Goal: Task Accomplishment & Management: Use online tool/utility

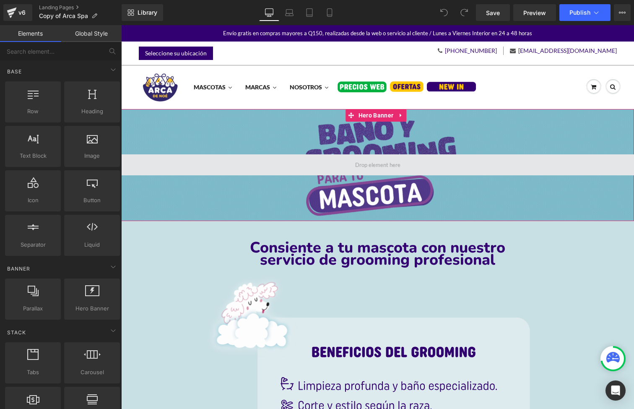
scroll to position [431, 0]
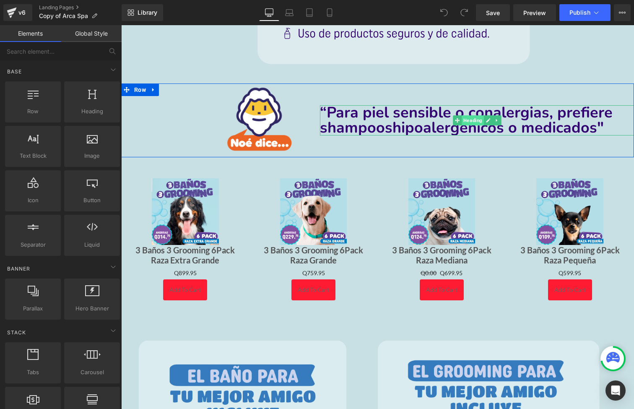
click at [470, 120] on span "Heading" at bounding box center [473, 120] width 22 height 10
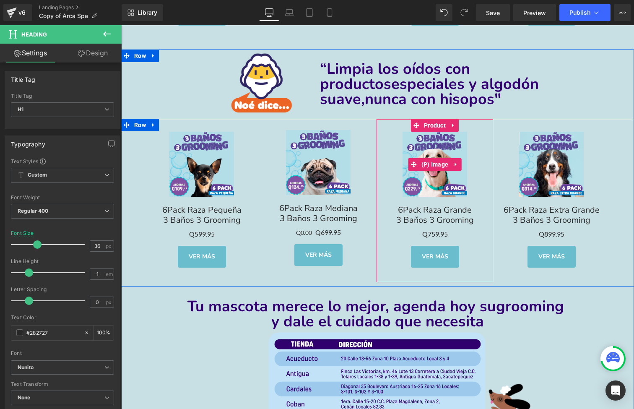
scroll to position [3616, 0]
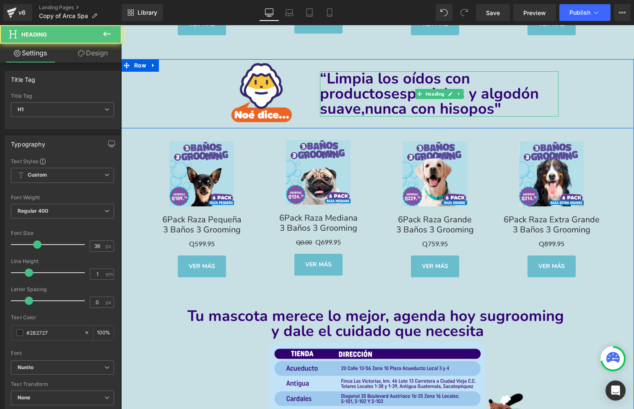
click at [323, 93] on span "“Limpia los oídos con productos" at bounding box center [395, 86] width 150 height 36
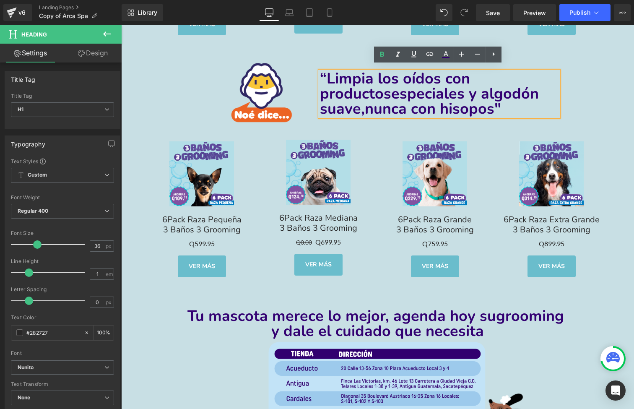
click at [299, 117] on div at bounding box center [241, 94] width 157 height 70
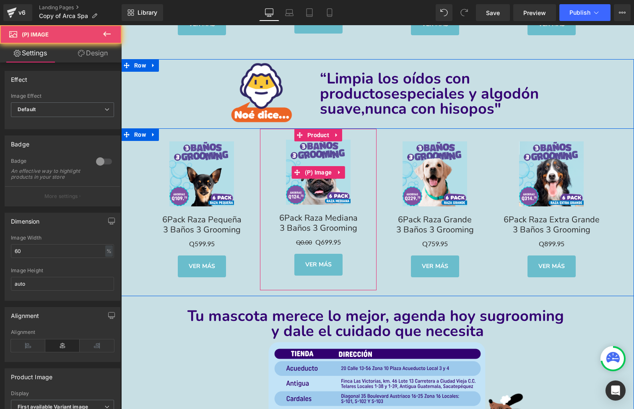
click at [355, 140] on link "Sale Off" at bounding box center [318, 172] width 108 height 65
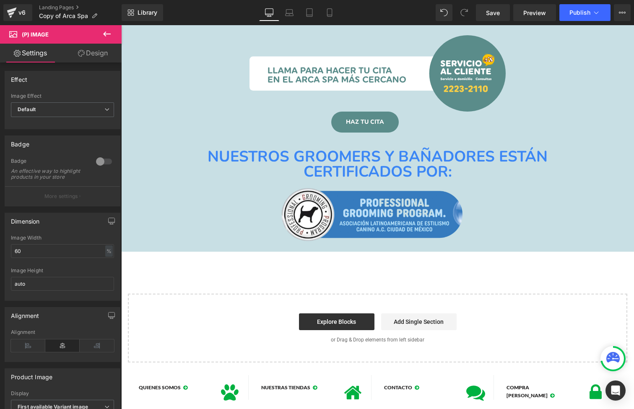
scroll to position [4294, 0]
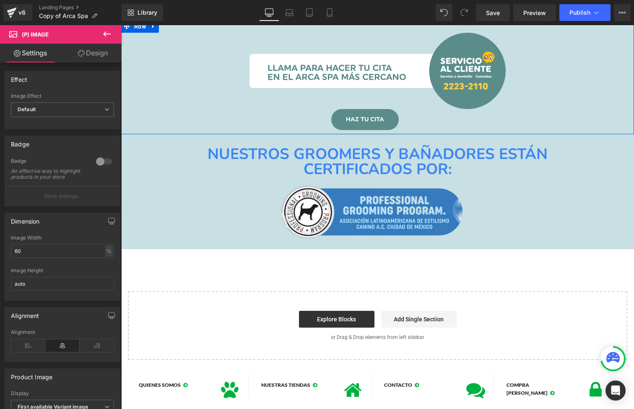
click at [291, 23] on div "Library Desktop Desktop Laptop Tablet Mobile Save Preview Publish Scheduled Vie…" at bounding box center [378, 12] width 513 height 25
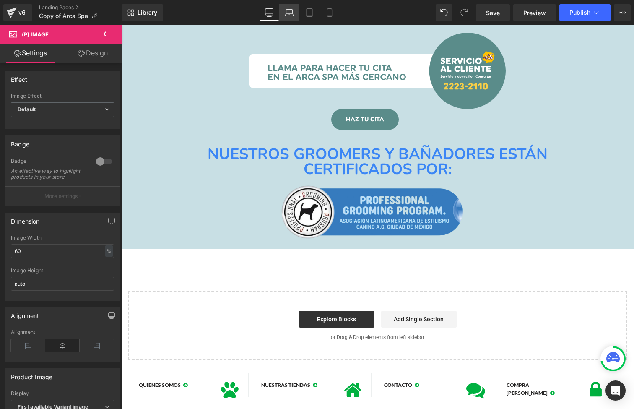
click at [291, 16] on icon at bounding box center [290, 14] width 8 height 3
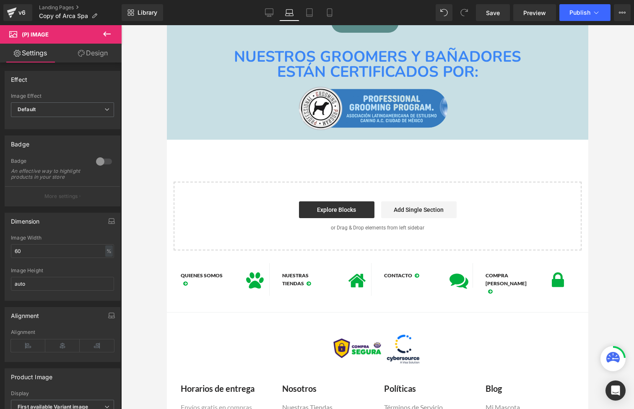
scroll to position [3539, 0]
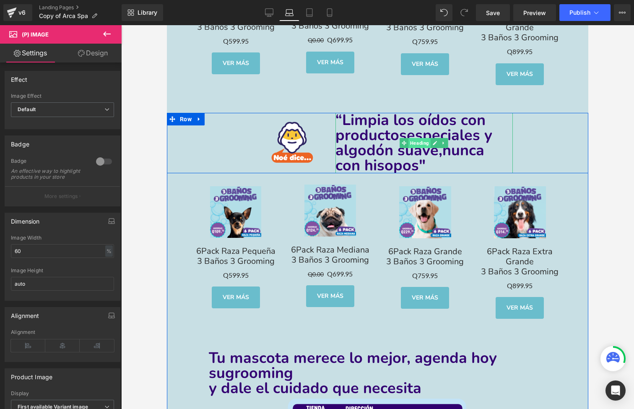
click at [421, 138] on span "Heading" at bounding box center [420, 143] width 22 height 10
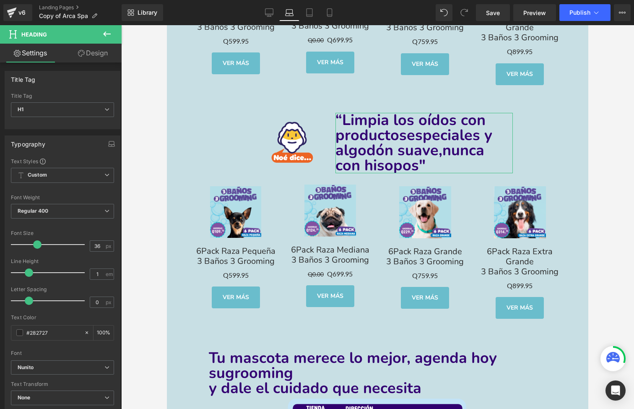
click at [112, 57] on link "Design" at bounding box center [92, 53] width 61 height 19
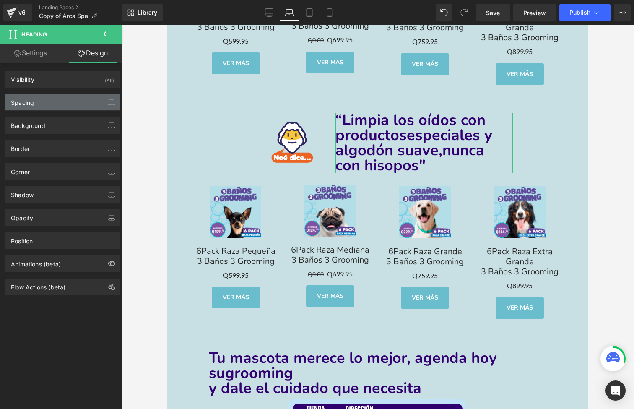
click at [53, 109] on div "Spacing" at bounding box center [62, 102] width 115 height 16
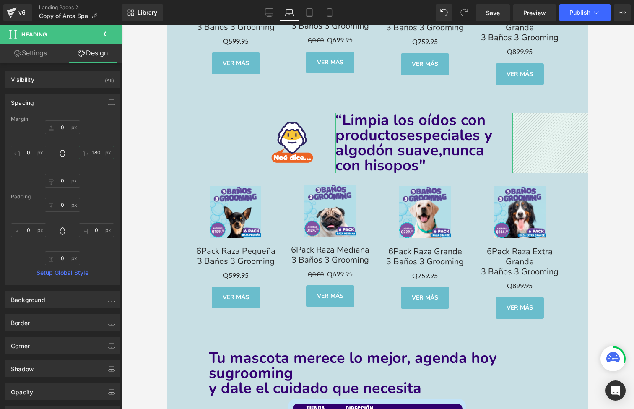
click at [91, 155] on input "180" at bounding box center [96, 153] width 35 height 14
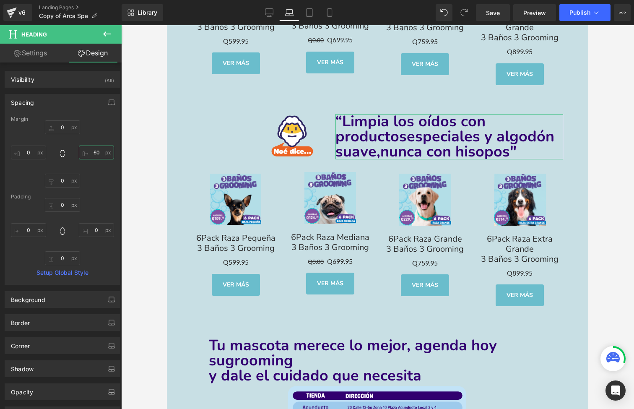
type input "50"
click at [270, 132] on span "Image" at bounding box center [271, 137] width 17 height 10
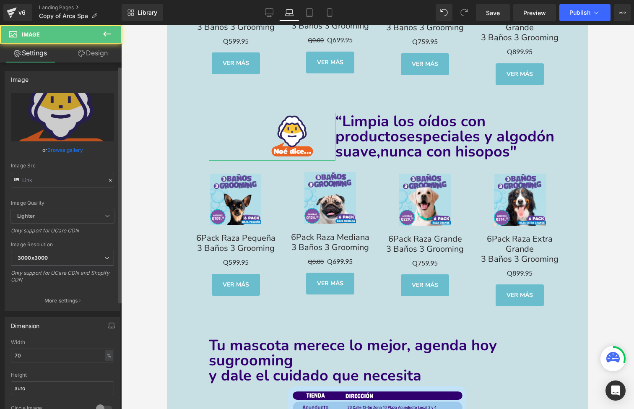
scroll to position [19, 0]
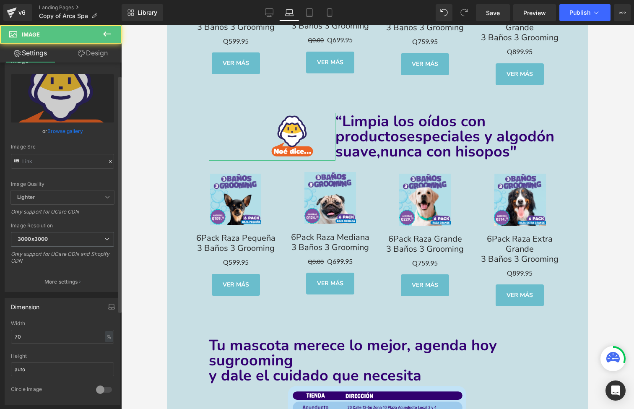
click at [42, 343] on div "Width 70 % % px" at bounding box center [62, 336] width 103 height 33
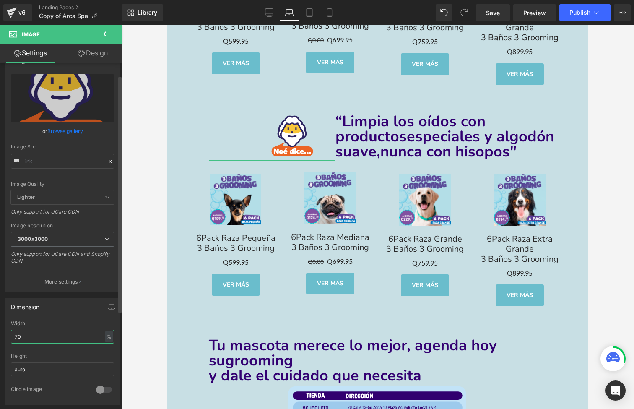
click at [42, 337] on input "70" at bounding box center [62, 337] width 103 height 14
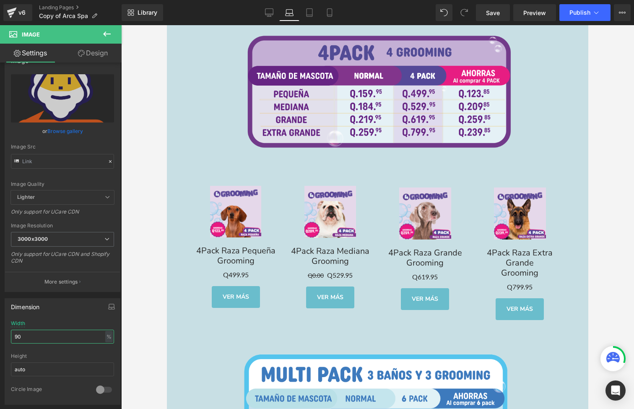
type input "80"
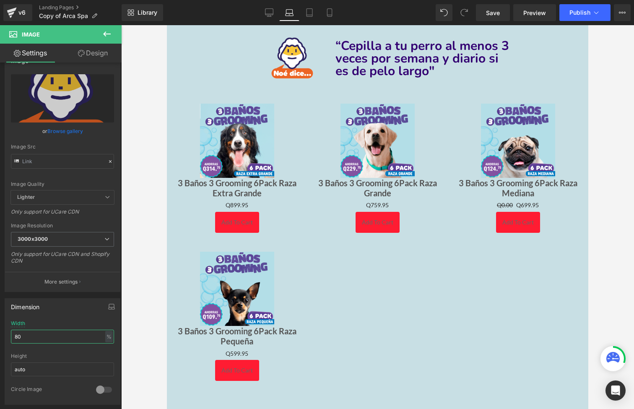
scroll to position [1472, 0]
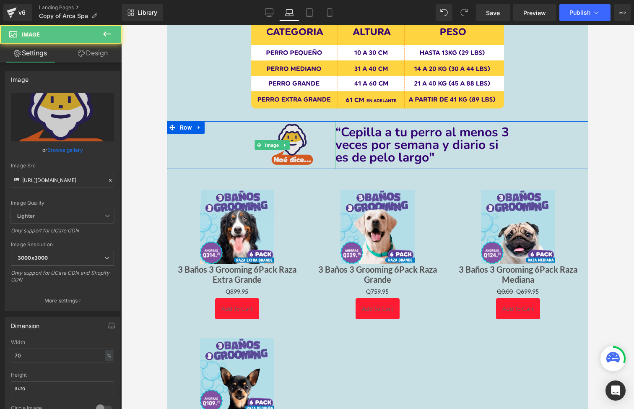
click at [286, 146] on img at bounding box center [272, 145] width 88 height 48
click at [272, 141] on span "Image" at bounding box center [271, 146] width 17 height 10
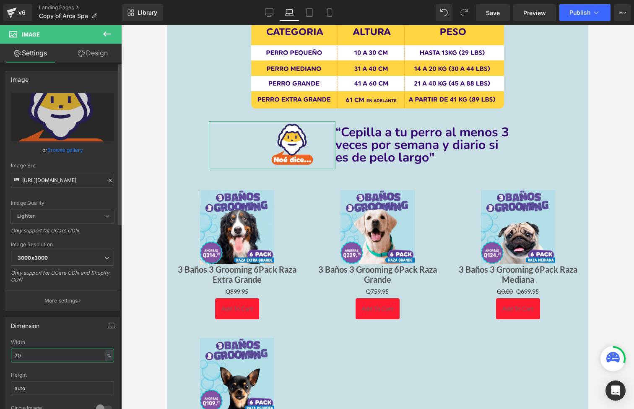
click at [73, 349] on input "70" at bounding box center [62, 356] width 103 height 14
type input "80"
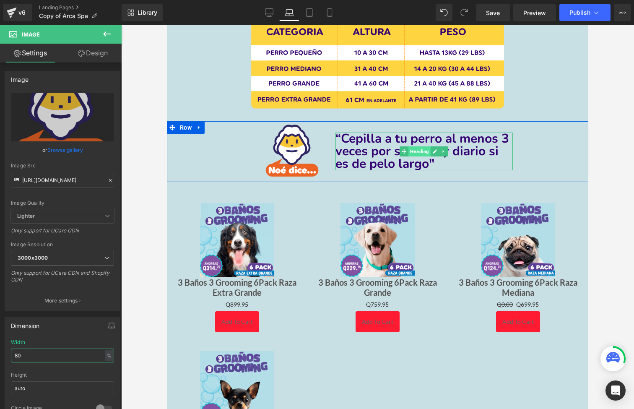
click at [409, 146] on span "Heading" at bounding box center [420, 151] width 22 height 10
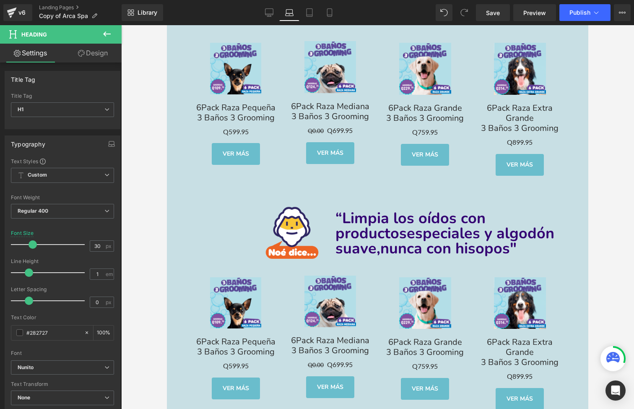
scroll to position [3536, 0]
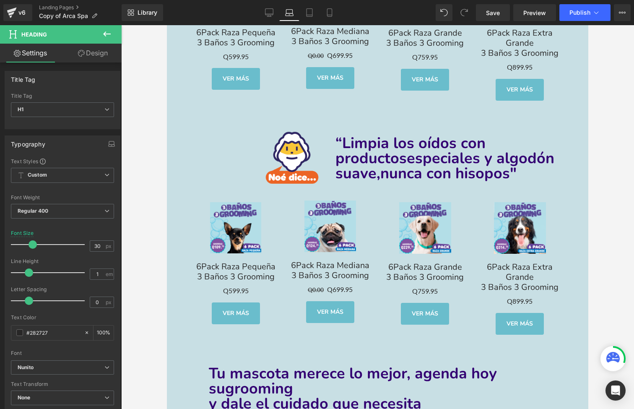
click at [427, 148] on div "“Limpia los oídos con productos especiales y algodón suave, nunca con hisopos" …" at bounding box center [452, 158] width 232 height 45
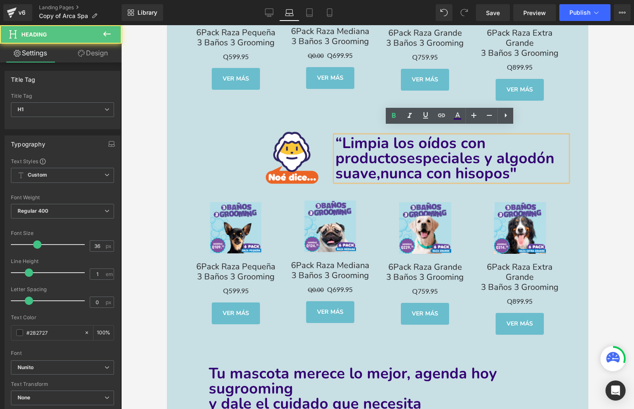
click at [440, 209] on img at bounding box center [425, 228] width 52 height 52
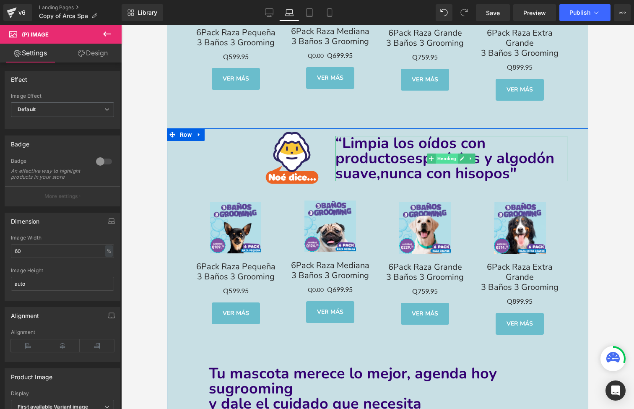
click at [444, 154] on span "Heading" at bounding box center [447, 159] width 22 height 10
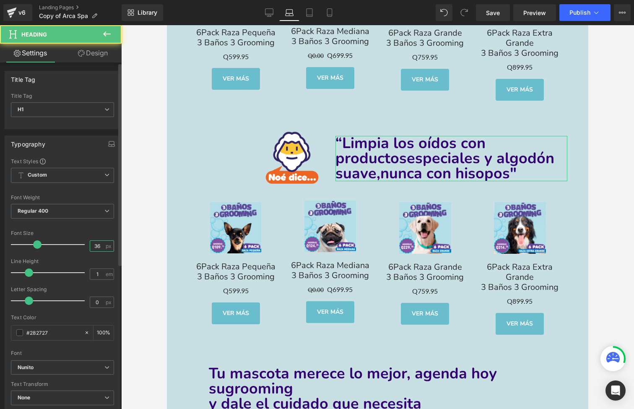
click at [98, 245] on input "36" at bounding box center [97, 246] width 15 height 10
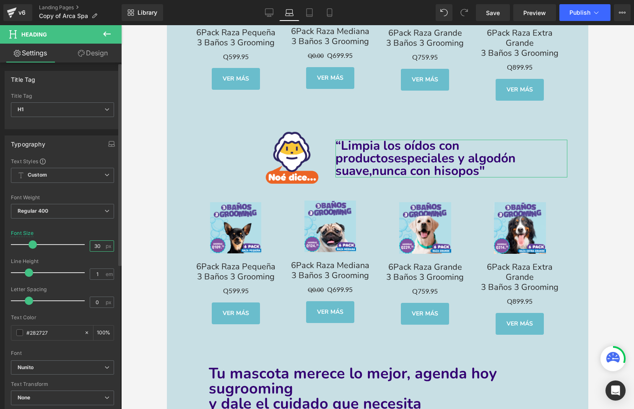
type input "30"
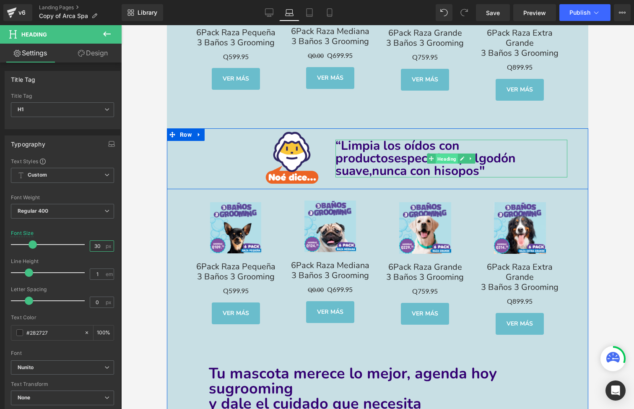
click at [443, 154] on span "Heading" at bounding box center [447, 159] width 22 height 10
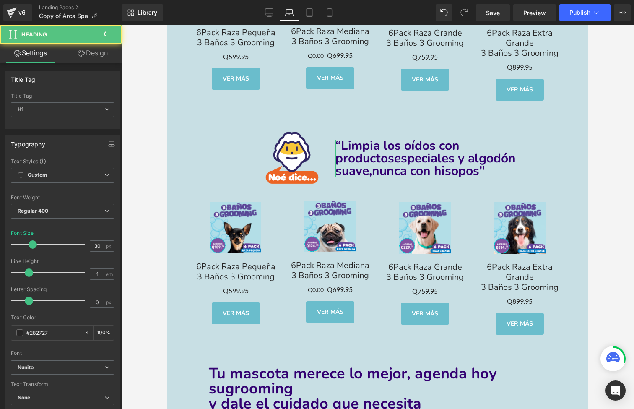
click at [81, 48] on link "Design" at bounding box center [92, 53] width 61 height 19
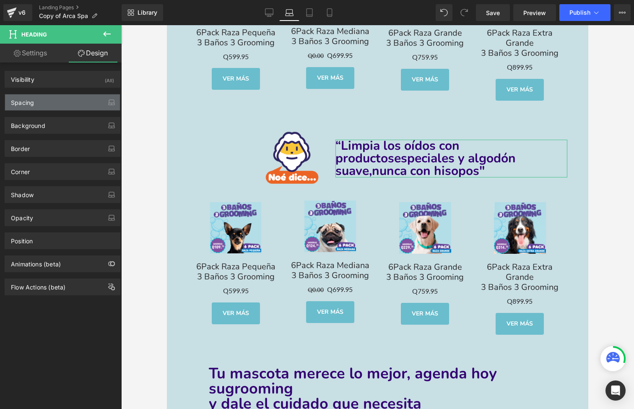
click at [70, 100] on div "Spacing" at bounding box center [62, 102] width 115 height 16
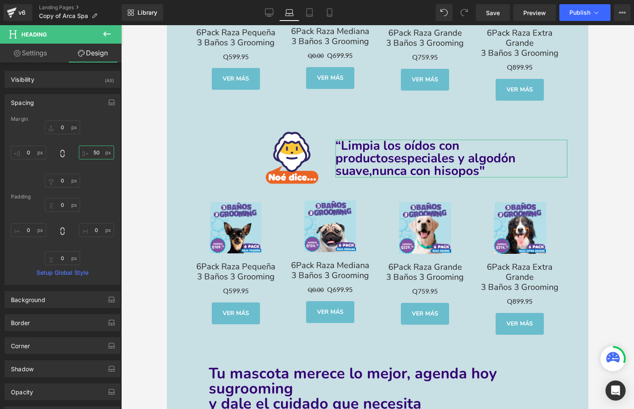
click at [96, 159] on input "50" at bounding box center [96, 153] width 35 height 14
type input "80"
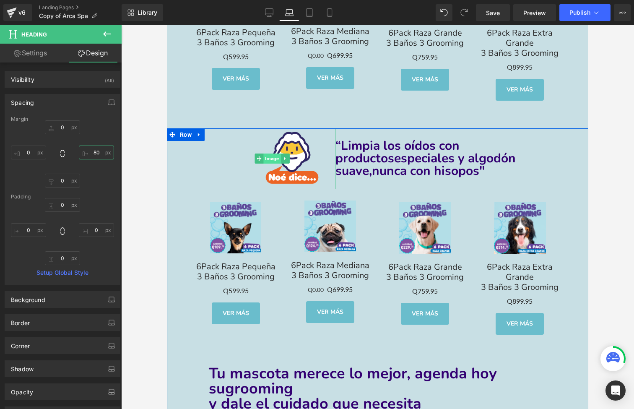
click at [270, 154] on span "Image" at bounding box center [271, 159] width 17 height 10
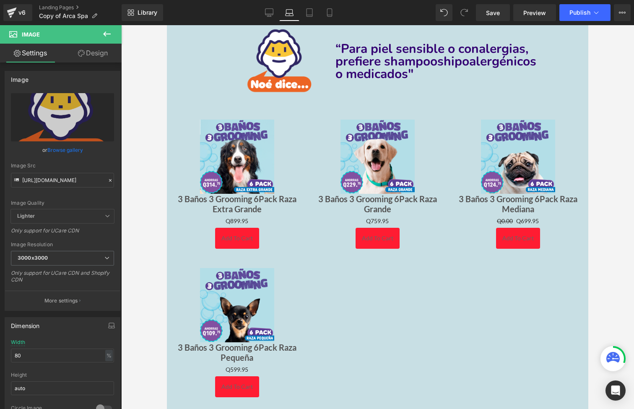
scroll to position [320, 0]
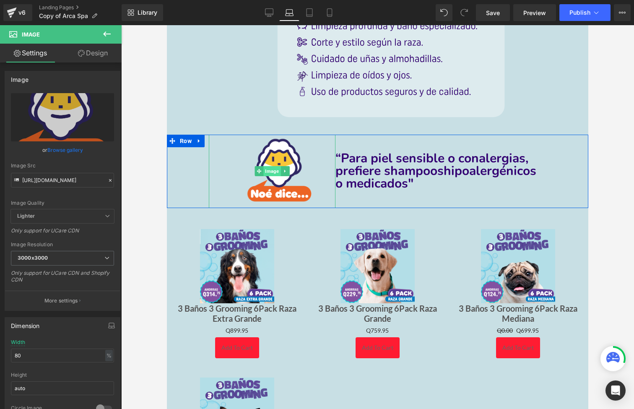
click at [268, 168] on span "Image" at bounding box center [271, 171] width 17 height 10
click at [274, 169] on span "Image" at bounding box center [271, 172] width 17 height 10
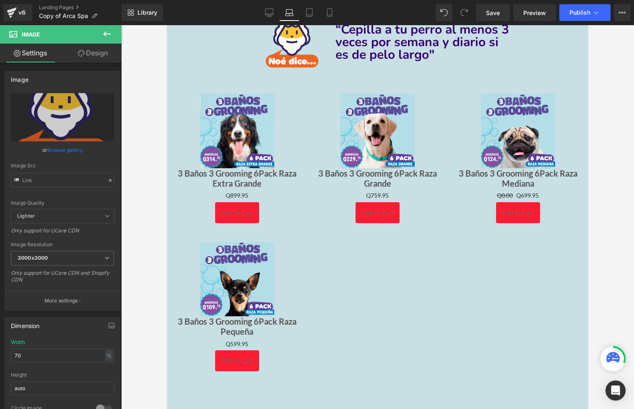
scroll to position [1434, 0]
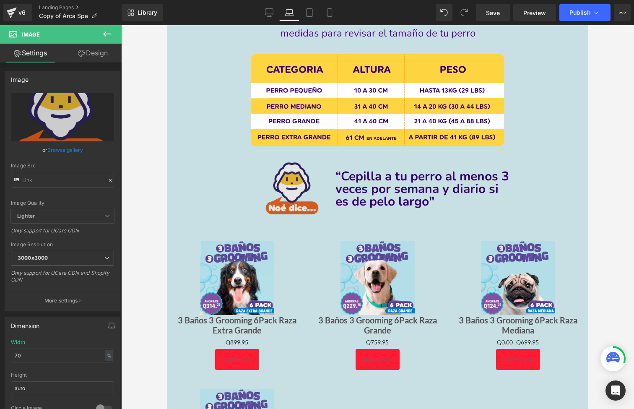
click at [287, 179] on img at bounding box center [271, 189] width 101 height 60
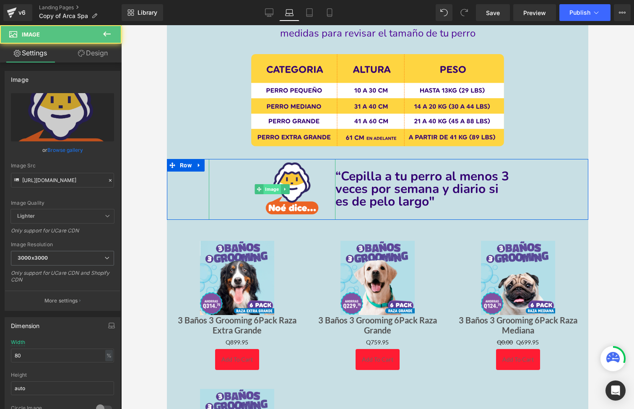
click at [264, 184] on span "Image" at bounding box center [271, 189] width 17 height 10
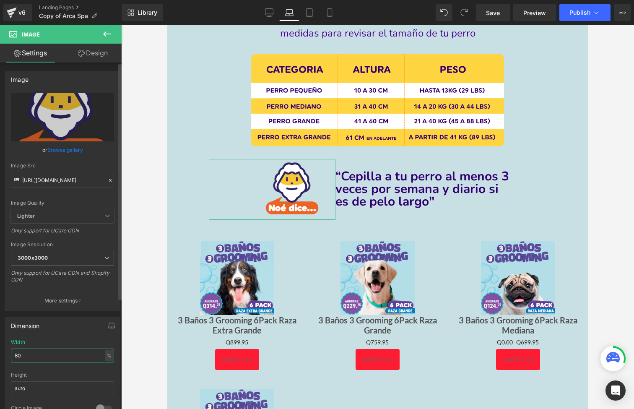
click at [71, 353] on input "80" at bounding box center [62, 356] width 103 height 14
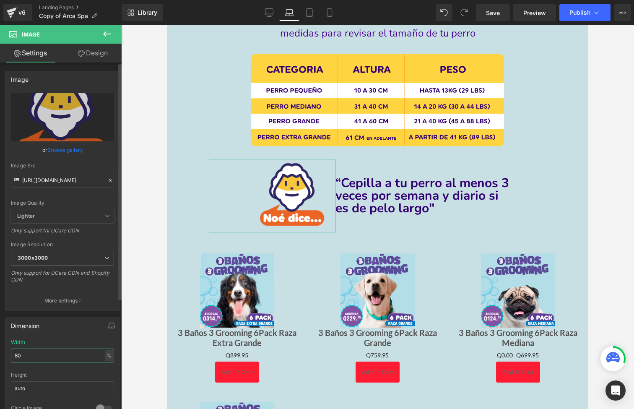
type input "90"
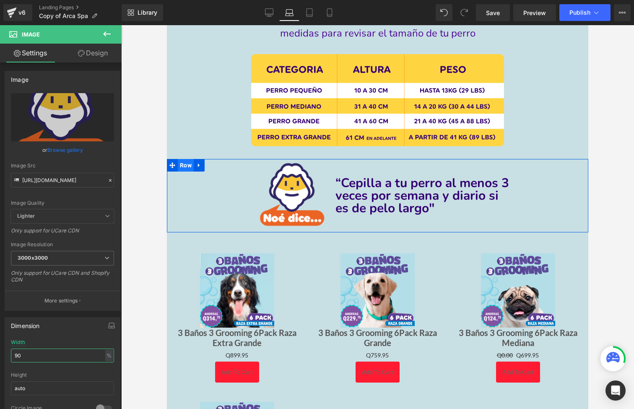
click at [185, 159] on span "Row" at bounding box center [186, 165] width 16 height 13
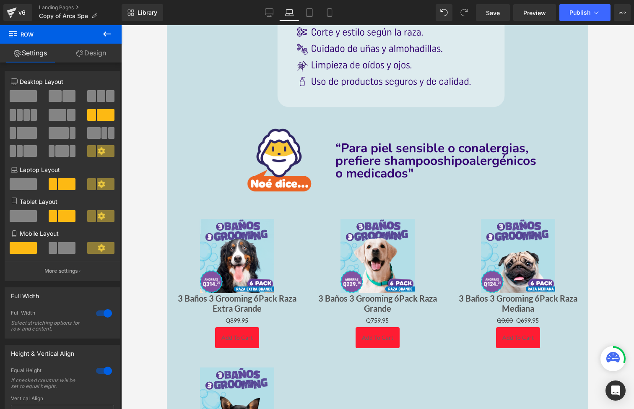
scroll to position [334, 0]
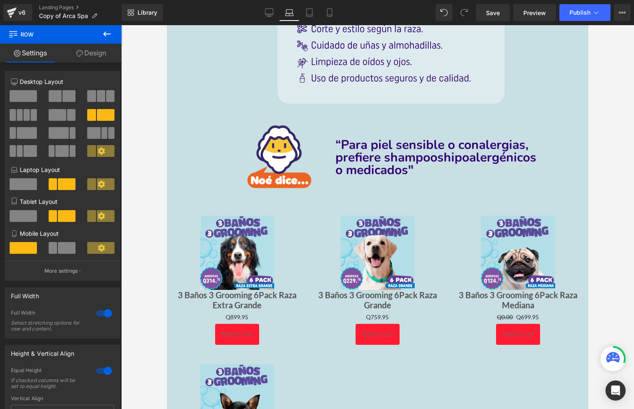
click at [362, 190] on div "“Para piel sensible o con alergias, prefiere shampoos hipoalergénicos o medicad…" at bounding box center [462, 157] width 253 height 73
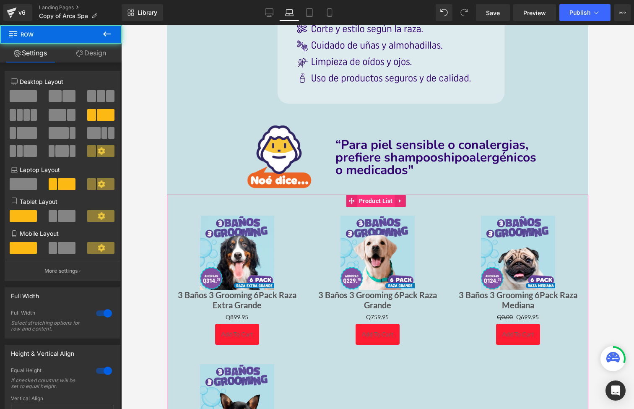
click at [370, 195] on span "Product List" at bounding box center [376, 201] width 38 height 13
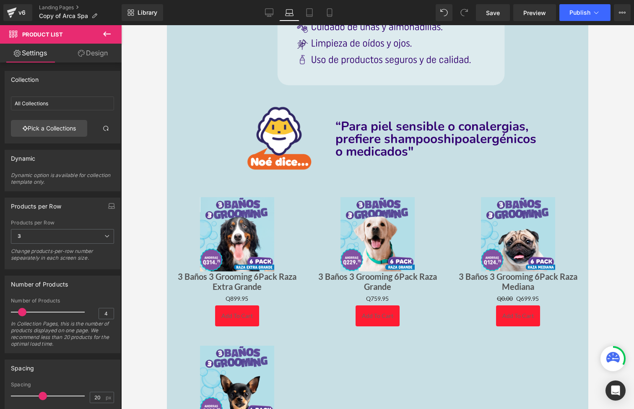
scroll to position [350, 0]
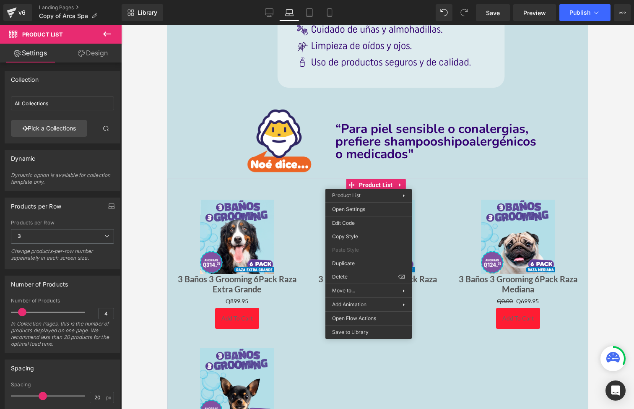
click at [99, 55] on link "Design" at bounding box center [92, 53] width 61 height 19
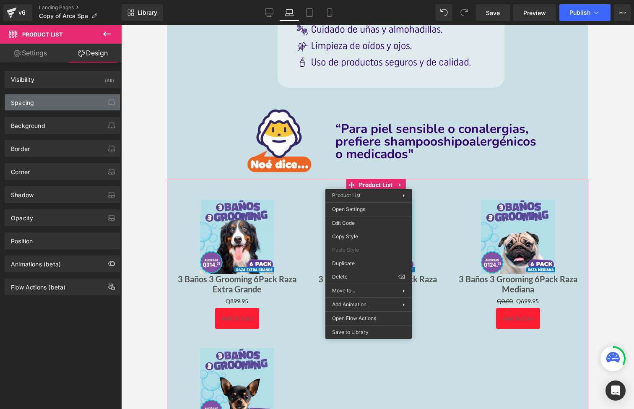
click at [74, 104] on div "Spacing" at bounding box center [62, 102] width 115 height 16
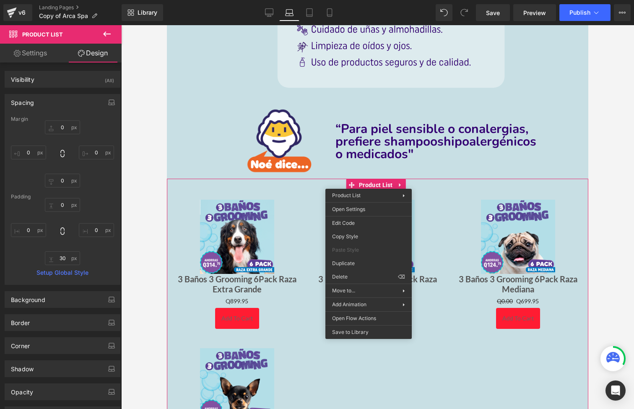
click at [74, 104] on div "Spacing" at bounding box center [62, 102] width 115 height 16
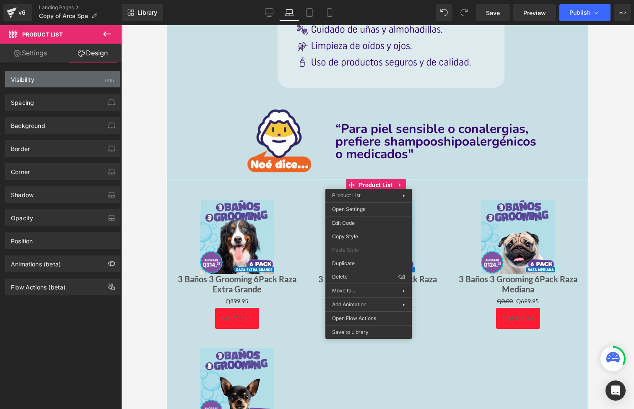
click at [80, 75] on div "Visibility (All)" at bounding box center [62, 79] width 115 height 16
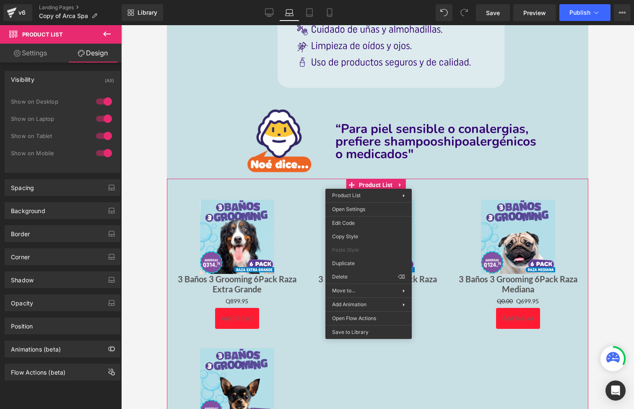
click at [104, 154] on div at bounding box center [104, 152] width 20 height 13
click at [105, 135] on div at bounding box center [104, 135] width 20 height 13
click at [104, 117] on div at bounding box center [104, 118] width 20 height 13
click at [376, 180] on span "Product List" at bounding box center [376, 185] width 30 height 10
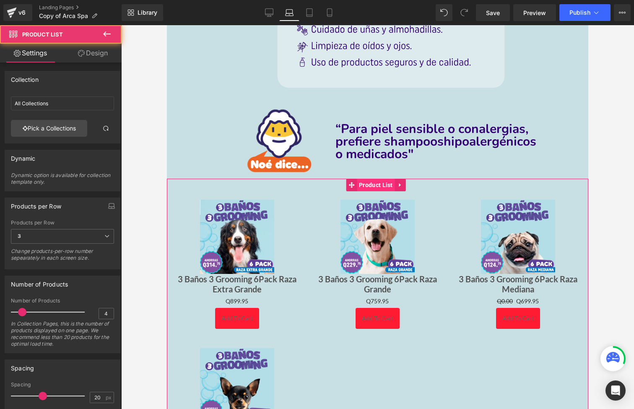
click at [376, 180] on span "Product List" at bounding box center [376, 185] width 38 height 13
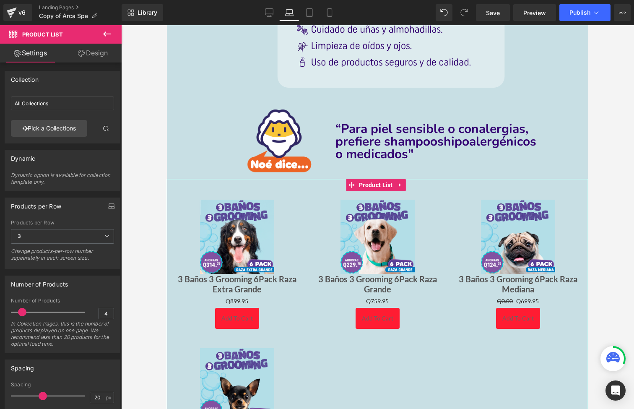
click at [99, 49] on link "Design" at bounding box center [92, 53] width 61 height 19
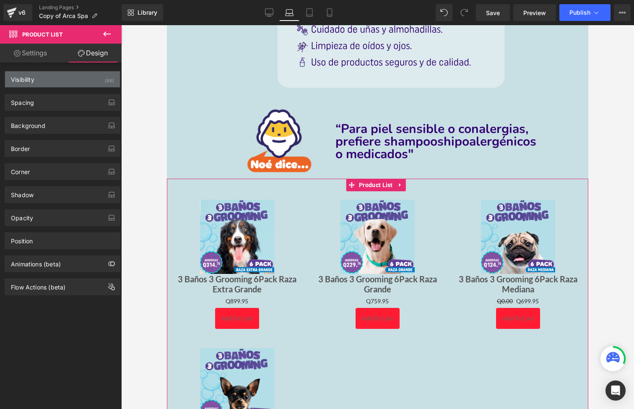
click at [86, 84] on div "Visibility (All)" at bounding box center [62, 79] width 115 height 16
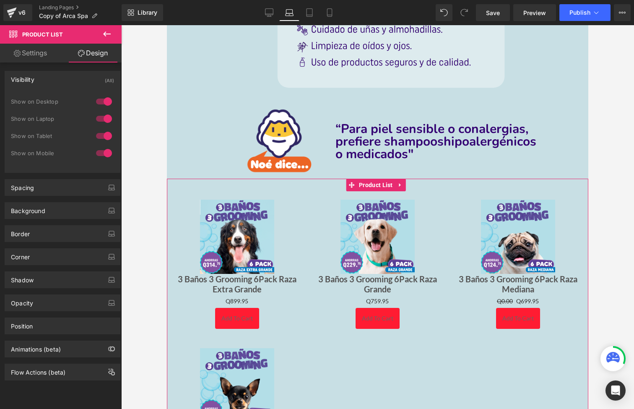
click at [102, 101] on div at bounding box center [104, 101] width 20 height 13
click at [102, 137] on div at bounding box center [104, 135] width 20 height 13
click at [104, 156] on div at bounding box center [104, 152] width 20 height 13
click at [389, 179] on span "Product List" at bounding box center [376, 185] width 38 height 13
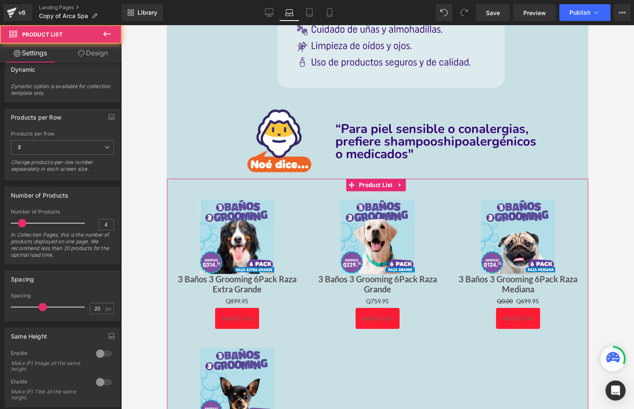
scroll to position [121, 0]
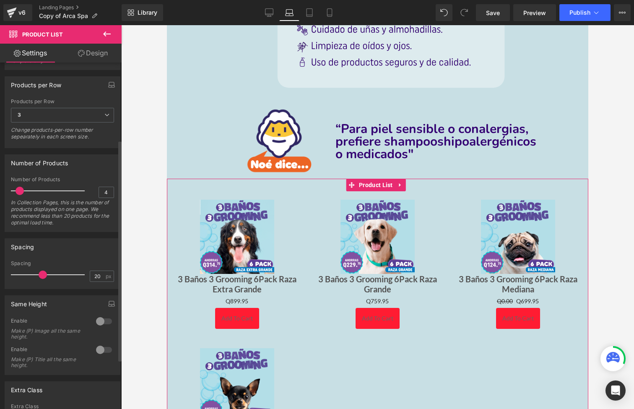
click at [18, 192] on span at bounding box center [20, 191] width 8 height 8
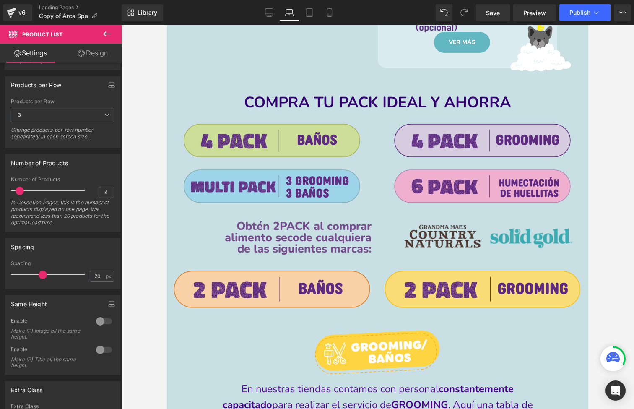
scroll to position [903, 0]
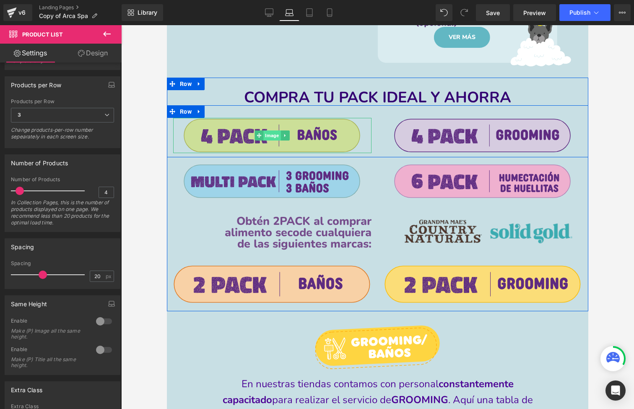
click at [267, 134] on span "Image" at bounding box center [272, 135] width 17 height 10
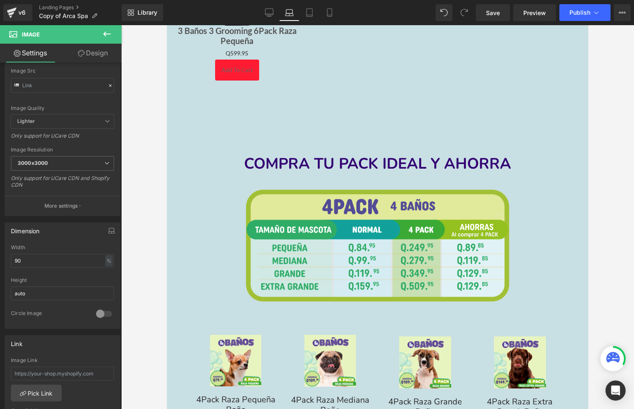
scroll to position [1779, 0]
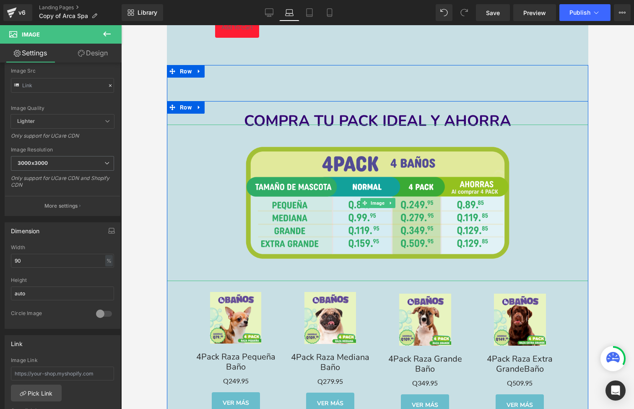
click at [213, 169] on div at bounding box center [378, 203] width 422 height 156
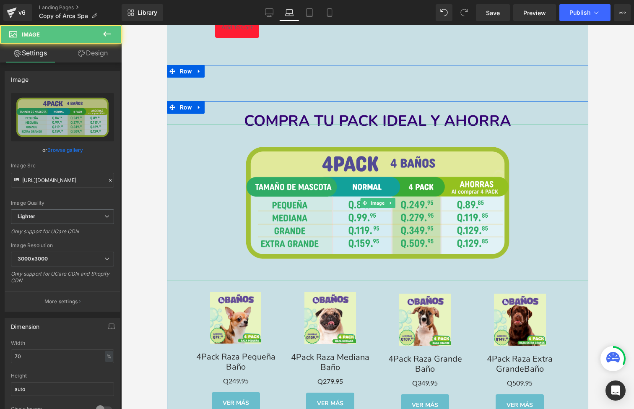
click at [213, 193] on div at bounding box center [378, 203] width 422 height 156
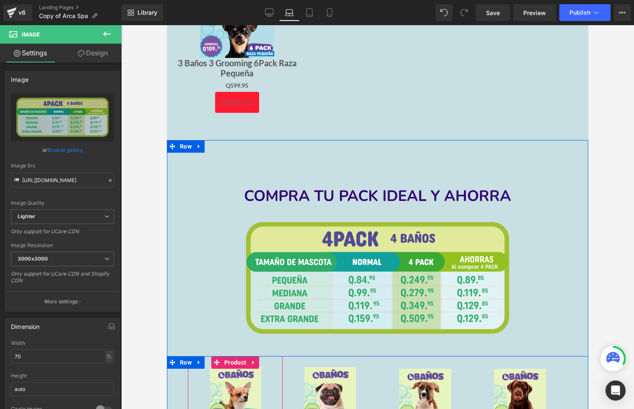
scroll to position [1697, 0]
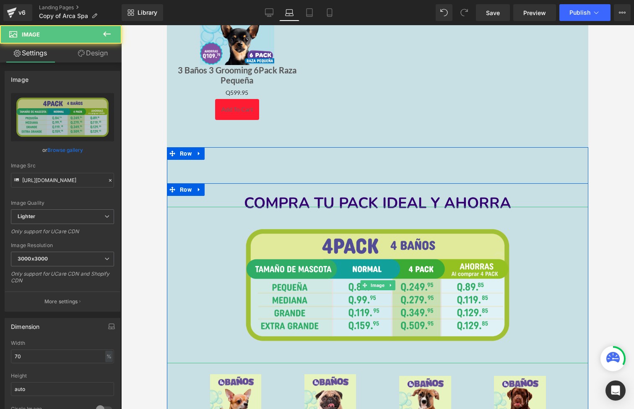
click at [204, 210] on div at bounding box center [378, 285] width 422 height 156
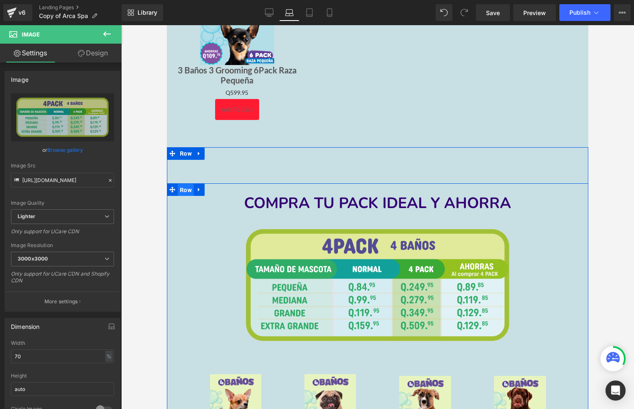
click at [186, 186] on span "Row" at bounding box center [186, 190] width 16 height 13
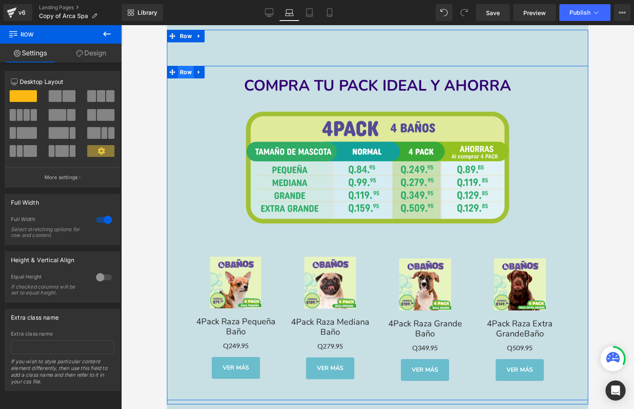
scroll to position [1813, 0]
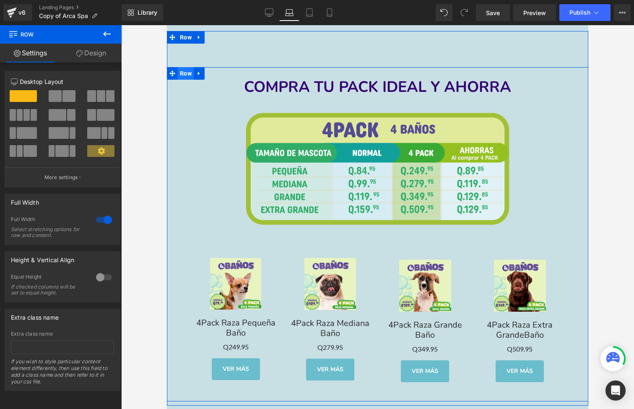
click at [187, 72] on span "Row" at bounding box center [186, 73] width 16 height 13
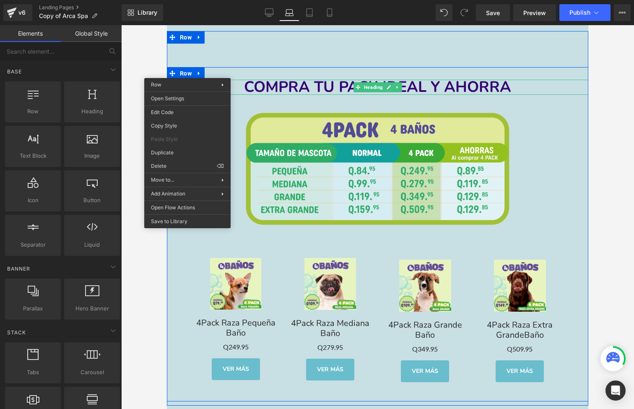
click at [124, 320] on div at bounding box center [377, 217] width 513 height 384
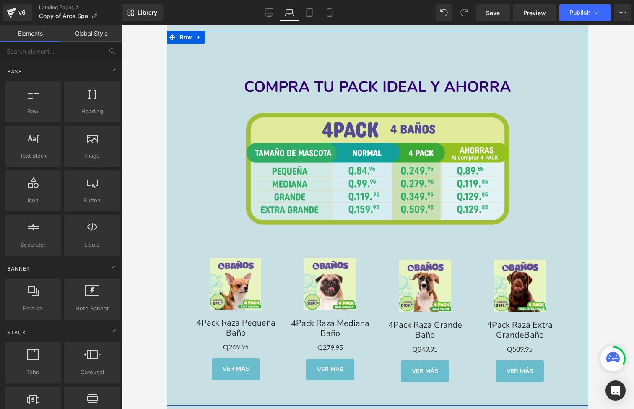
click at [181, 67] on div "Image COMPRA TU PACK IDEAL Y AHORRA Heading Image Sale Off (P) Image 4Pack Raza…" at bounding box center [378, 234] width 422 height 334
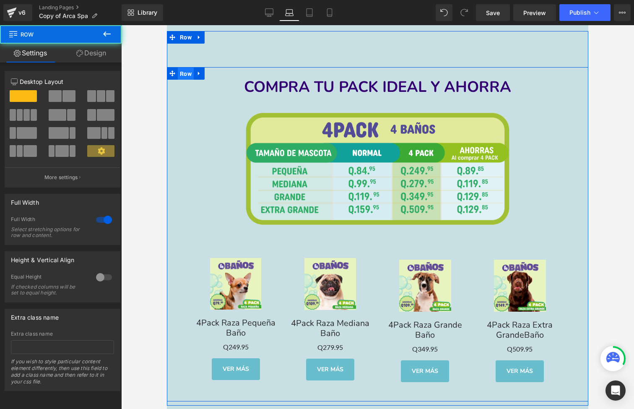
click at [183, 70] on span "Row" at bounding box center [186, 74] width 16 height 13
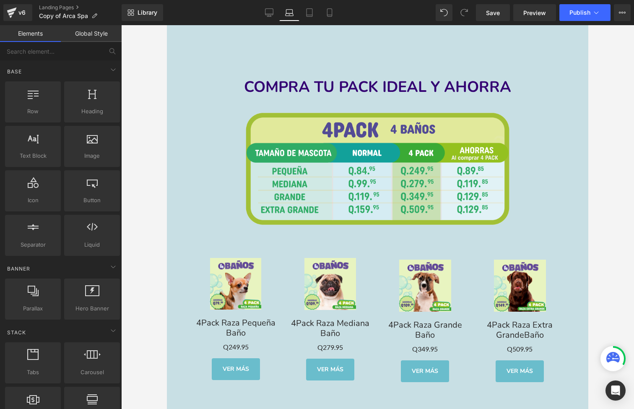
click at [153, 95] on div at bounding box center [377, 217] width 513 height 384
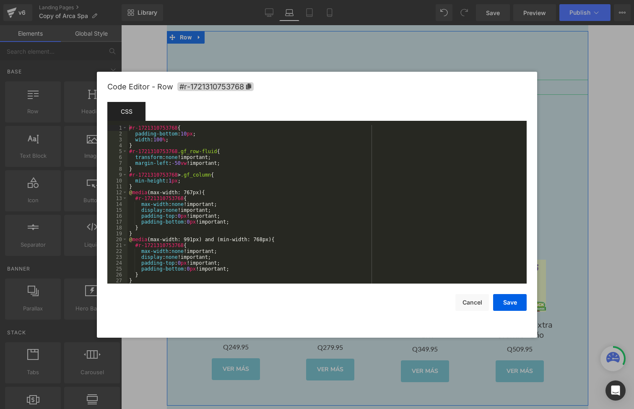
click at [193, 0] on div "Row You are previewing how the will restyle your page. You can not edit Element…" at bounding box center [317, 0] width 634 height 0
click at [249, 85] on icon at bounding box center [248, 86] width 5 height 6
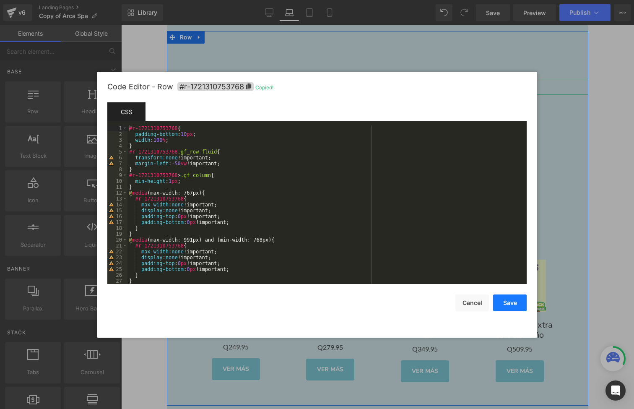
click at [508, 305] on button "Save" at bounding box center [510, 302] width 34 height 17
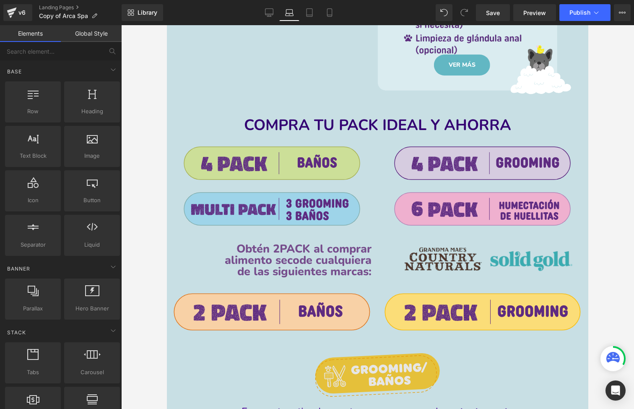
scroll to position [834, 0]
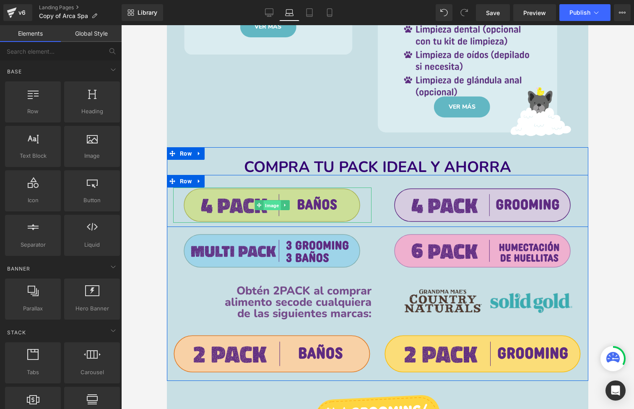
click at [268, 202] on span "Image" at bounding box center [272, 205] width 17 height 10
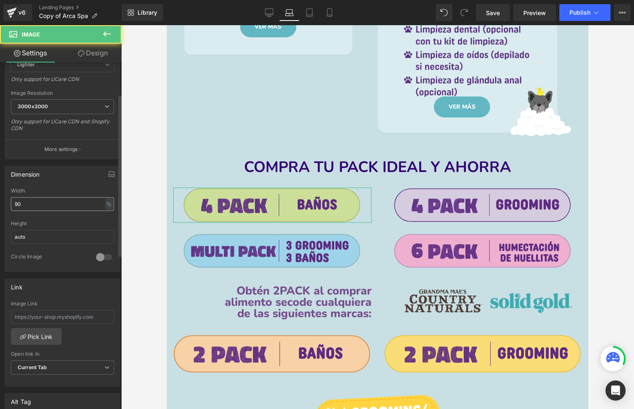
scroll to position [295, 0]
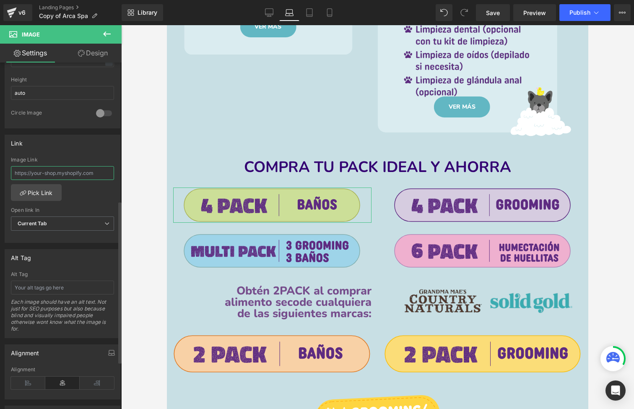
click at [68, 171] on input "text" at bounding box center [62, 173] width 103 height 14
click at [47, 291] on input "text" at bounding box center [62, 288] width 103 height 14
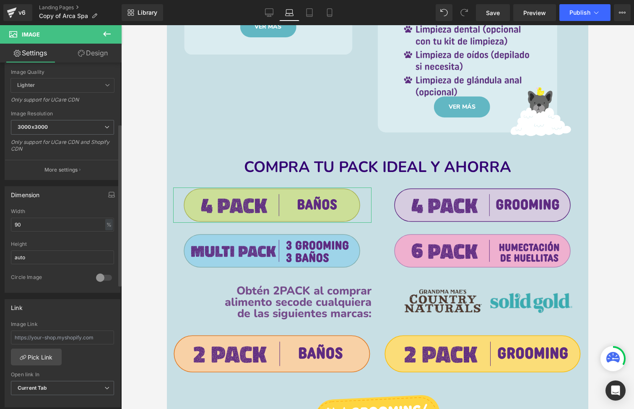
scroll to position [155, 0]
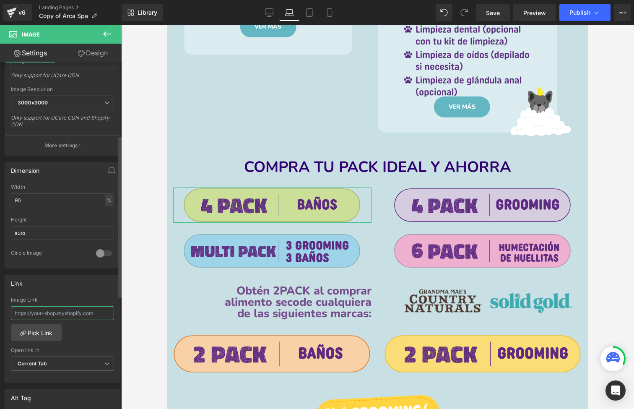
click at [48, 312] on input "text" at bounding box center [62, 313] width 103 height 14
paste input "#r-1721310753768"
type input "#r-1721310753768"
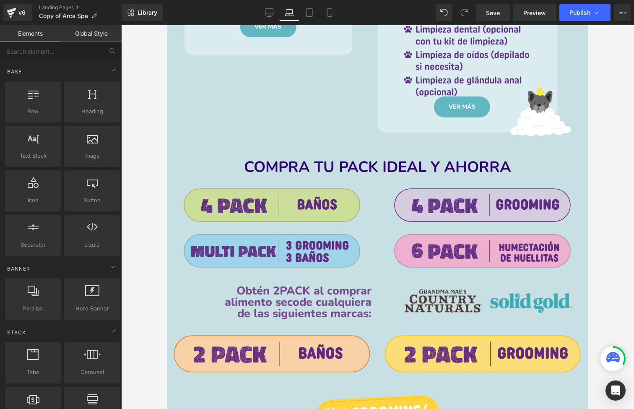
click at [161, 298] on div at bounding box center [377, 217] width 513 height 384
click at [499, 10] on span "Save" at bounding box center [493, 12] width 14 height 9
click at [574, 16] on span "Publish" at bounding box center [580, 12] width 21 height 7
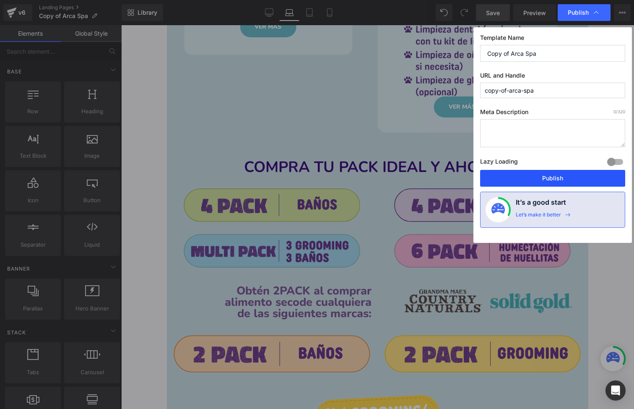
click at [544, 176] on button "Publish" at bounding box center [552, 178] width 145 height 17
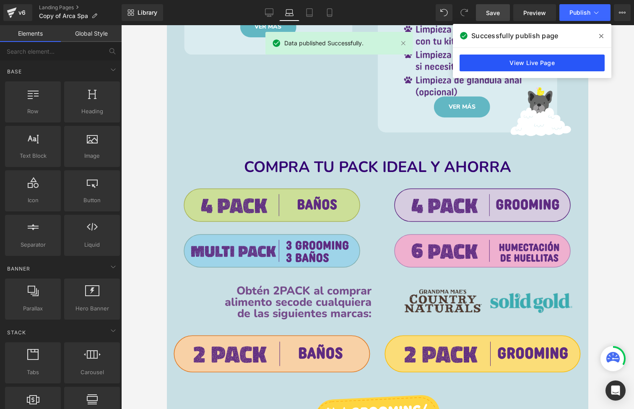
click at [536, 63] on link "View Live Page" at bounding box center [532, 63] width 145 height 17
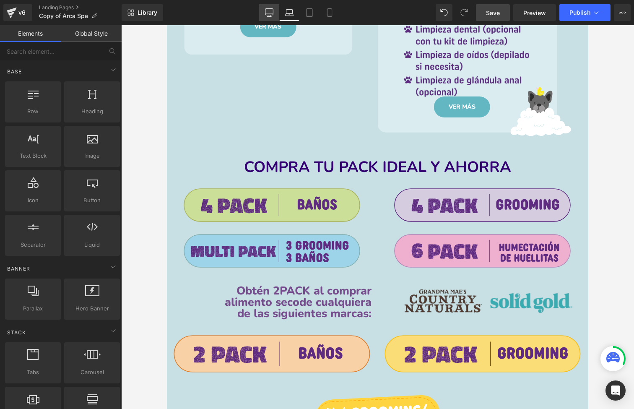
click at [274, 10] on link "Desktop" at bounding box center [269, 12] width 20 height 17
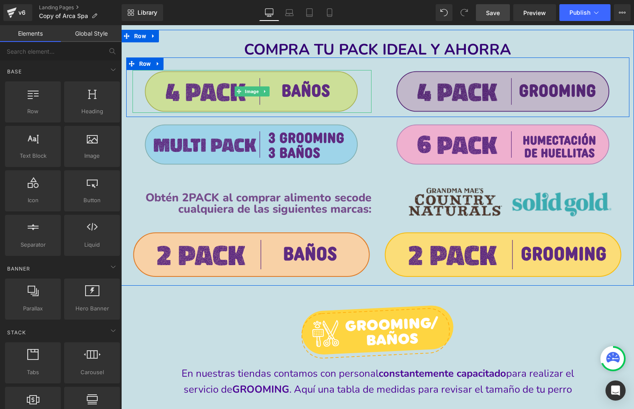
scroll to position [1044, 0]
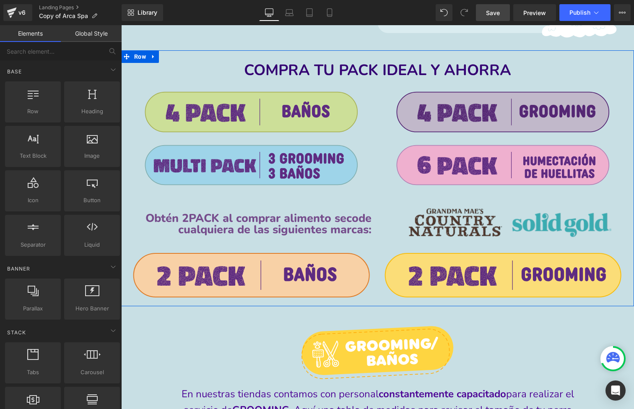
click at [498, 109] on div "Image" at bounding box center [503, 112] width 239 height 42
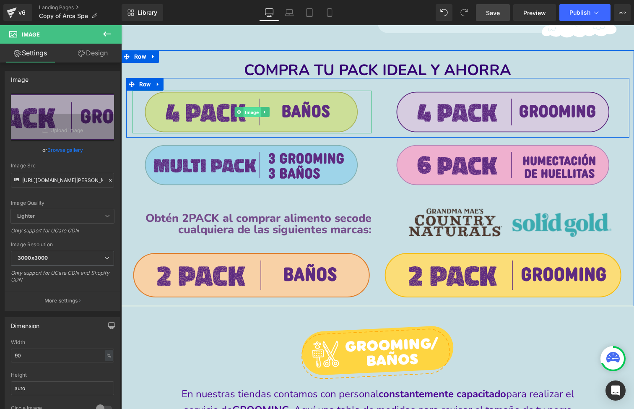
click at [250, 108] on span "Image" at bounding box center [251, 112] width 17 height 10
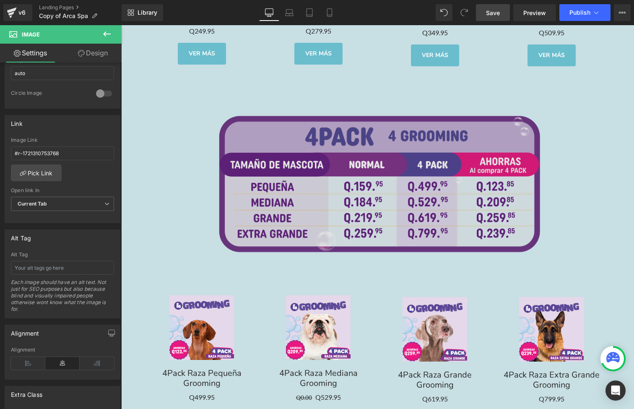
scroll to position [2109, 0]
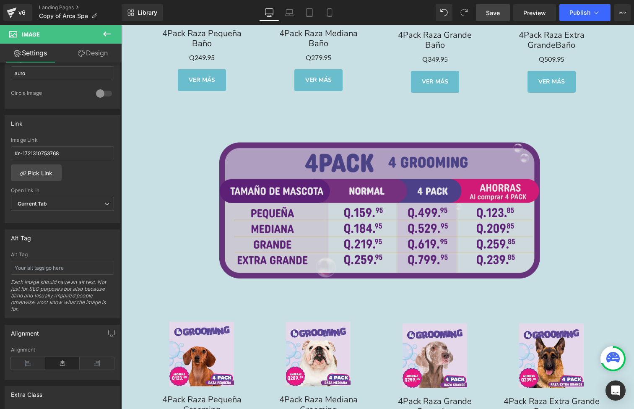
click at [308, 186] on img at bounding box center [377, 211] width 359 height 190
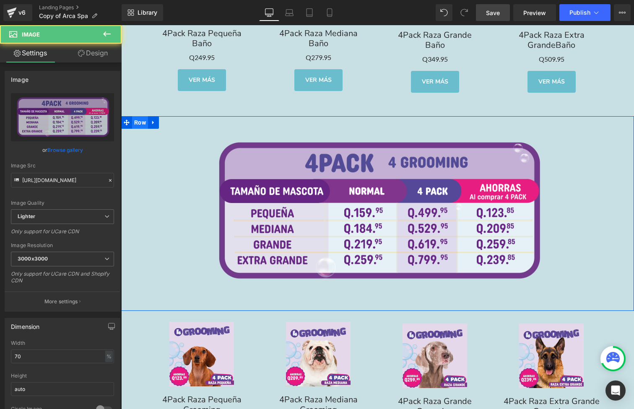
click at [138, 118] on span "Row" at bounding box center [140, 122] width 16 height 13
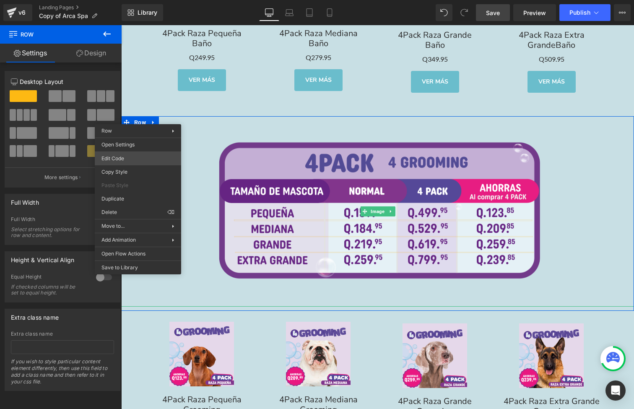
click at [133, 0] on div "Row You are previewing how the will restyle your page. You can not edit Element…" at bounding box center [317, 0] width 634 height 0
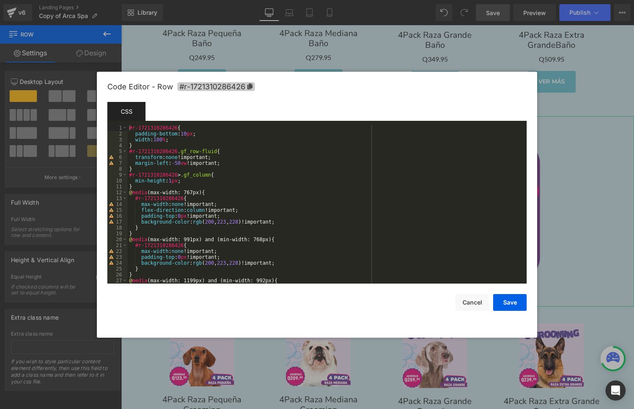
click at [250, 87] on icon at bounding box center [249, 86] width 5 height 6
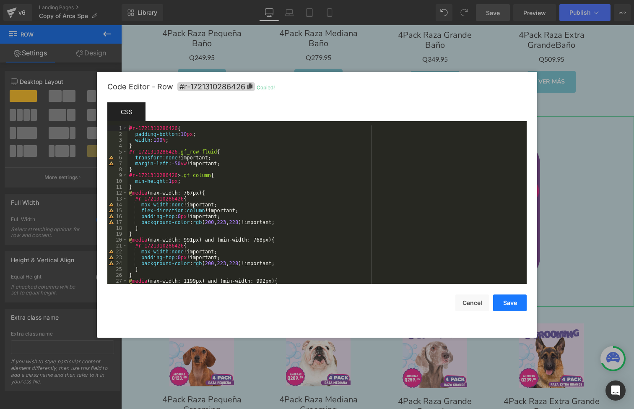
click at [502, 306] on button "Save" at bounding box center [510, 302] width 34 height 17
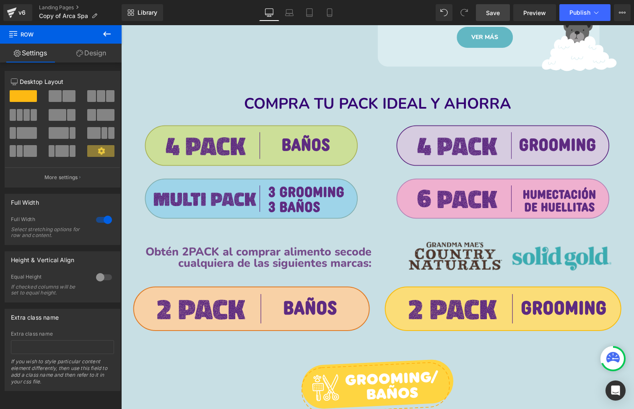
scroll to position [1010, 0]
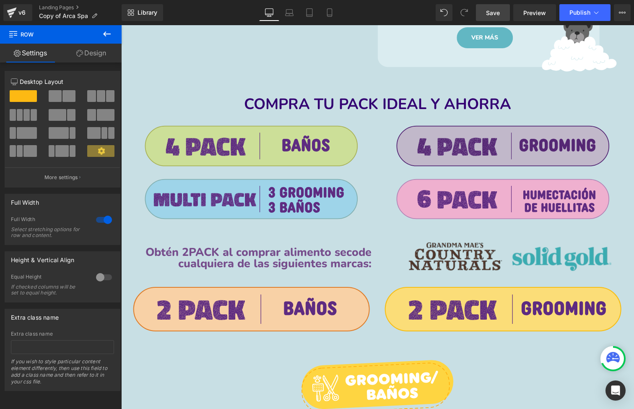
click at [500, 141] on div "Image" at bounding box center [503, 146] width 239 height 42
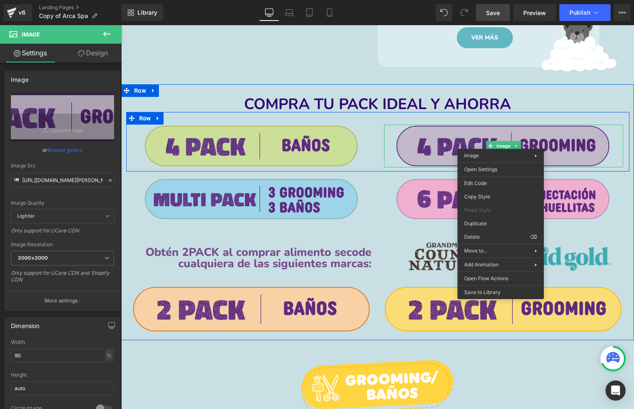
click at [505, 145] on span "Image" at bounding box center [503, 146] width 17 height 10
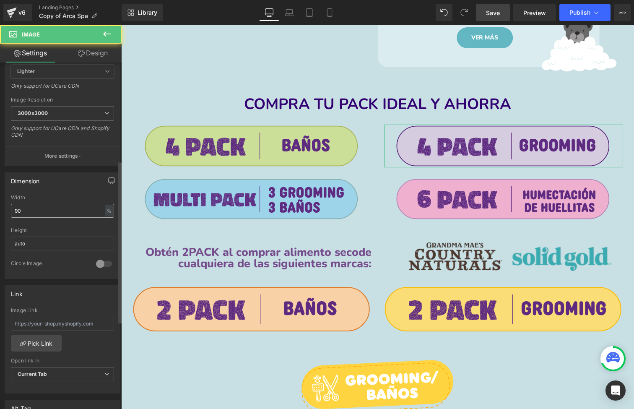
scroll to position [221, 0]
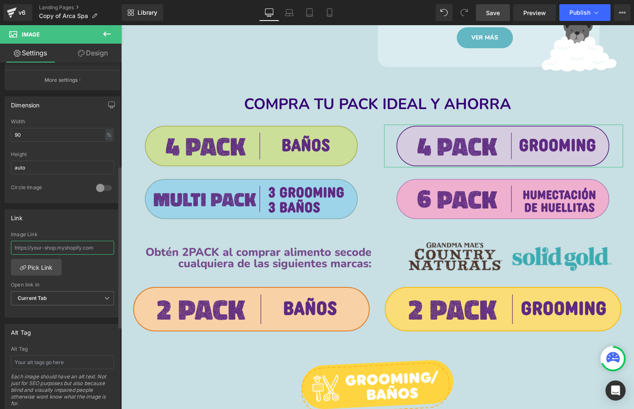
click at [64, 244] on input "text" at bounding box center [62, 248] width 103 height 14
paste input "#r-1721310286426"
type input "#r-1721310286426"
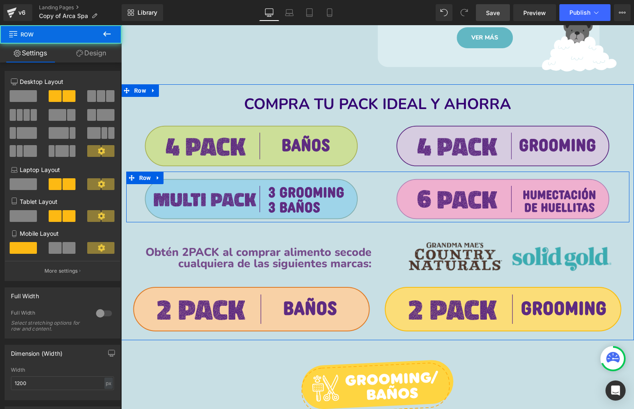
click at [246, 172] on div "Image Image Row" at bounding box center [377, 197] width 503 height 51
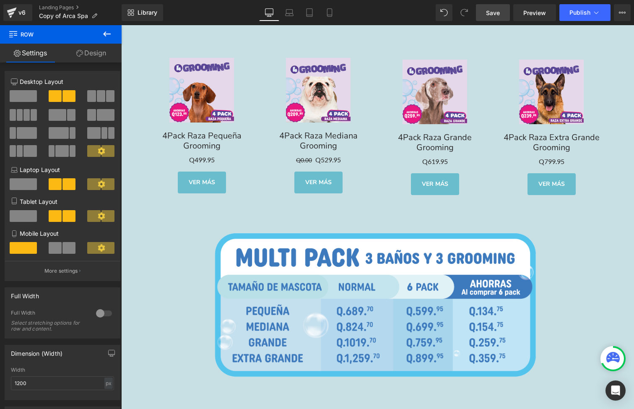
scroll to position [2476, 0]
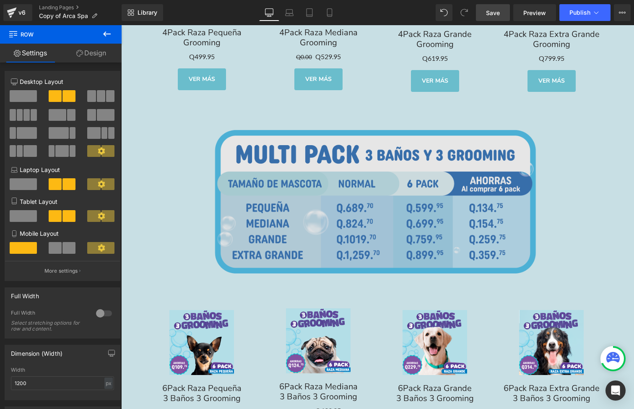
click at [240, 190] on img at bounding box center [377, 202] width 359 height 190
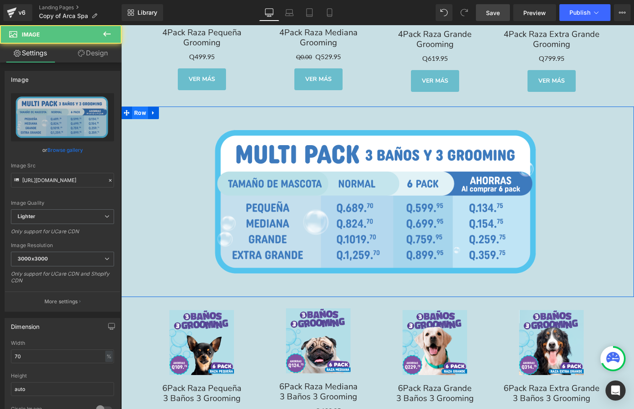
click at [141, 107] on span "Row" at bounding box center [140, 113] width 16 height 13
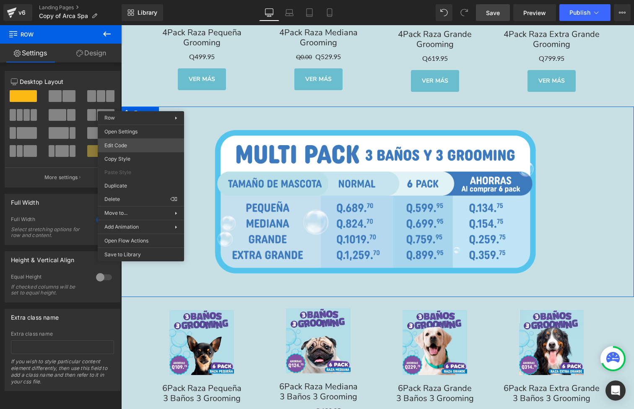
click at [147, 0] on div "Row You are previewing how the will restyle your page. You can not edit Element…" at bounding box center [317, 0] width 634 height 0
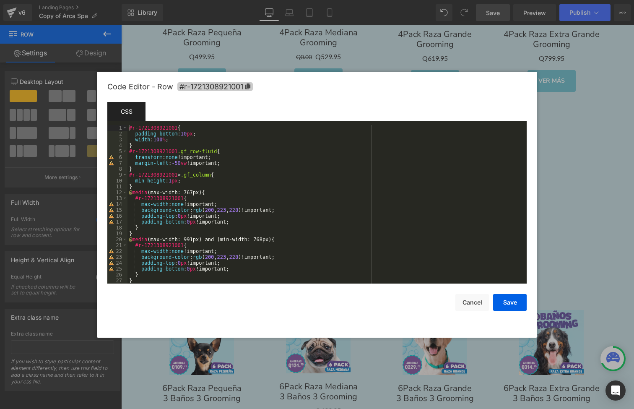
click at [250, 85] on icon at bounding box center [247, 86] width 5 height 6
click at [504, 306] on button "Save" at bounding box center [510, 302] width 34 height 17
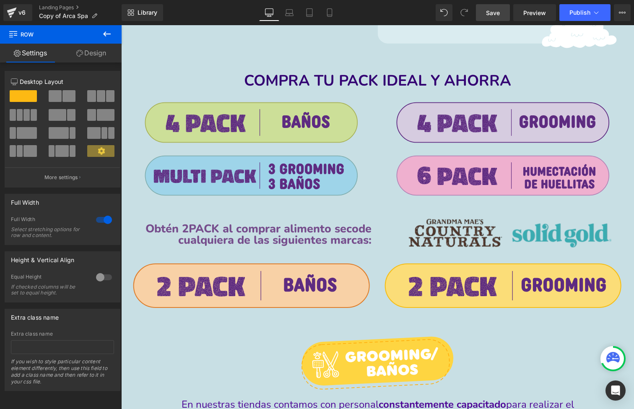
scroll to position [1033, 0]
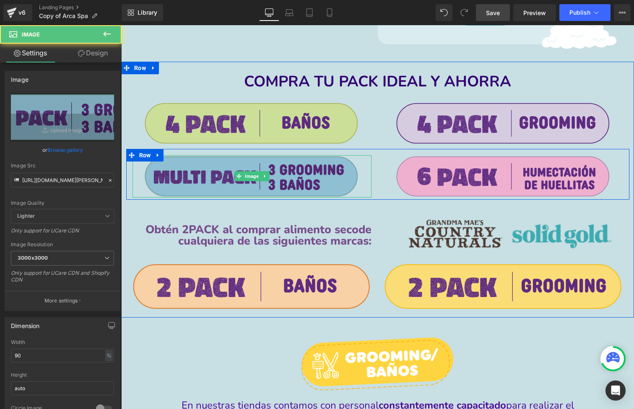
click at [232, 169] on img at bounding box center [251, 176] width 215 height 42
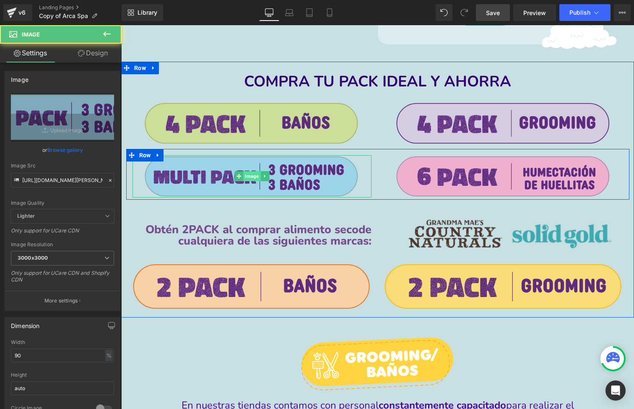
click at [246, 172] on span "Image" at bounding box center [251, 176] width 17 height 10
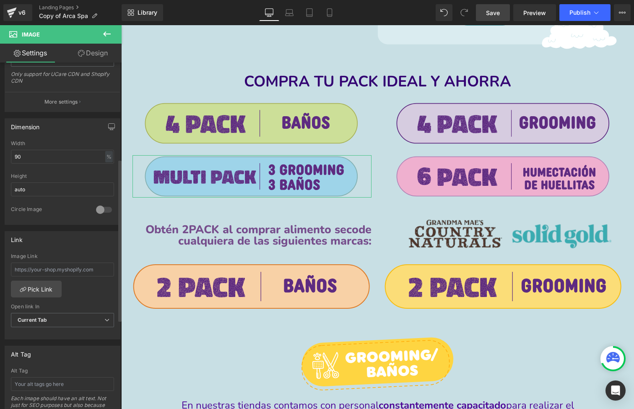
scroll to position [221, 0]
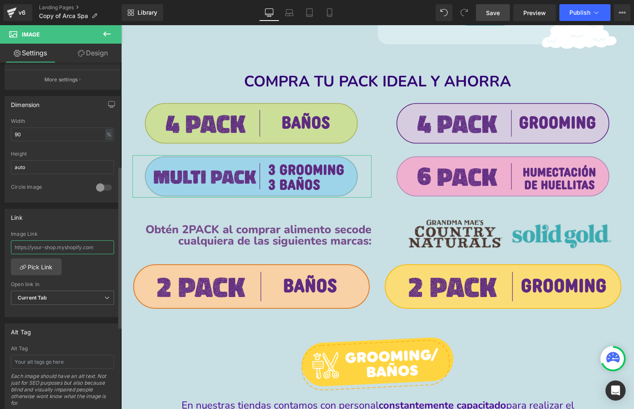
click at [63, 249] on input "text" at bounding box center [62, 247] width 103 height 14
paste input "#r-1721308921001"
type input "#r-1721308921001"
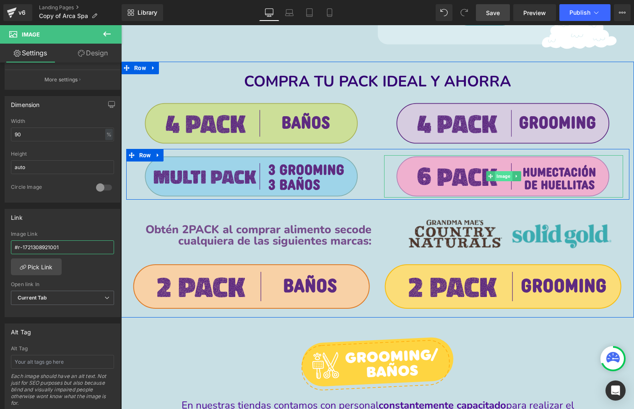
click at [497, 175] on span "Image" at bounding box center [503, 176] width 17 height 10
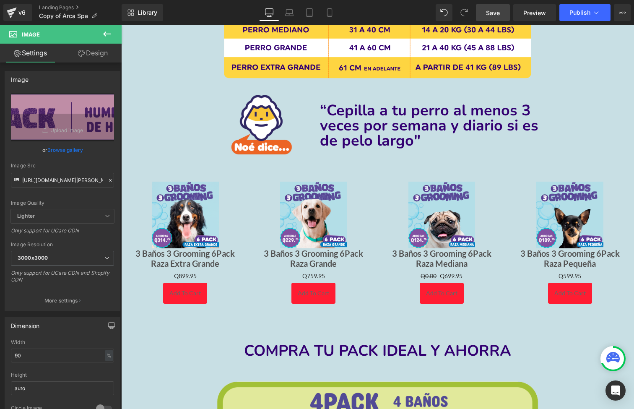
scroll to position [1512, 0]
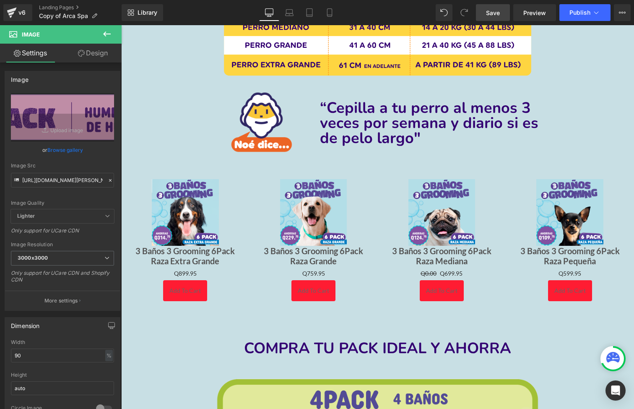
click at [366, 122] on span "“Cepilla a tu perro al menos 3 veces por semana y diario si es de pelo largo" at bounding box center [429, 123] width 219 height 51
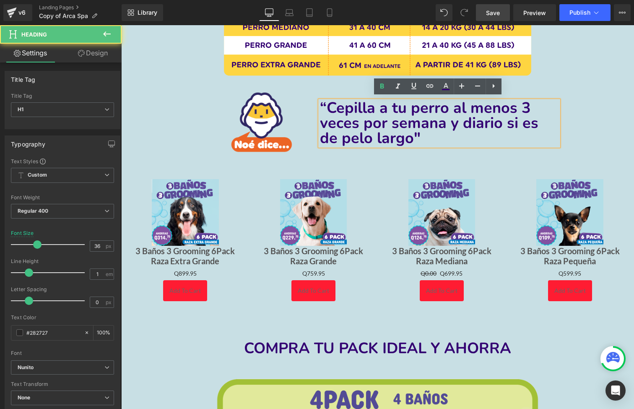
click at [366, 122] on span "“Cepilla a tu perro al menos 3 veces por semana y diario si es de pelo largo" at bounding box center [429, 123] width 219 height 51
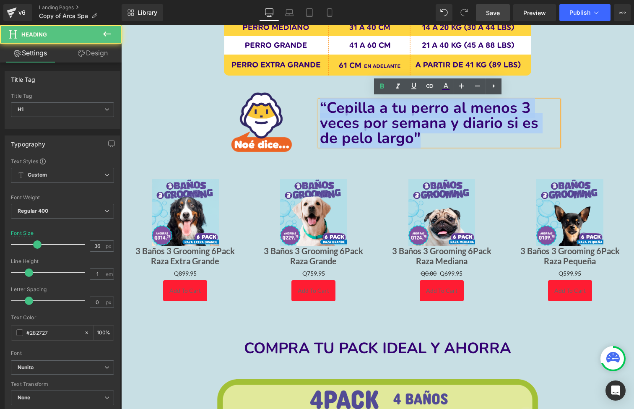
click at [366, 122] on span "“Cepilla a tu perro al menos 3 veces por semana y diario si es de pelo largo" at bounding box center [429, 123] width 219 height 51
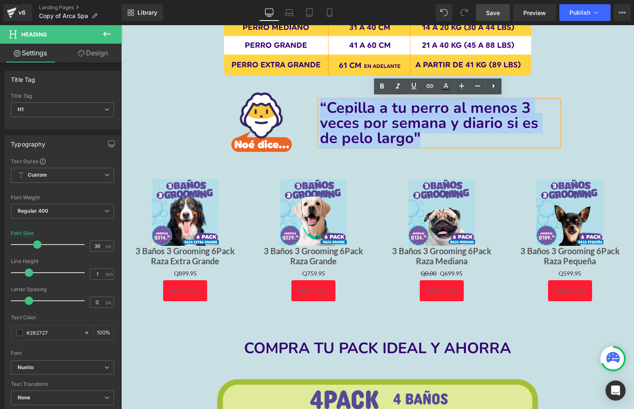
copy h1 "“Cepilla a tu perro al menos 3 veces por semana y diario si es de pelo largo ""
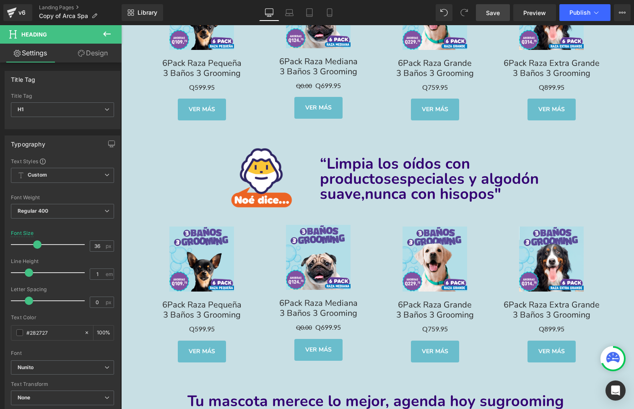
scroll to position [3569, 0]
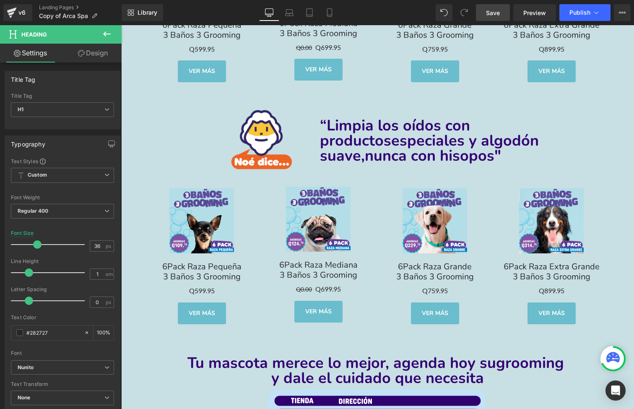
click at [359, 131] on span "especiales y algodón suave," at bounding box center [429, 148] width 219 height 36
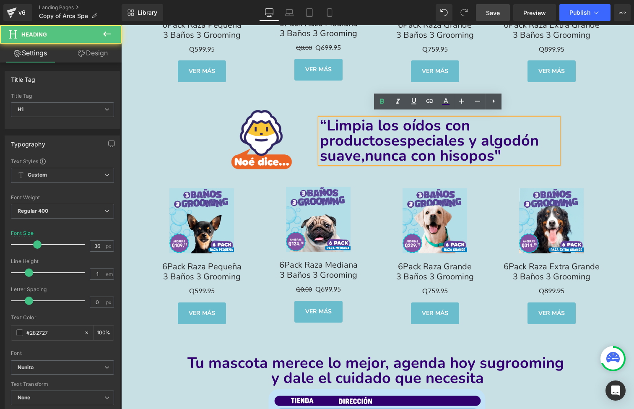
click at [359, 131] on span "especiales y algodón suave," at bounding box center [429, 148] width 219 height 36
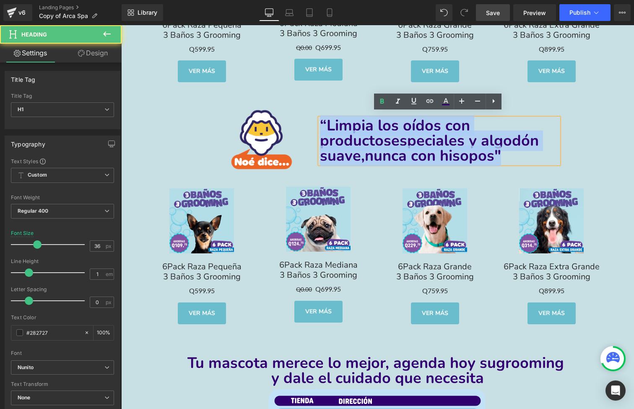
click at [359, 131] on span "especiales y algodón suave," at bounding box center [429, 148] width 219 height 36
copy h1 "“Limpia los oídos con productos especiales y algodón suave, nunca con hisopos""
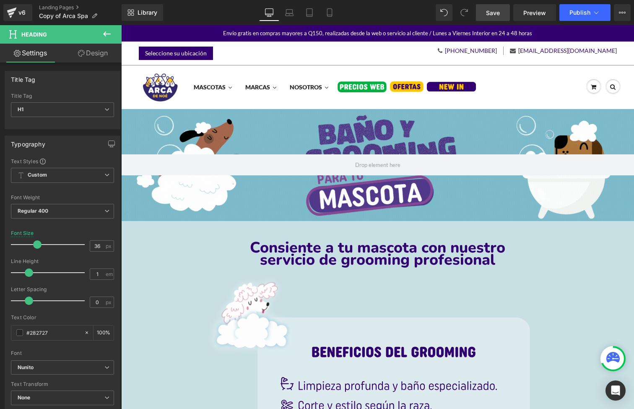
scroll to position [0, 0]
click at [494, 10] on span "Save" at bounding box center [493, 12] width 14 height 9
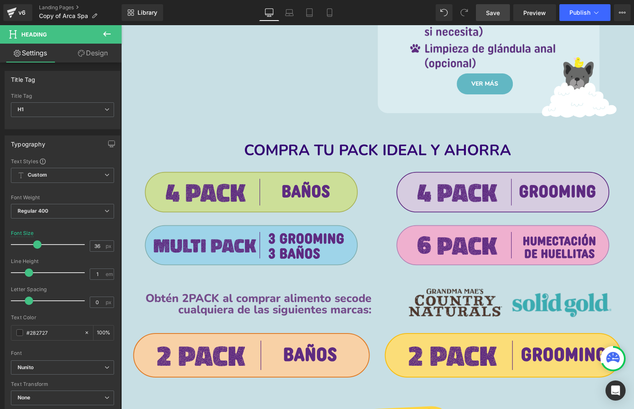
scroll to position [956, 0]
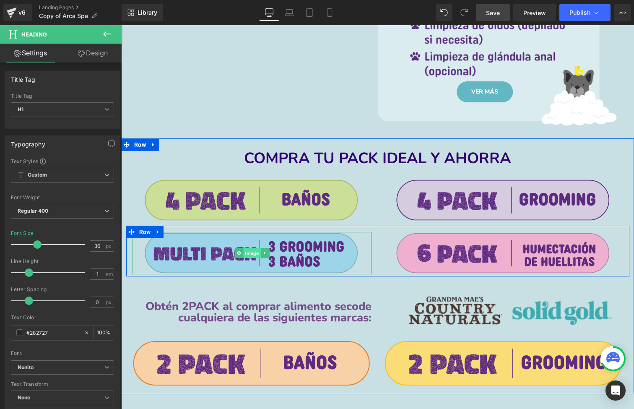
click at [243, 249] on span "Image" at bounding box center [251, 253] width 17 height 10
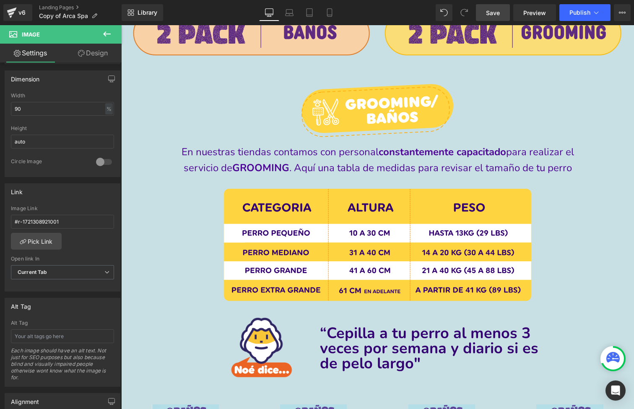
scroll to position [1350, 0]
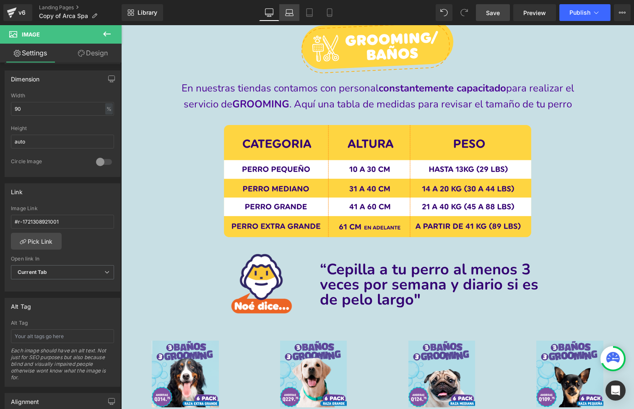
click at [290, 6] on link "Laptop" at bounding box center [289, 12] width 20 height 17
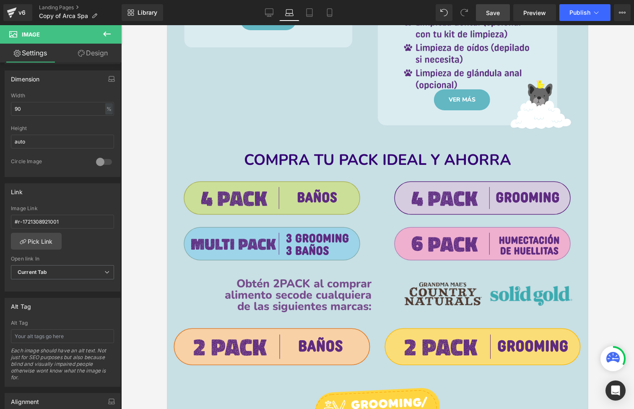
scroll to position [847, 0]
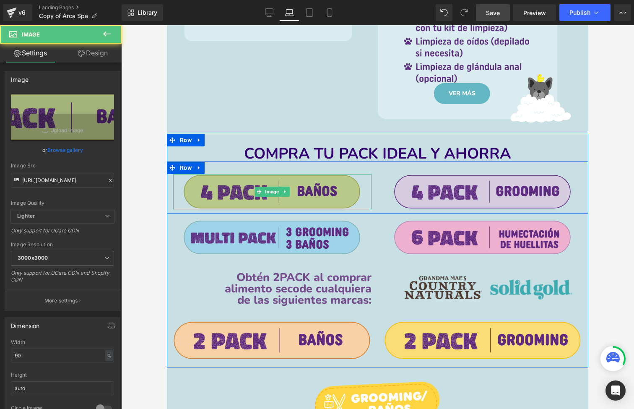
click at [269, 185] on div "Image" at bounding box center [272, 191] width 198 height 35
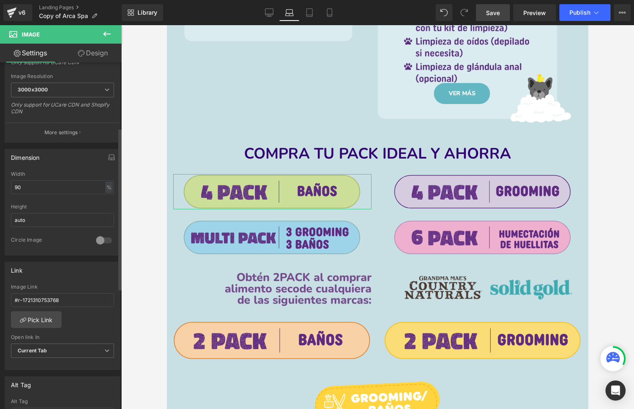
scroll to position [180, 0]
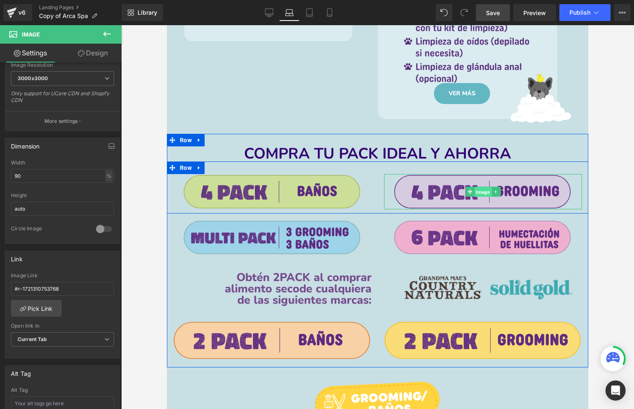
click at [487, 188] on span "Image" at bounding box center [482, 192] width 17 height 10
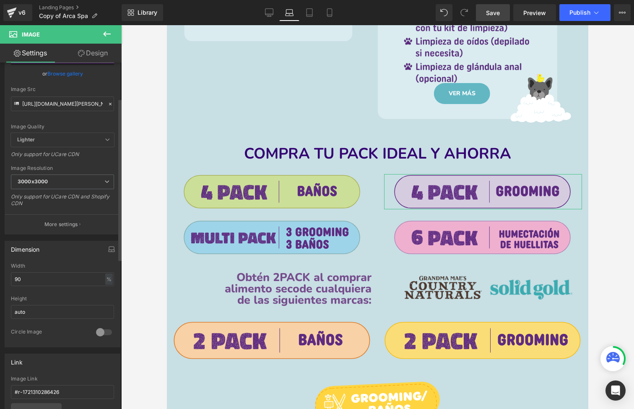
scroll to position [90, 0]
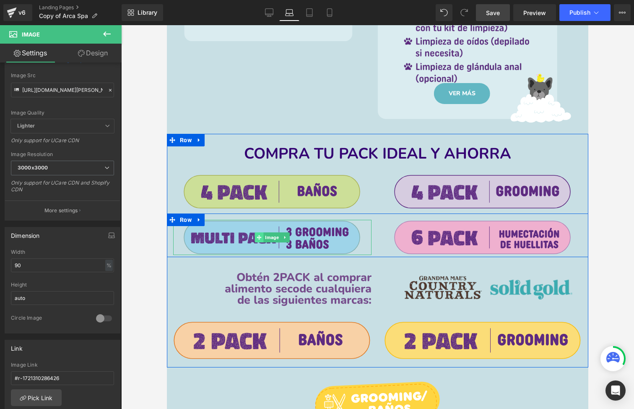
click at [259, 235] on icon at bounding box center [259, 237] width 5 height 5
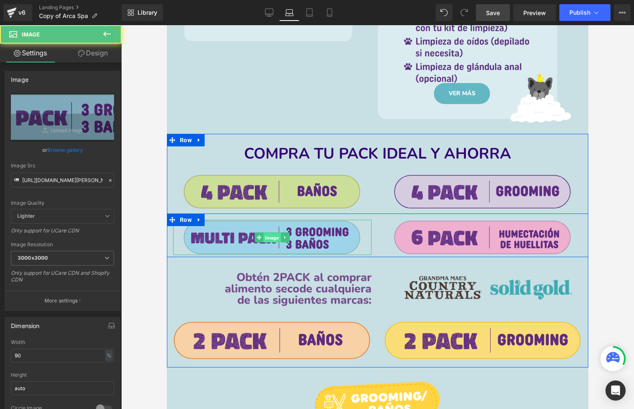
click at [268, 234] on span "Image" at bounding box center [272, 238] width 17 height 10
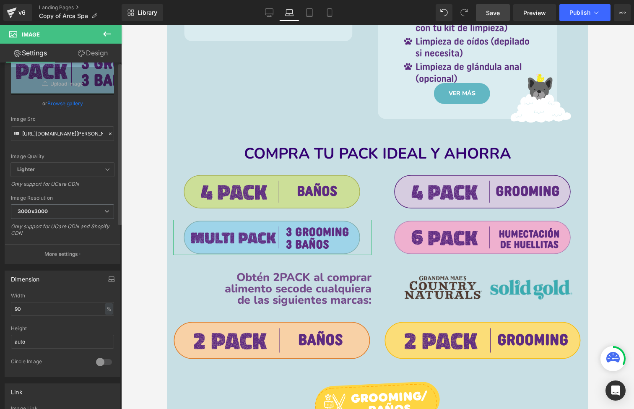
scroll to position [48, 0]
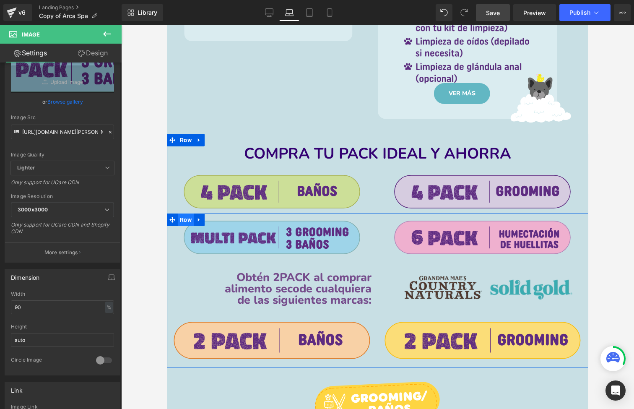
click at [187, 213] on span "Row" at bounding box center [186, 219] width 16 height 13
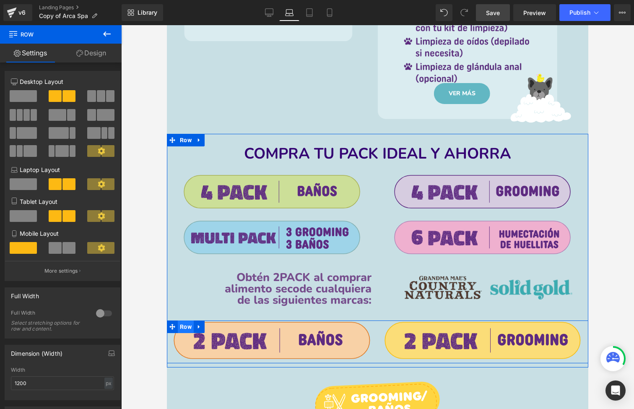
click at [185, 320] on span "Row" at bounding box center [186, 326] width 16 height 13
click at [183, 324] on span "Row" at bounding box center [186, 326] width 16 height 13
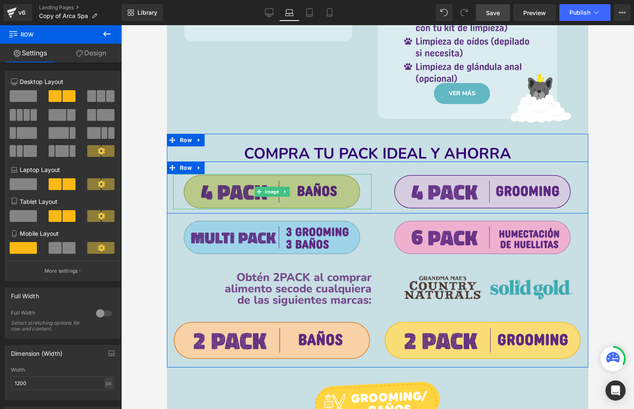
click at [273, 182] on img at bounding box center [272, 191] width 178 height 35
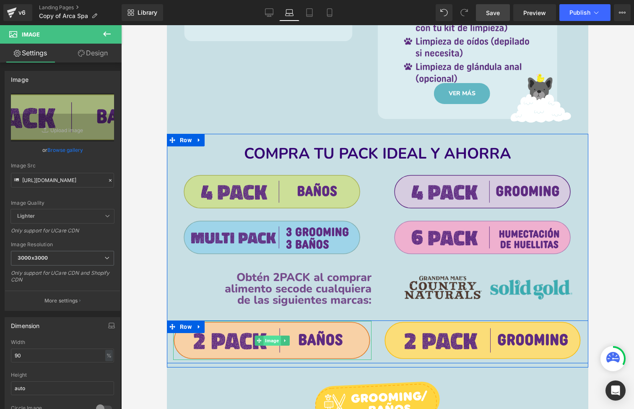
click at [276, 336] on span "Image" at bounding box center [272, 341] width 17 height 10
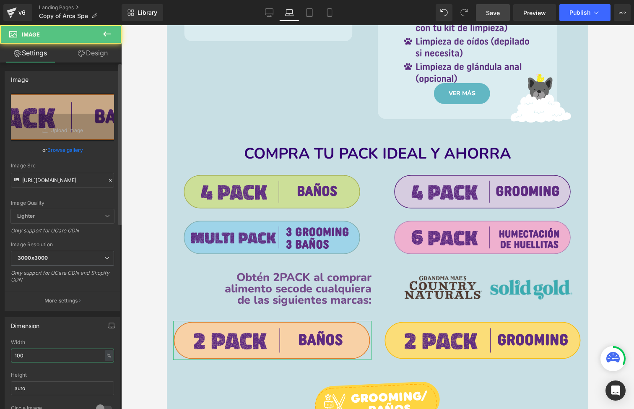
click at [44, 349] on input "100" at bounding box center [62, 356] width 103 height 14
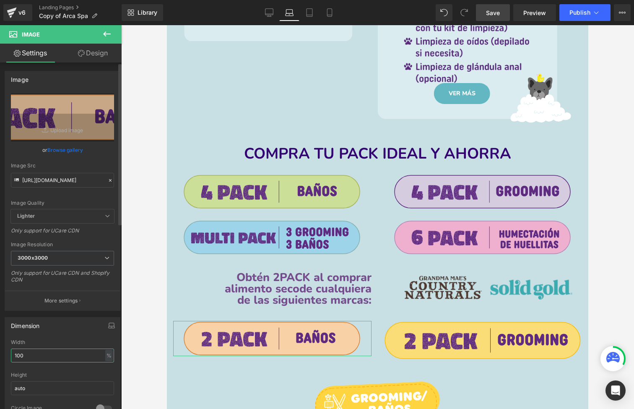
type input "90"
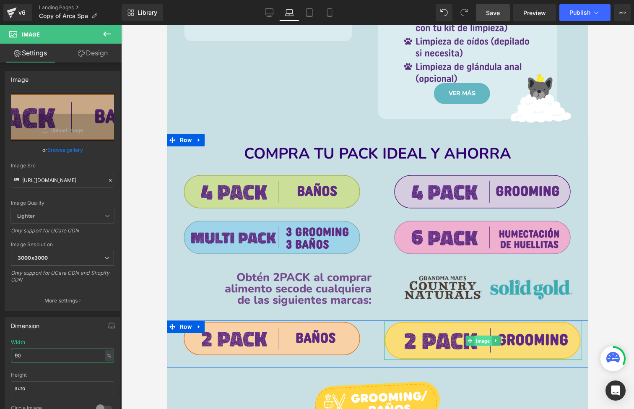
click at [479, 336] on span "Image" at bounding box center [482, 341] width 17 height 10
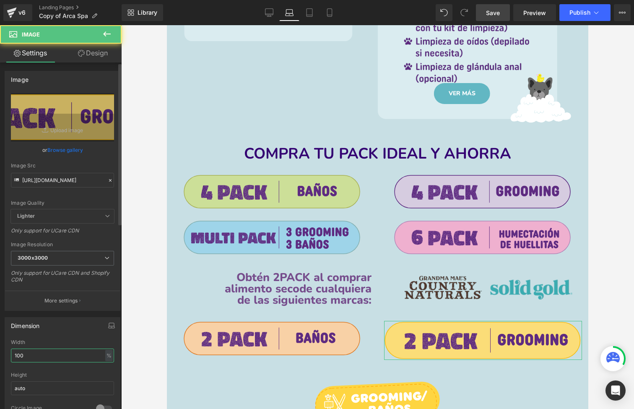
click at [17, 354] on input "100" at bounding box center [62, 356] width 103 height 14
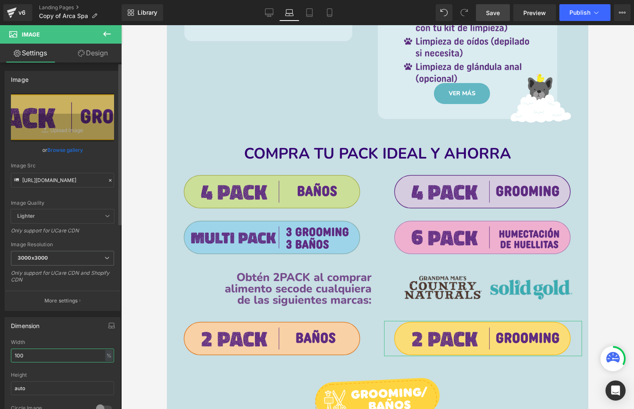
type input "90"
click at [266, 12] on icon at bounding box center [269, 12] width 8 height 8
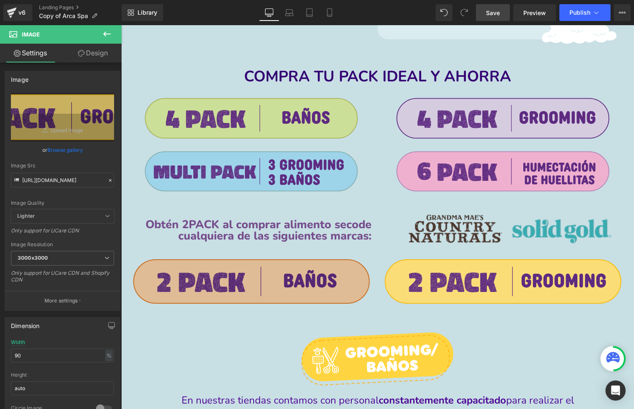
scroll to position [1041, 0]
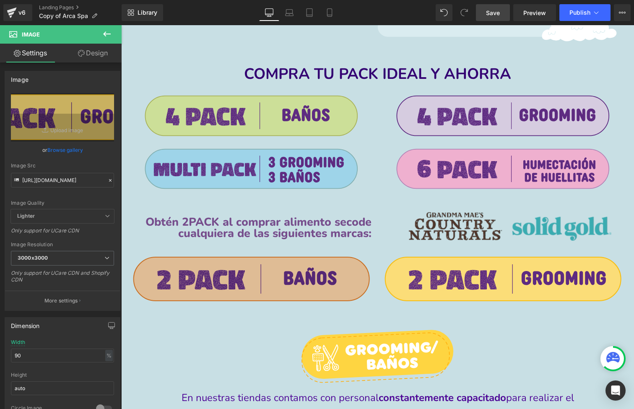
click at [239, 276] on div "Image" at bounding box center [252, 278] width 239 height 47
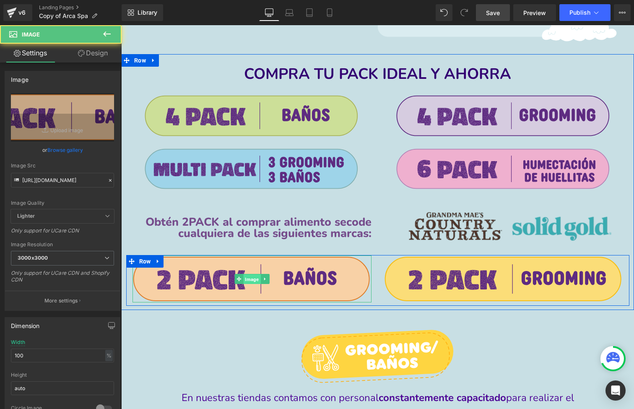
click at [250, 276] on span "Image" at bounding box center [251, 279] width 17 height 10
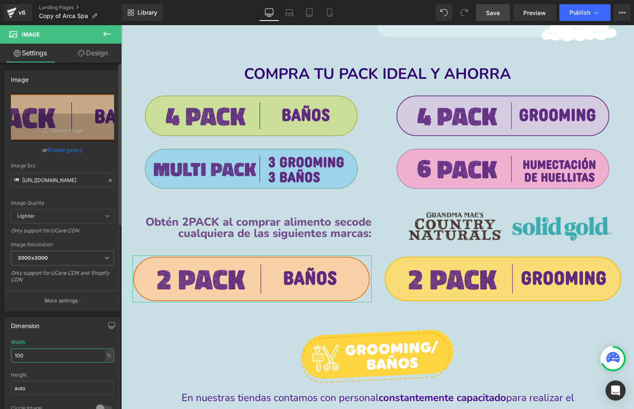
click at [76, 350] on input "100" at bounding box center [62, 356] width 103 height 14
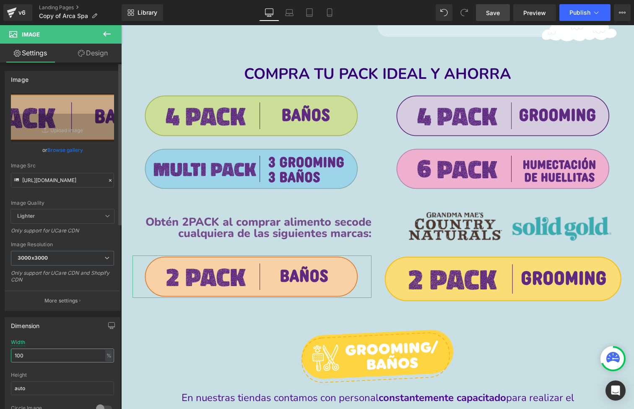
type input "90"
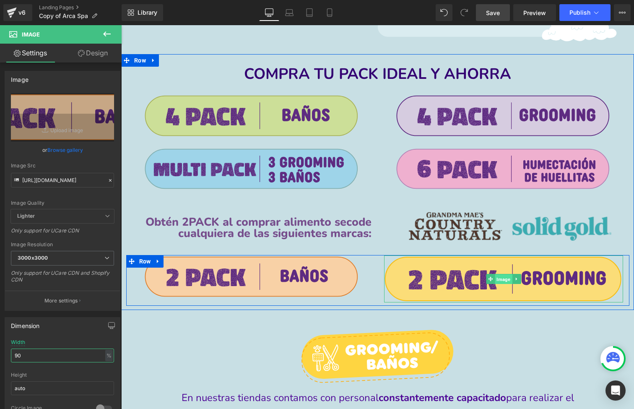
click at [502, 274] on span "Image" at bounding box center [503, 279] width 17 height 10
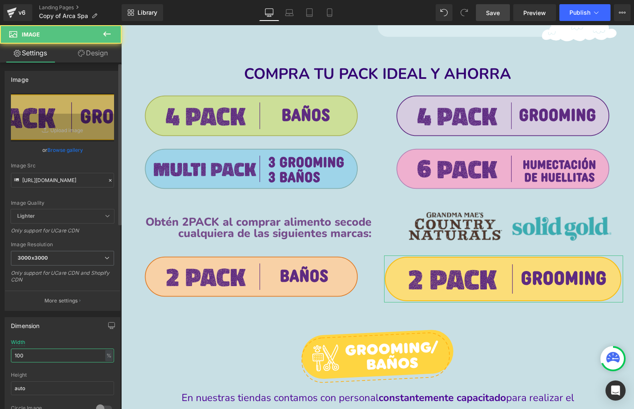
click at [39, 357] on input "100" at bounding box center [62, 356] width 103 height 14
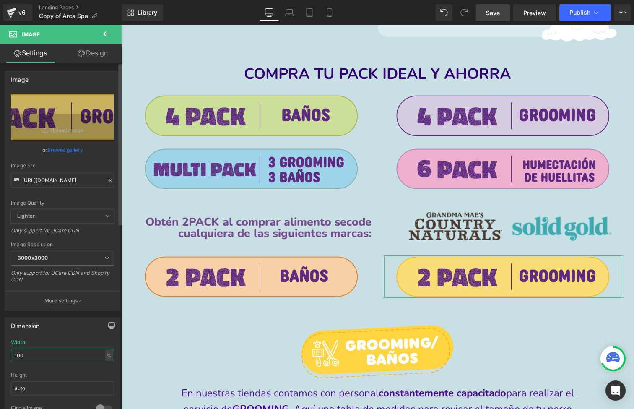
type input "90"
click at [291, 16] on icon at bounding box center [289, 12] width 8 height 8
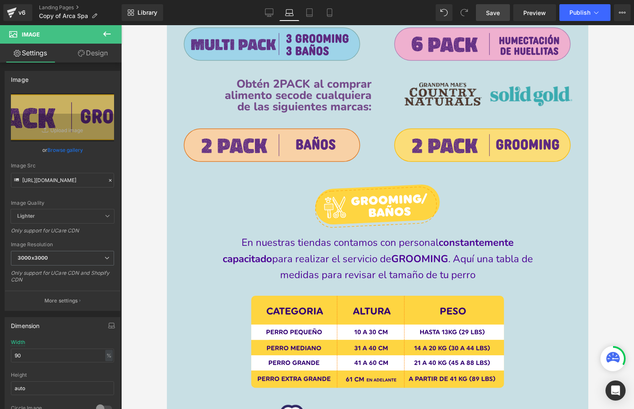
scroll to position [891, 0]
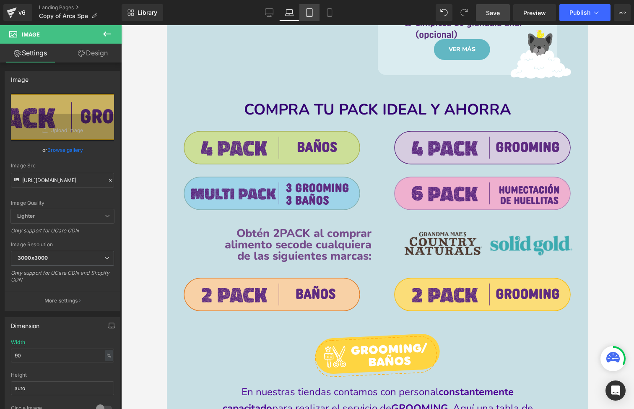
click at [317, 18] on link "Tablet" at bounding box center [309, 12] width 20 height 17
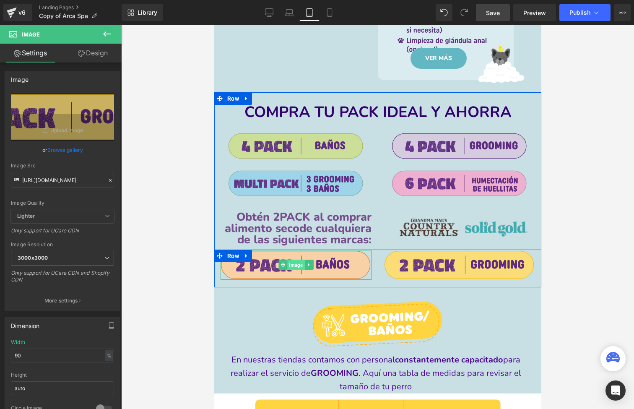
click at [292, 262] on span "Image" at bounding box center [295, 265] width 17 height 10
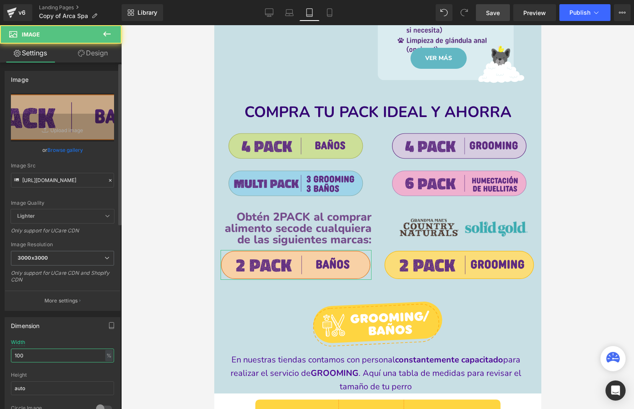
click at [77, 355] on input "100" at bounding box center [62, 356] width 103 height 14
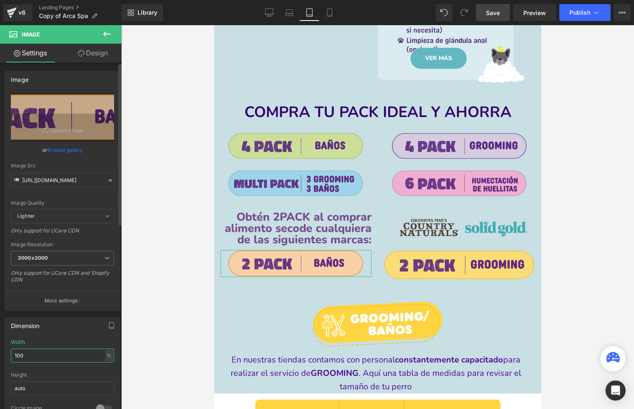
type input "90"
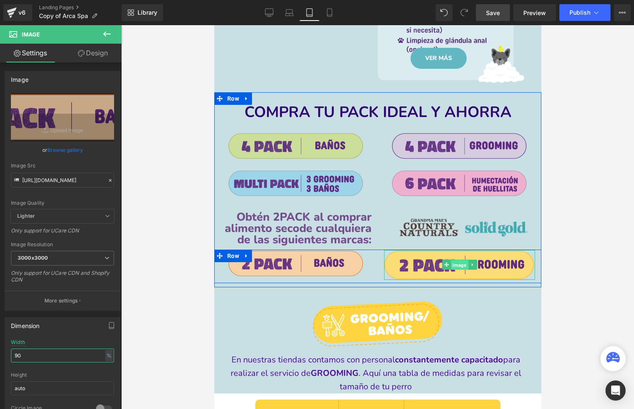
click at [461, 265] on span "Image" at bounding box center [458, 265] width 17 height 10
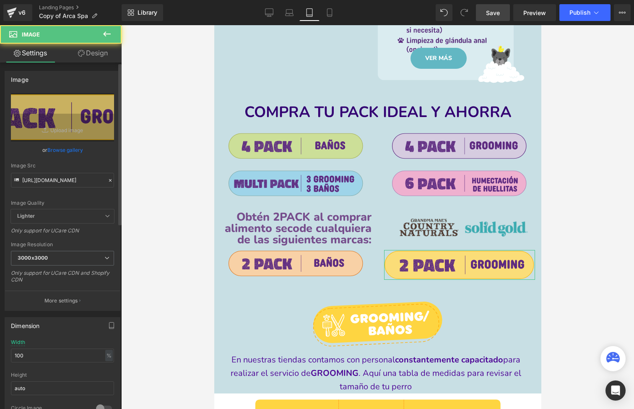
click at [39, 362] on div "Width 100 % % px" at bounding box center [62, 355] width 103 height 33
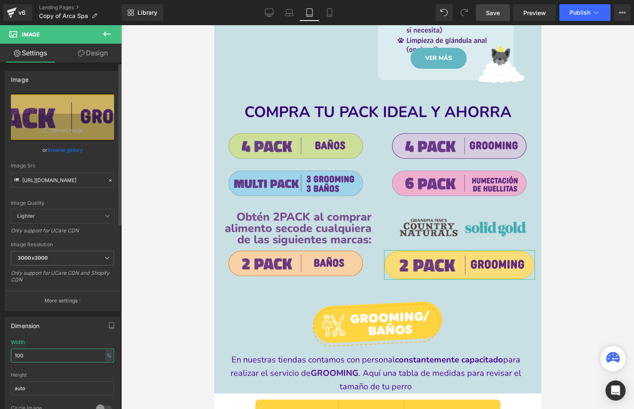
click at [41, 357] on input "100" at bounding box center [62, 356] width 103 height 14
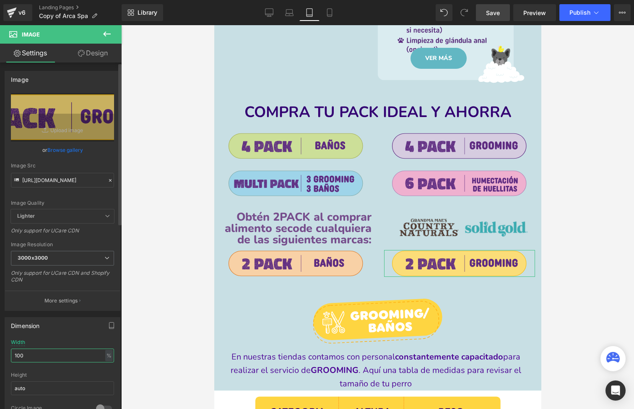
type input "90"
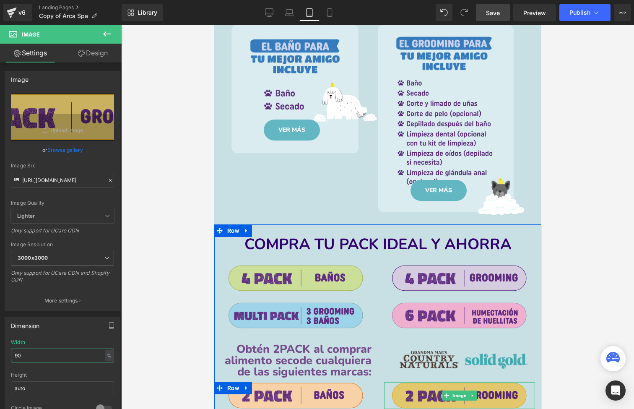
scroll to position [802, 0]
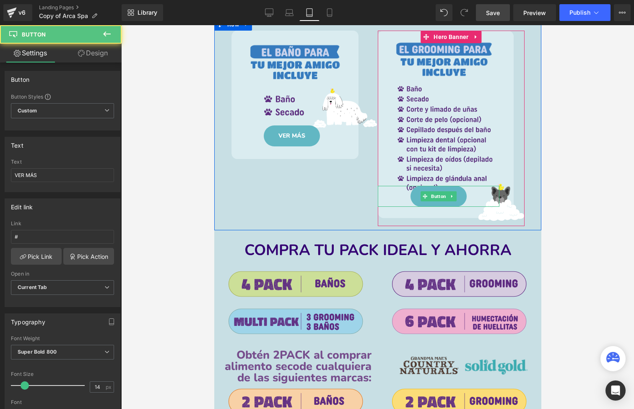
click at [432, 199] on div "VER MÁS Button" at bounding box center [438, 196] width 122 height 21
click at [437, 194] on span "Button" at bounding box center [438, 196] width 18 height 10
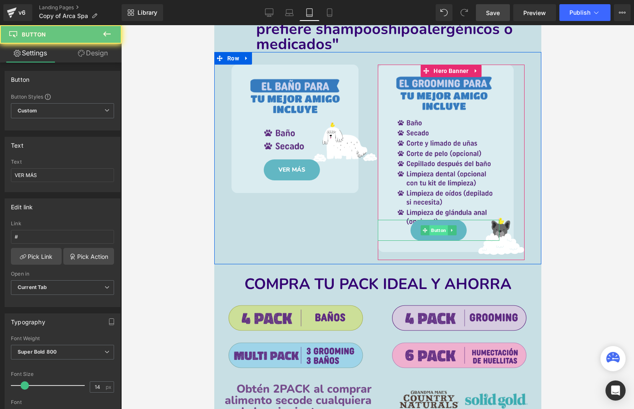
scroll to position [725, 0]
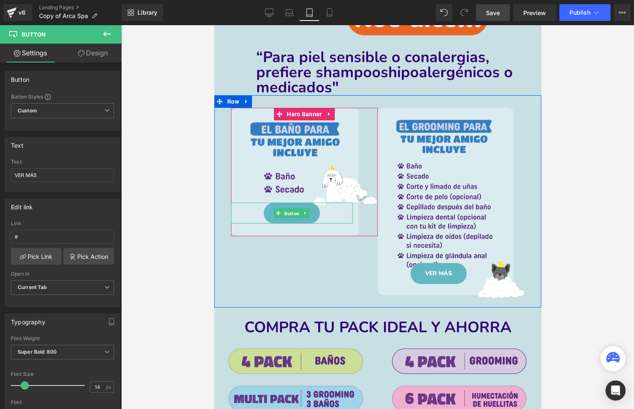
click at [296, 213] on span "Button" at bounding box center [291, 213] width 18 height 10
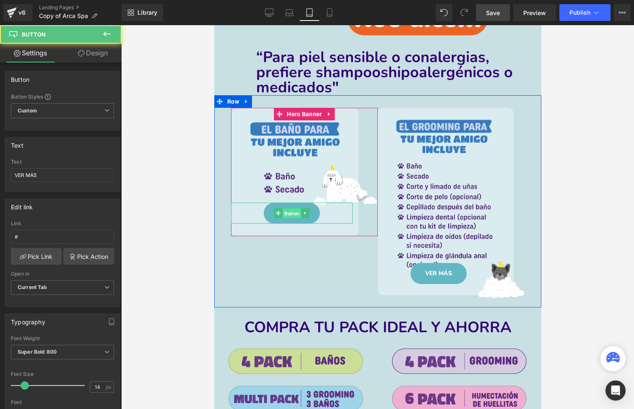
click at [286, 209] on span "Button" at bounding box center [291, 213] width 18 height 10
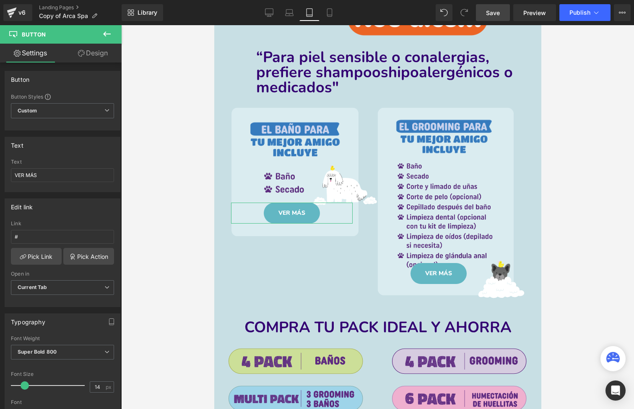
click at [102, 54] on link "Design" at bounding box center [92, 53] width 61 height 19
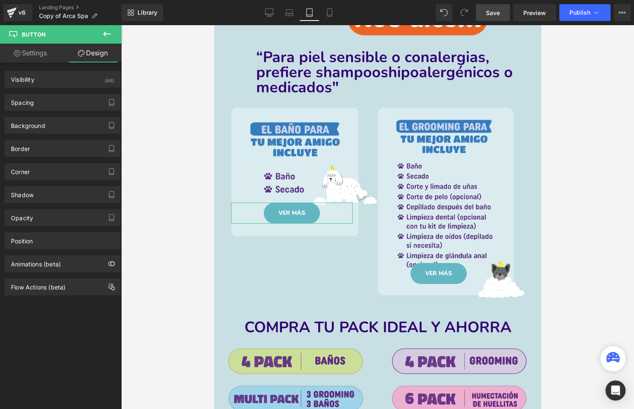
click at [81, 88] on div "Spacing Margin 0 60 0 0 Padding 14 34 14 34 Setup Global Style" at bounding box center [62, 99] width 125 height 23
click at [81, 101] on div "Spacing" at bounding box center [62, 102] width 115 height 16
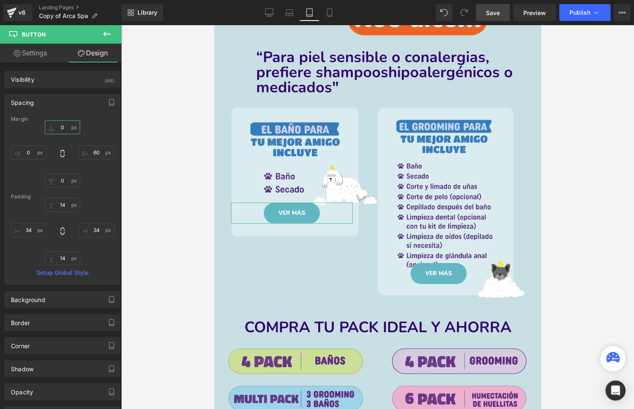
click at [68, 131] on input "0" at bounding box center [62, 127] width 35 height 14
type input "0"
click at [63, 183] on input "0" at bounding box center [62, 181] width 35 height 14
type input "0"
click at [65, 134] on div "0 60 0 0" at bounding box center [62, 153] width 103 height 67
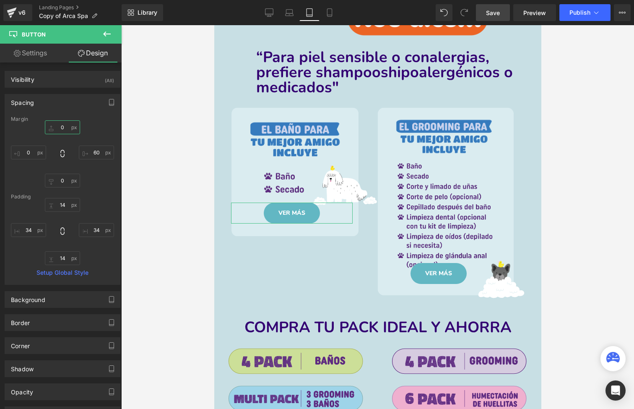
click at [65, 130] on input "0" at bounding box center [62, 127] width 35 height 14
type input "0"
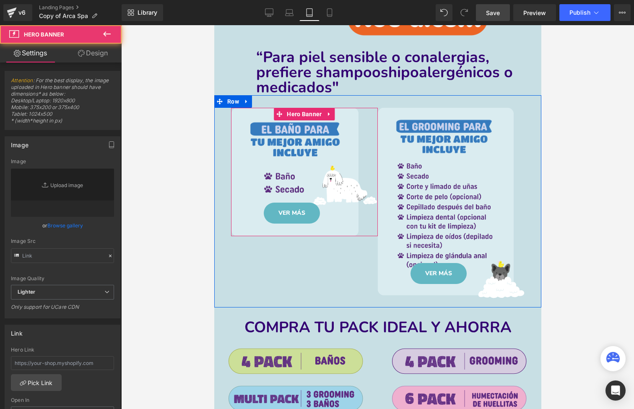
click at [333, 182] on div "VER MÁS Button" at bounding box center [304, 172] width 147 height 128
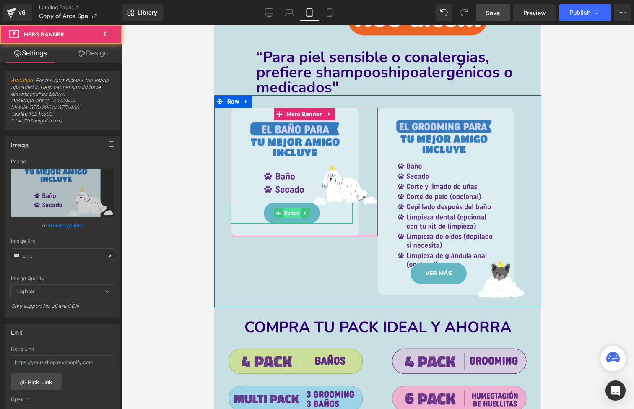
click at [289, 209] on span "Button" at bounding box center [291, 213] width 18 height 10
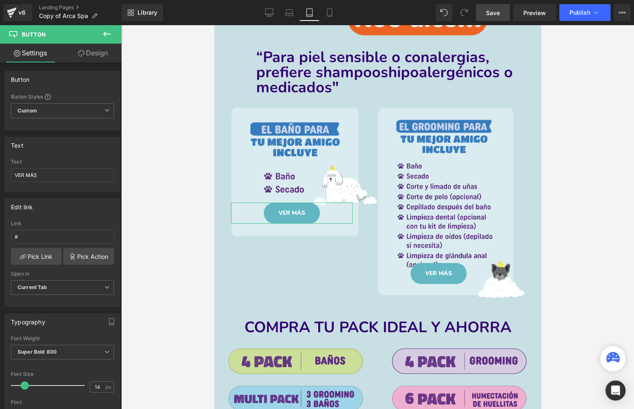
click at [101, 48] on link "Design" at bounding box center [92, 53] width 61 height 19
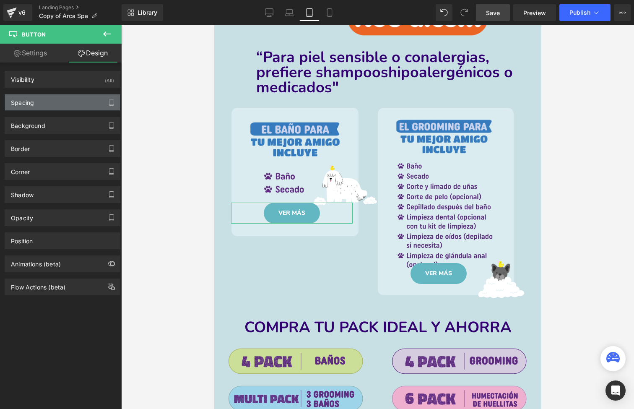
click at [70, 102] on div "Spacing" at bounding box center [62, 102] width 115 height 16
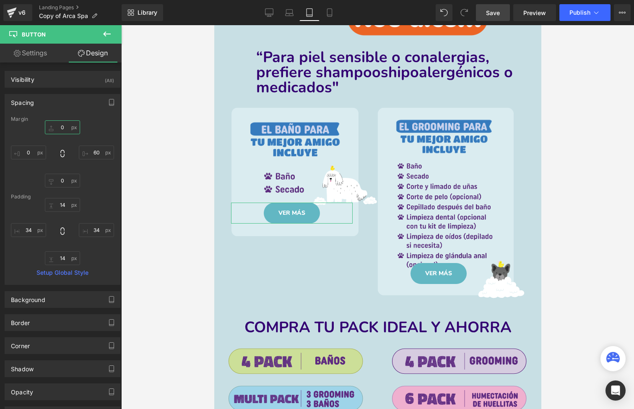
click at [69, 125] on input "0" at bounding box center [62, 127] width 35 height 14
type input "0"
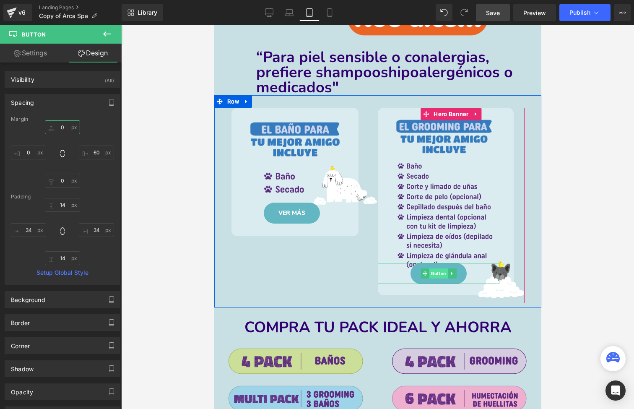
click at [441, 269] on span "Button" at bounding box center [438, 273] width 18 height 10
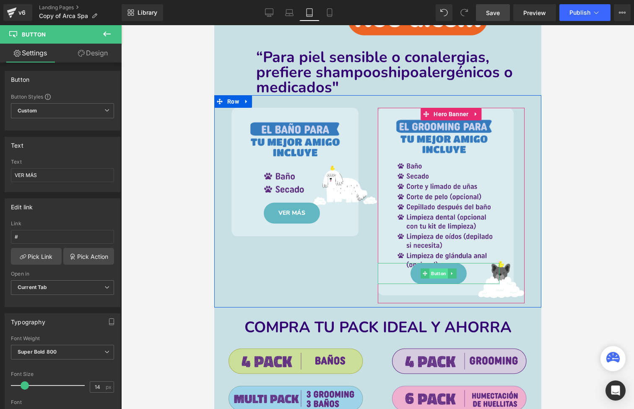
click at [436, 276] on span "Button" at bounding box center [438, 273] width 18 height 10
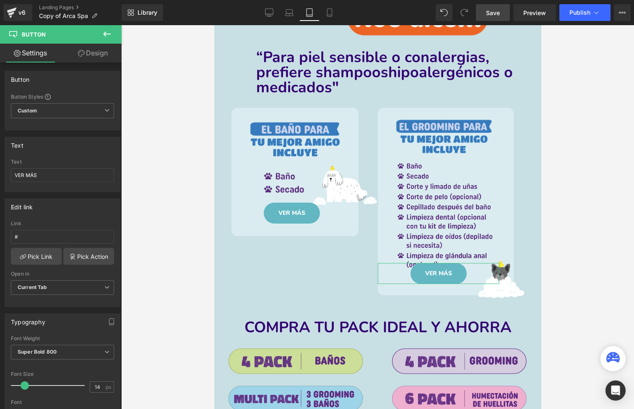
click at [88, 57] on link "Design" at bounding box center [92, 53] width 61 height 19
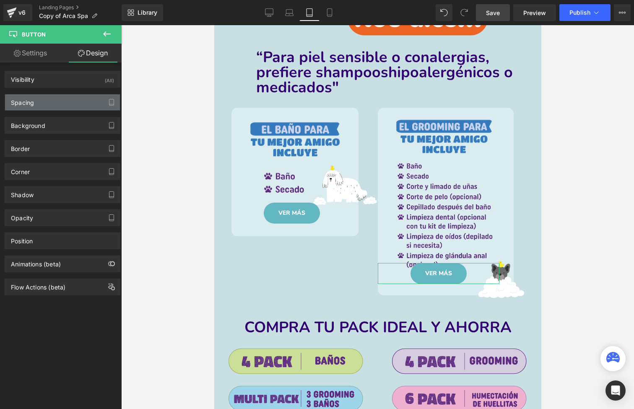
click at [65, 103] on div "Spacing" at bounding box center [62, 102] width 115 height 16
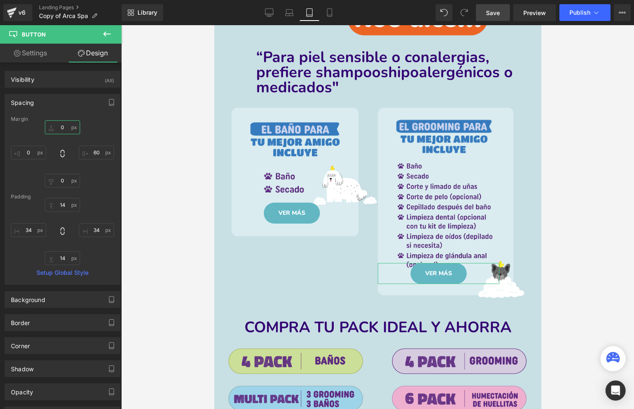
click at [66, 128] on input "0" at bounding box center [62, 127] width 35 height 14
type input "0"
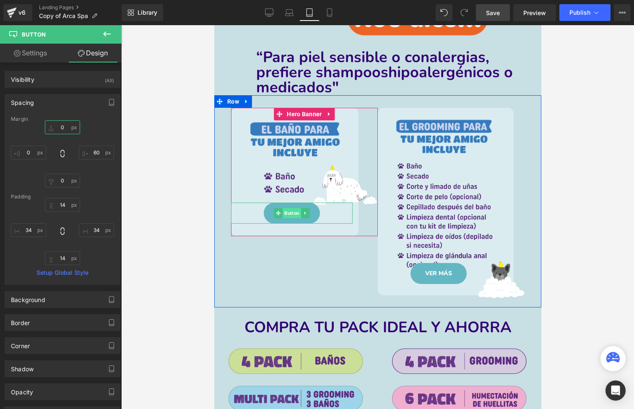
click at [291, 209] on span "Button" at bounding box center [291, 213] width 18 height 10
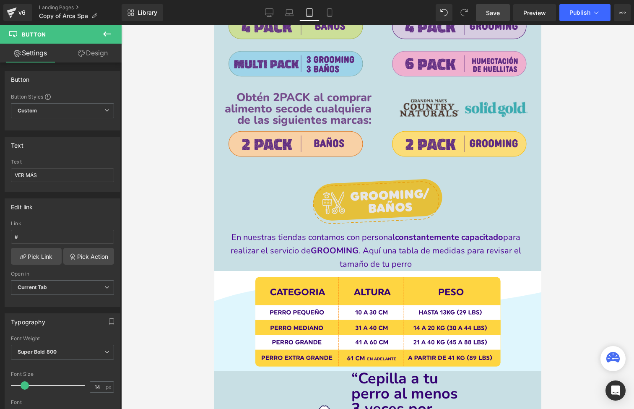
scroll to position [1239, 0]
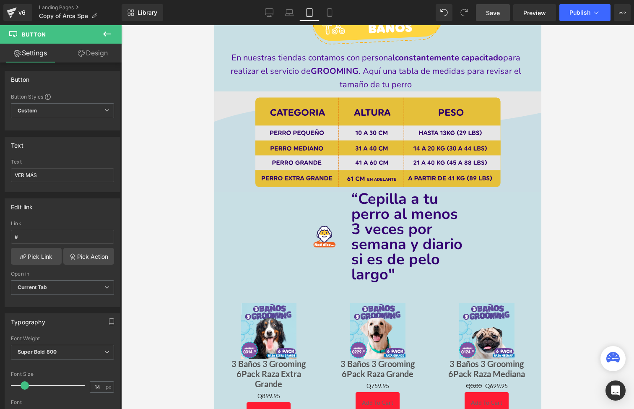
click at [333, 146] on img at bounding box center [377, 141] width 327 height 100
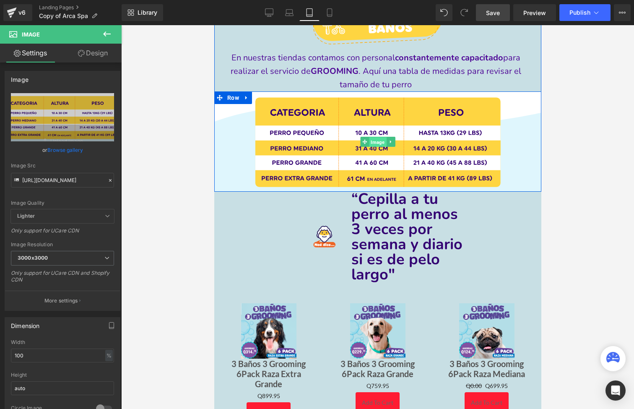
click at [370, 139] on span "Image" at bounding box center [377, 142] width 17 height 10
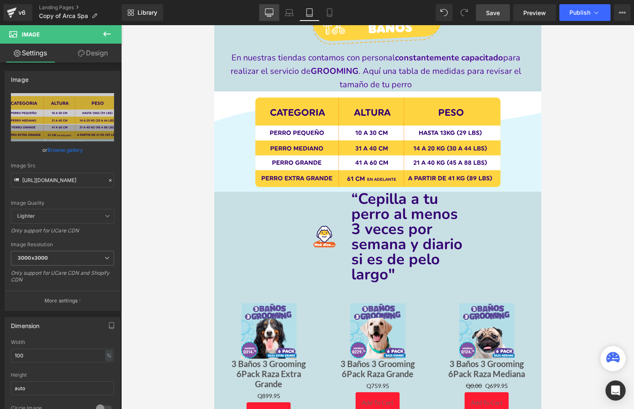
click at [272, 15] on icon at bounding box center [269, 12] width 8 height 6
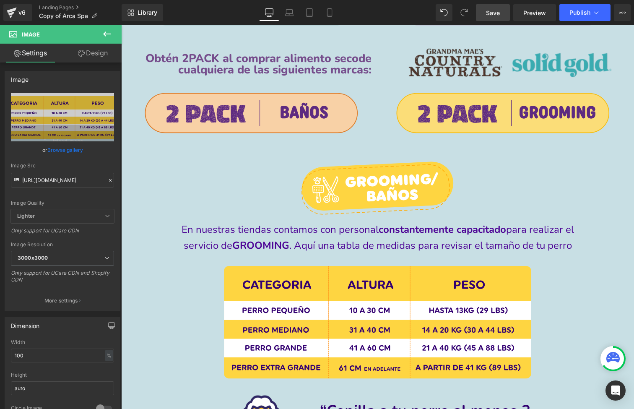
scroll to position [1259, 0]
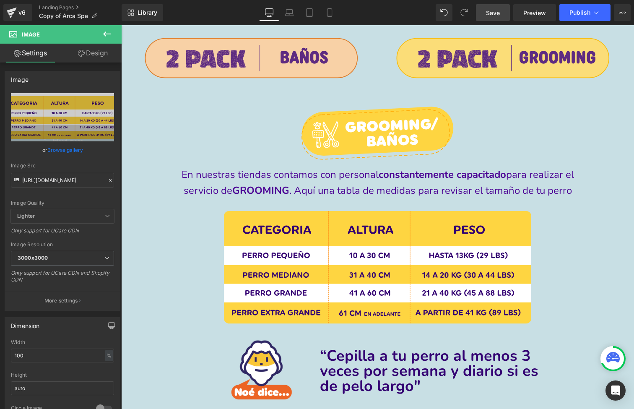
click at [369, 271] on div "Image" at bounding box center [377, 273] width 513 height 125
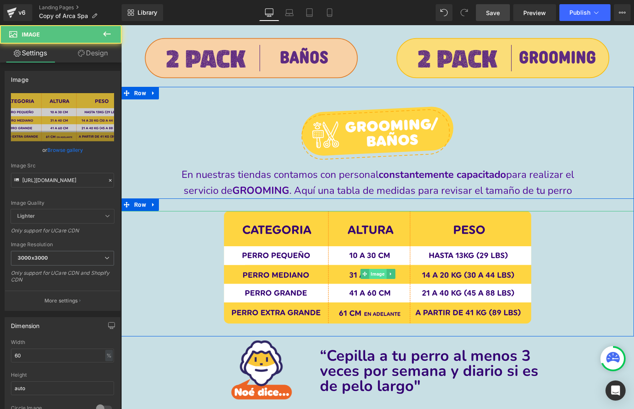
click at [373, 269] on span "Image" at bounding box center [377, 274] width 17 height 10
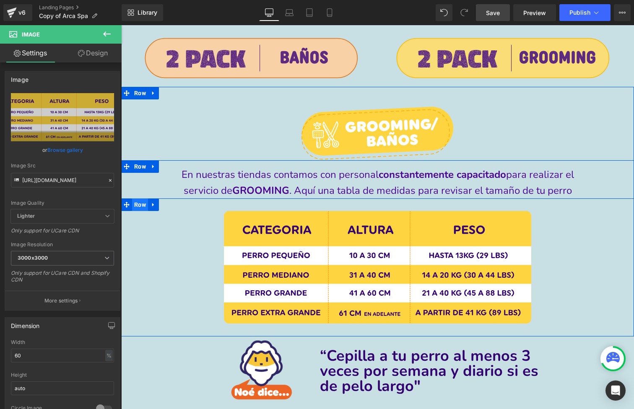
click at [143, 204] on span "Row" at bounding box center [140, 204] width 16 height 13
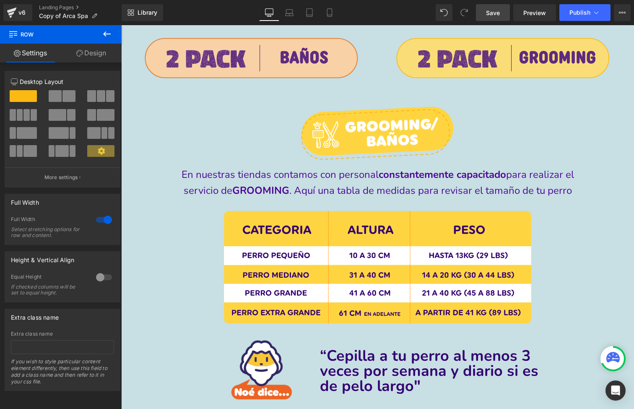
click at [102, 42] on button at bounding box center [106, 34] width 29 height 18
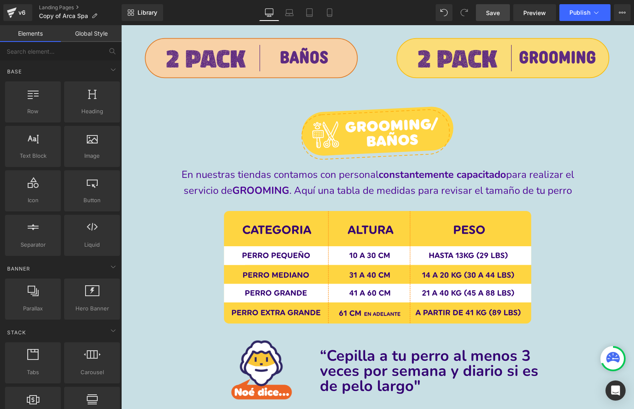
click at [98, 34] on link "Global Style" at bounding box center [91, 33] width 61 height 17
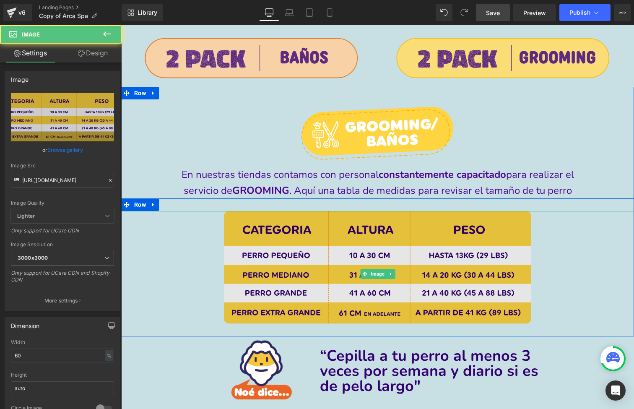
click at [271, 276] on img at bounding box center [378, 273] width 308 height 125
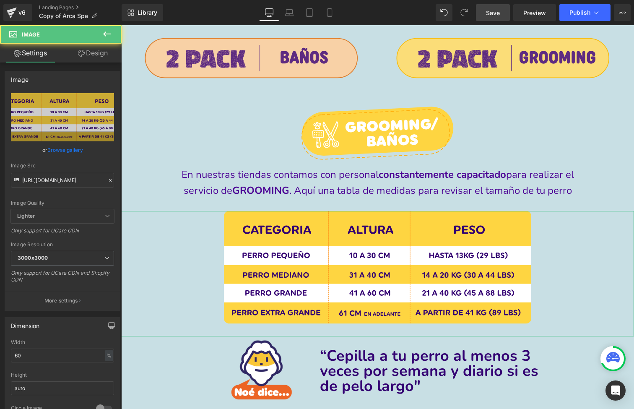
click at [98, 53] on link "Design" at bounding box center [92, 53] width 61 height 19
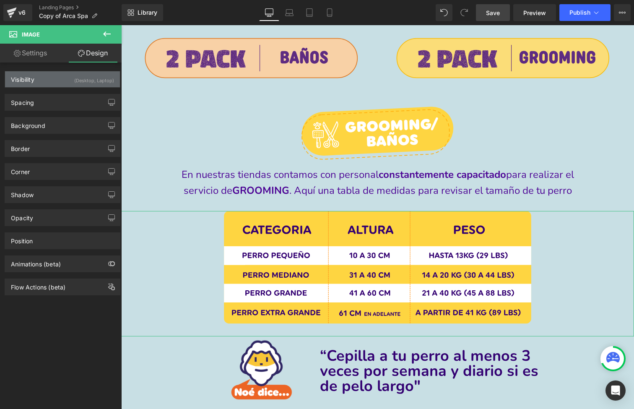
click at [89, 84] on div "(Desktop, Laptop)" at bounding box center [94, 78] width 40 height 14
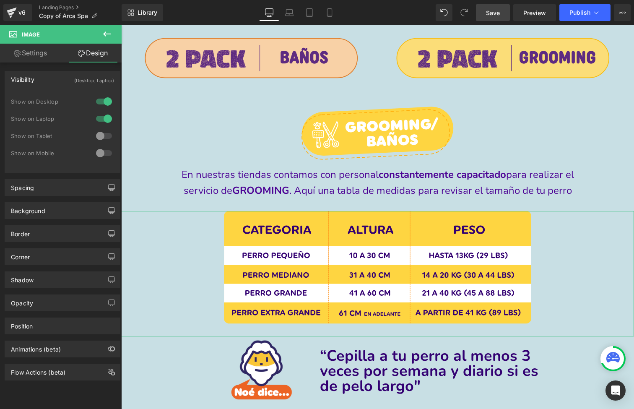
click at [105, 136] on div at bounding box center [104, 135] width 20 height 13
click at [105, 154] on div at bounding box center [104, 152] width 20 height 13
click at [308, 15] on icon at bounding box center [310, 15] width 6 height 0
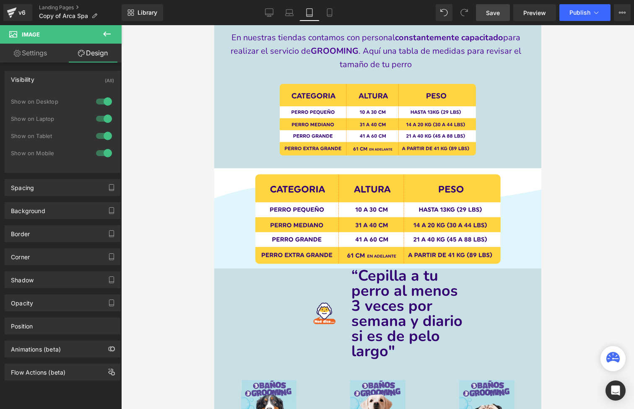
scroll to position [1126, 0]
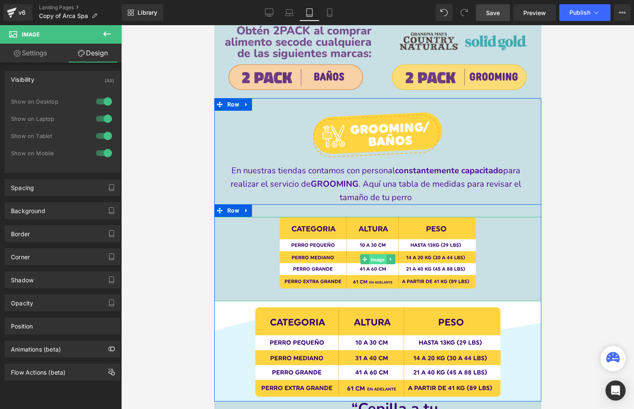
click at [377, 255] on span "Image" at bounding box center [377, 259] width 17 height 10
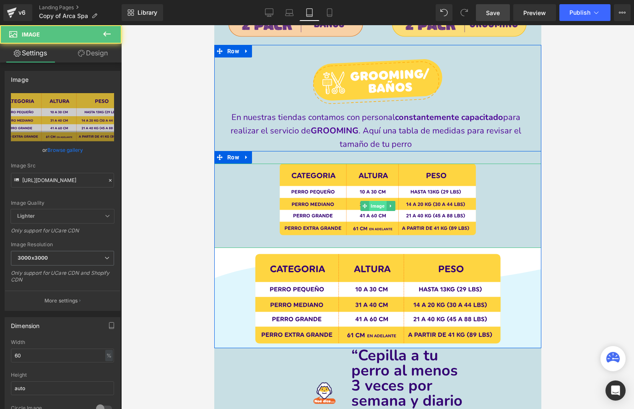
scroll to position [1233, 0]
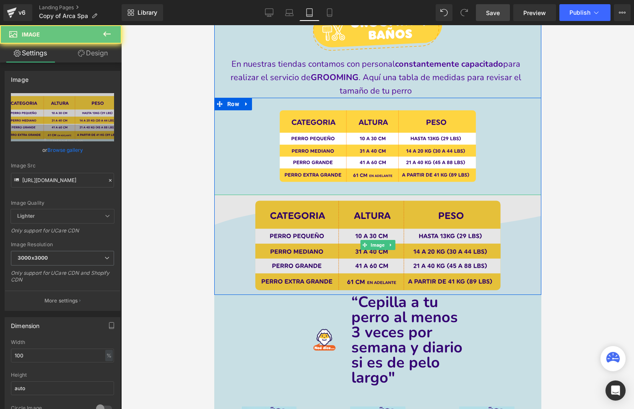
click at [377, 258] on img at bounding box center [377, 245] width 327 height 100
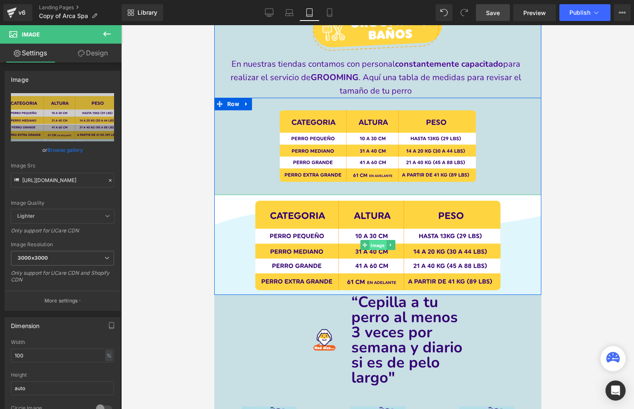
click at [376, 245] on span "Image" at bounding box center [377, 245] width 17 height 10
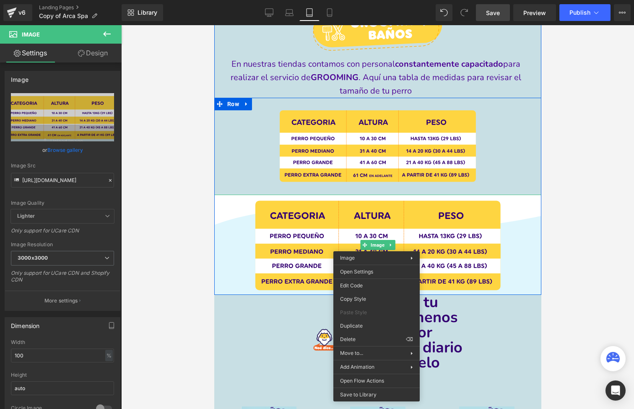
drag, startPoint x: 570, startPoint y: 364, endPoint x: 356, endPoint y: 339, distance: 215.4
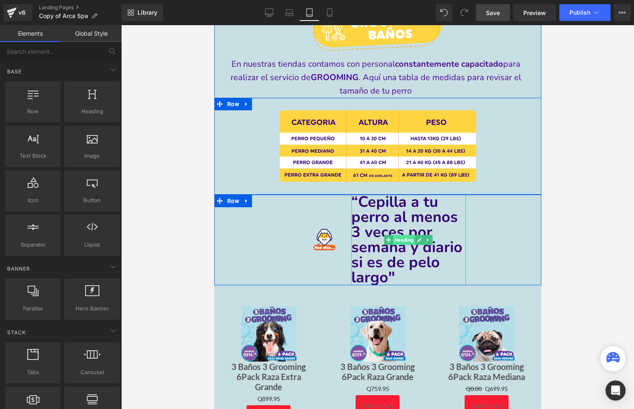
click at [410, 239] on span "Heading" at bounding box center [404, 240] width 22 height 10
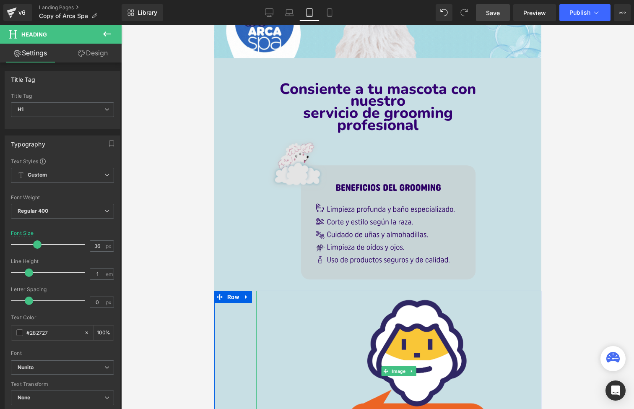
scroll to position [344, 0]
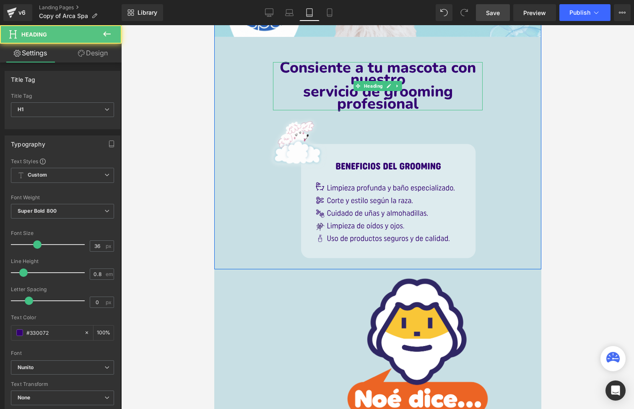
click at [307, 91] on h1 "servicio de grooming profesional" at bounding box center [378, 98] width 210 height 24
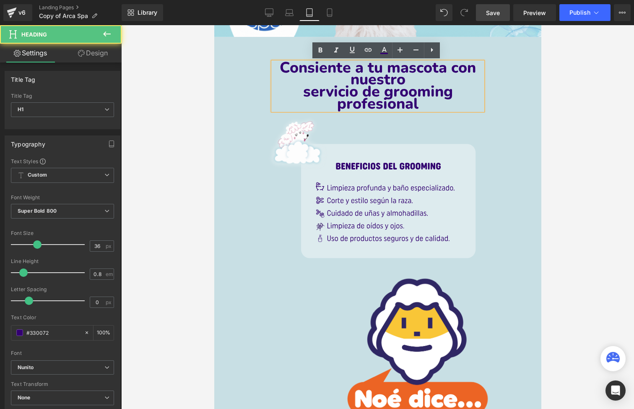
click at [302, 97] on h1 "servicio de grooming profesional" at bounding box center [378, 98] width 210 height 24
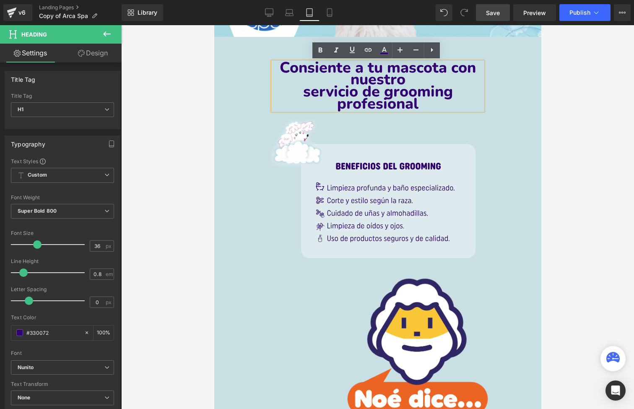
click at [299, 91] on h1 "servicio de grooming profesional" at bounding box center [378, 98] width 210 height 24
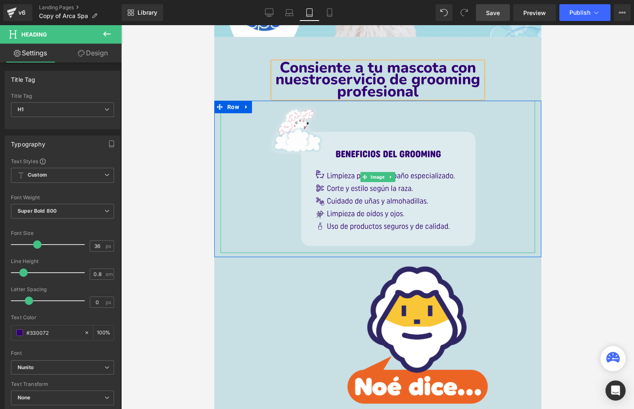
click at [519, 110] on div at bounding box center [377, 177] width 315 height 152
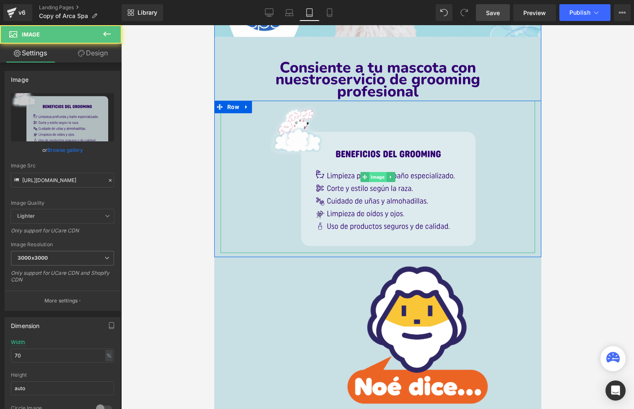
click at [376, 174] on span "Image" at bounding box center [377, 177] width 17 height 10
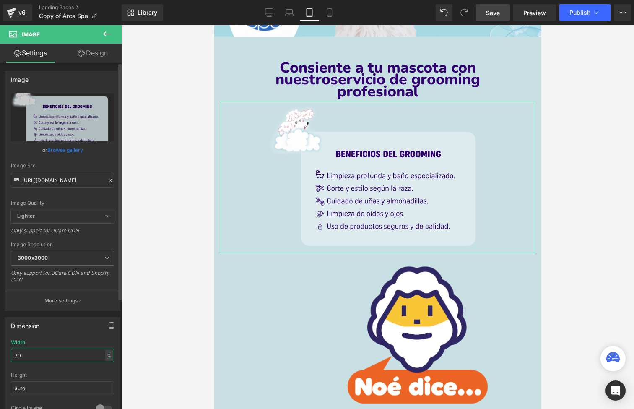
click at [42, 354] on input "70" at bounding box center [62, 356] width 103 height 14
type input "80"
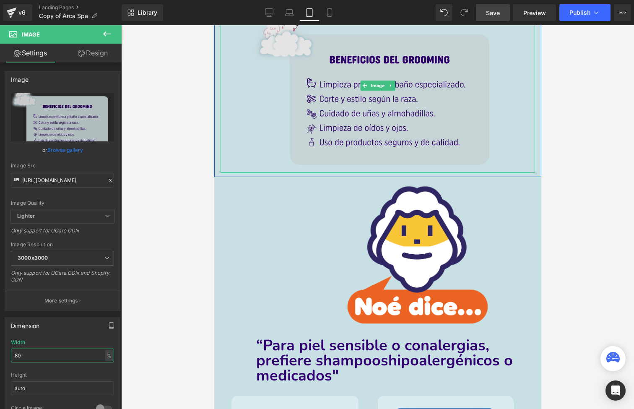
scroll to position [606, 0]
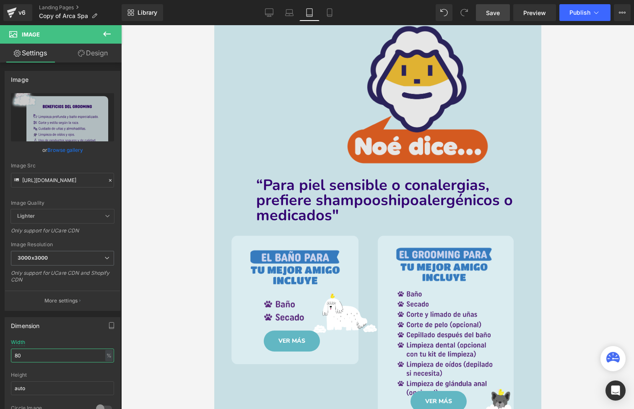
click at [423, 90] on img at bounding box center [399, 97] width 200 height 161
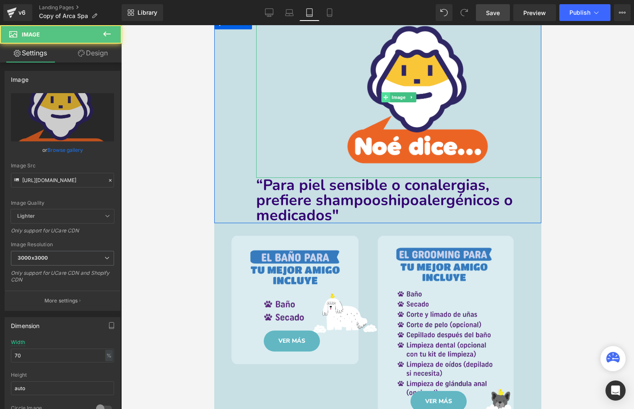
click at [386, 98] on icon at bounding box center [385, 97] width 5 height 5
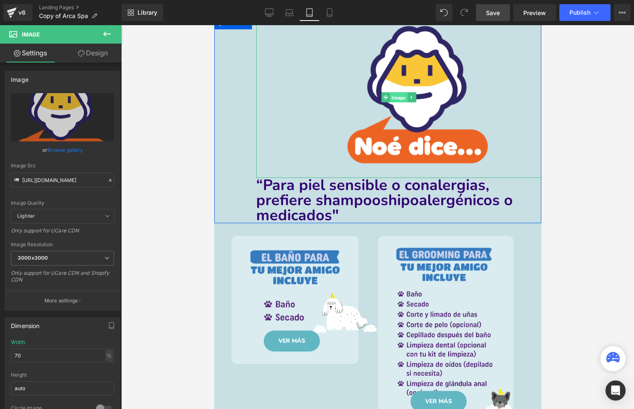
click at [397, 96] on span "Image" at bounding box center [398, 98] width 17 height 10
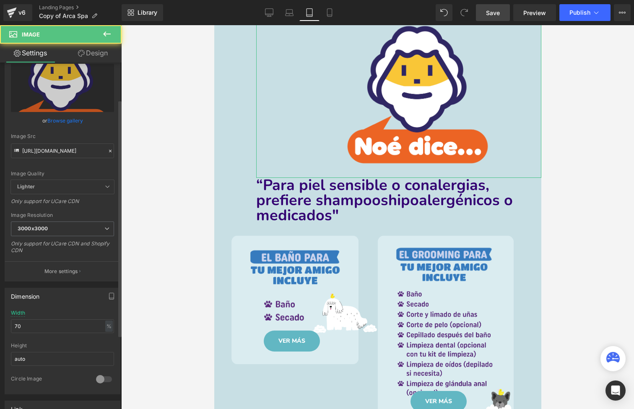
scroll to position [84, 0]
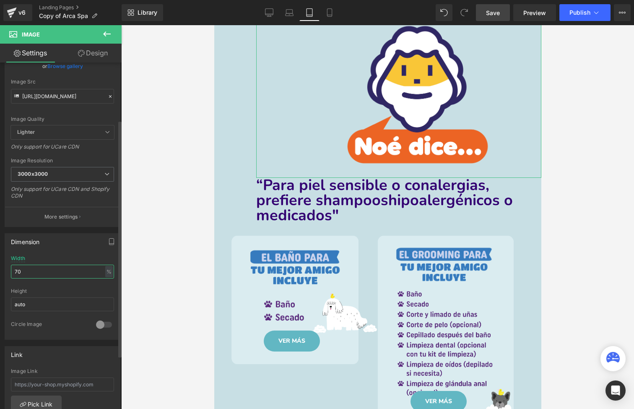
click at [61, 275] on input "70" at bounding box center [62, 272] width 103 height 14
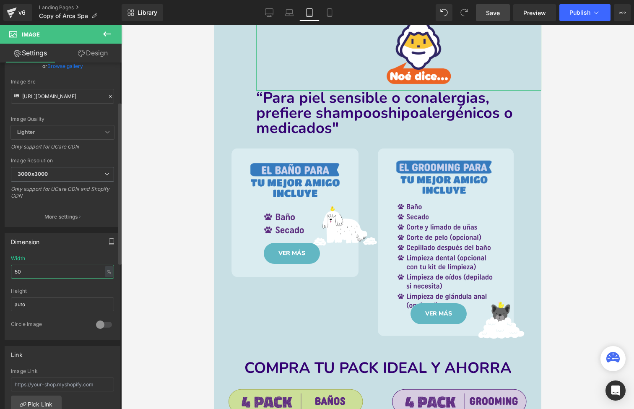
type input "40"
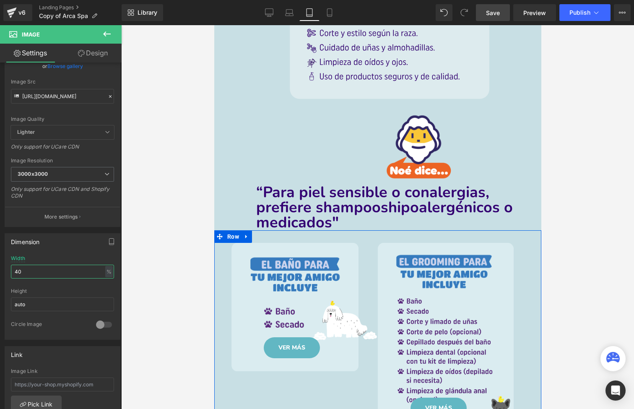
scroll to position [477, 0]
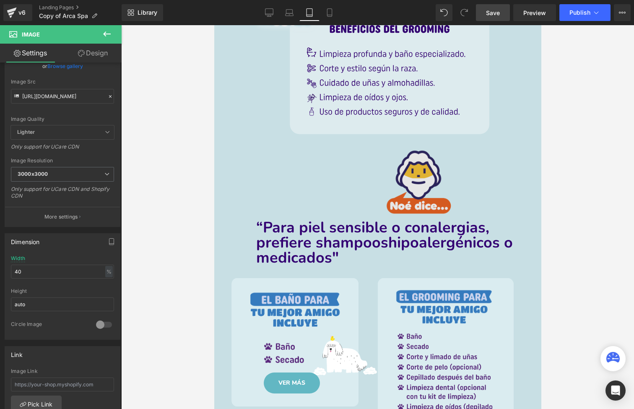
click at [416, 183] on img at bounding box center [398, 183] width 114 height 74
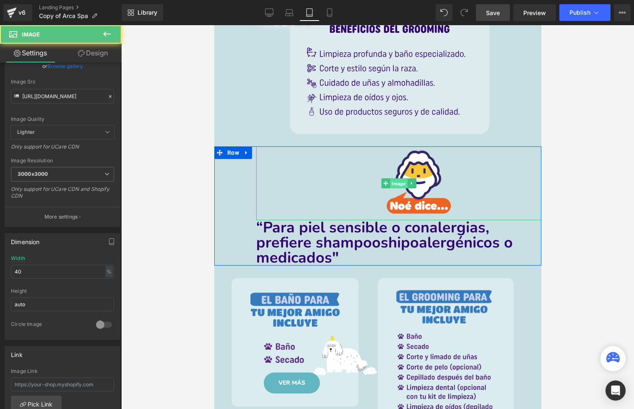
click at [390, 180] on span "Image" at bounding box center [398, 184] width 17 height 10
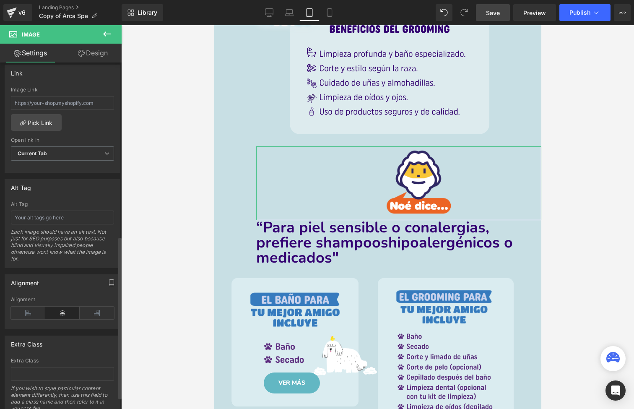
scroll to position [377, 0]
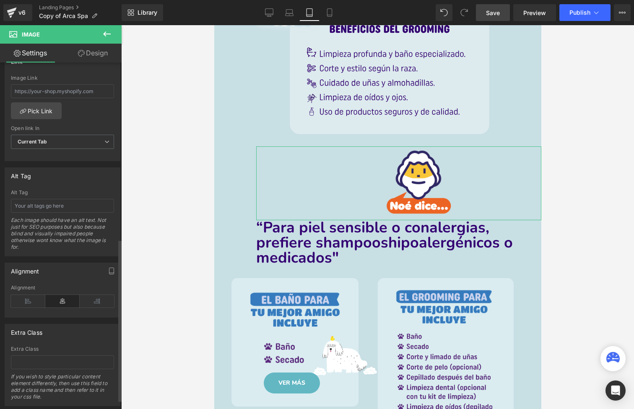
click at [59, 299] on icon at bounding box center [62, 301] width 34 height 13
click at [97, 49] on link "Design" at bounding box center [92, 53] width 61 height 19
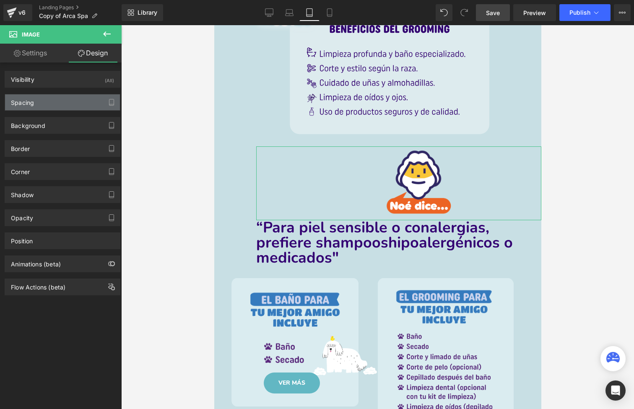
click at [63, 108] on div "Spacing" at bounding box center [62, 102] width 115 height 16
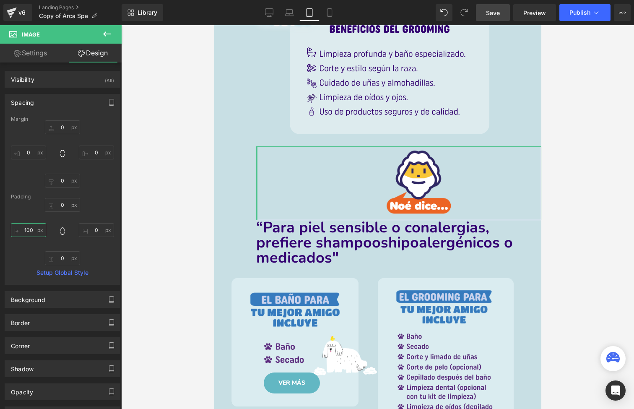
click at [39, 234] on input "100" at bounding box center [28, 230] width 35 height 14
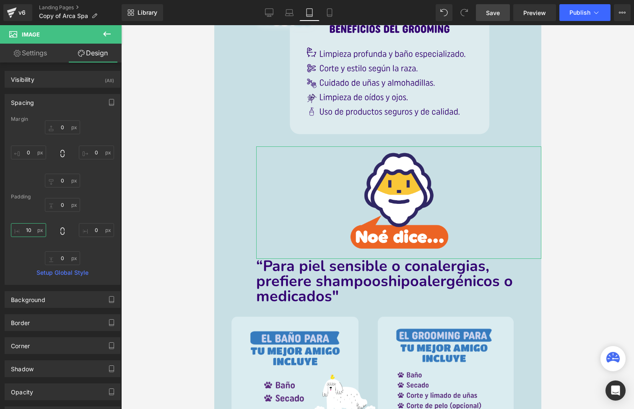
type input "1"
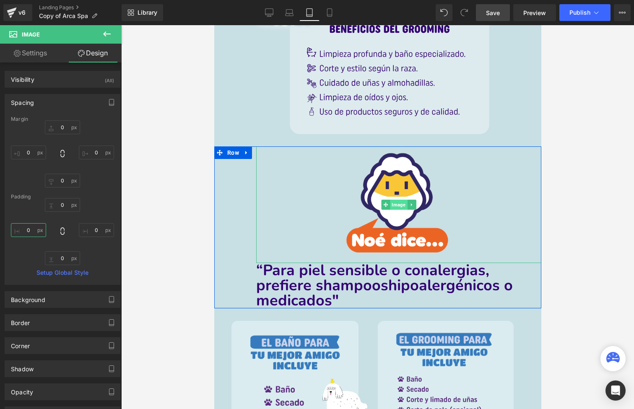
click at [399, 205] on span "Image" at bounding box center [398, 205] width 17 height 10
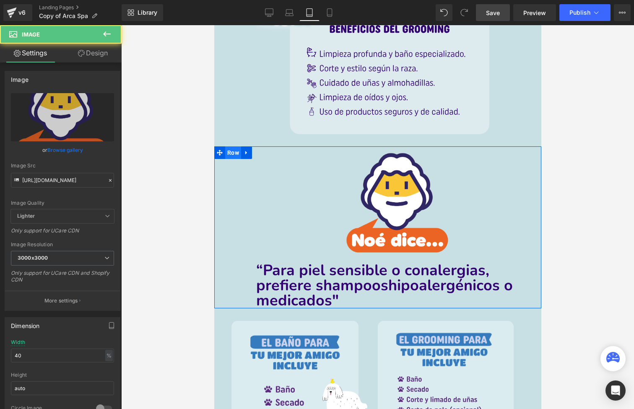
click at [230, 148] on span "Row" at bounding box center [233, 152] width 16 height 13
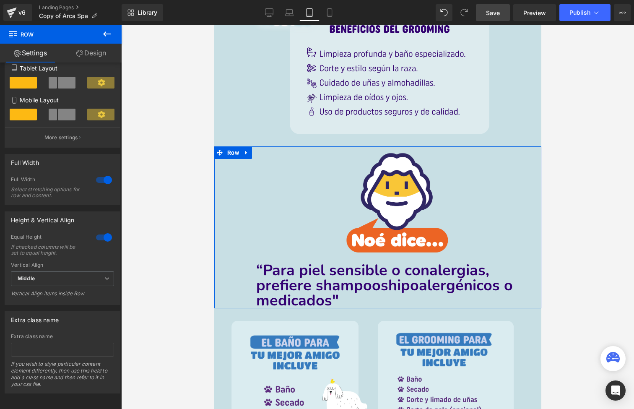
scroll to position [131, 0]
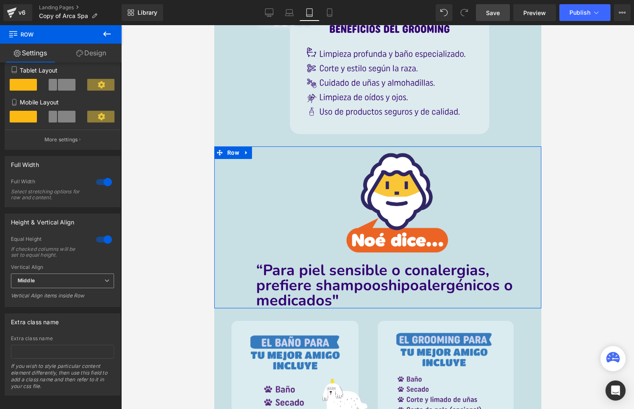
click at [78, 284] on span "Middle" at bounding box center [62, 280] width 103 height 15
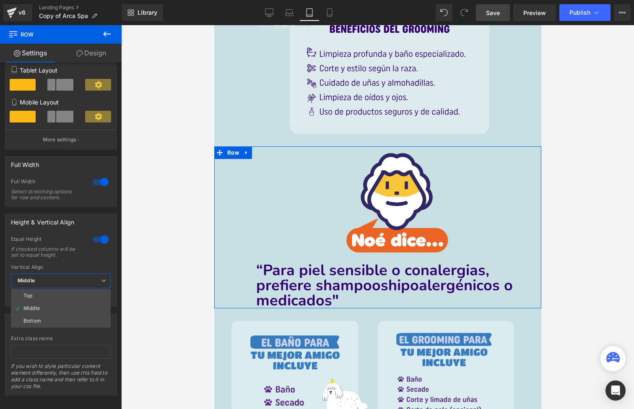
click at [92, 54] on link "Design" at bounding box center [91, 53] width 61 height 19
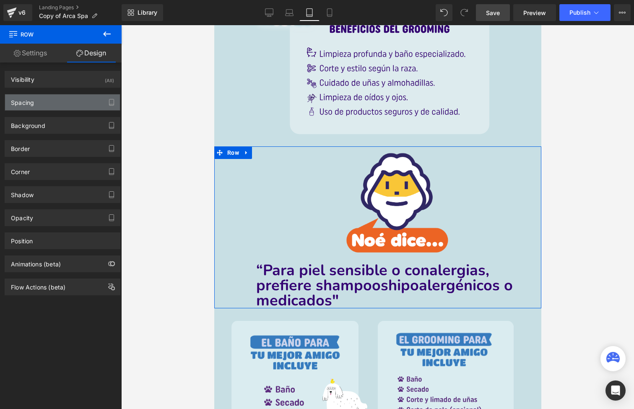
click at [42, 104] on div "Spacing" at bounding box center [62, 102] width 115 height 16
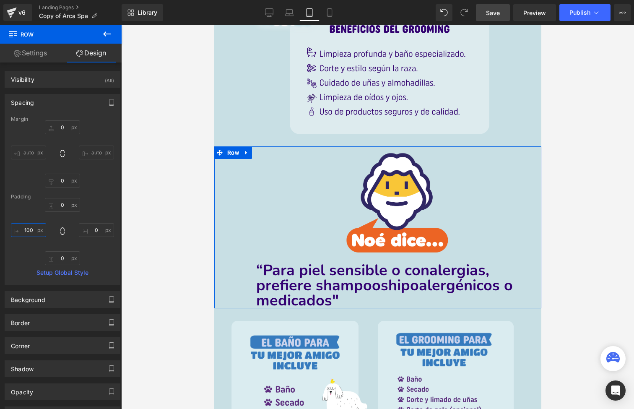
click at [34, 231] on input "100" at bounding box center [28, 230] width 35 height 14
type input "1"
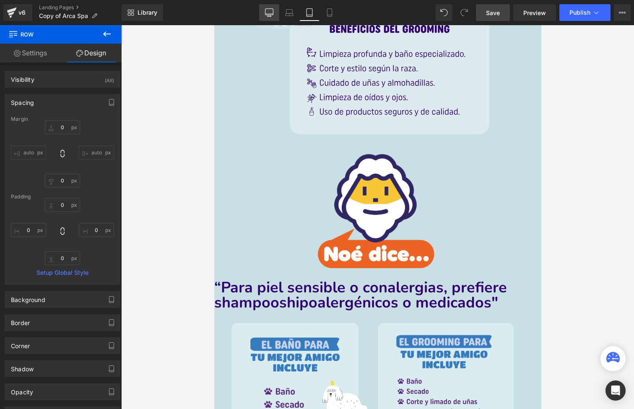
click at [275, 18] on link "Desktop" at bounding box center [269, 12] width 20 height 17
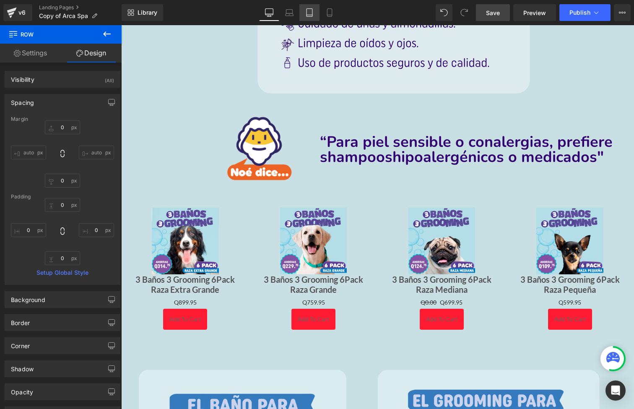
click at [307, 10] on icon at bounding box center [310, 13] width 6 height 8
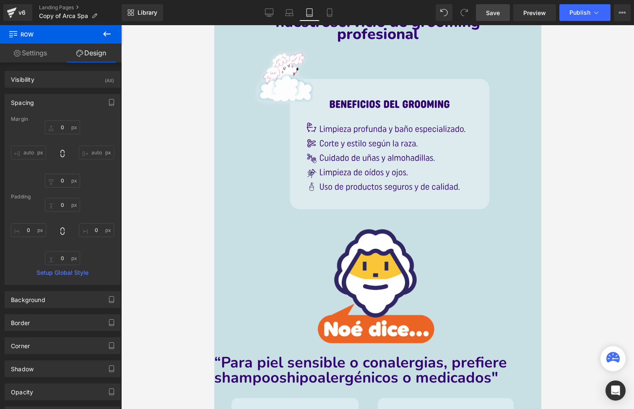
scroll to position [489, 0]
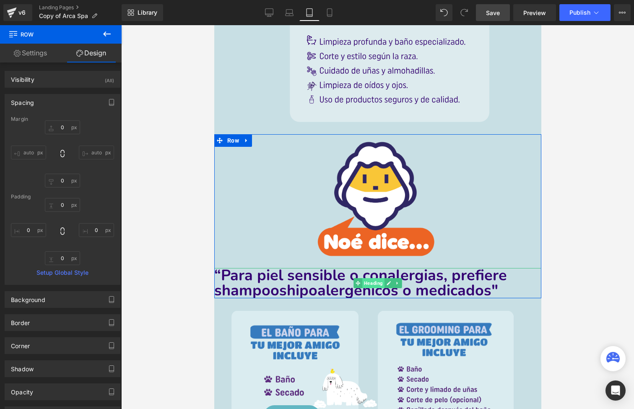
click at [366, 281] on span "Heading" at bounding box center [373, 283] width 22 height 10
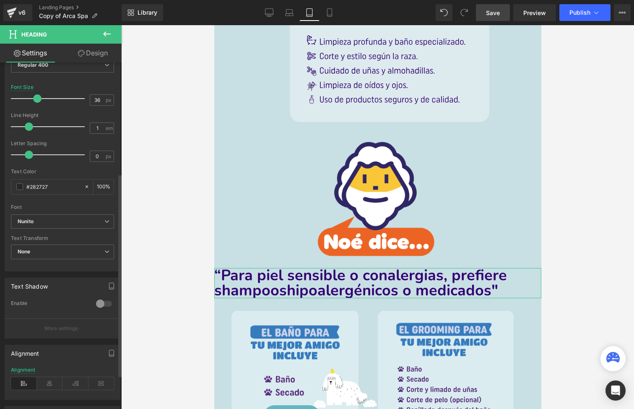
scroll to position [190, 0]
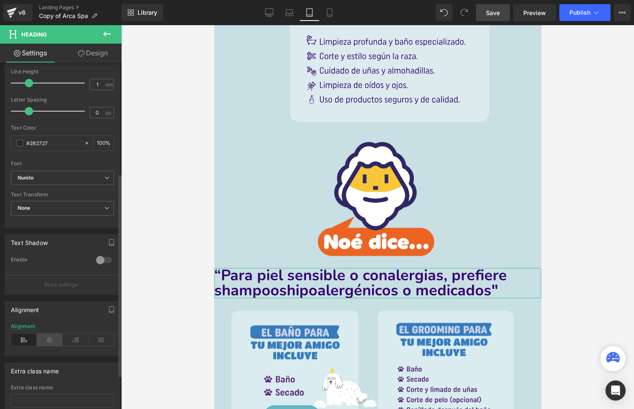
click at [43, 336] on icon at bounding box center [50, 339] width 26 height 13
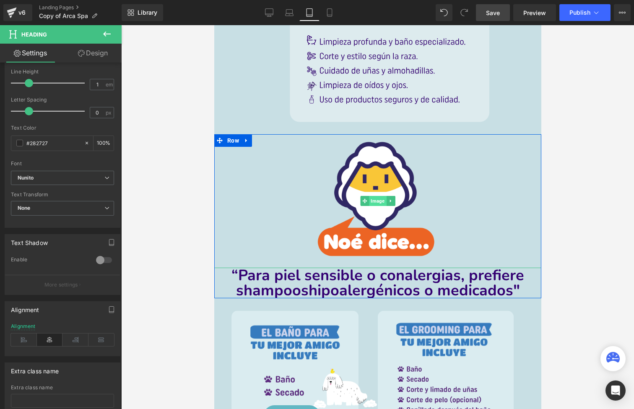
click at [374, 198] on span "Image" at bounding box center [377, 201] width 17 height 10
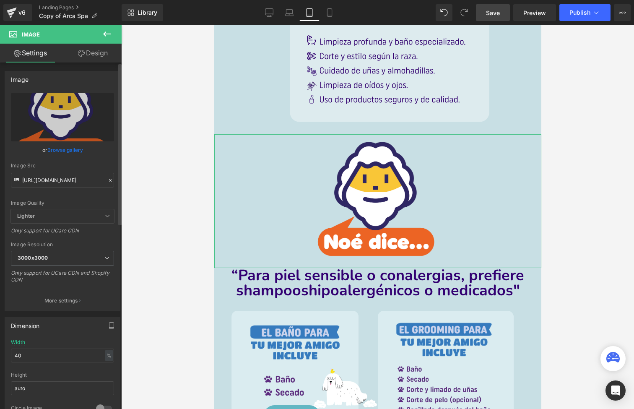
click at [53, 344] on div "Width 40 % % px" at bounding box center [62, 355] width 103 height 33
click at [62, 352] on input "40" at bounding box center [62, 356] width 103 height 14
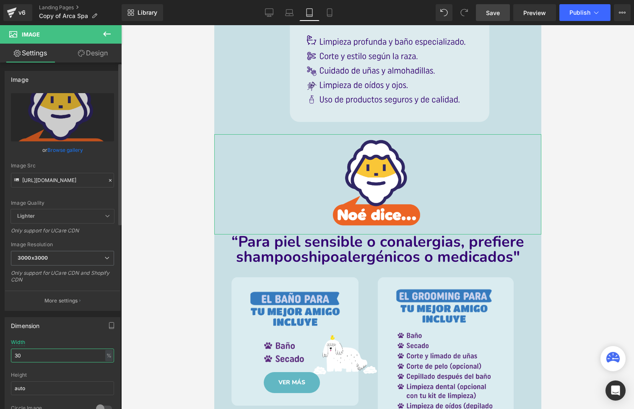
type input "20"
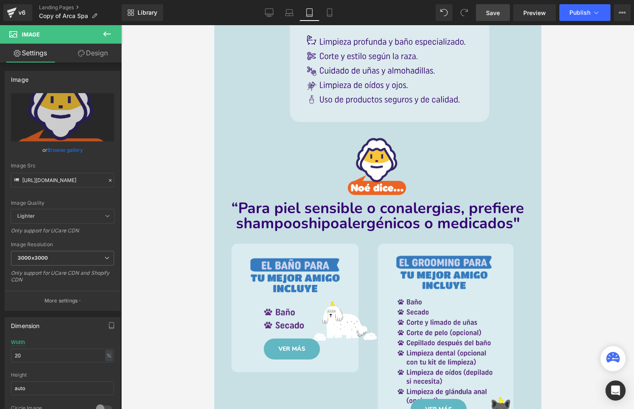
click at [273, 2] on div "Library Tablet Desktop Laptop Tablet Mobile Save Preview Publish Scheduled View…" at bounding box center [378, 12] width 513 height 25
click at [270, 14] on icon at bounding box center [269, 12] width 8 height 8
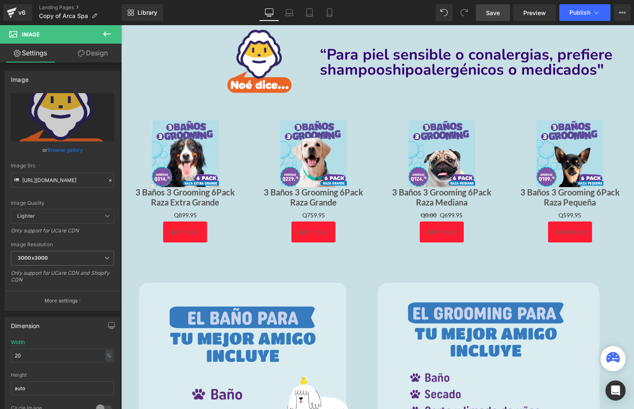
scroll to position [414, 0]
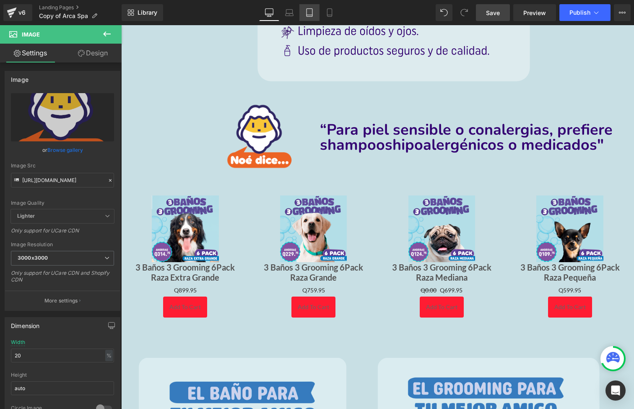
click at [310, 12] on icon at bounding box center [309, 12] width 8 height 8
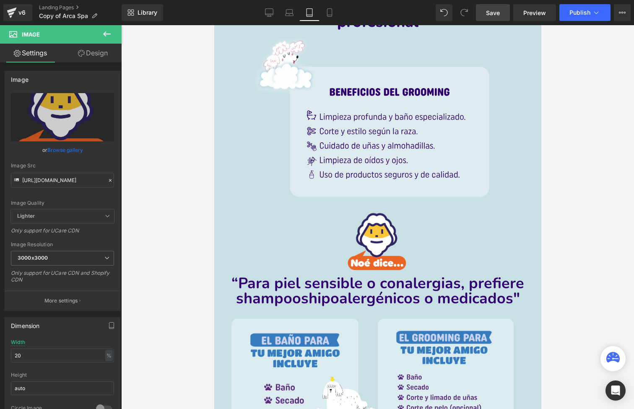
scroll to position [501, 0]
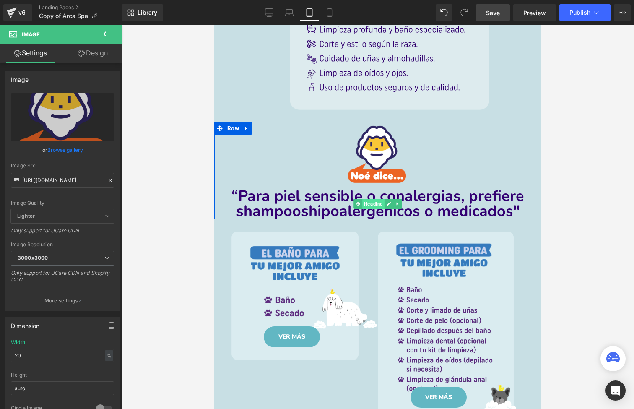
click at [372, 203] on span "Heading" at bounding box center [373, 204] width 22 height 10
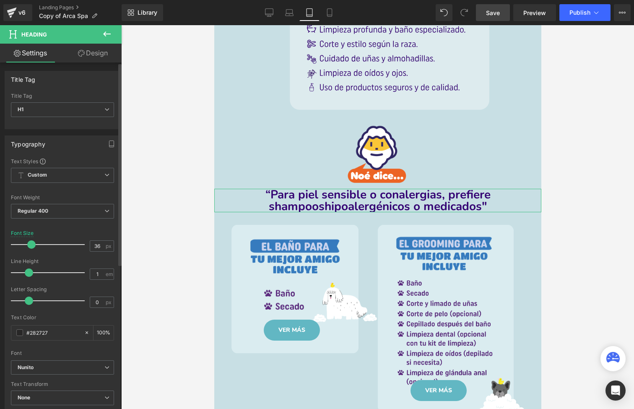
drag, startPoint x: 35, startPoint y: 243, endPoint x: 30, endPoint y: 243, distance: 5.5
click at [30, 243] on span at bounding box center [31, 244] width 8 height 8
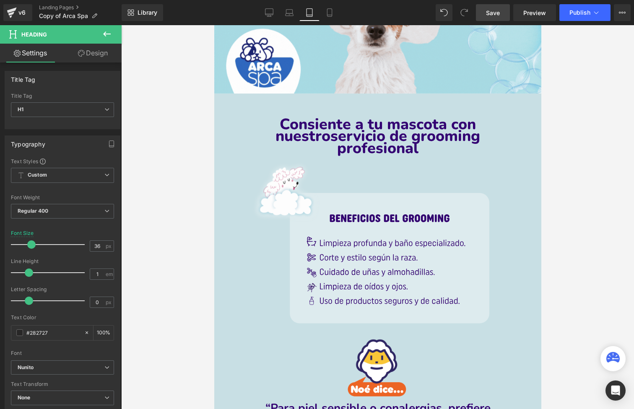
scroll to position [182, 0]
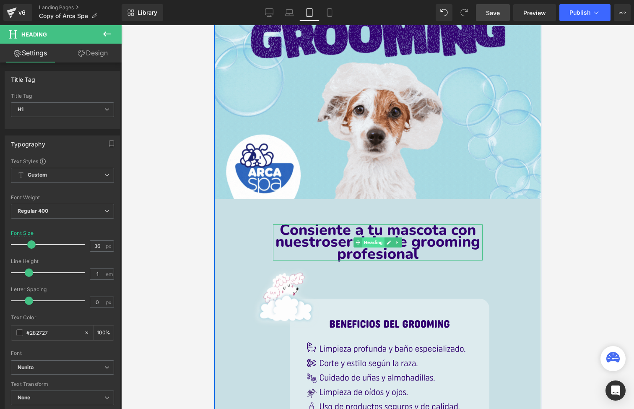
click at [364, 241] on span "Heading" at bounding box center [373, 242] width 22 height 10
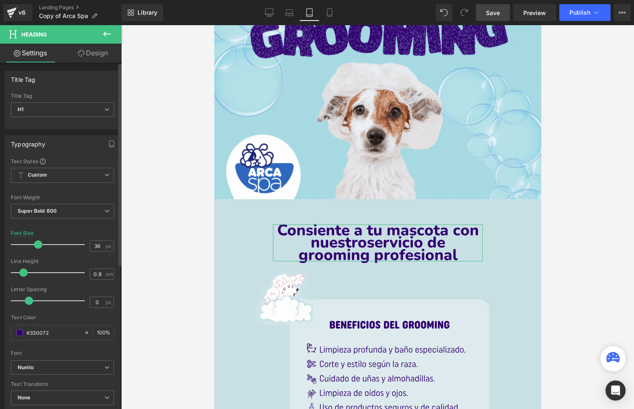
click at [37, 242] on span at bounding box center [38, 244] width 8 height 8
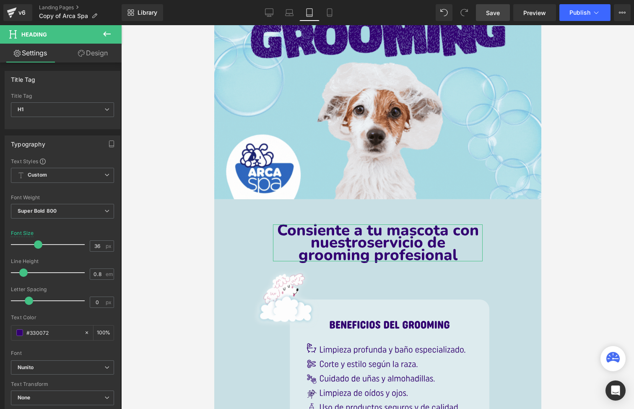
click at [91, 49] on link "Design" at bounding box center [92, 53] width 61 height 19
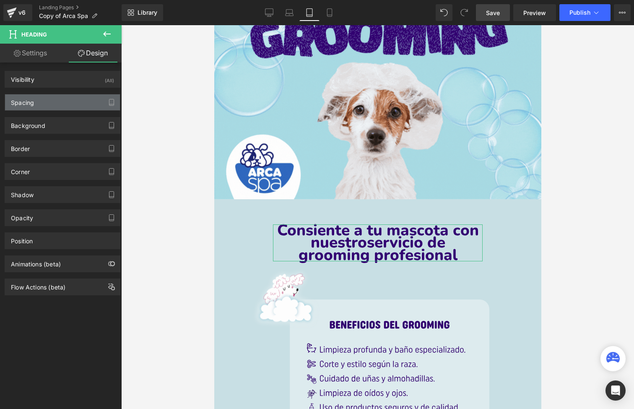
click at [60, 99] on div "Spacing" at bounding box center [62, 102] width 115 height 16
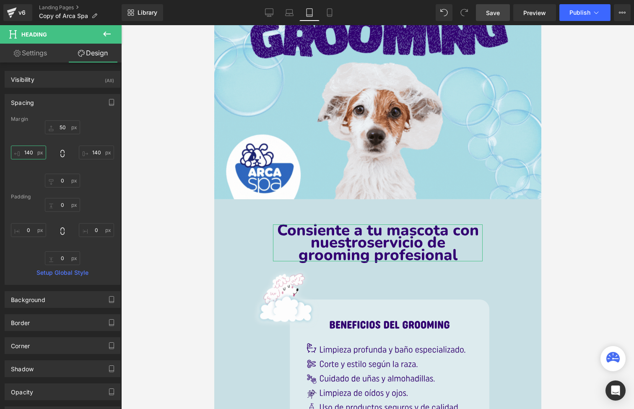
click at [42, 155] on input "text" at bounding box center [28, 153] width 35 height 14
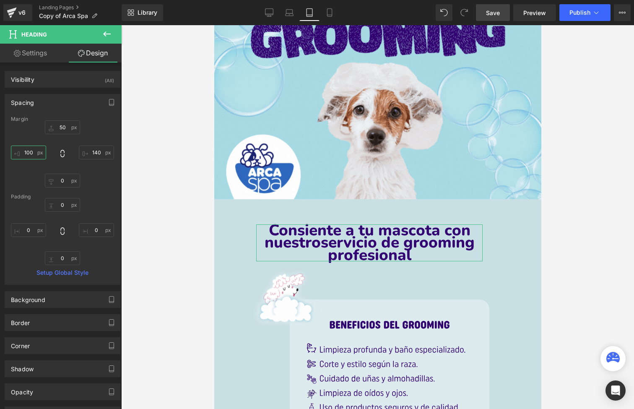
type input "90"
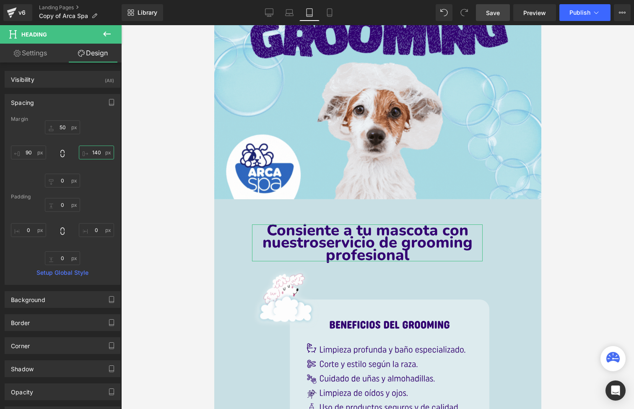
click at [99, 148] on input "text" at bounding box center [96, 153] width 35 height 14
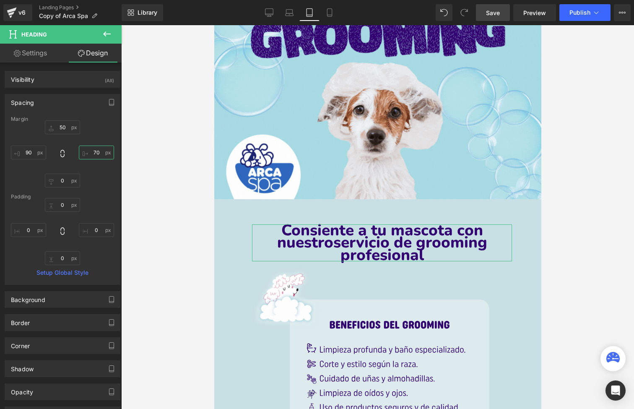
type input "60"
click at [36, 154] on input "90" at bounding box center [28, 153] width 35 height 14
type input "60"
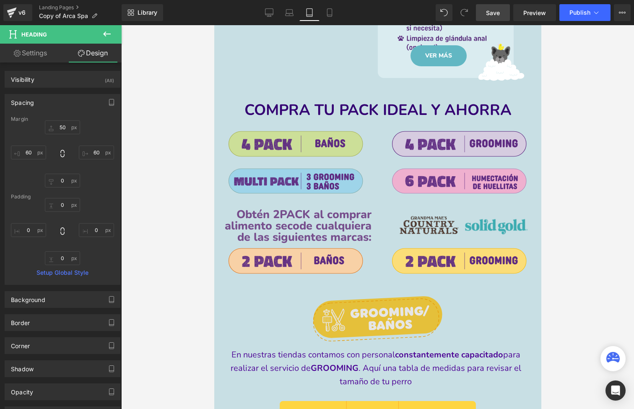
scroll to position [841, 0]
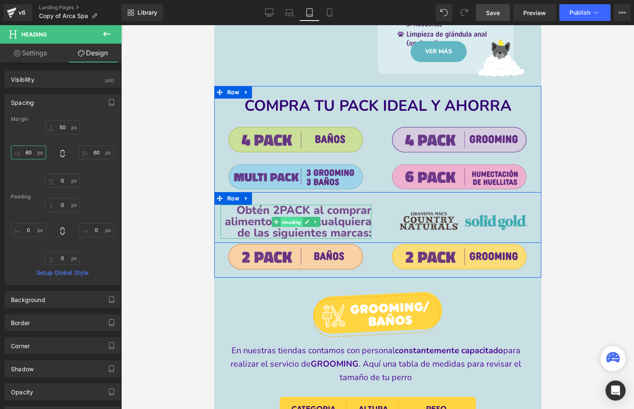
click at [298, 217] on span "Heading" at bounding box center [291, 222] width 22 height 10
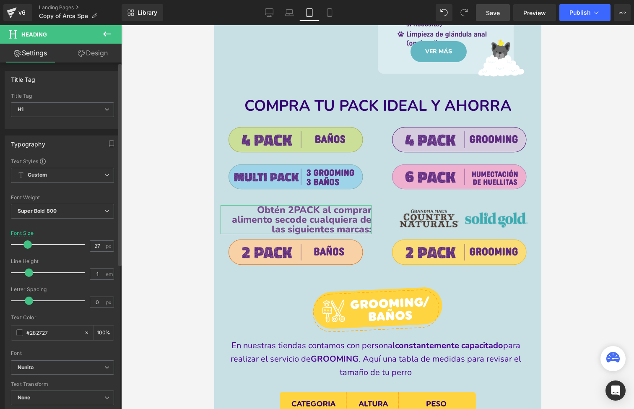
click at [27, 241] on span at bounding box center [27, 244] width 8 height 8
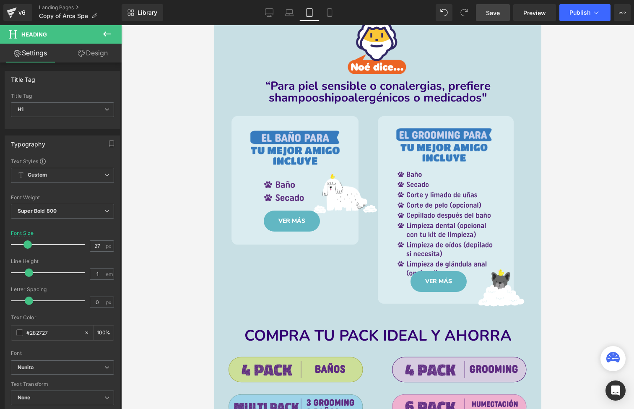
scroll to position [518, 0]
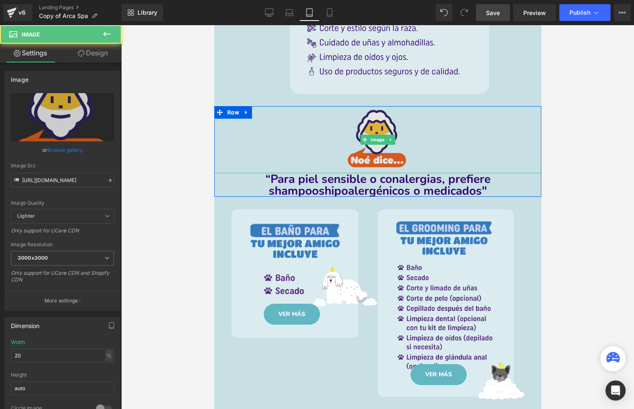
click at [376, 129] on div "Image NaNpx" at bounding box center [377, 139] width 327 height 67
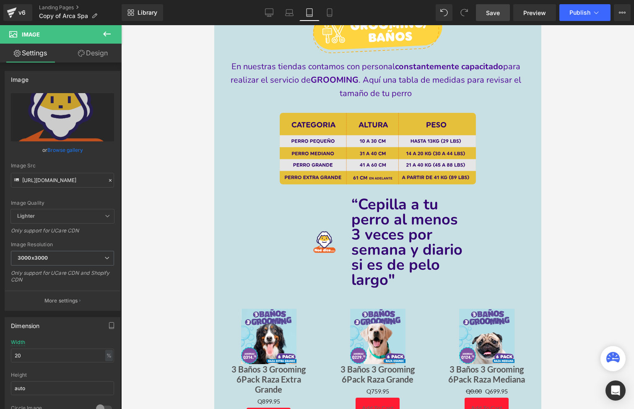
scroll to position [1147, 0]
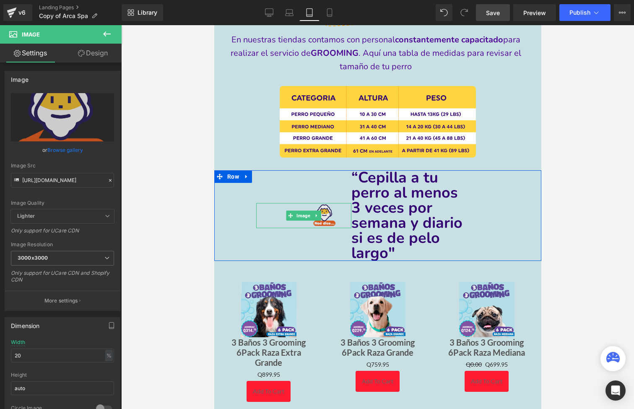
click at [313, 211] on img at bounding box center [303, 215] width 67 height 25
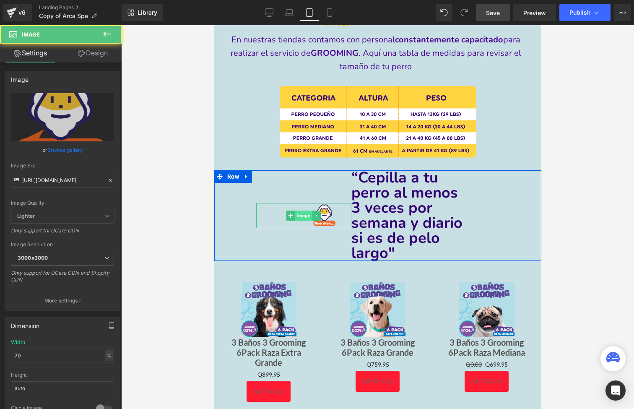
click at [297, 211] on span "Image" at bounding box center [303, 216] width 17 height 10
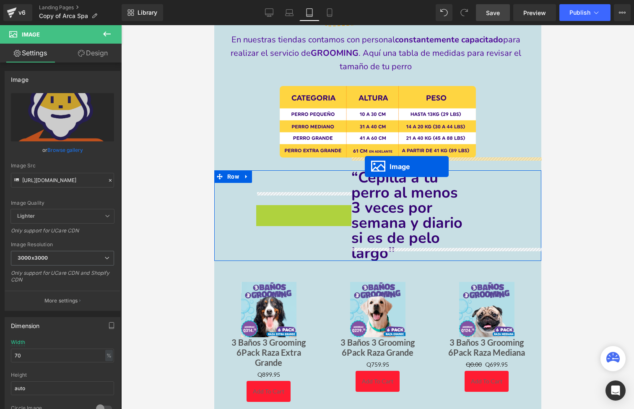
drag, startPoint x: 302, startPoint y: 200, endPoint x: 364, endPoint y: 167, distance: 70.6
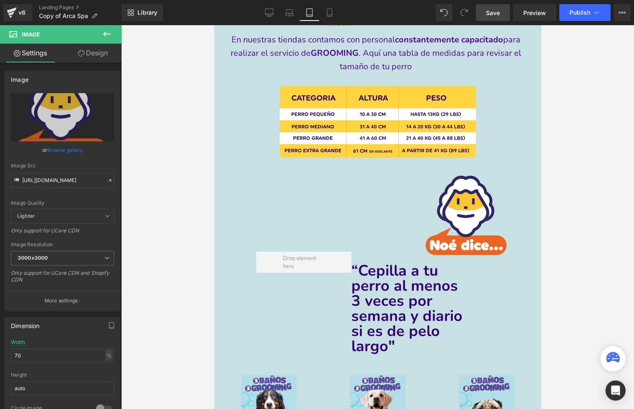
click at [444, 21] on div "Library Tablet Desktop Laptop Tablet Mobile Save Preview Publish Scheduled View…" at bounding box center [378, 12] width 513 height 25
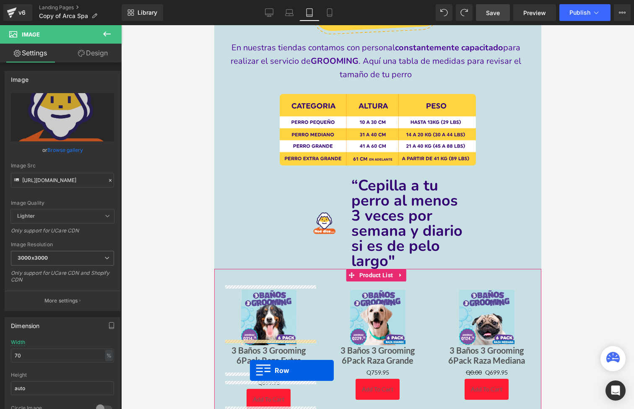
scroll to position [1336, 0]
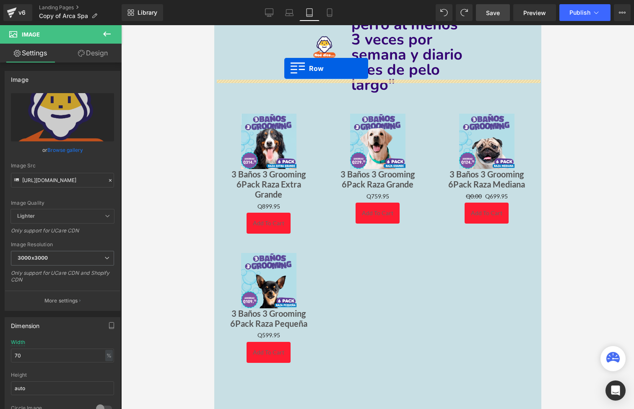
drag, startPoint x: 230, startPoint y: 260, endPoint x: 284, endPoint y: 68, distance: 198.6
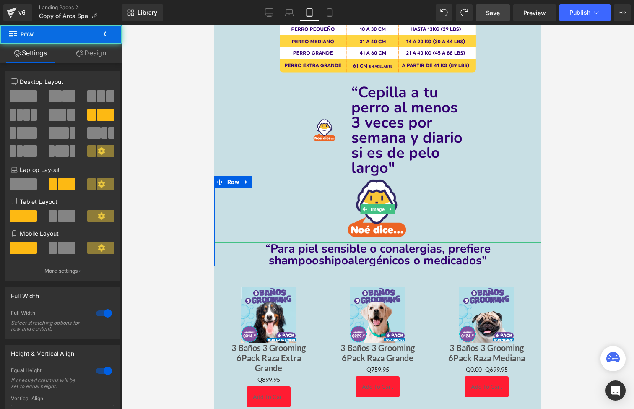
scroll to position [1212, 0]
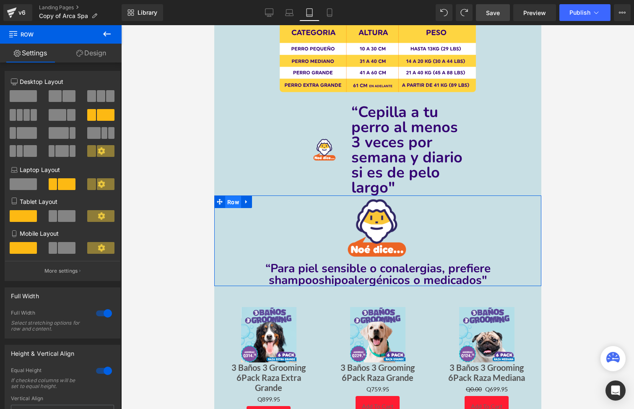
click at [233, 196] on span "Row" at bounding box center [233, 202] width 16 height 13
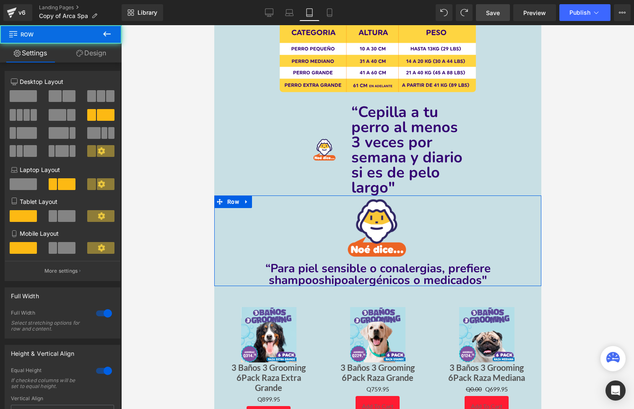
click at [103, 58] on link "Design" at bounding box center [91, 53] width 61 height 19
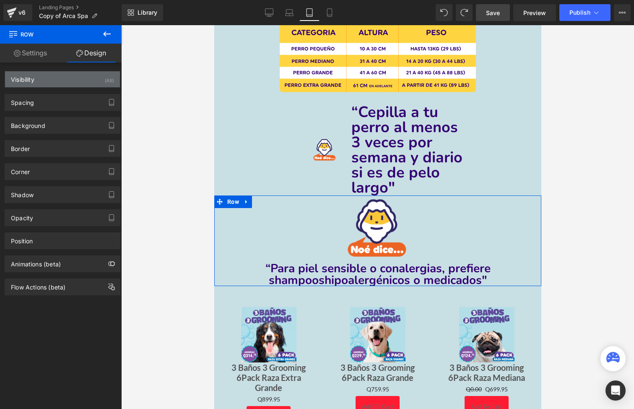
click at [93, 84] on div "Visibility (All)" at bounding box center [62, 79] width 115 height 16
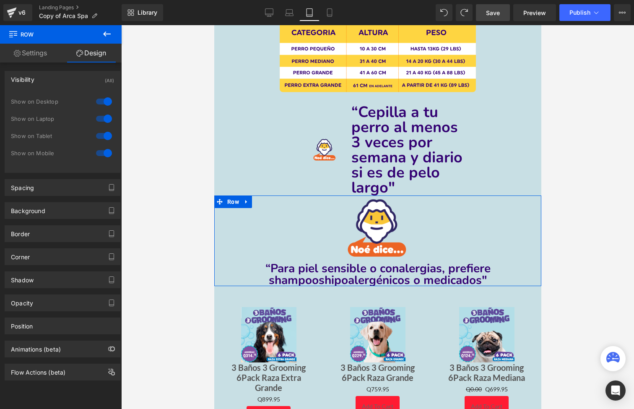
click at [104, 101] on div at bounding box center [104, 101] width 20 height 13
click at [104, 121] on div at bounding box center [104, 118] width 20 height 13
click at [104, 152] on div at bounding box center [104, 152] width 20 height 13
click at [308, 267] on span "alergias, prefiere shampoos" at bounding box center [379, 274] width 222 height 28
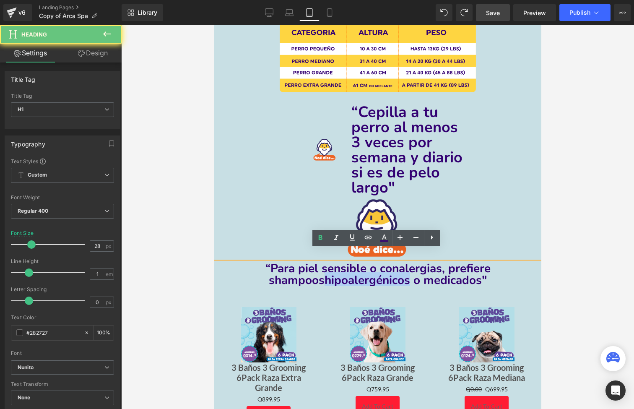
click at [324, 272] on span "hipoalergénicos o medicados"" at bounding box center [405, 280] width 163 height 16
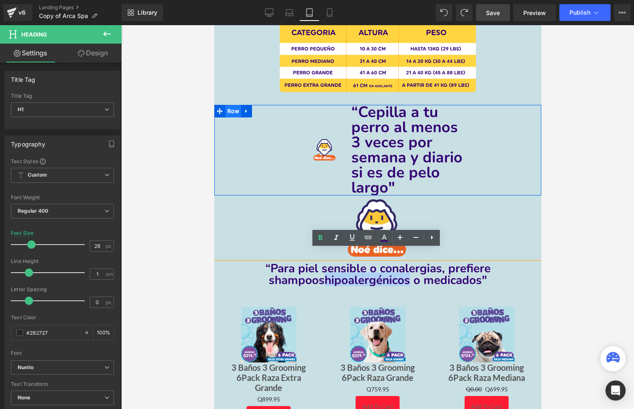
click at [234, 105] on span "Row" at bounding box center [233, 111] width 16 height 13
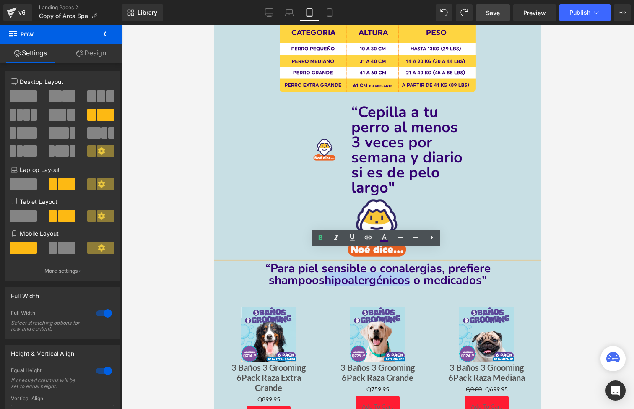
click at [265, 260] on span "“Para piel sensible o con" at bounding box center [331, 268] width 133 height 16
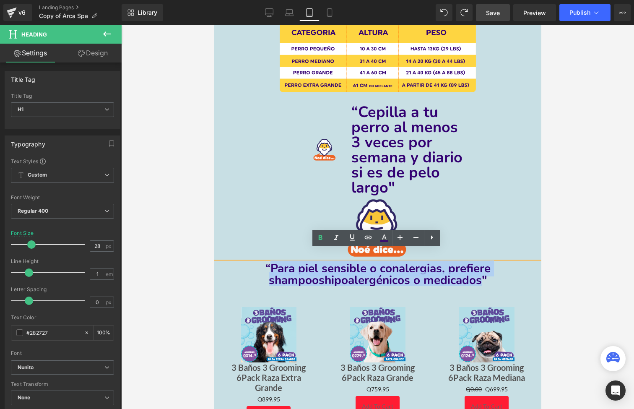
drag, startPoint x: 253, startPoint y: 254, endPoint x: 451, endPoint y: 269, distance: 199.0
click at [451, 269] on h1 "“Para piel sensible o con alergias, prefiere shampoos hipoalergénicos o medicad…" at bounding box center [377, 274] width 327 height 23
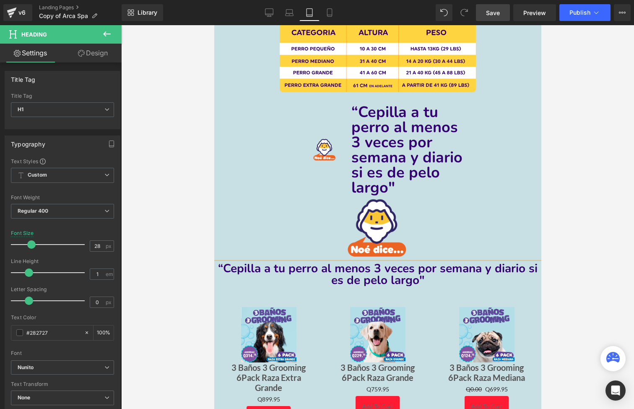
click at [190, 250] on div at bounding box center [377, 217] width 513 height 384
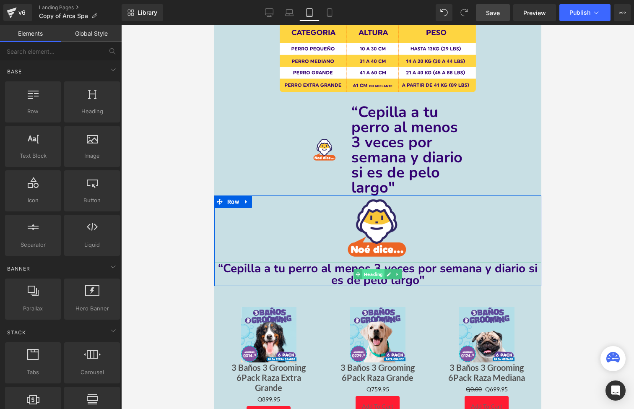
click at [377, 269] on span "Heading" at bounding box center [373, 274] width 22 height 10
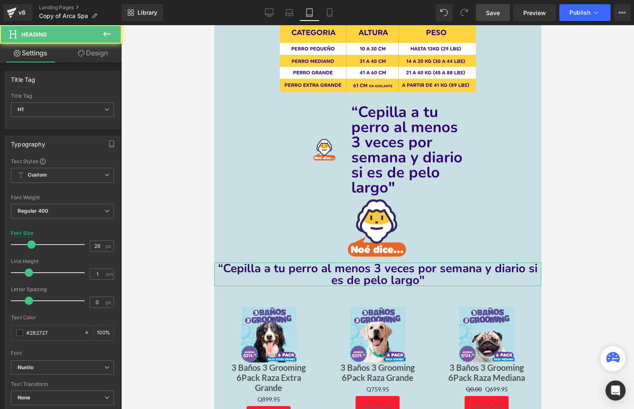
click at [92, 47] on link "Design" at bounding box center [92, 53] width 61 height 19
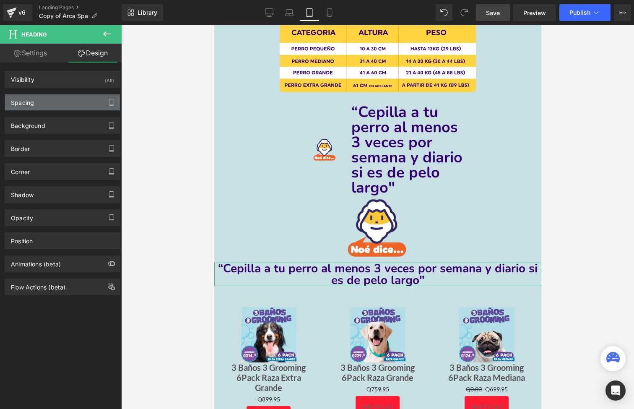
click at [62, 108] on div "Spacing" at bounding box center [62, 102] width 115 height 16
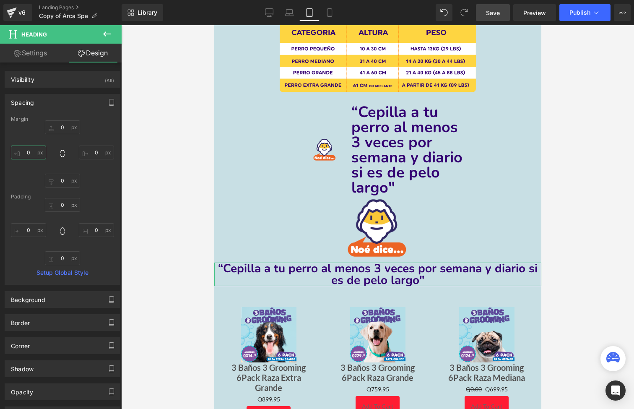
click at [34, 156] on input "0" at bounding box center [28, 153] width 35 height 14
type input "40"
click at [97, 151] on input "0" at bounding box center [96, 153] width 35 height 14
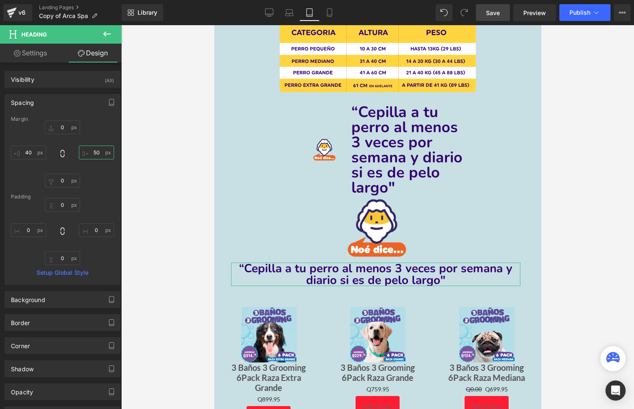
type input "60"
click at [32, 151] on input "40" at bounding box center [28, 153] width 35 height 14
type input "80"
click at [96, 151] on input "60" at bounding box center [96, 153] width 35 height 14
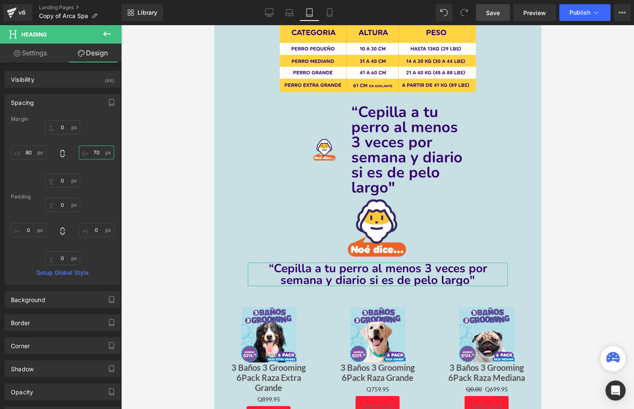
type input "80"
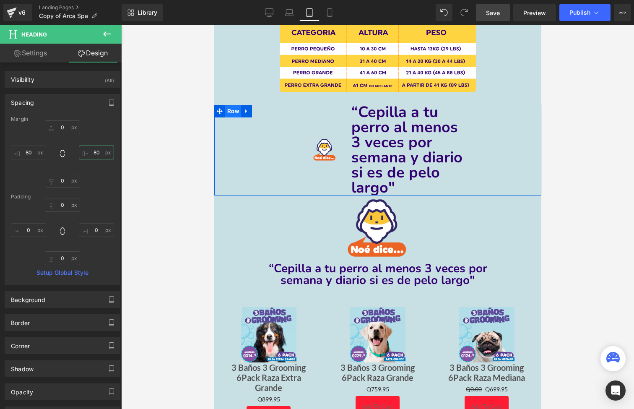
click at [233, 105] on span "Row" at bounding box center [233, 111] width 16 height 13
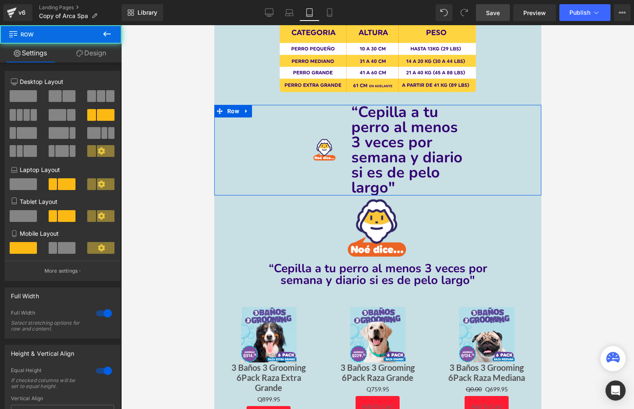
click at [105, 58] on link "Design" at bounding box center [91, 53] width 61 height 19
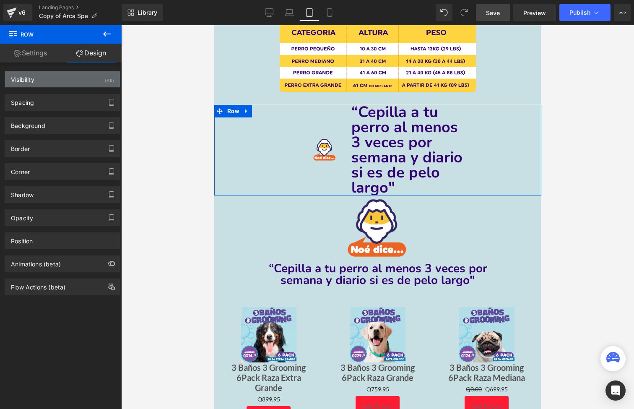
click at [76, 82] on div "Visibility (All)" at bounding box center [62, 79] width 115 height 16
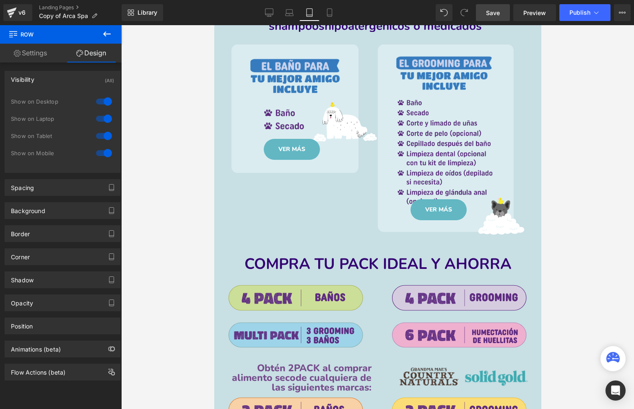
scroll to position [587, 0]
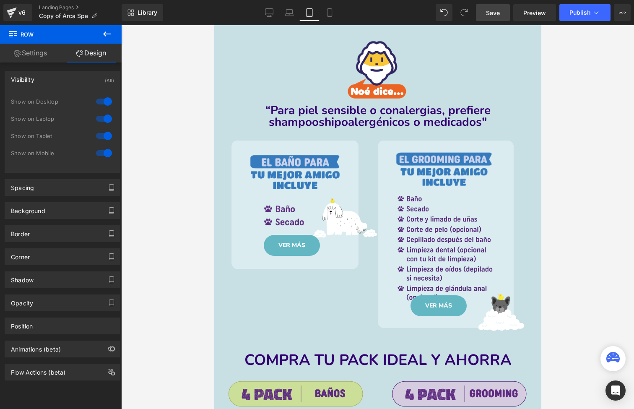
click at [268, 21] on div "Library Tablet Desktop Laptop Tablet Mobile Save Preview Publish Scheduled View…" at bounding box center [378, 12] width 513 height 25
click at [268, 12] on icon at bounding box center [269, 12] width 8 height 8
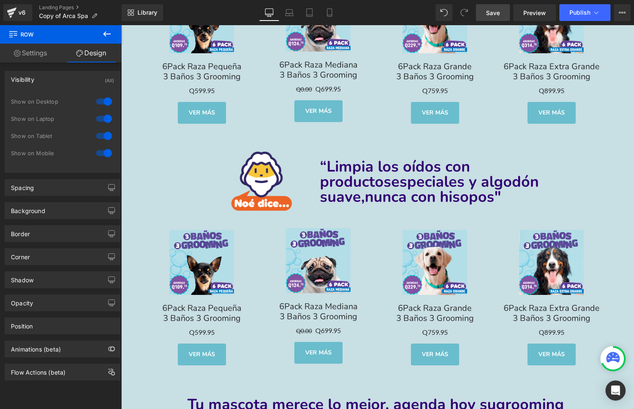
scroll to position [3355, 0]
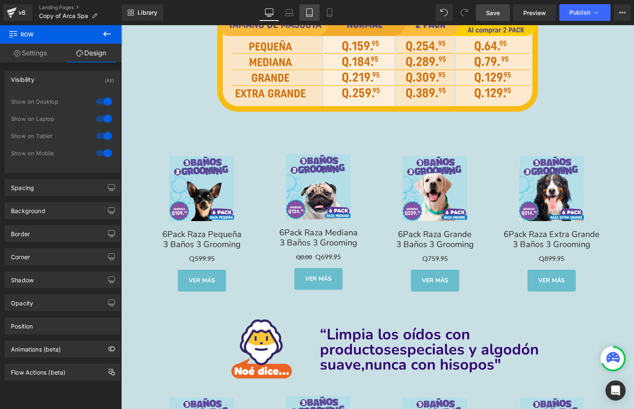
click at [307, 14] on icon at bounding box center [310, 13] width 6 height 8
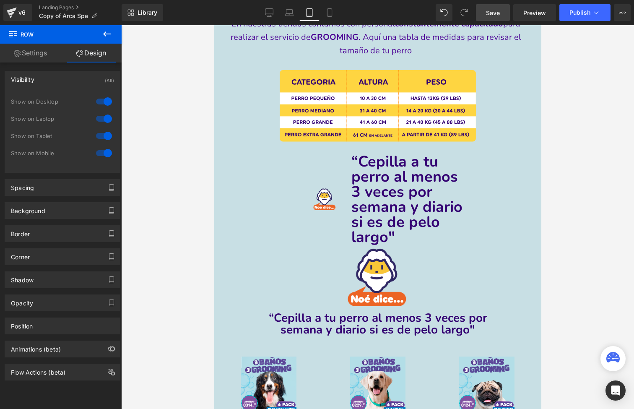
scroll to position [1159, 0]
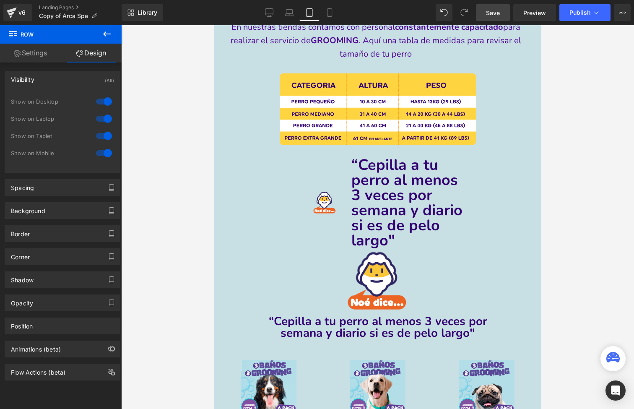
click at [387, 189] on div "“Cepilla a tu perro al menos 3 veces por semana y diario si es de pelo largo " …" at bounding box center [408, 203] width 115 height 91
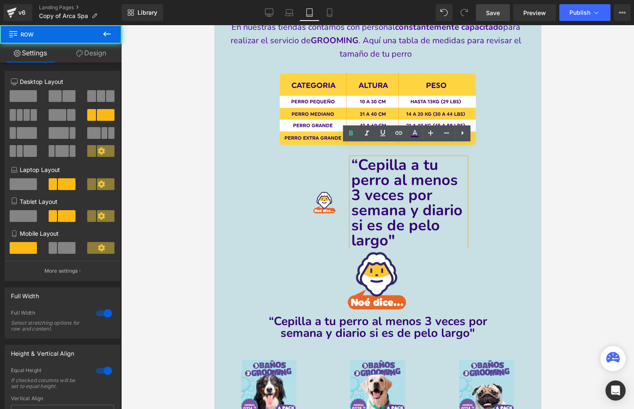
click at [289, 164] on div "Image" at bounding box center [303, 203] width 95 height 91
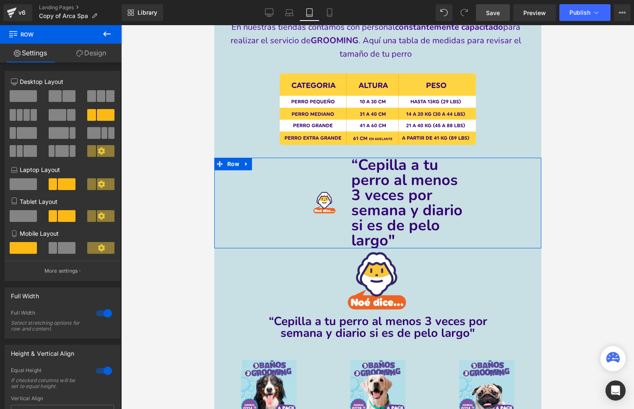
click at [232, 138] on div at bounding box center [377, 115] width 327 height 84
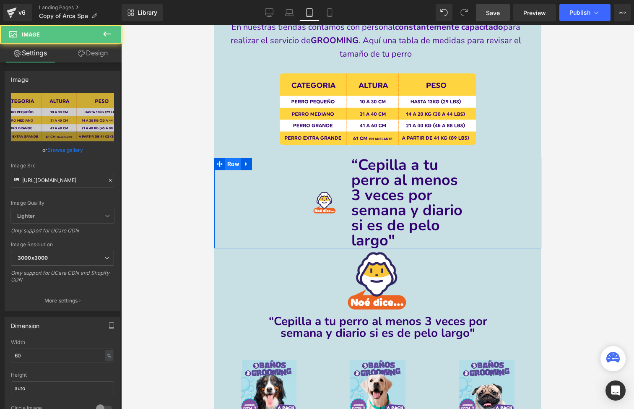
click at [231, 158] on span "Row" at bounding box center [233, 164] width 16 height 13
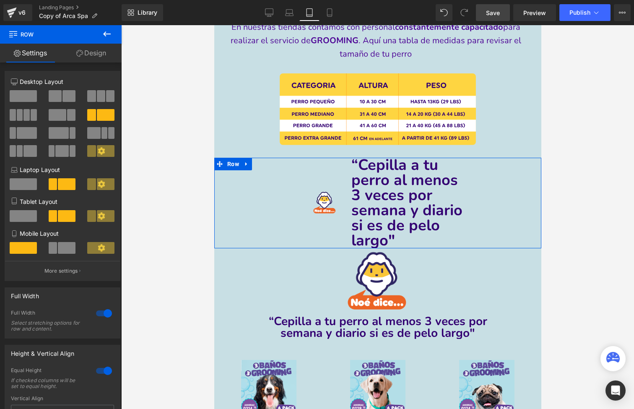
click at [97, 54] on link "Design" at bounding box center [91, 53] width 61 height 19
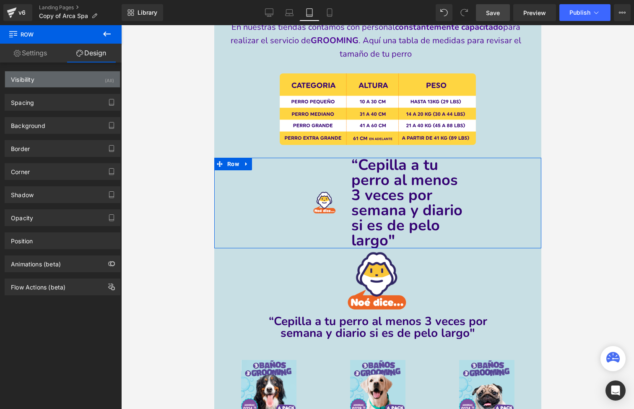
click at [95, 82] on div "Visibility (All)" at bounding box center [62, 79] width 115 height 16
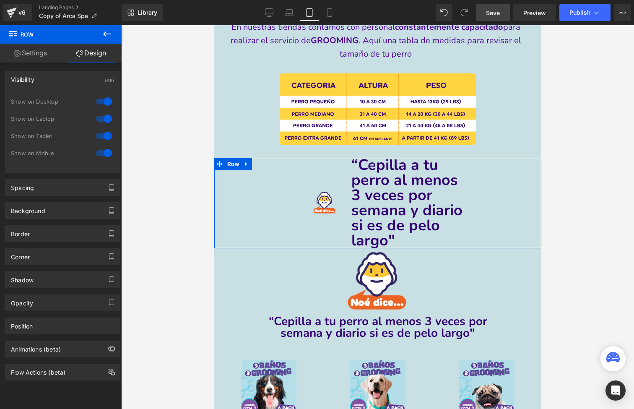
click at [102, 135] on div at bounding box center [104, 135] width 20 height 13
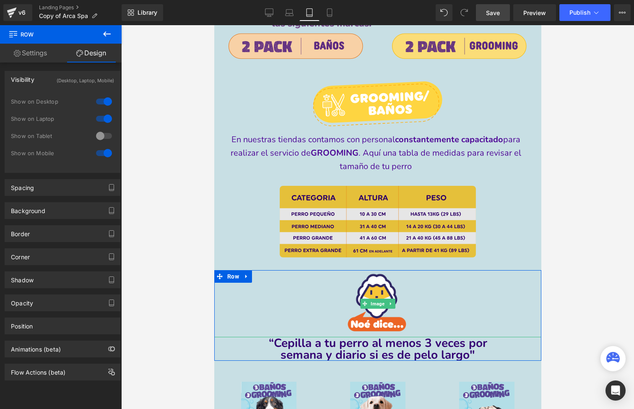
scroll to position [1046, 0]
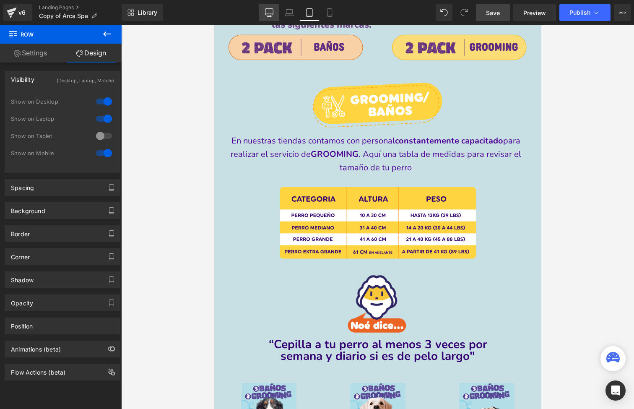
click at [273, 16] on icon at bounding box center [269, 12] width 8 height 8
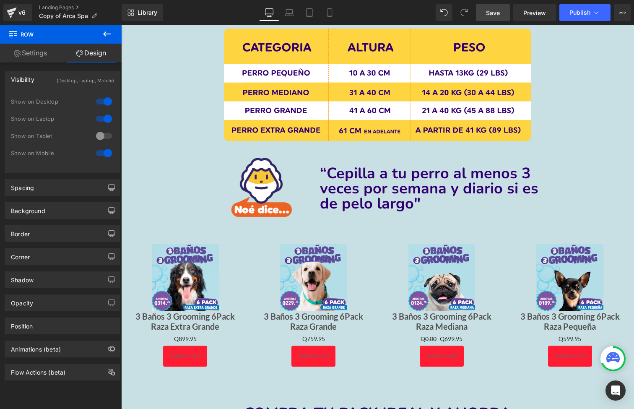
scroll to position [1535, 0]
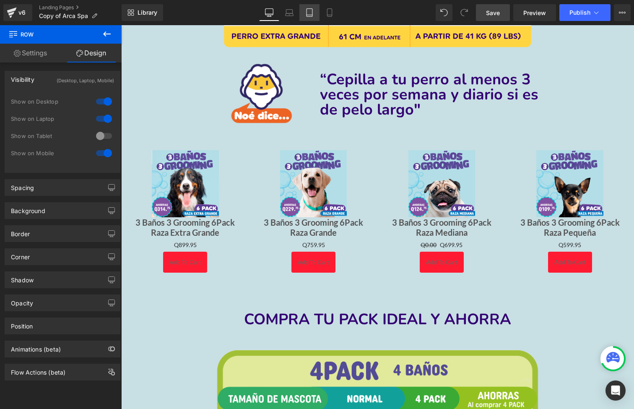
click at [301, 13] on link "Tablet" at bounding box center [309, 12] width 20 height 17
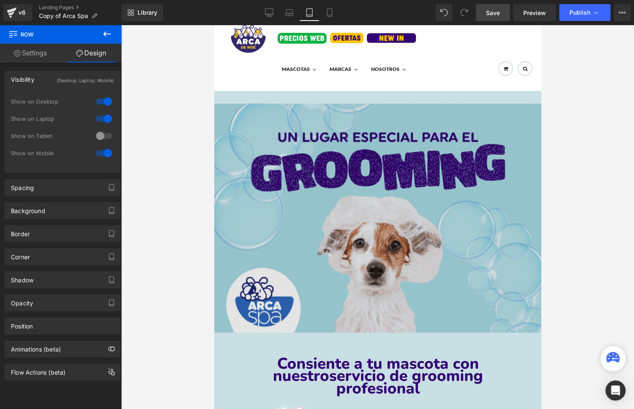
scroll to position [29, 0]
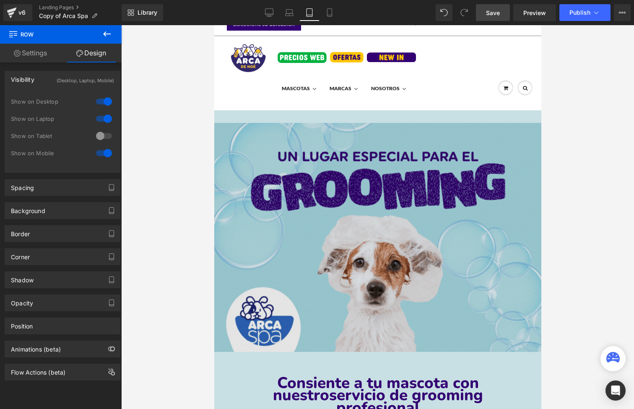
click at [386, 216] on img at bounding box center [377, 237] width 327 height 229
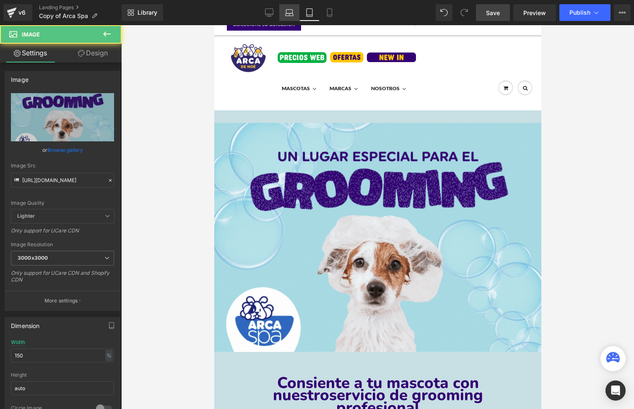
click at [293, 16] on icon at bounding box center [290, 14] width 8 height 3
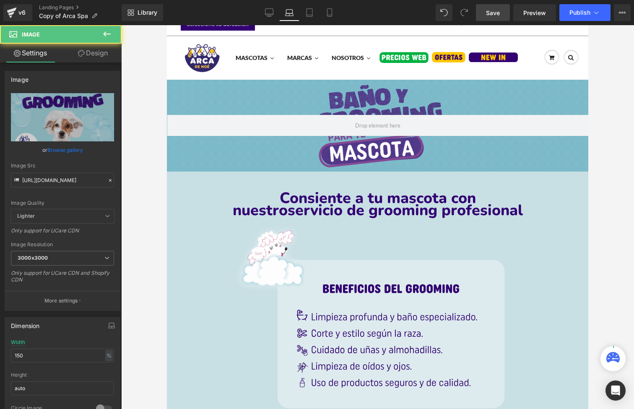
scroll to position [0, 0]
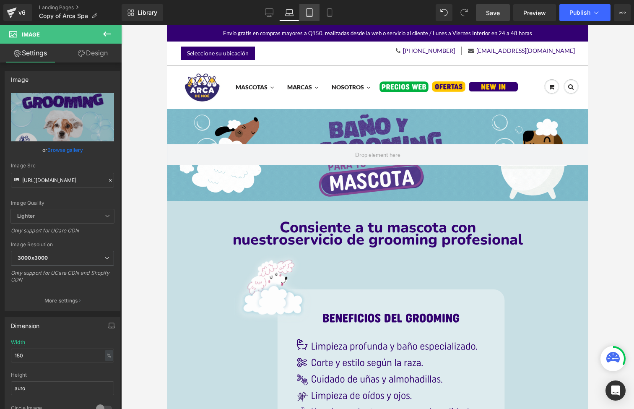
click at [305, 11] on icon at bounding box center [309, 12] width 8 height 8
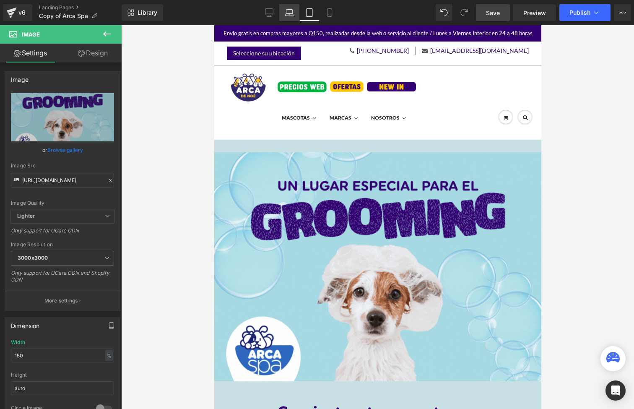
click at [287, 9] on icon at bounding box center [289, 12] width 8 height 8
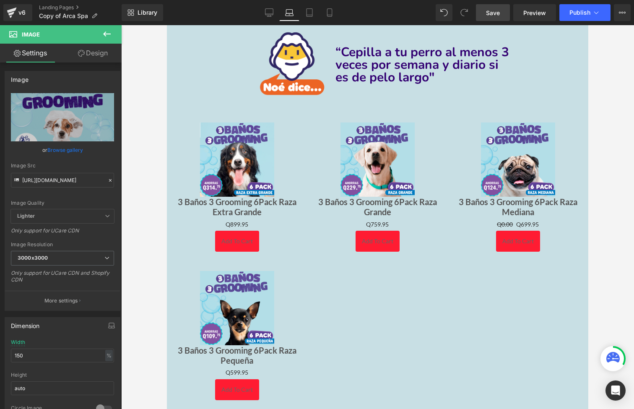
scroll to position [1371, 0]
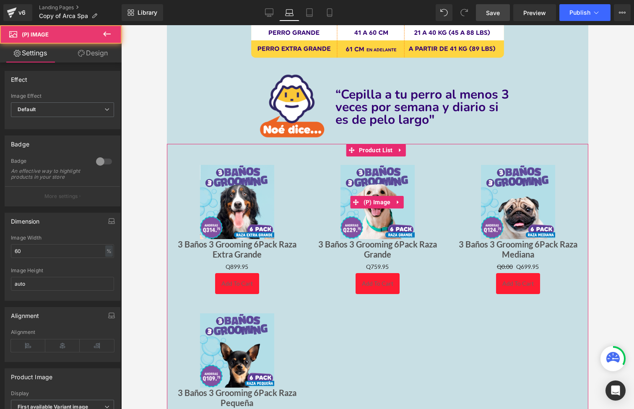
click at [351, 165] on img at bounding box center [378, 202] width 74 height 74
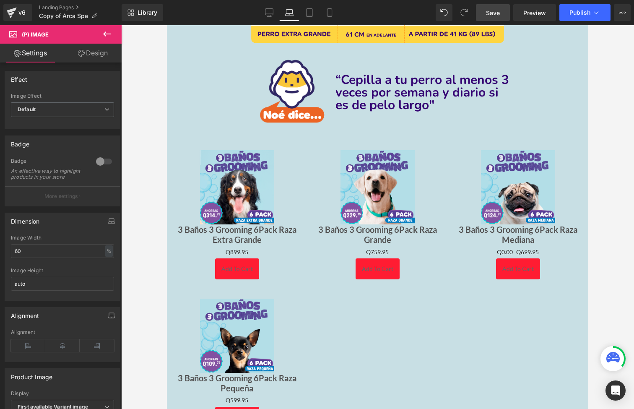
scroll to position [1376, 0]
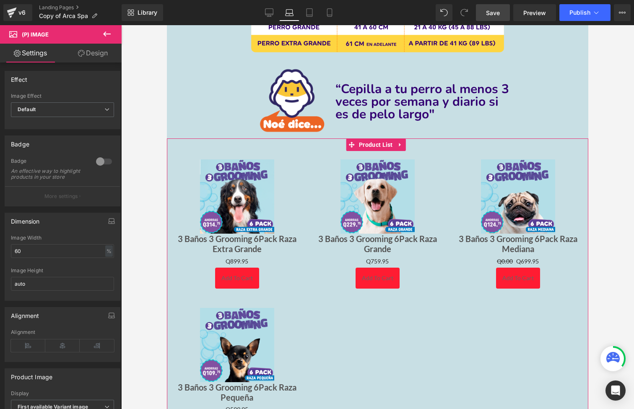
click at [372, 154] on div "Sale Off (P) Image 3 Baños 3 Grooming 6Pack Raza Grande (P) Title Q0 Q759.95 (P…" at bounding box center [377, 225] width 141 height 148
click at [374, 143] on span "Product List" at bounding box center [376, 145] width 38 height 13
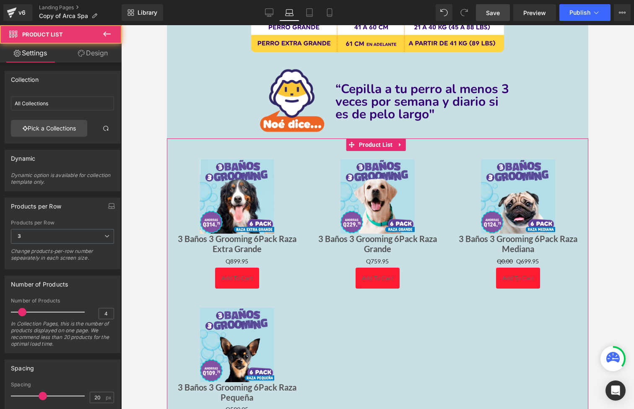
click at [95, 54] on link "Design" at bounding box center [92, 53] width 61 height 19
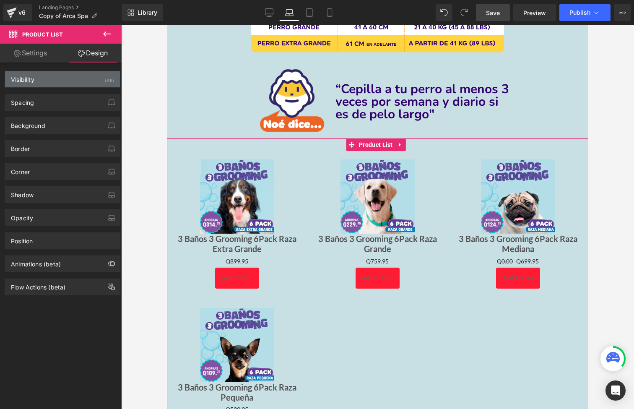
click at [105, 81] on div "(All)" at bounding box center [109, 78] width 9 height 14
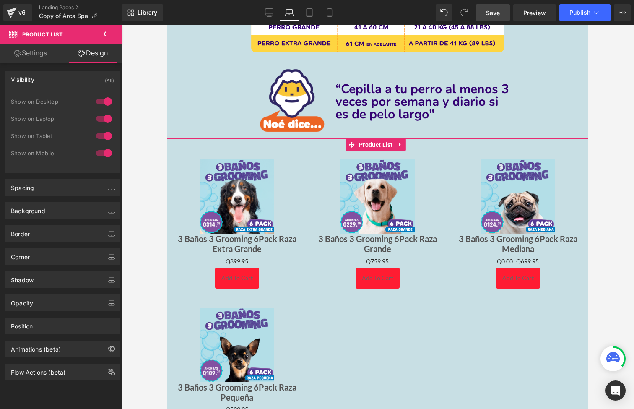
click at [100, 104] on div at bounding box center [104, 101] width 20 height 13
click at [100, 136] on div at bounding box center [104, 135] width 20 height 13
click at [101, 155] on div at bounding box center [104, 152] width 20 height 13
click at [364, 146] on span "Product List" at bounding box center [376, 144] width 38 height 13
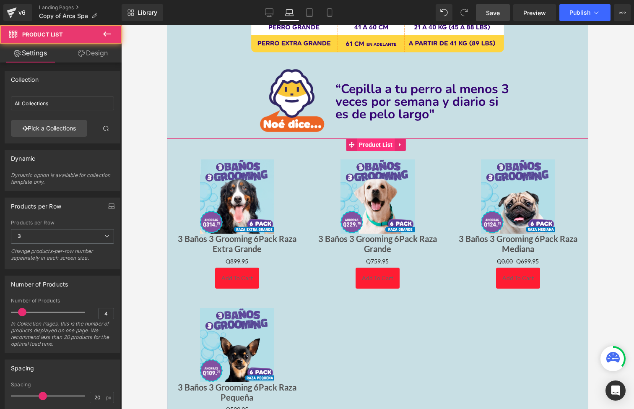
click at [372, 141] on span "Product List" at bounding box center [376, 144] width 38 height 13
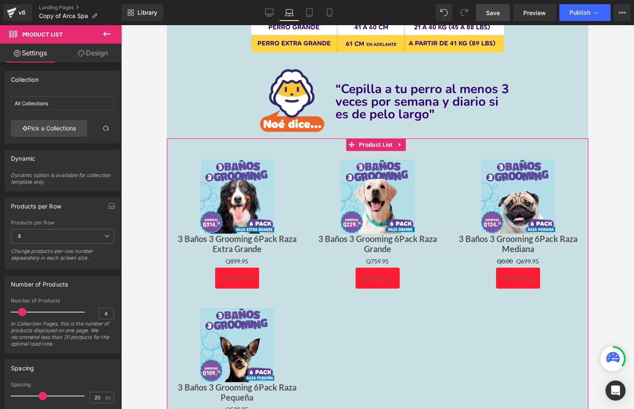
click at [114, 55] on link "Design" at bounding box center [92, 53] width 61 height 19
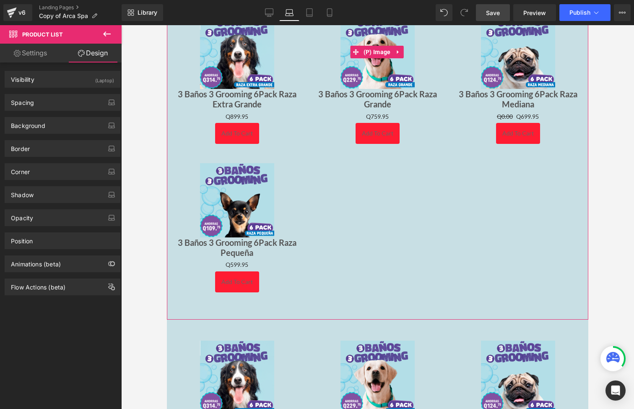
scroll to position [1590, 0]
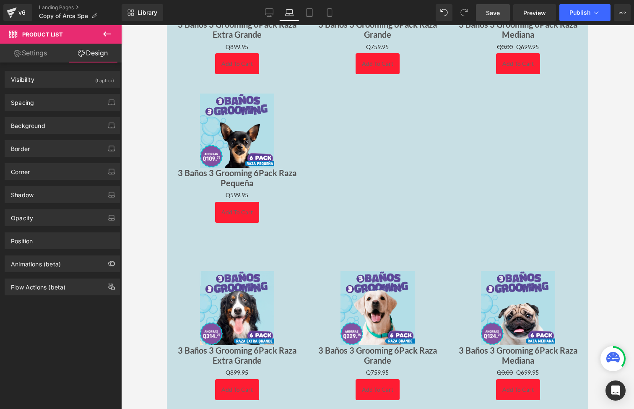
click at [370, 254] on div "Sale Off (P) Image 3 Baños 3 Grooming 6Pack Raza Extra Grande (P) Title Q0 Q899…" at bounding box center [378, 406] width 422 height 313
click at [372, 250] on span "Product List" at bounding box center [376, 256] width 38 height 13
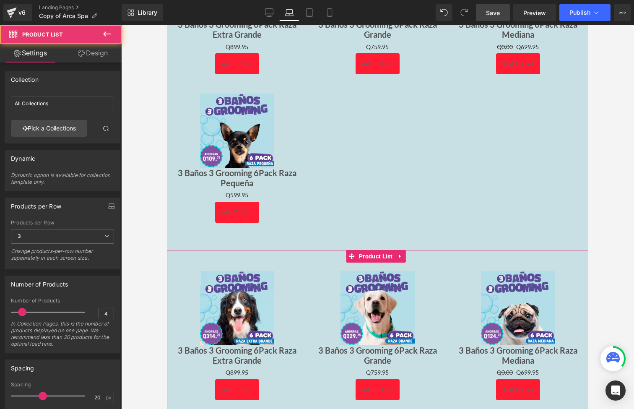
click at [95, 59] on link "Design" at bounding box center [92, 53] width 61 height 19
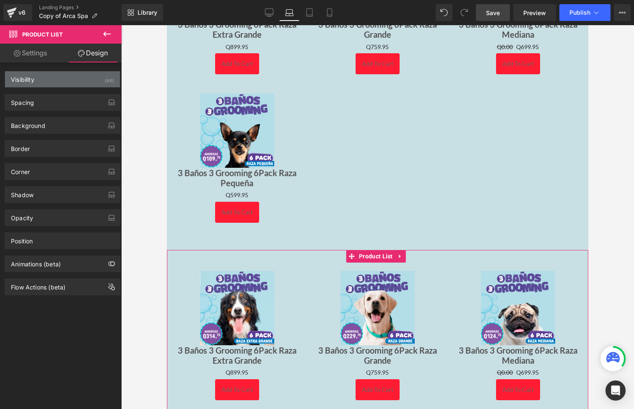
click at [99, 85] on div "Visibility (All)" at bounding box center [62, 79] width 115 height 16
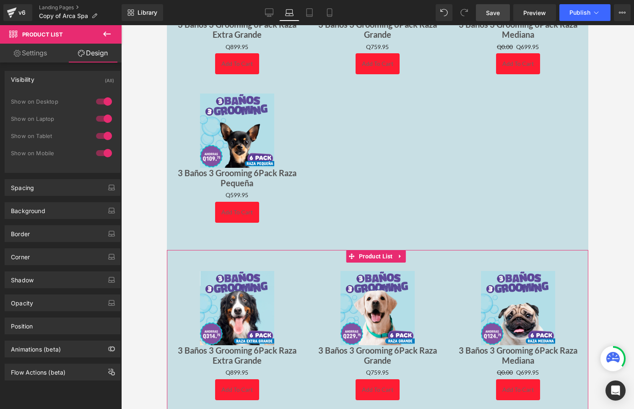
click at [103, 117] on div at bounding box center [104, 118] width 20 height 13
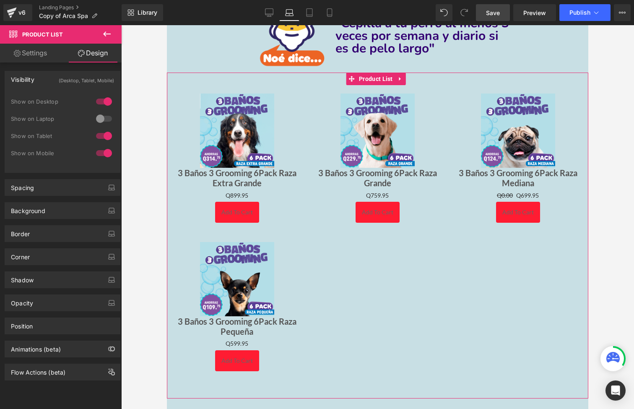
scroll to position [1411, 0]
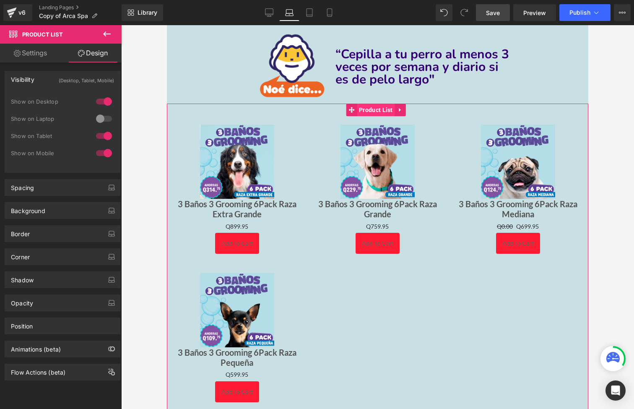
click at [372, 105] on span "Product List" at bounding box center [376, 110] width 38 height 13
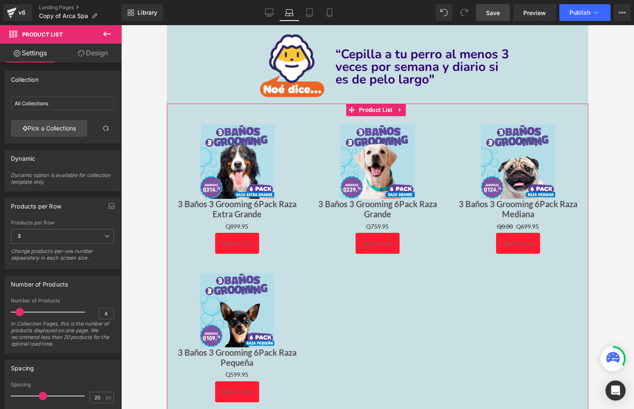
click at [18, 310] on span at bounding box center [20, 312] width 8 height 8
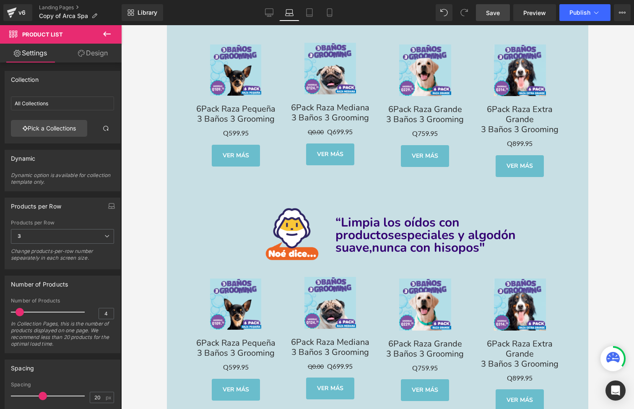
scroll to position [2883, 0]
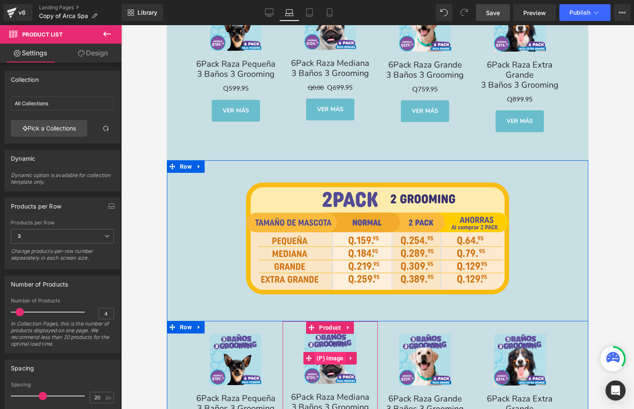
click at [332, 353] on span "(P) Image" at bounding box center [330, 358] width 31 height 13
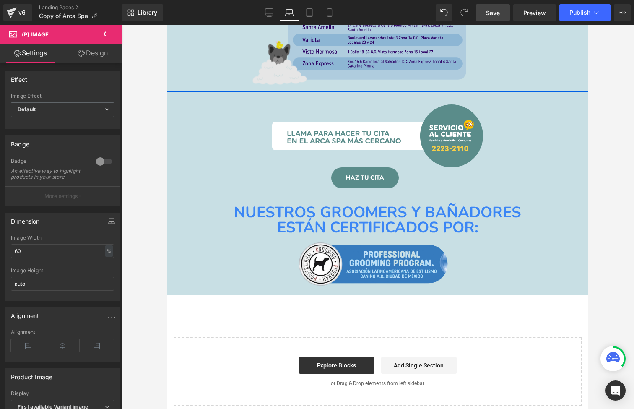
scroll to position [3894, 0]
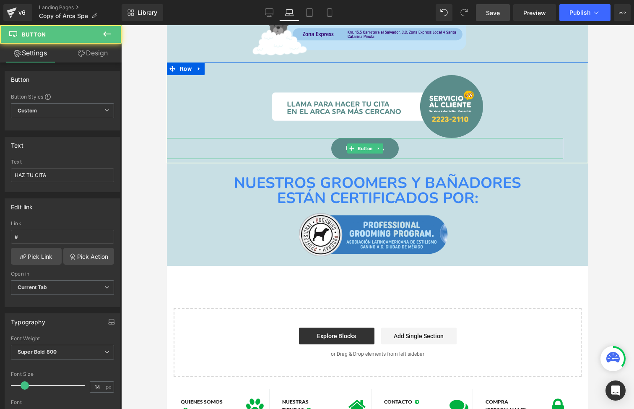
click at [372, 139] on div "HAZ TU CITA Button" at bounding box center [365, 148] width 396 height 21
click at [362, 143] on span "Button" at bounding box center [365, 148] width 18 height 10
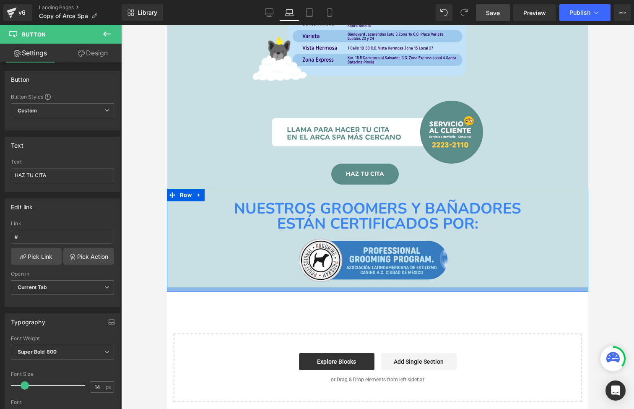
scroll to position [3859, 0]
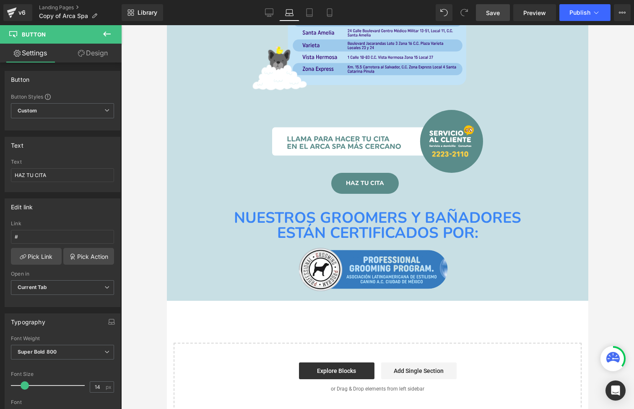
click at [500, 4] on div "Library Laptop Desktop Laptop Tablet Mobile Save Preview Publish Scheduled View…" at bounding box center [378, 12] width 513 height 25
click at [500, 11] on span "Save" at bounding box center [493, 12] width 14 height 9
click at [306, 13] on icon at bounding box center [309, 12] width 8 height 8
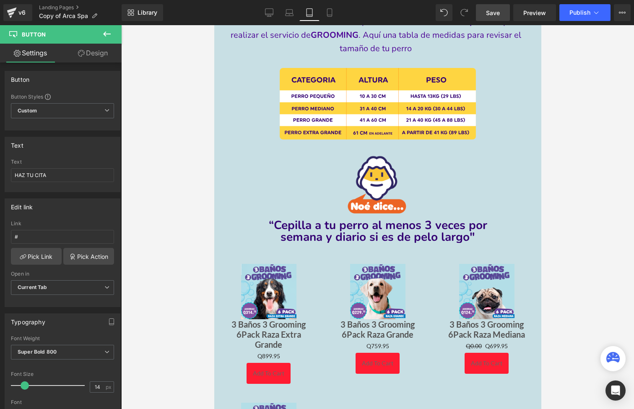
scroll to position [1203, 0]
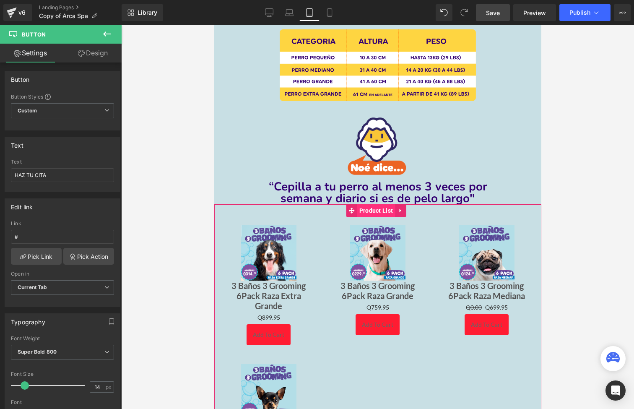
click at [371, 204] on span "Product List" at bounding box center [376, 210] width 38 height 13
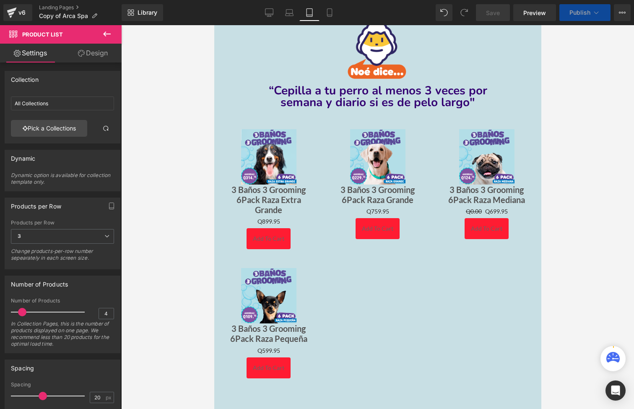
scroll to position [1630, 0]
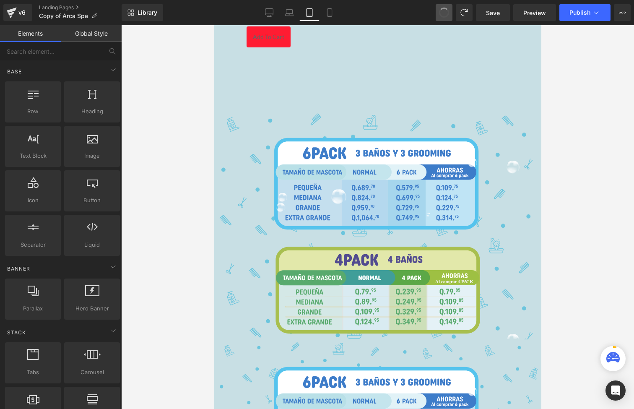
drag, startPoint x: 451, startPoint y: 10, endPoint x: 198, endPoint y: 133, distance: 281.0
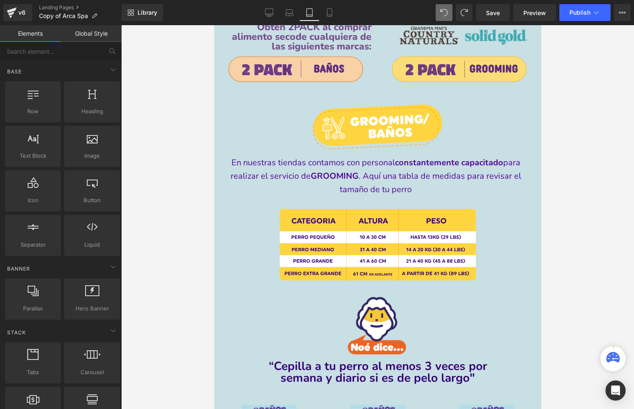
scroll to position [998, 0]
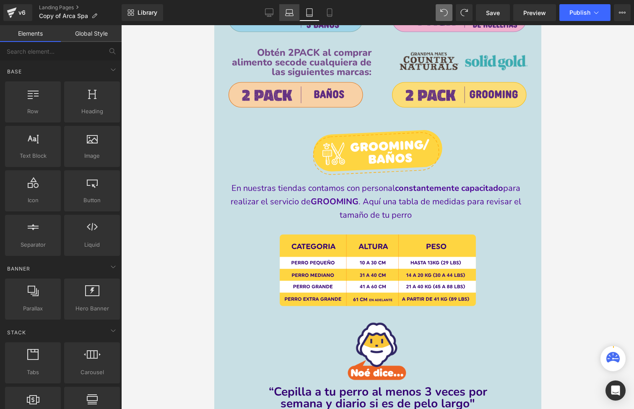
click at [287, 11] on icon at bounding box center [289, 12] width 6 height 4
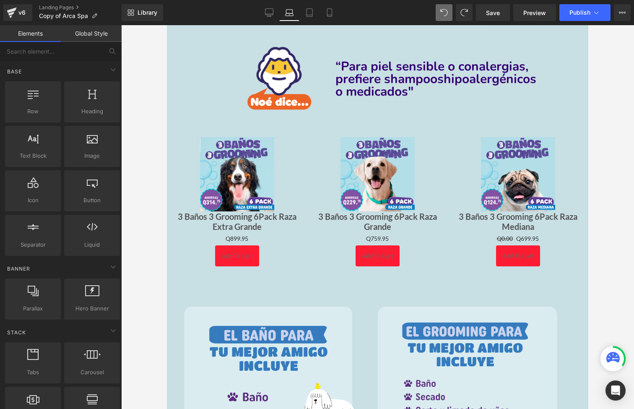
scroll to position [368, 0]
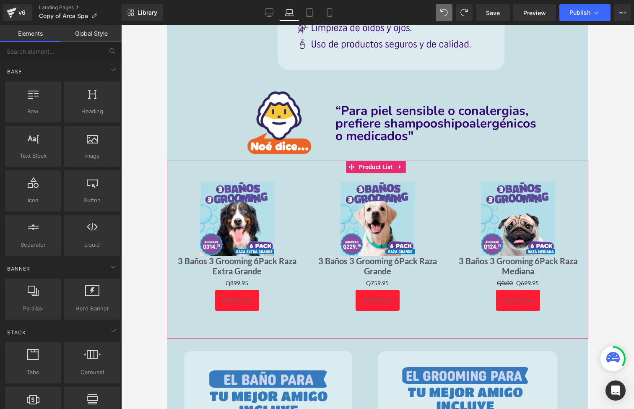
click at [363, 156] on div "“Para piel sensible o con alergias, prefiere shampoos hipoalergénicos o medicad…" at bounding box center [462, 123] width 253 height 73
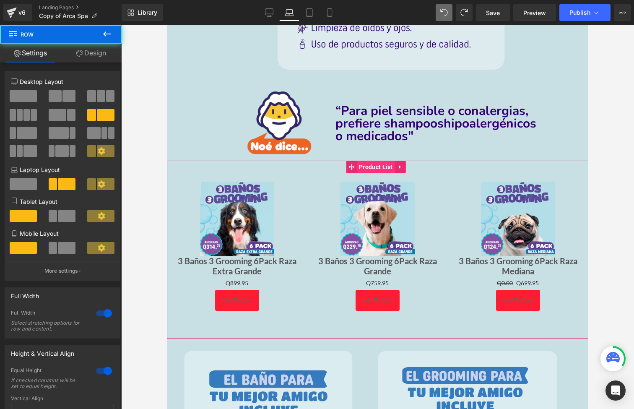
click at [368, 166] on span "Product List" at bounding box center [376, 167] width 38 height 13
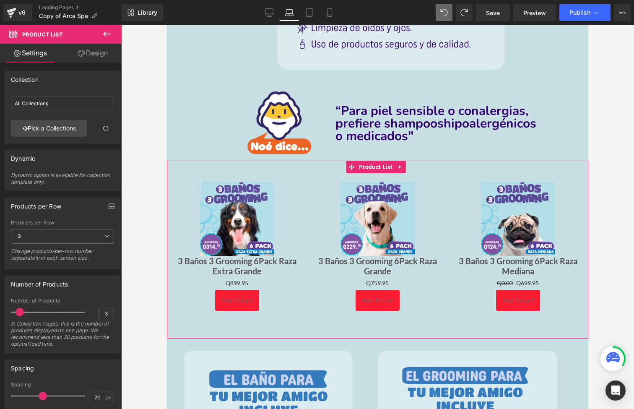
click at [91, 53] on link "Design" at bounding box center [92, 53] width 61 height 19
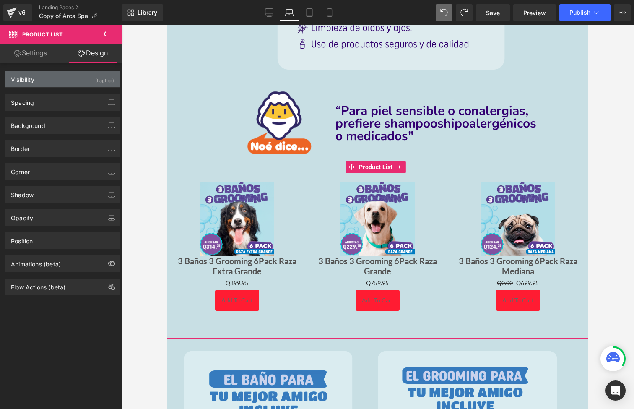
click at [97, 83] on div "(Laptop)" at bounding box center [104, 78] width 19 height 14
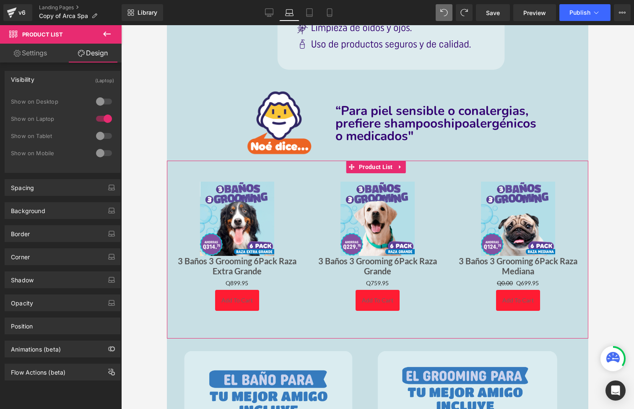
click at [99, 134] on div at bounding box center [104, 135] width 20 height 13
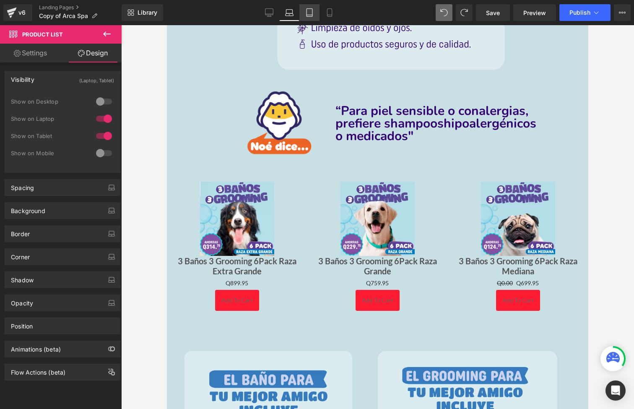
click at [310, 9] on icon at bounding box center [310, 13] width 6 height 8
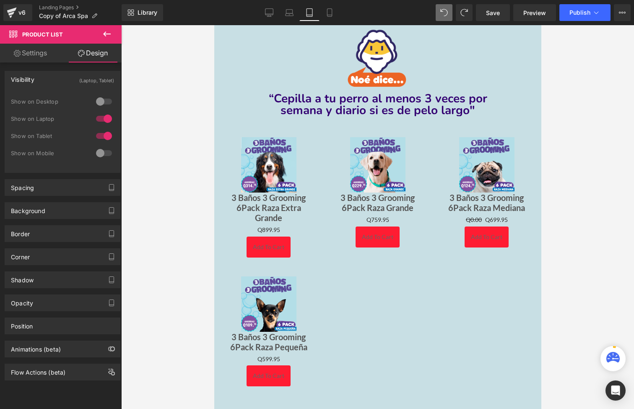
scroll to position [1463, 0]
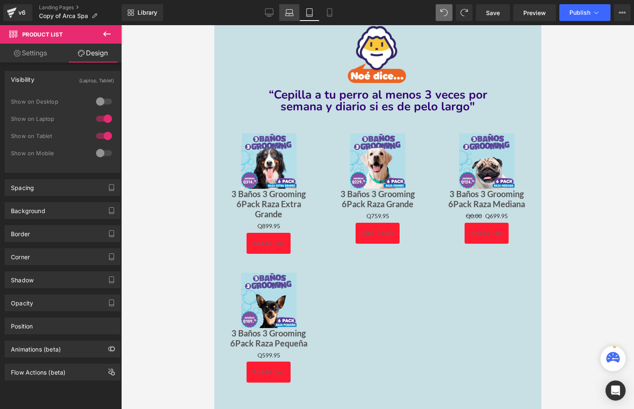
click at [292, 16] on icon at bounding box center [290, 14] width 8 height 3
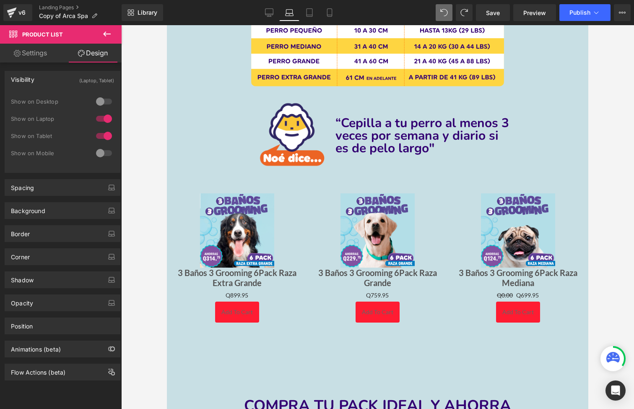
scroll to position [1345, 0]
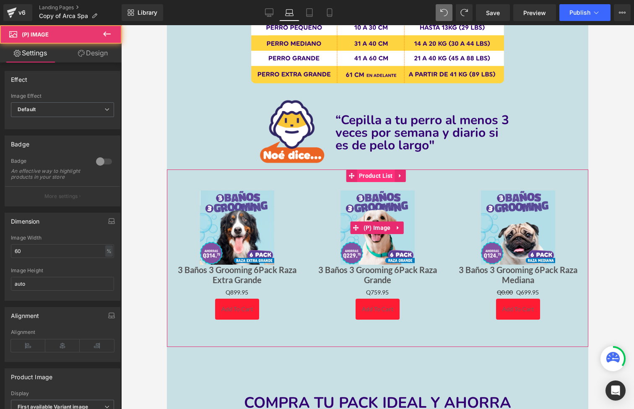
drag, startPoint x: 364, startPoint y: 198, endPoint x: 364, endPoint y: 176, distance: 21.4
click at [364, 198] on img at bounding box center [378, 227] width 74 height 74
click at [368, 169] on span "Product List" at bounding box center [376, 175] width 38 height 13
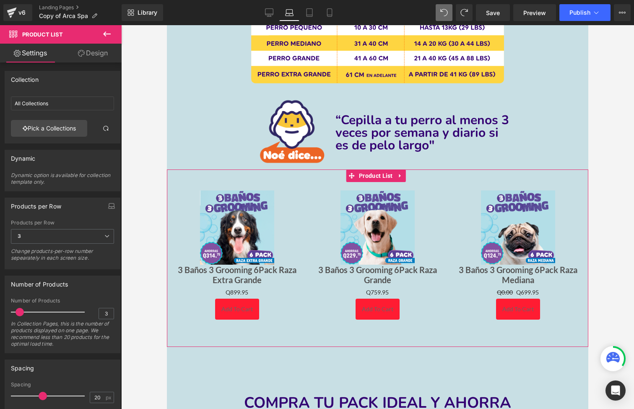
click at [91, 51] on link "Design" at bounding box center [92, 53] width 61 height 19
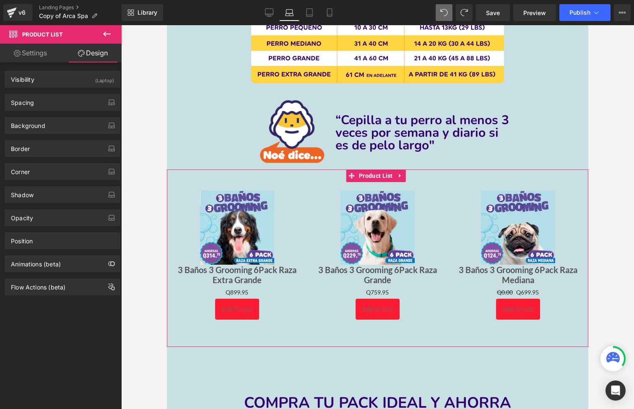
click at [96, 88] on div "Spacing Margin 0 0 0 0 Padding 0 0 29 0 Setup Global Style" at bounding box center [62, 99] width 125 height 23
click at [96, 81] on div "(Laptop)" at bounding box center [104, 78] width 19 height 14
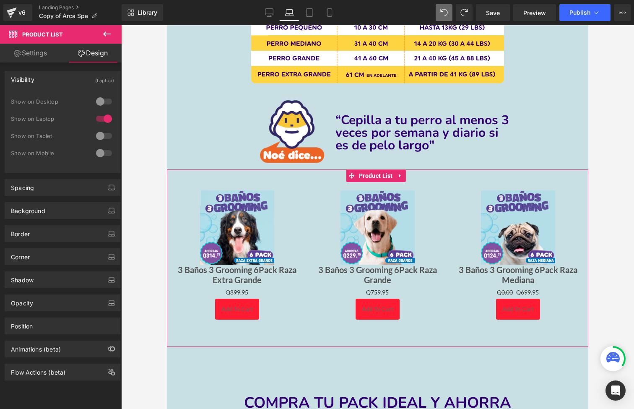
click at [101, 135] on div at bounding box center [104, 135] width 20 height 13
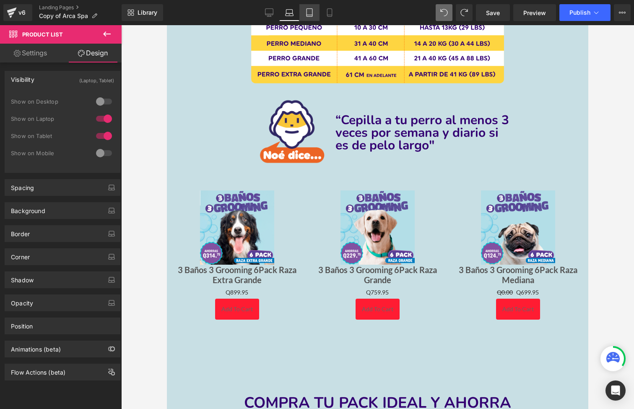
click at [312, 12] on icon at bounding box center [309, 12] width 8 height 8
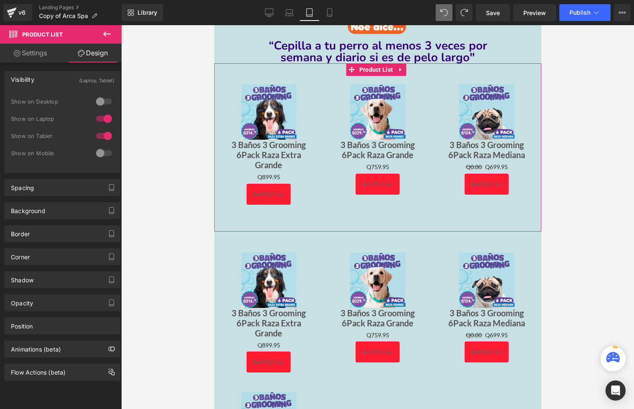
scroll to position [1505, 0]
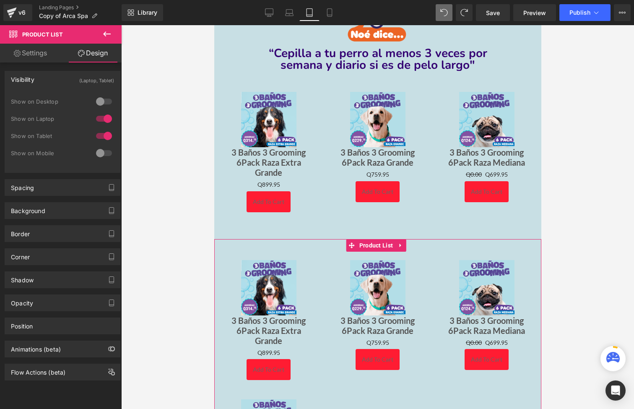
click at [378, 223] on div "Sale Off (P) Image 3 Baños 3 Grooming 6Pack Raza Extra Grande (P) Title Q0 Q899…" at bounding box center [377, 155] width 327 height 168
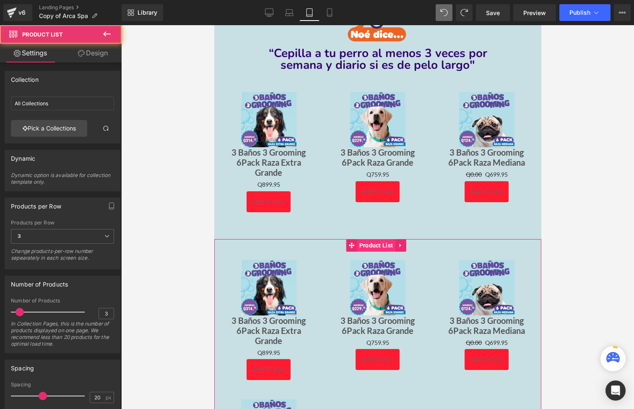
click at [378, 239] on span "Product List" at bounding box center [376, 245] width 38 height 13
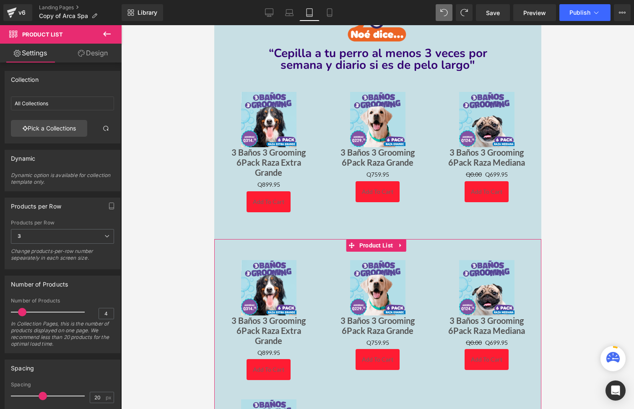
click at [117, 54] on link "Design" at bounding box center [92, 53] width 61 height 19
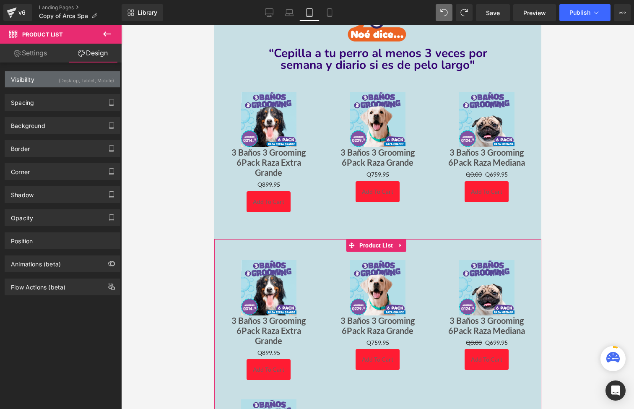
click at [103, 79] on div "(Desktop, Tablet, Mobile)" at bounding box center [86, 78] width 55 height 14
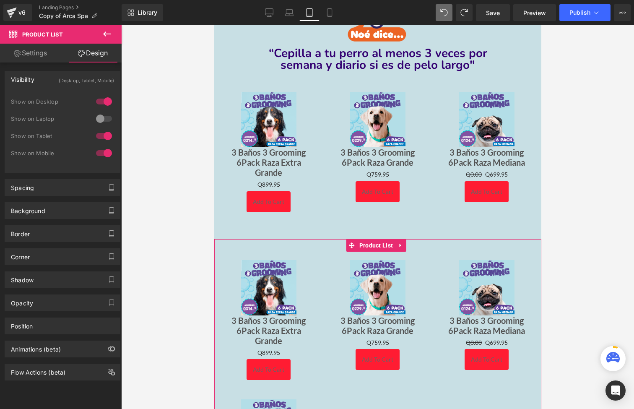
click at [104, 136] on div at bounding box center [104, 135] width 20 height 13
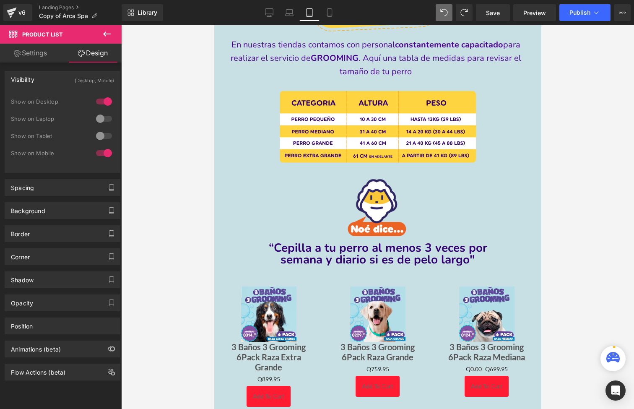
scroll to position [1292, 0]
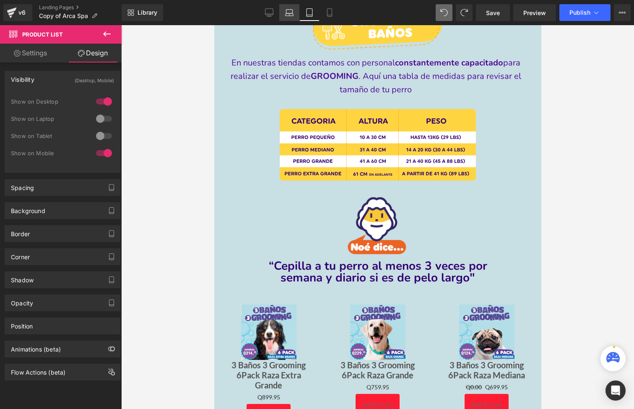
click at [290, 16] on icon at bounding box center [289, 12] width 8 height 8
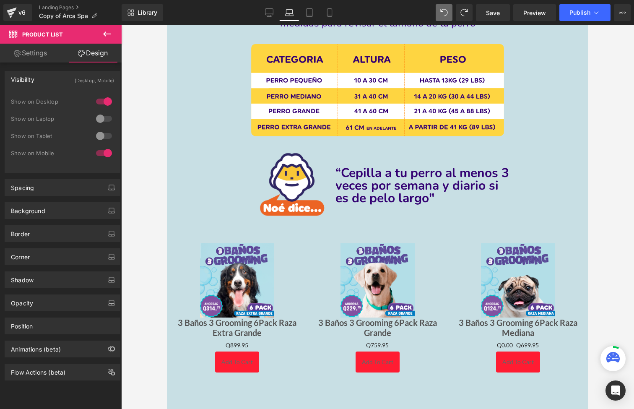
scroll to position [0, 0]
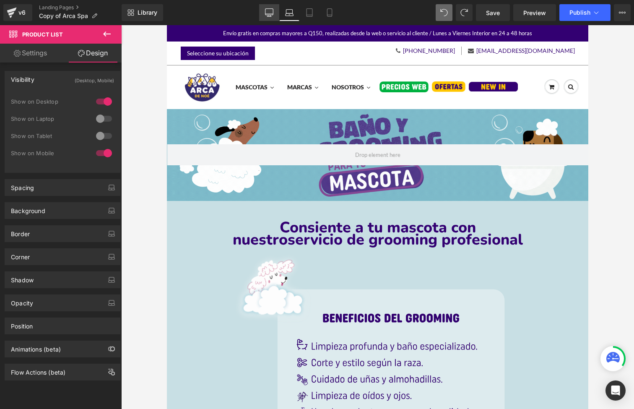
click at [275, 16] on link "Desktop" at bounding box center [269, 12] width 20 height 17
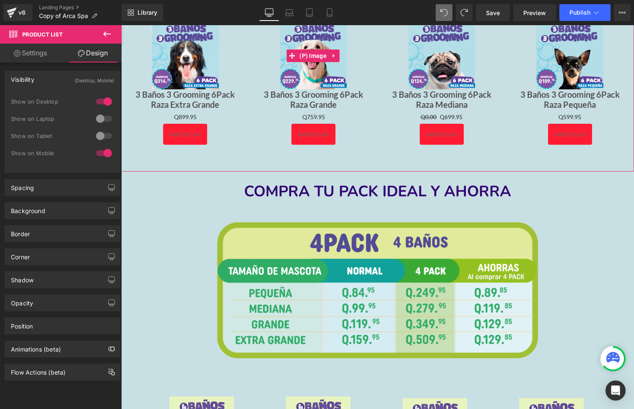
scroll to position [1738, 0]
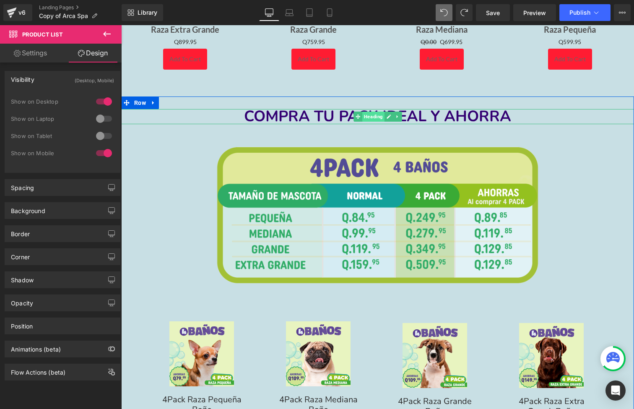
click at [374, 112] on span "Heading" at bounding box center [373, 117] width 22 height 10
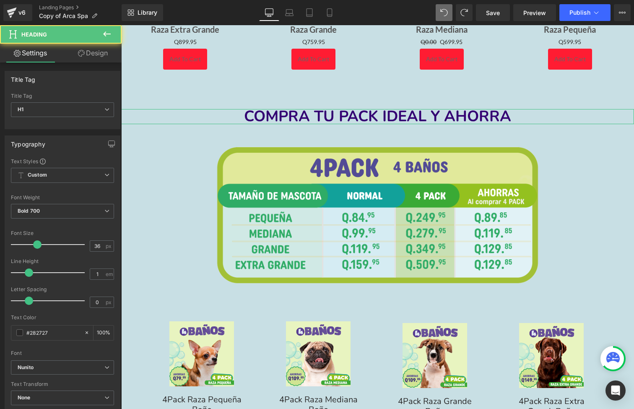
click at [104, 57] on link "Design" at bounding box center [92, 53] width 61 height 19
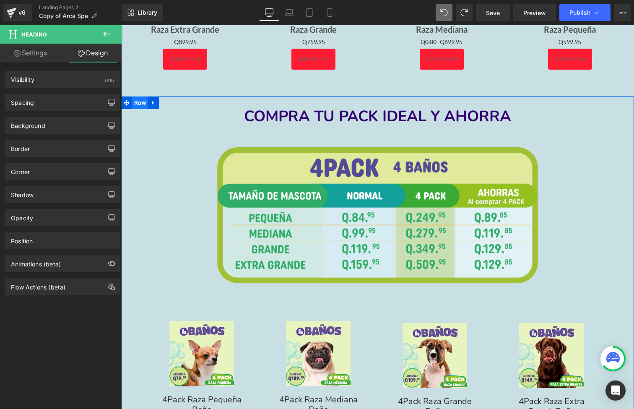
click at [144, 98] on span "Row" at bounding box center [140, 102] width 16 height 13
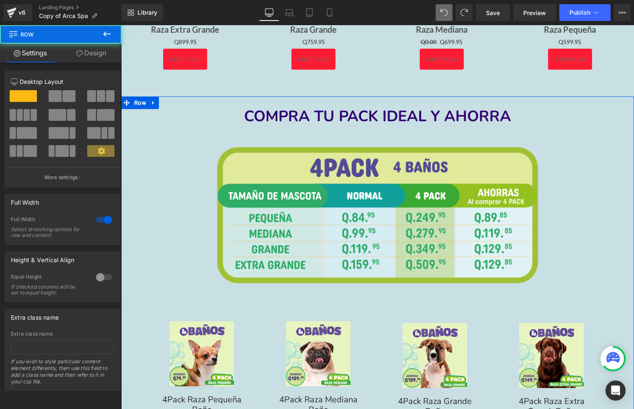
click at [95, 58] on link "Design" at bounding box center [91, 53] width 61 height 19
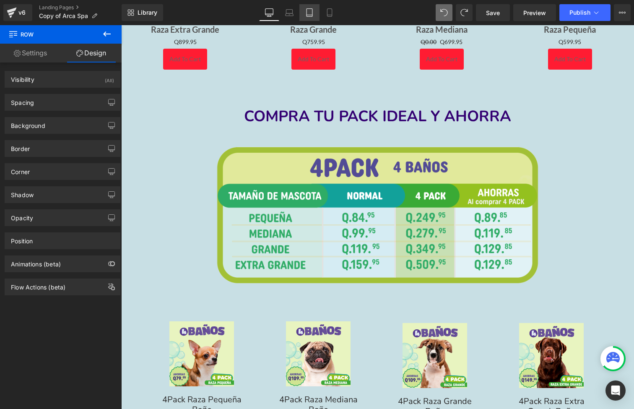
click at [305, 16] on icon at bounding box center [309, 12] width 8 height 8
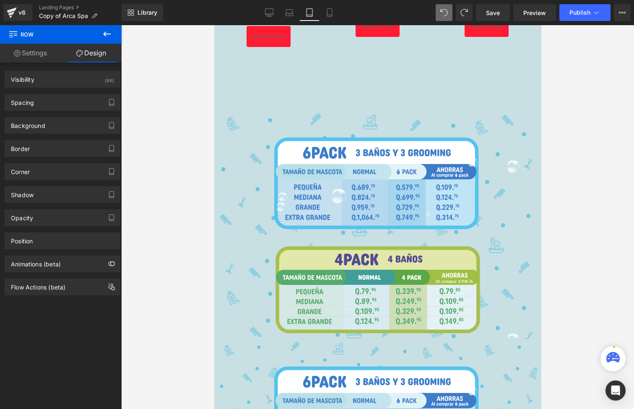
scroll to position [1674, 0]
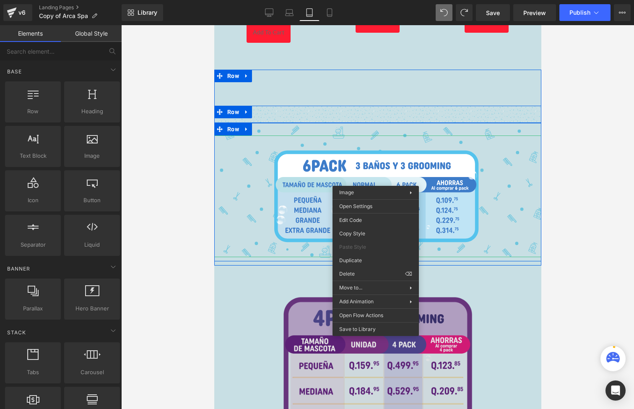
drag, startPoint x: 571, startPoint y: 300, endPoint x: 357, endPoint y: 275, distance: 215.4
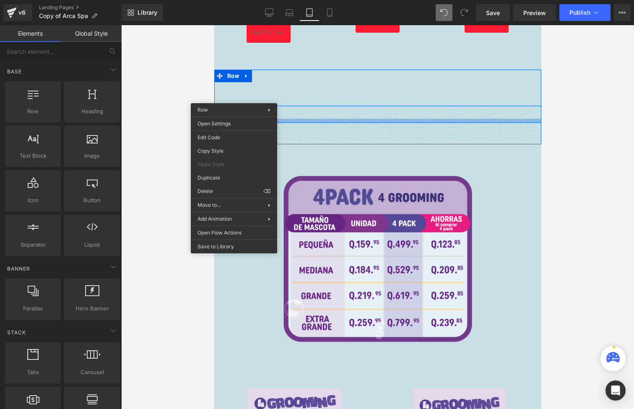
drag, startPoint x: 432, startPoint y: 216, endPoint x: 218, endPoint y: 191, distance: 215.4
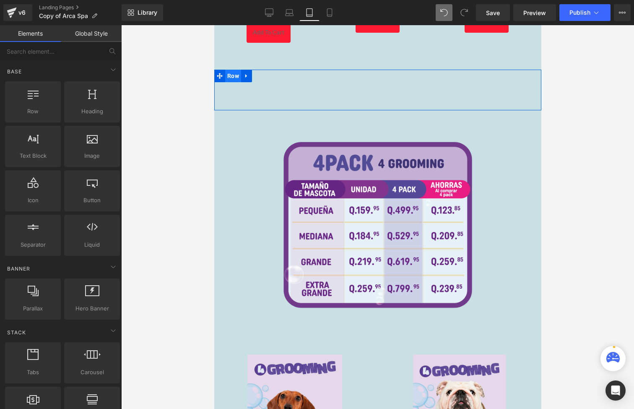
click at [235, 70] on span "Row" at bounding box center [233, 76] width 16 height 13
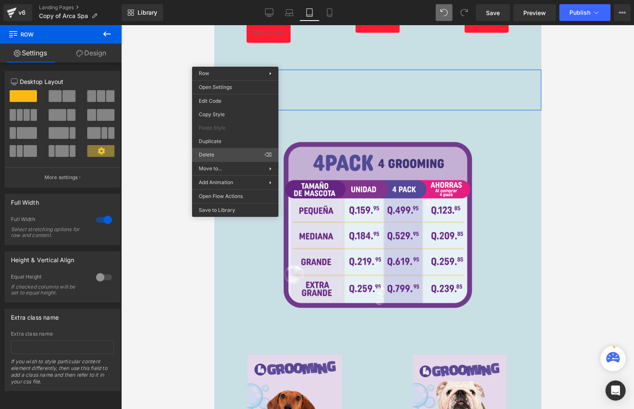
click at [213, 155] on div "Row You are previewing how the will restyle your page. You can not edit Element…" at bounding box center [317, 211] width 634 height 423
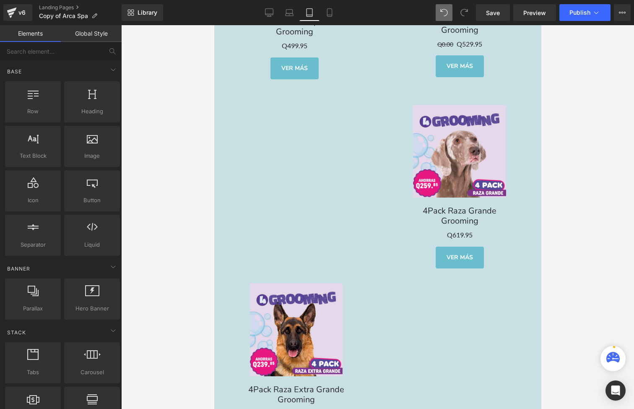
click at [340, 165] on div "Sale Off (P) Image 4Pack Raza Pequeña Grooming Text Block Q0 Q499.95 (P) Price …" at bounding box center [377, 184] width 327 height 563
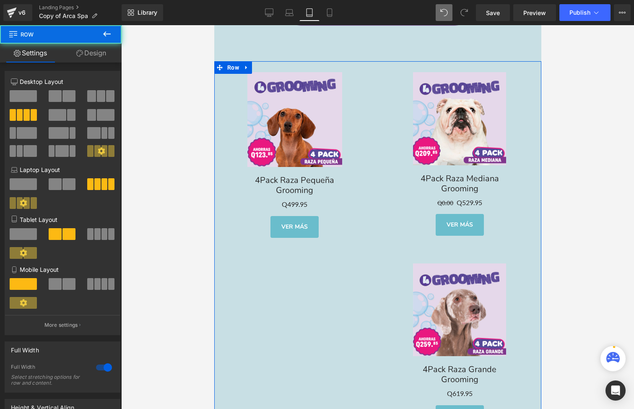
scroll to position [1904, 0]
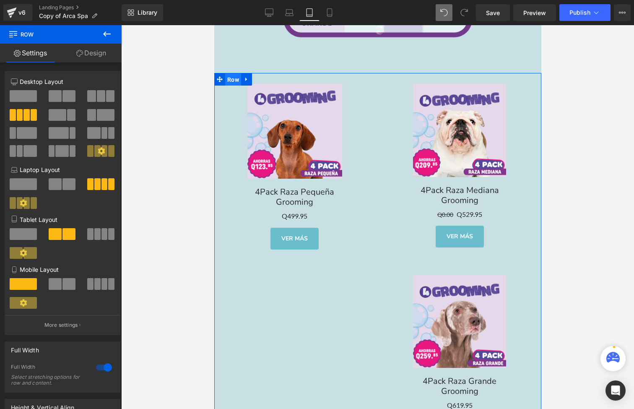
drag, startPoint x: 229, startPoint y: 64, endPoint x: 383, endPoint y: 189, distance: 198.0
click at [229, 73] on span "Row" at bounding box center [233, 79] width 16 height 13
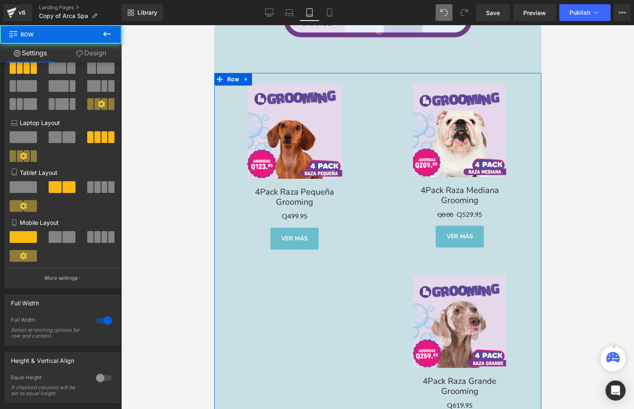
scroll to position [47, 0]
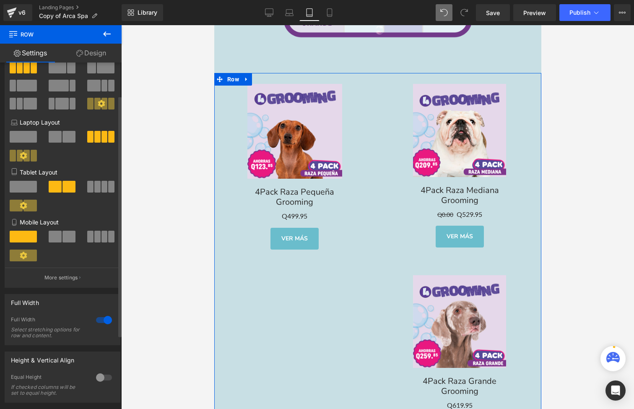
click at [99, 319] on div at bounding box center [104, 319] width 20 height 13
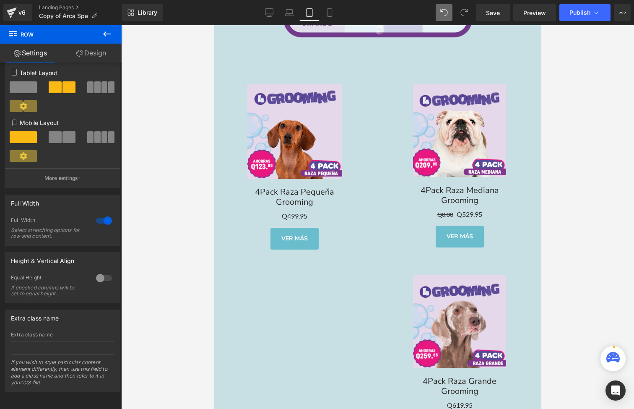
scroll to position [153, 0]
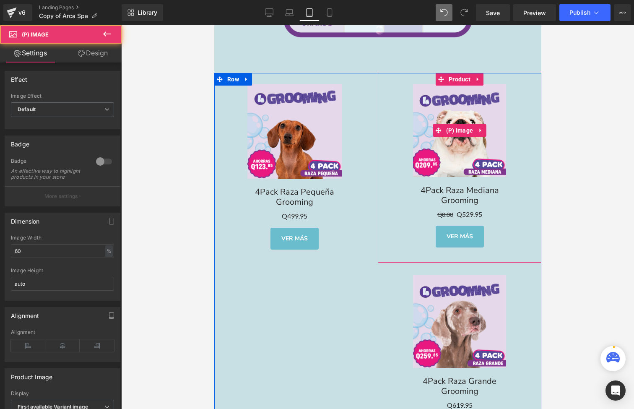
click at [399, 93] on link "Sale Off" at bounding box center [459, 130] width 155 height 93
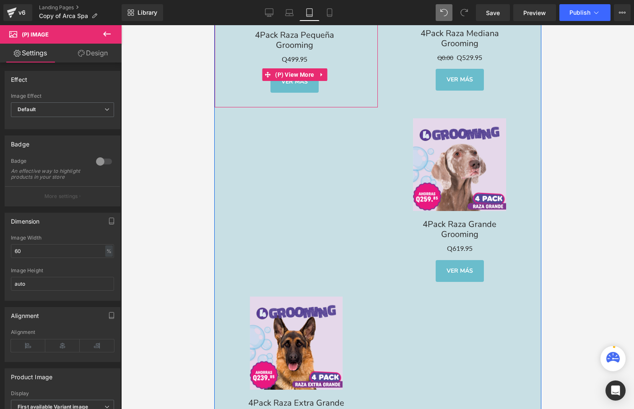
scroll to position [2088, 0]
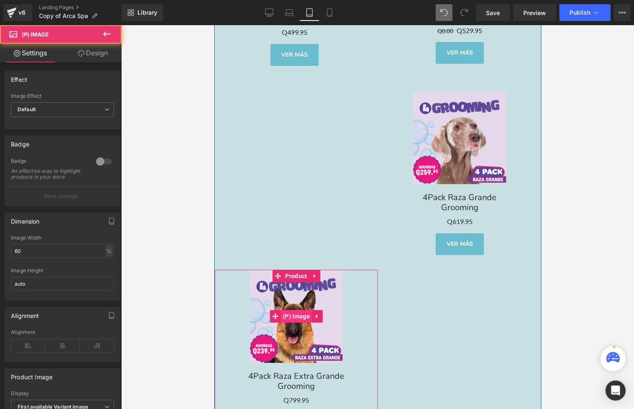
drag, startPoint x: 294, startPoint y: 300, endPoint x: 299, endPoint y: 294, distance: 7.1
click at [294, 300] on div "Sale Off (P) Image" at bounding box center [296, 316] width 155 height 93
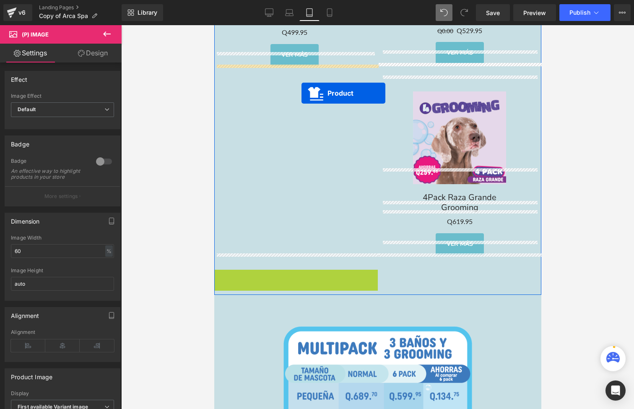
drag, startPoint x: 294, startPoint y: 262, endPoint x: 300, endPoint y: 91, distance: 170.8
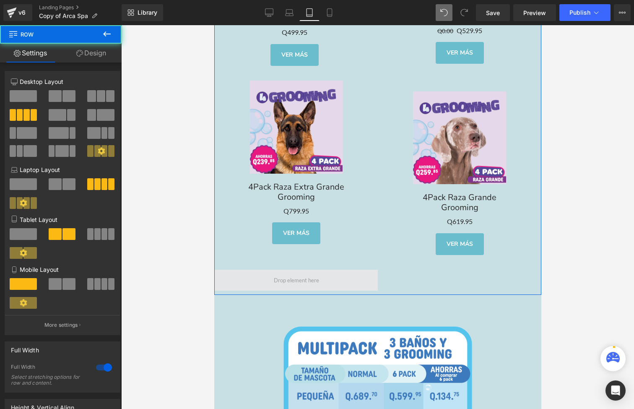
click at [296, 270] on span at bounding box center [296, 280] width 164 height 21
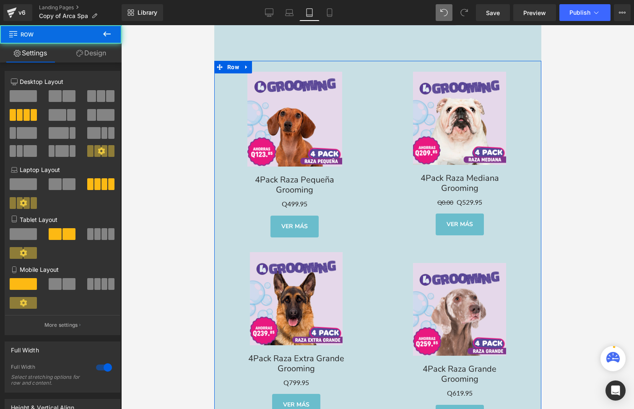
scroll to position [1877, 0]
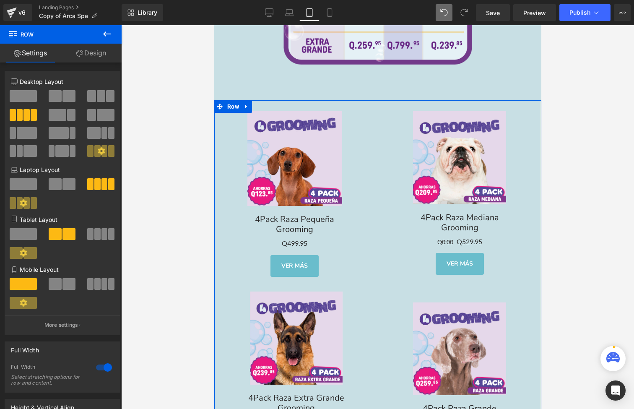
click at [378, 101] on div "Sale Off (P) Image 4Pack Raza Mediana Grooming Text Block Q0.00 Q529.95 (P) Pri…" at bounding box center [459, 195] width 164 height 190
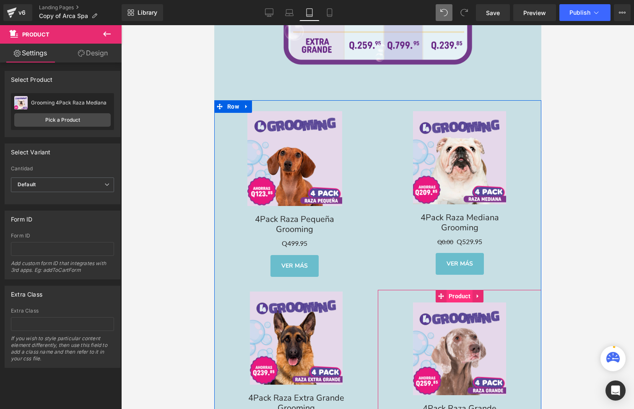
click at [463, 290] on span "Product" at bounding box center [459, 296] width 26 height 13
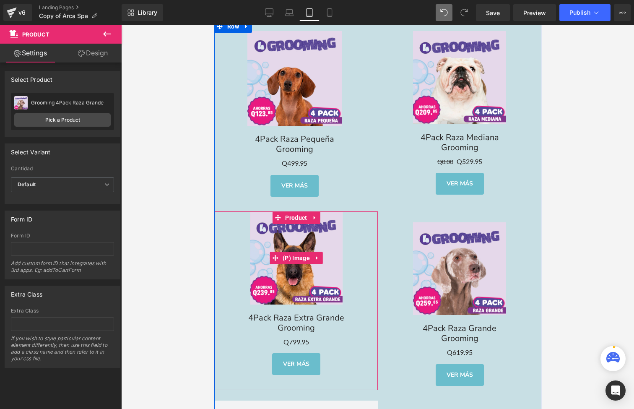
scroll to position [1958, 0]
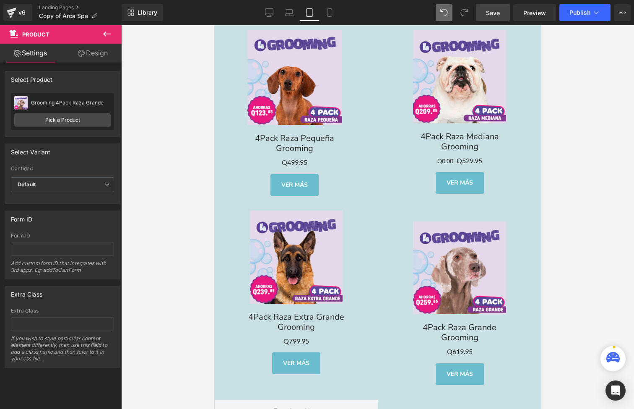
click at [495, 13] on span "Save" at bounding box center [493, 12] width 14 height 9
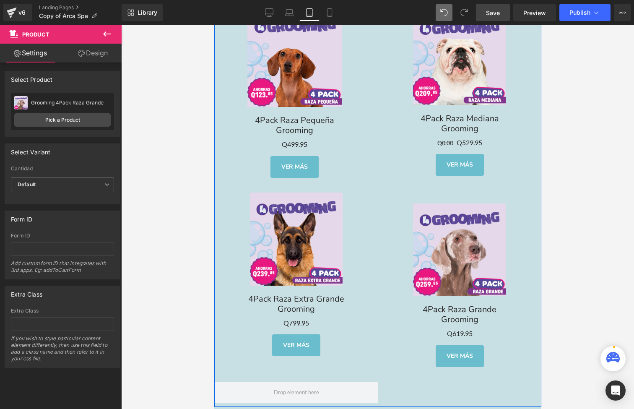
click at [291, 375] on div "Loading Product Data" at bounding box center [317, 375] width 60 height 9
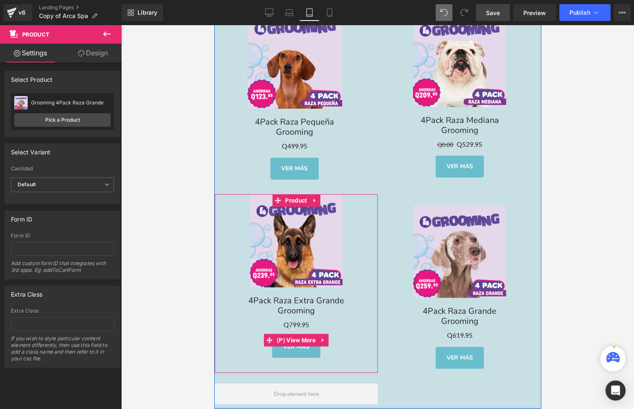
scroll to position [1952, 0]
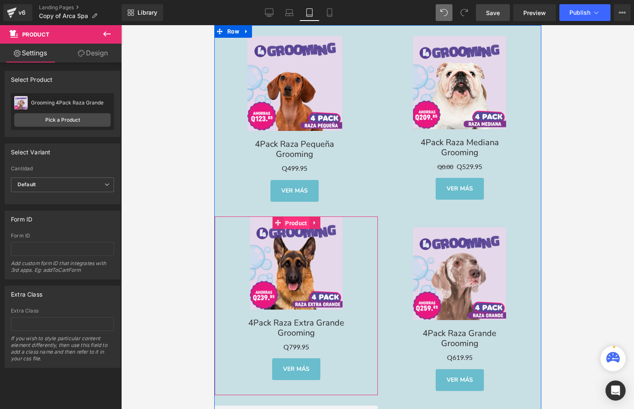
click at [293, 217] on span "Product" at bounding box center [296, 223] width 26 height 13
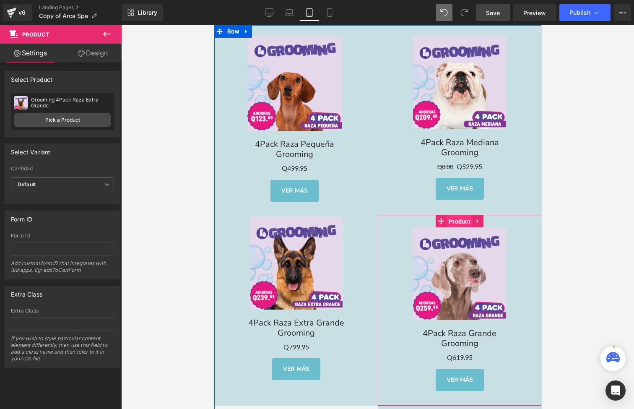
click at [460, 215] on span "Product" at bounding box center [459, 221] width 26 height 13
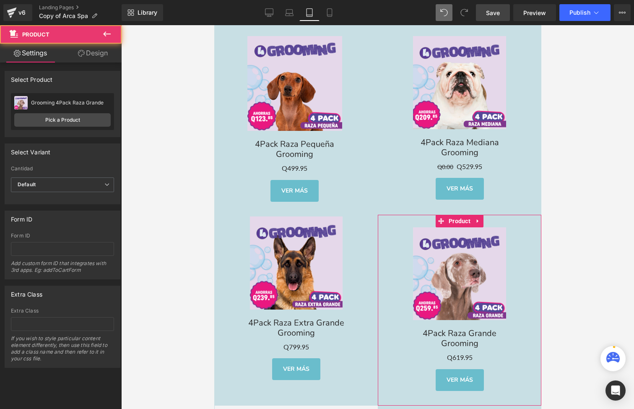
click at [92, 47] on link "Design" at bounding box center [92, 53] width 61 height 19
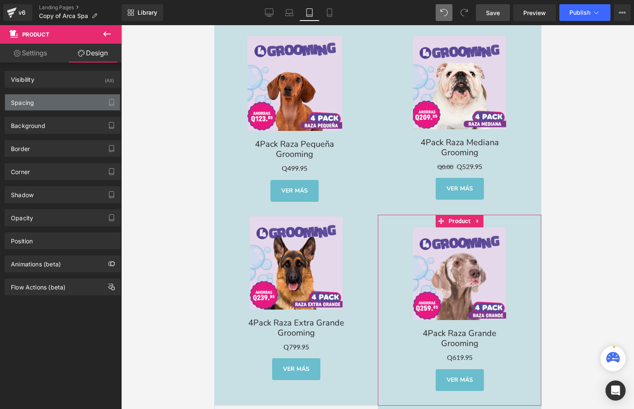
click at [63, 108] on div "Spacing" at bounding box center [62, 102] width 115 height 16
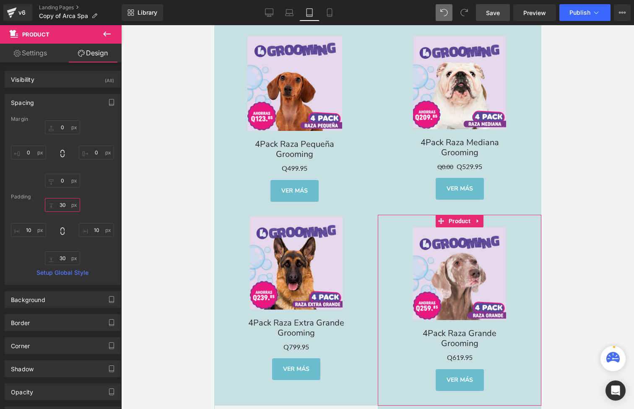
click at [67, 203] on input "text" at bounding box center [62, 205] width 35 height 14
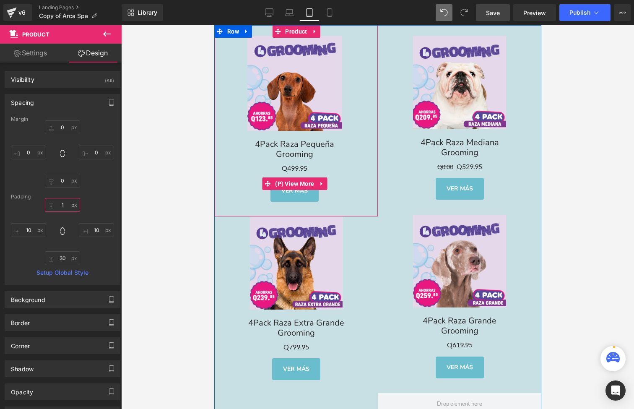
type input "0"
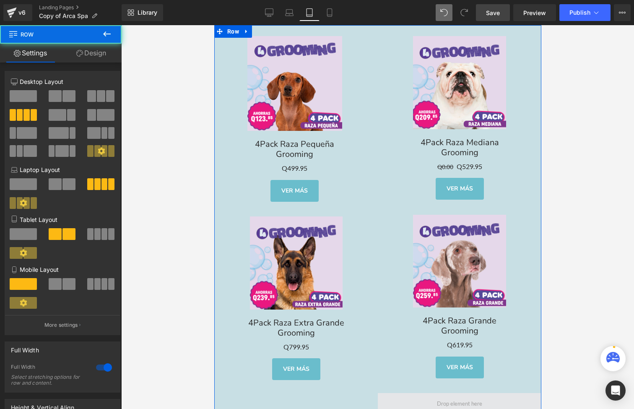
click at [421, 393] on span at bounding box center [459, 403] width 164 height 21
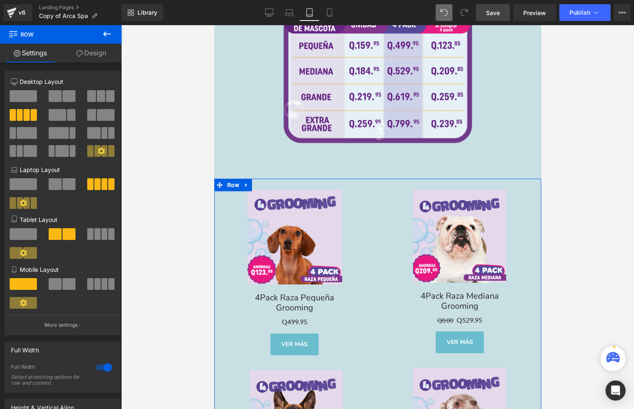
scroll to position [1796, 0]
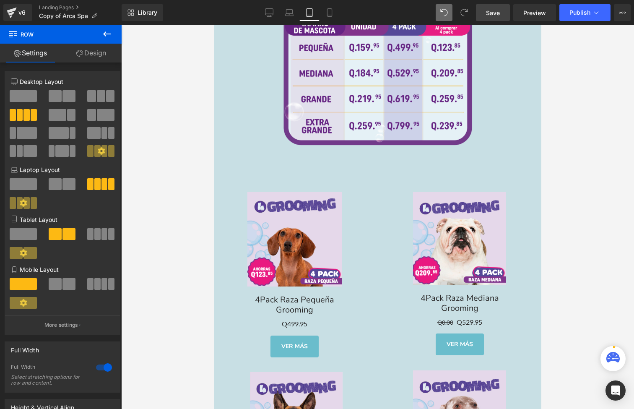
click at [487, 10] on span "Save" at bounding box center [493, 12] width 14 height 9
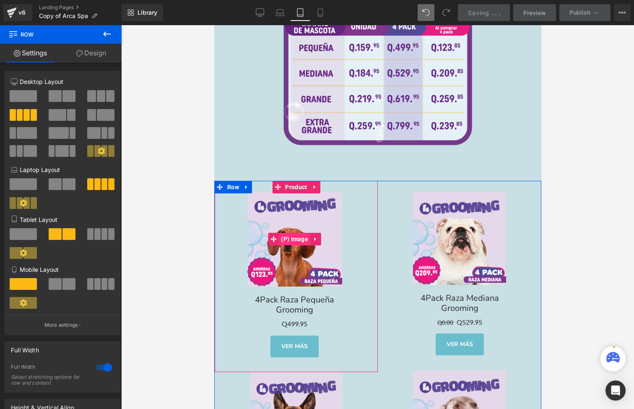
click at [289, 233] on span "(P) Image" at bounding box center [293, 239] width 31 height 13
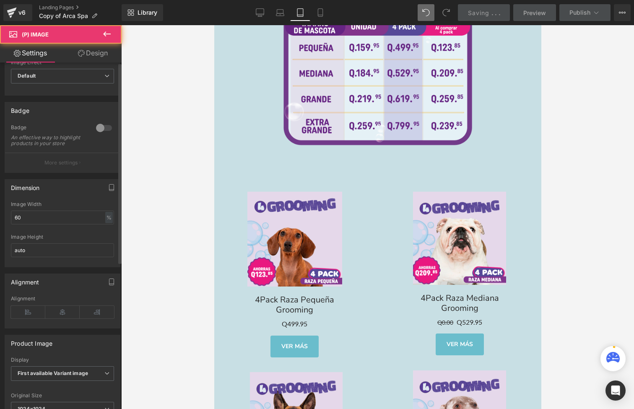
scroll to position [35, 0]
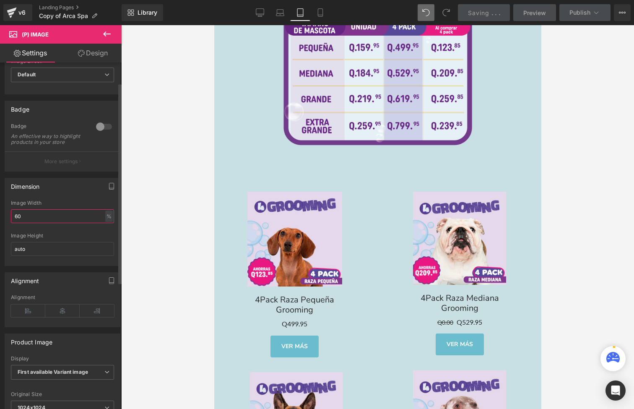
click at [76, 217] on input "60" at bounding box center [62, 216] width 103 height 14
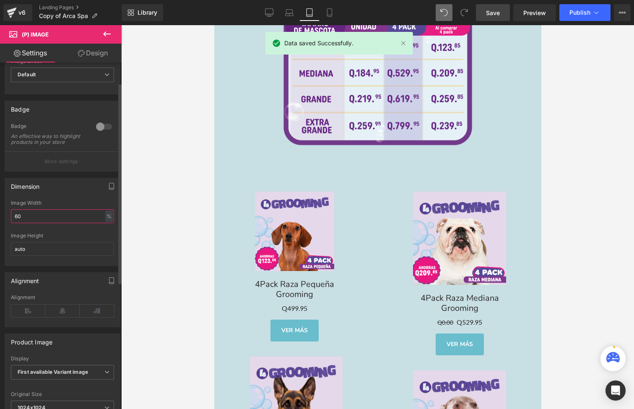
type input "50"
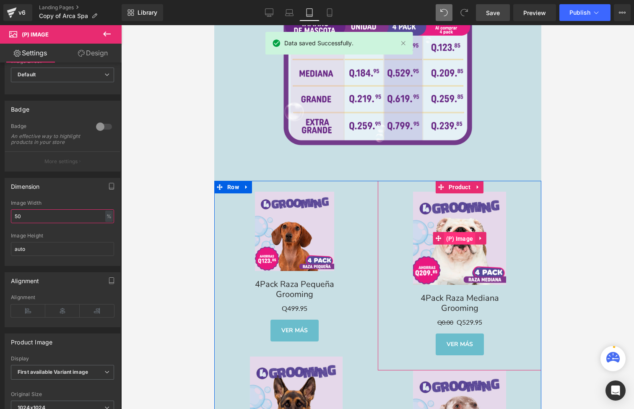
click at [470, 232] on span "(P) Image" at bounding box center [459, 238] width 31 height 13
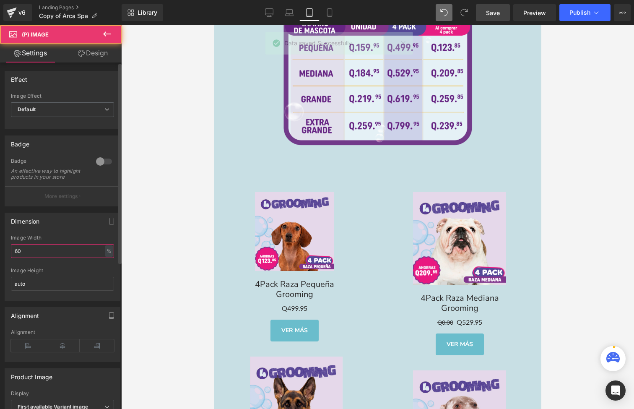
click at [86, 255] on input "60" at bounding box center [62, 251] width 103 height 14
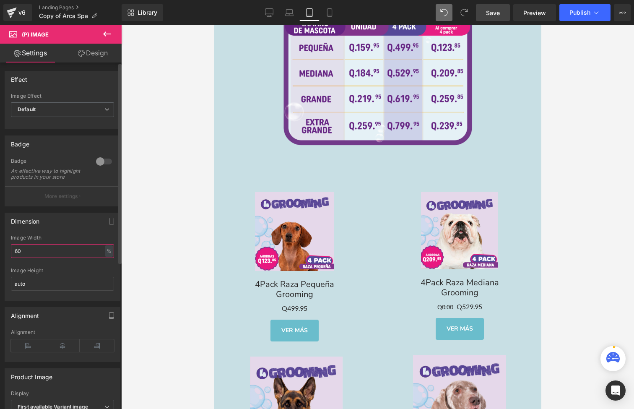
type input "50"
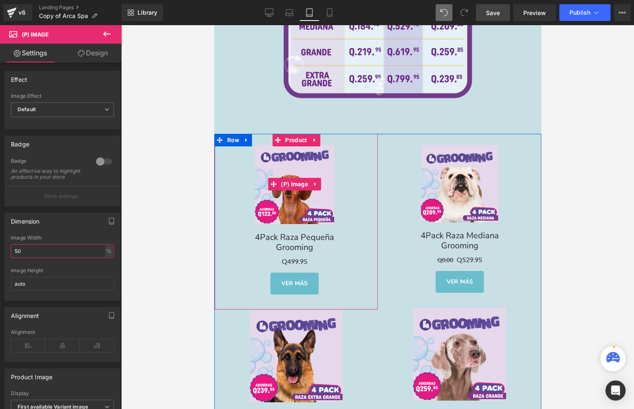
scroll to position [1851, 0]
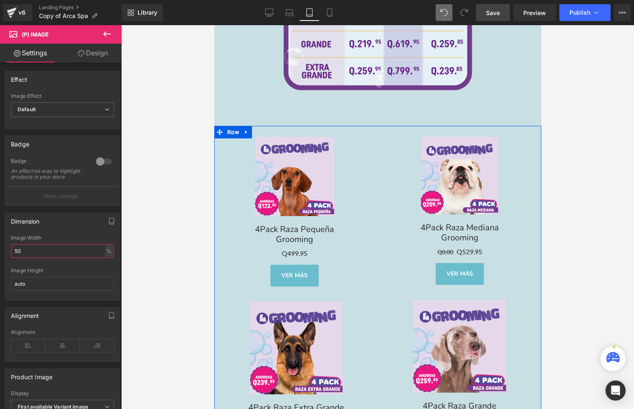
click at [298, 329] on div "Sale Off (P) Image" at bounding box center [296, 348] width 155 height 93
click at [291, 342] on span "(P) Image" at bounding box center [295, 348] width 31 height 13
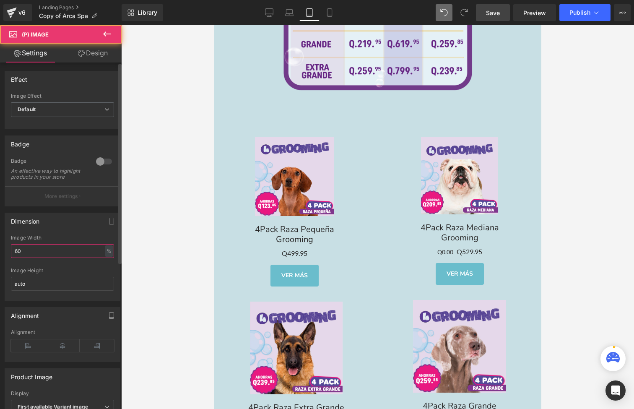
click at [62, 250] on input "60" at bounding box center [62, 251] width 103 height 14
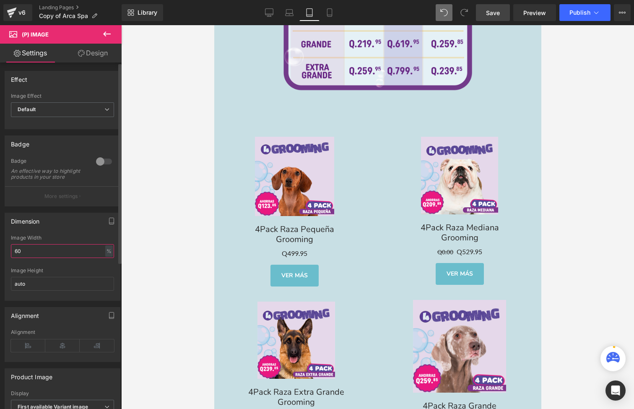
type input "50"
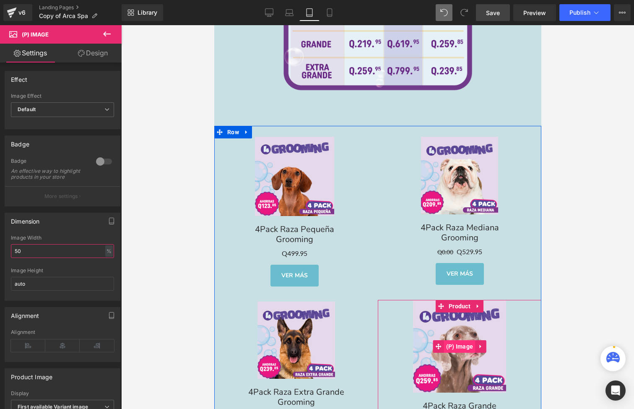
click at [462, 340] on span "(P) Image" at bounding box center [459, 346] width 31 height 13
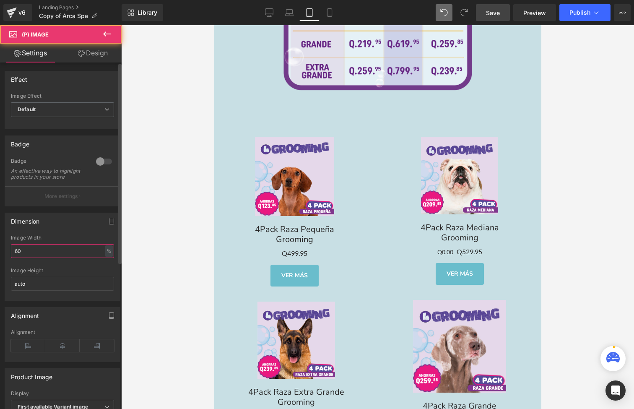
click at [36, 258] on input "60" at bounding box center [62, 251] width 103 height 14
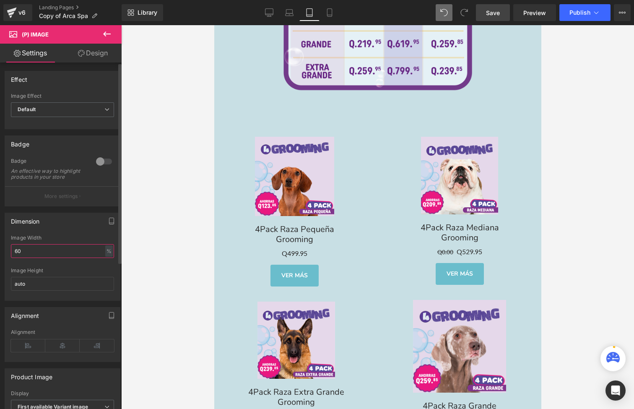
type input "50"
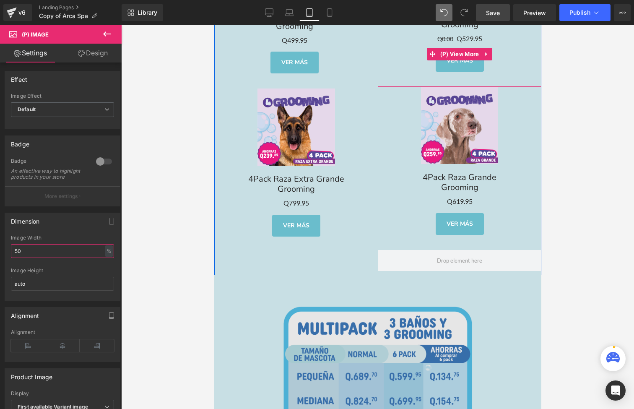
scroll to position [2068, 0]
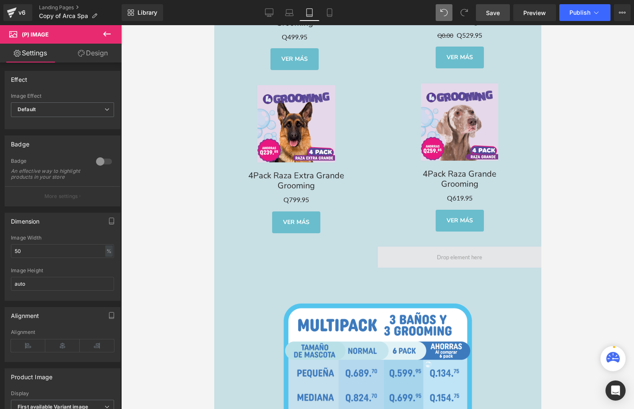
click at [436, 251] on span at bounding box center [459, 257] width 51 height 12
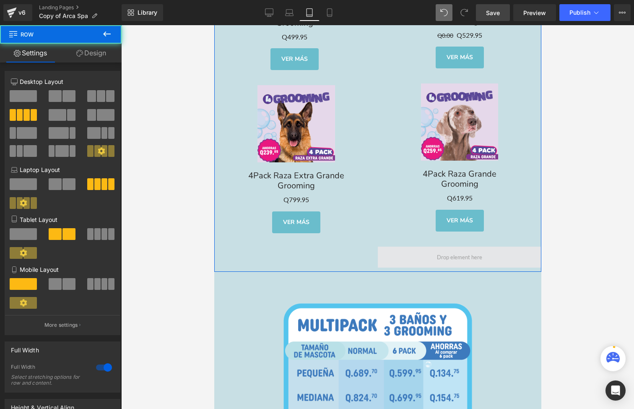
click at [416, 247] on span at bounding box center [459, 257] width 164 height 21
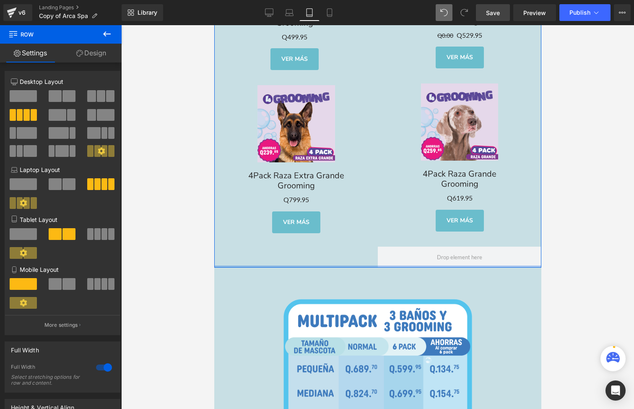
drag, startPoint x: 365, startPoint y: 254, endPoint x: 379, endPoint y: 218, distance: 38.4
click at [379, 218] on div "Sale Off (P) Image 4Pack Raza Pequeña Grooming Text Block Q0 Q499.95 (P) Price …" at bounding box center [377, 88] width 327 height 358
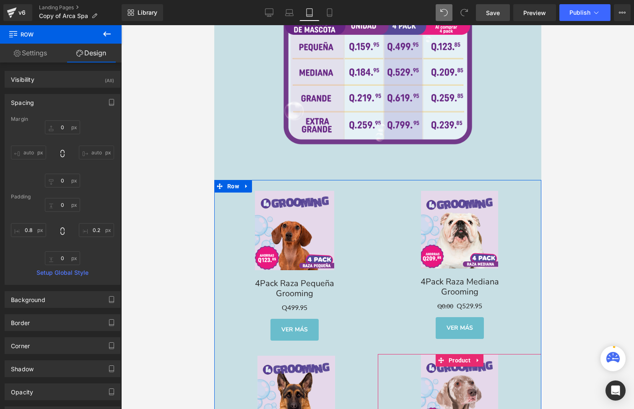
scroll to position [1793, 0]
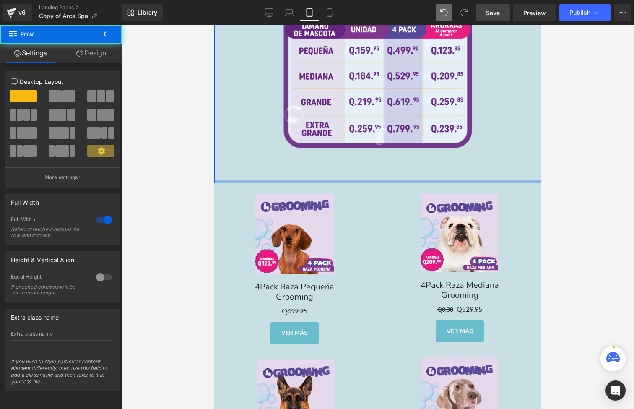
click at [382, 180] on div at bounding box center [377, 182] width 327 height 4
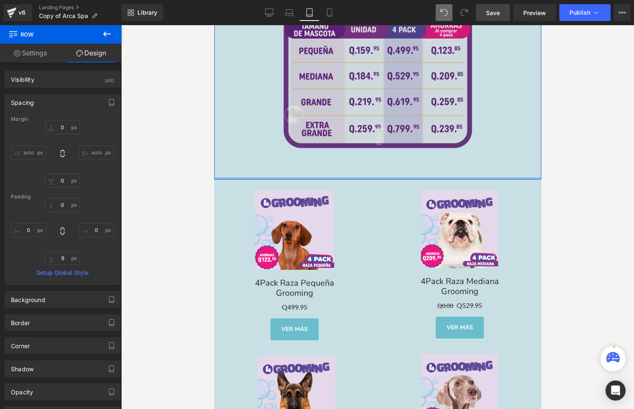
drag, startPoint x: 383, startPoint y: 165, endPoint x: 387, endPoint y: 146, distance: 19.8
click at [386, 147] on div "Image Image Row" at bounding box center [377, 65] width 327 height 229
click at [396, 149] on img at bounding box center [377, 65] width 229 height 229
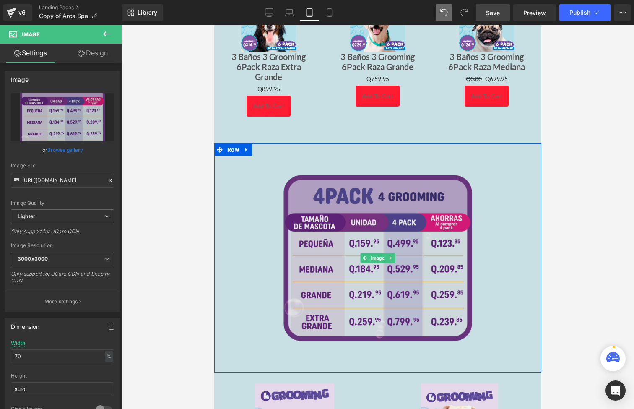
scroll to position [1544, 0]
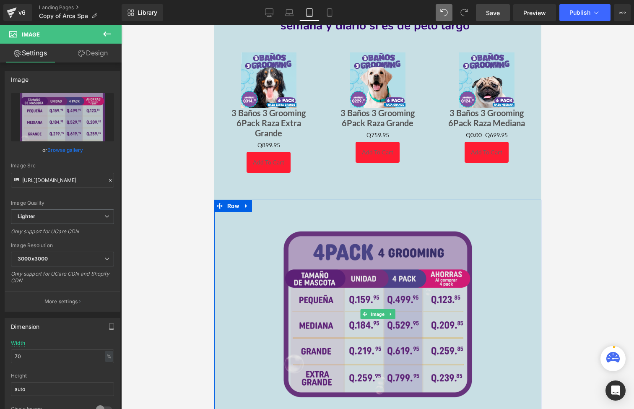
click at [388, 200] on img at bounding box center [377, 314] width 229 height 229
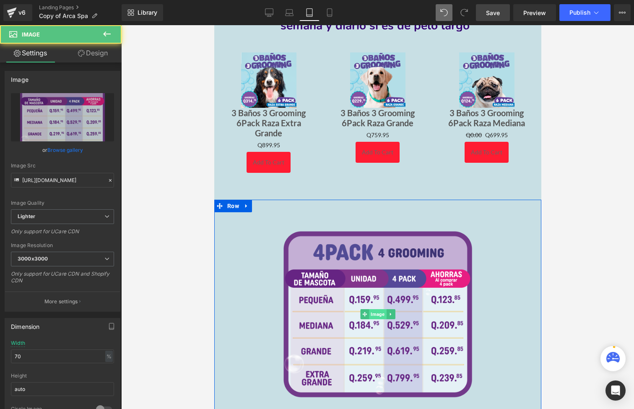
click at [372, 309] on span "Image" at bounding box center [377, 314] width 17 height 10
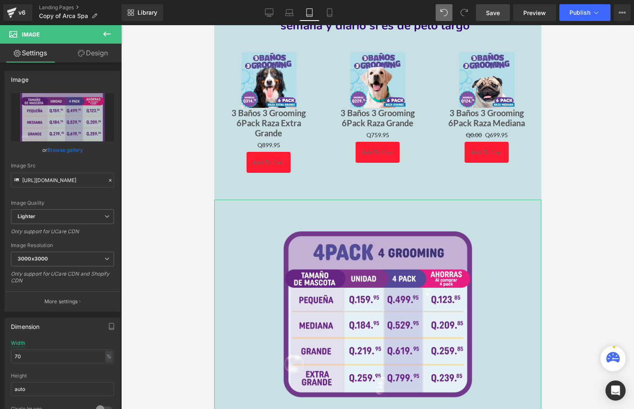
click at [104, 54] on link "Design" at bounding box center [92, 53] width 61 height 19
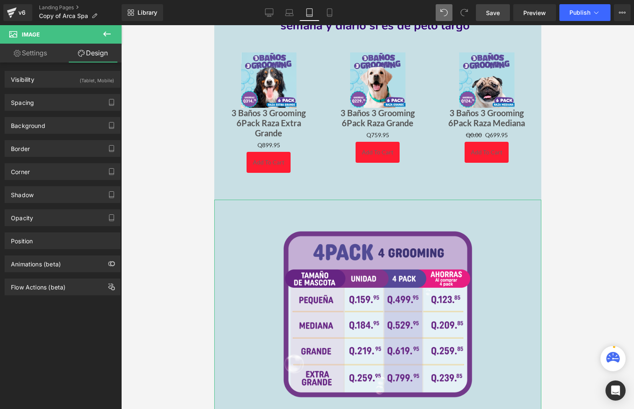
click at [82, 110] on div "Spacing Margin Padding Setup Global Style" at bounding box center [63, 102] width 116 height 17
click at [83, 103] on div "Spacing" at bounding box center [62, 102] width 115 height 16
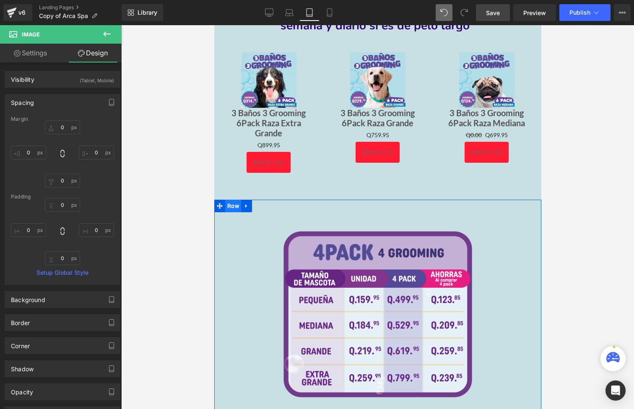
click at [235, 200] on span "Row" at bounding box center [233, 206] width 16 height 13
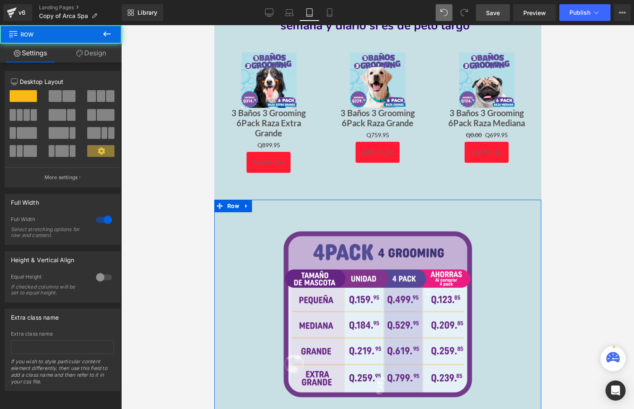
click at [88, 46] on link "Design" at bounding box center [91, 53] width 61 height 19
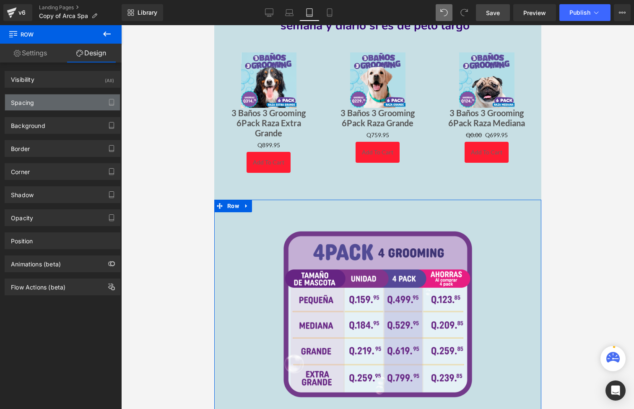
click at [68, 96] on div "Spacing" at bounding box center [62, 102] width 115 height 16
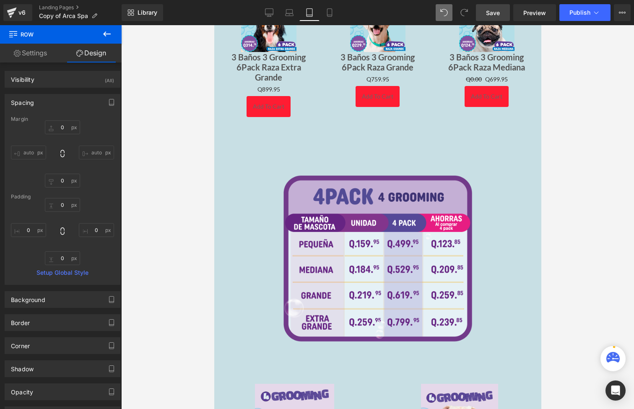
scroll to position [1601, 0]
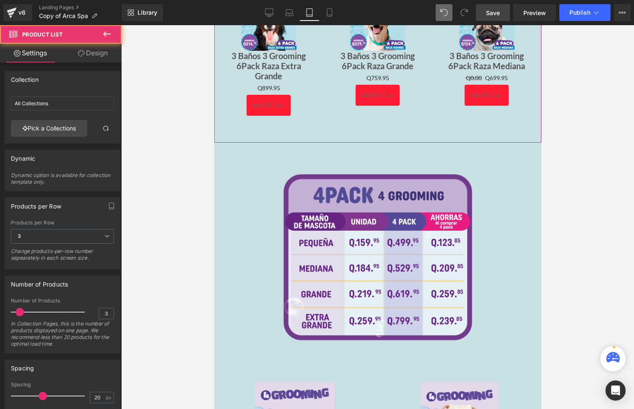
click at [397, 117] on div "Sale Off (P) Image 3 Baños 3 Grooming 6Pack Raza Extra Grande (P) Title Q0 Q899…" at bounding box center [377, 58] width 327 height 168
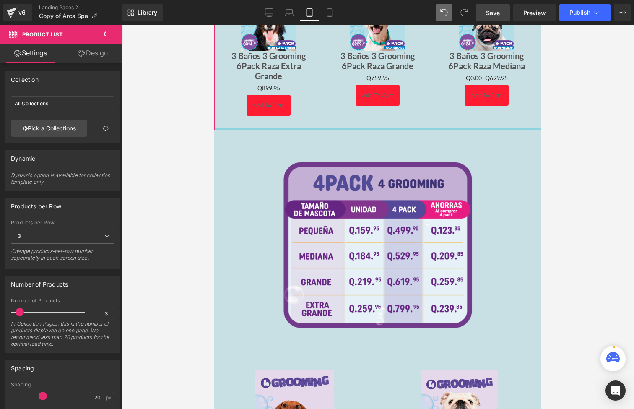
drag, startPoint x: 385, startPoint y: 117, endPoint x: 386, endPoint y: 102, distance: 15.5
click at [386, 101] on div "Sale Off (P) Image 3 Baños 3 Grooming 6Pack Raza Extra Grande (P) Title Q0 Q899…" at bounding box center [377, 52] width 327 height 156
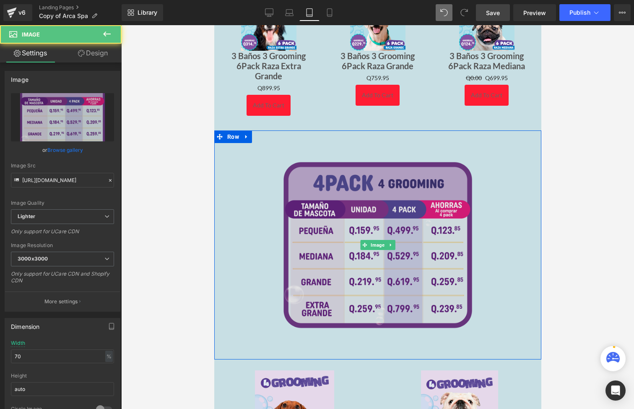
click at [398, 130] on img at bounding box center [377, 244] width 229 height 229
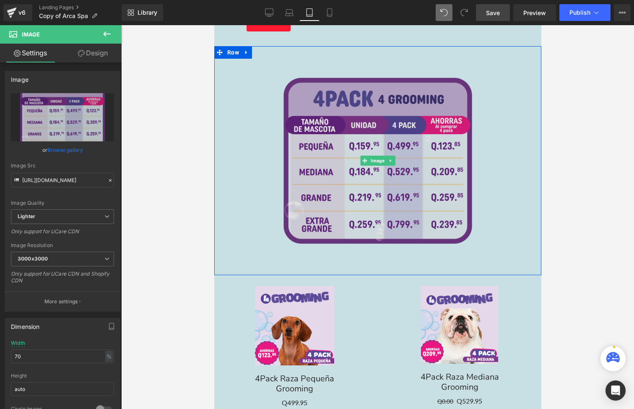
scroll to position [1693, 0]
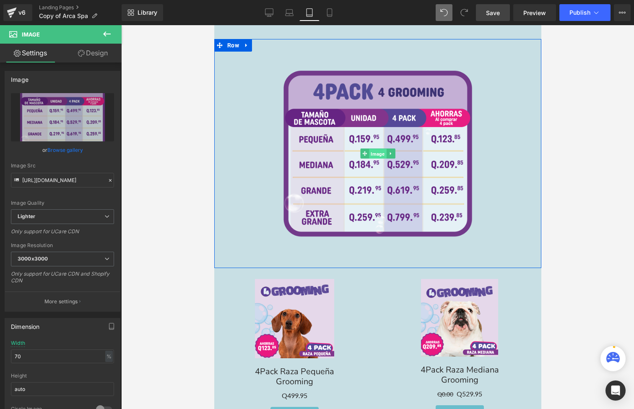
click at [373, 149] on span "Image" at bounding box center [377, 154] width 17 height 10
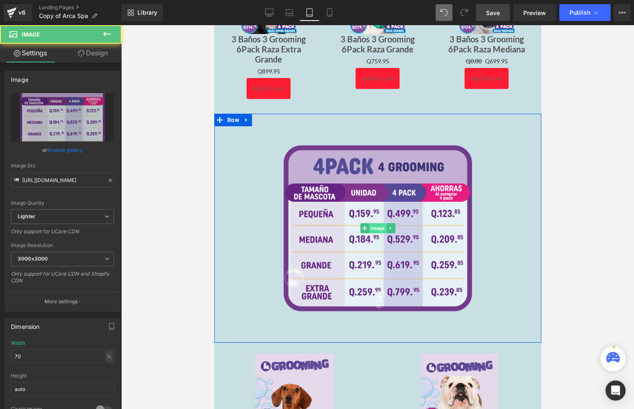
scroll to position [1603, 0]
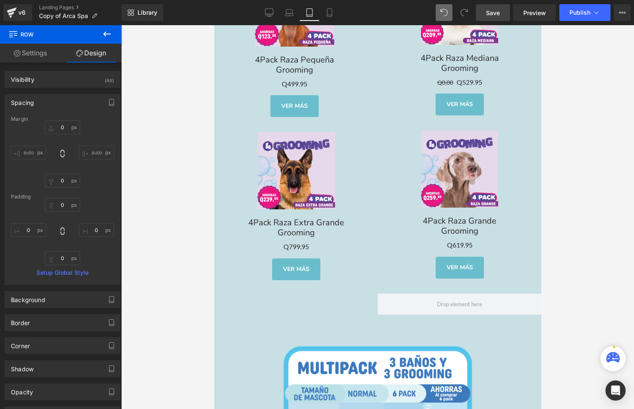
scroll to position [2015, 0]
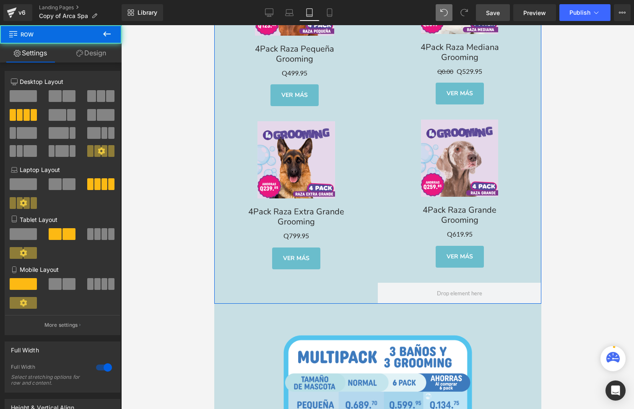
click at [351, 276] on div "Sale Off (P) Image 4Pack Raza Pequeña Grooming Text Block Q0 Q499.95 (P) Price …" at bounding box center [377, 124] width 327 height 358
click at [407, 283] on span at bounding box center [459, 293] width 164 height 21
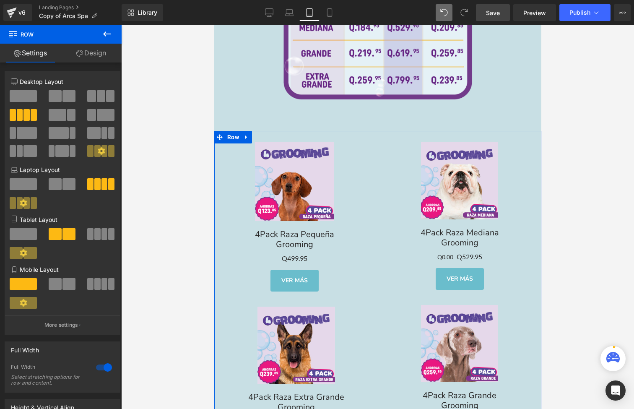
scroll to position [1836, 0]
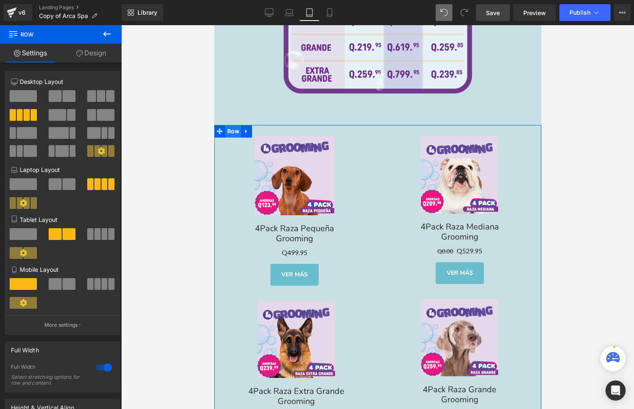
click at [233, 125] on span "Row" at bounding box center [233, 131] width 16 height 13
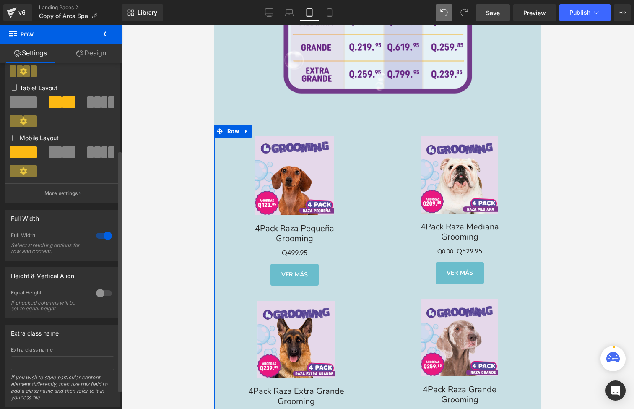
scroll to position [133, 0]
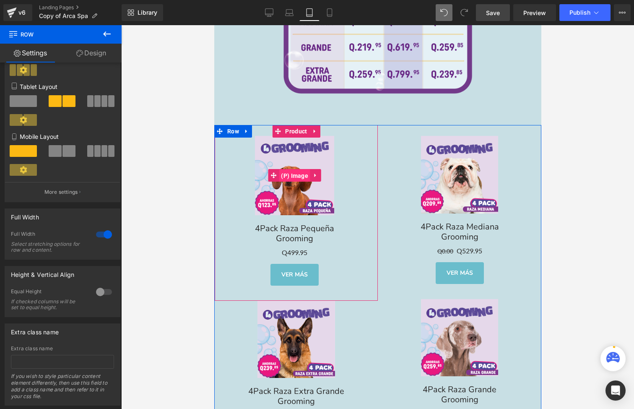
click at [303, 169] on span "(P) Image" at bounding box center [293, 175] width 31 height 13
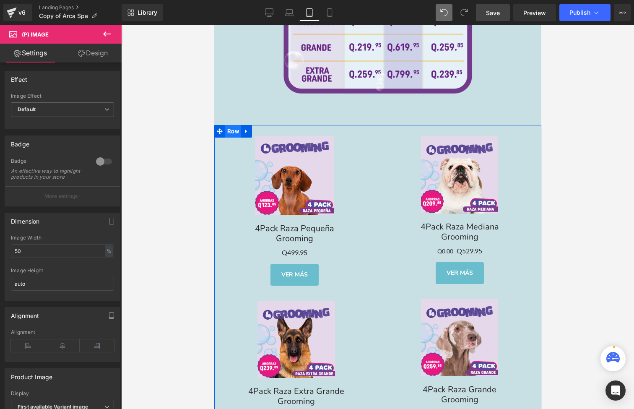
click at [227, 125] on span "Row" at bounding box center [233, 131] width 16 height 13
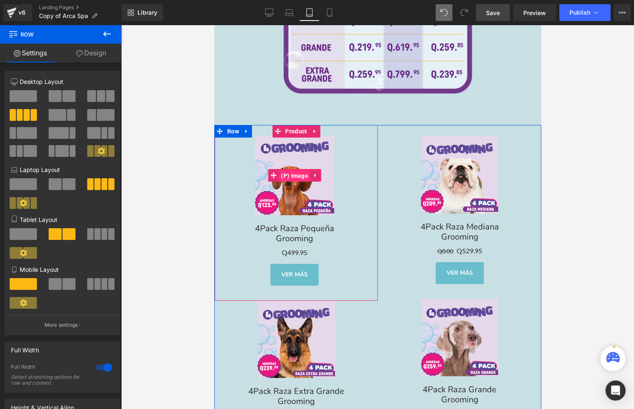
click at [294, 169] on span "(P) Image" at bounding box center [293, 175] width 31 height 13
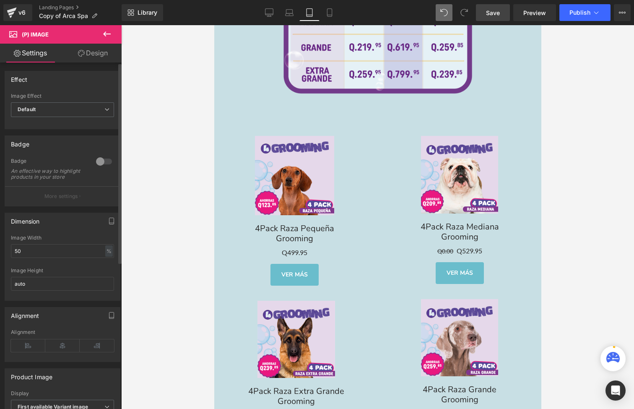
click at [101, 160] on div at bounding box center [104, 161] width 20 height 13
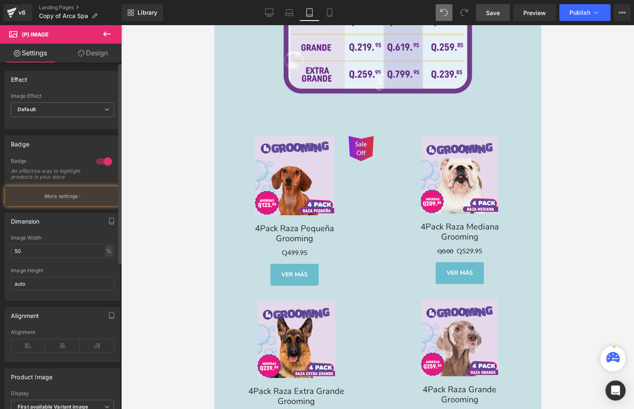
click at [101, 160] on div at bounding box center [104, 161] width 20 height 13
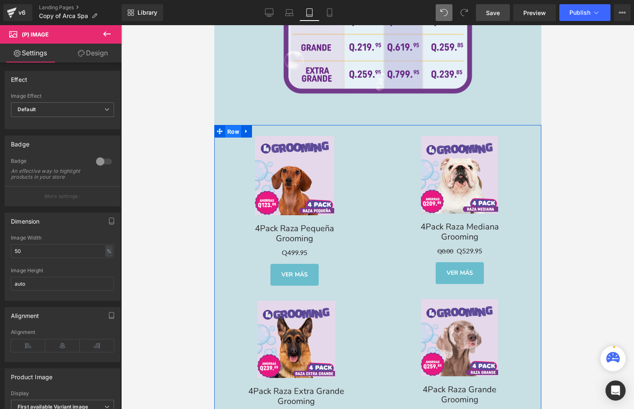
click at [233, 125] on span "Row" at bounding box center [233, 131] width 16 height 13
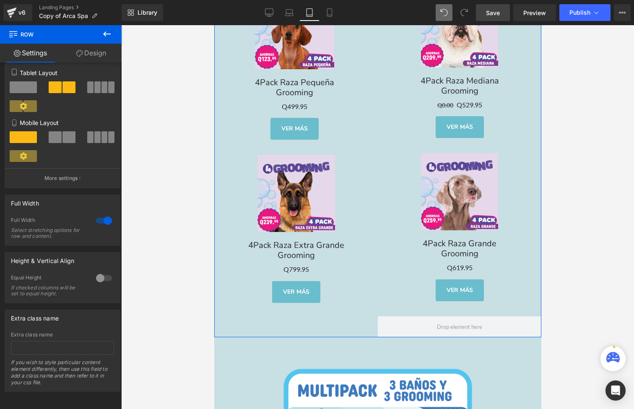
scroll to position [1988, 0]
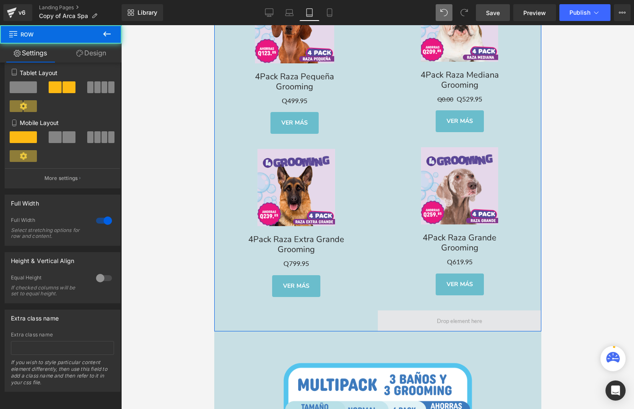
click at [416, 310] on span at bounding box center [459, 320] width 164 height 21
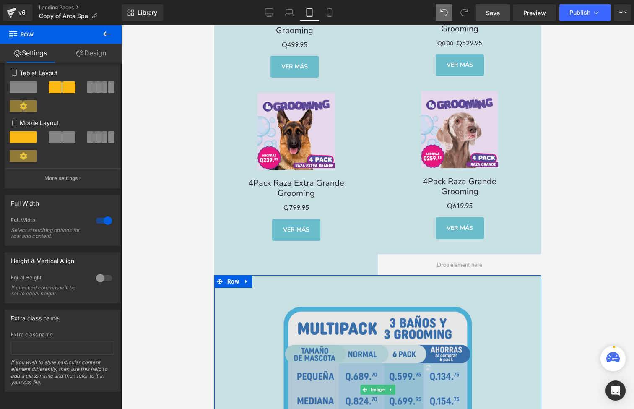
scroll to position [2065, 0]
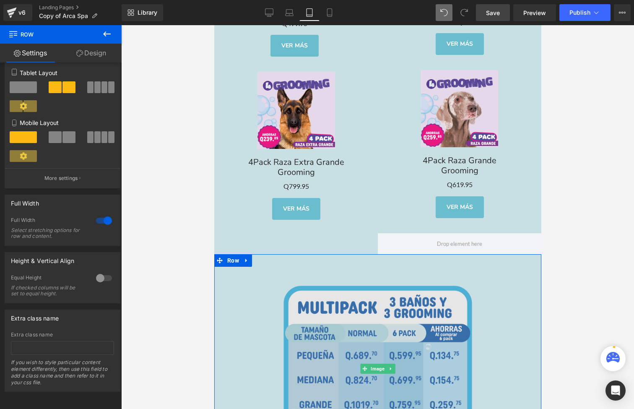
click at [367, 256] on img at bounding box center [377, 368] width 229 height 229
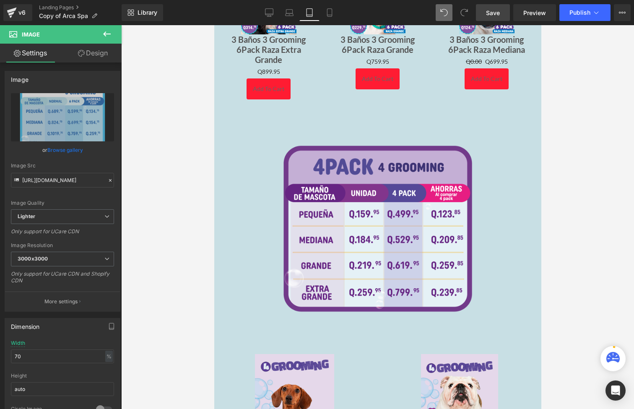
scroll to position [1381, 0]
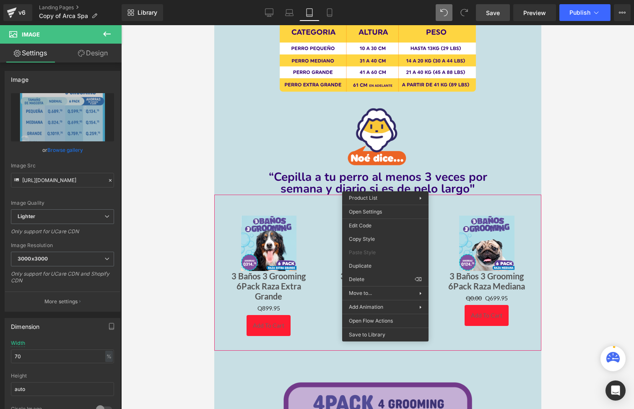
click at [385, 195] on div "Sale Off (P) Image 3 Baños 3 Grooming 6Pack Raza Extra Grande (P) Title Q0 Q899…" at bounding box center [377, 273] width 327 height 156
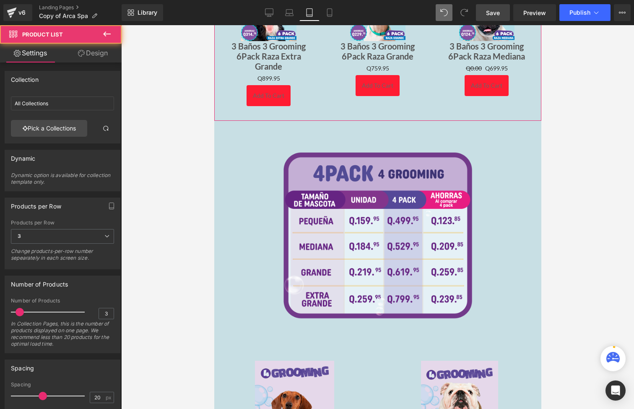
scroll to position [1718, 0]
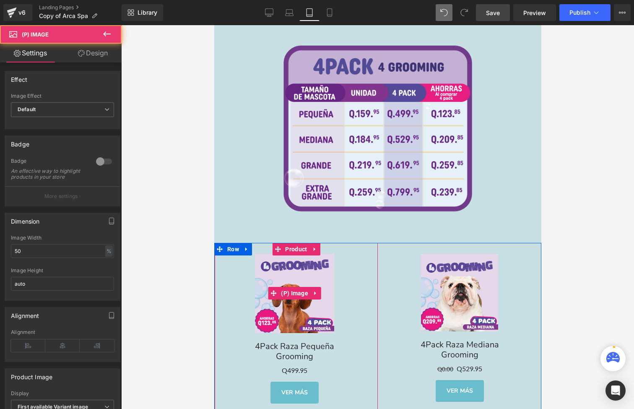
click at [359, 258] on link "Sale Off" at bounding box center [294, 293] width 158 height 79
click at [233, 243] on span "Row" at bounding box center [233, 249] width 16 height 13
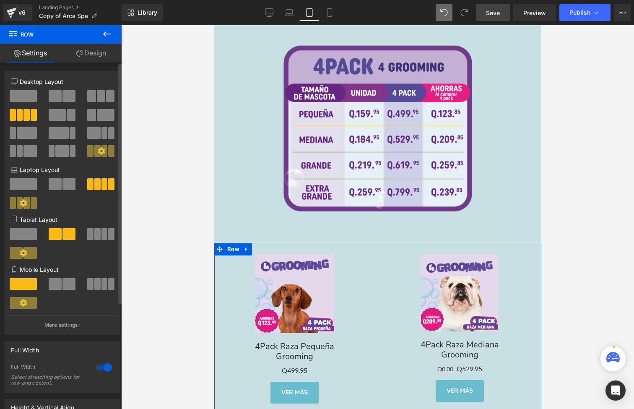
click at [26, 251] on icon at bounding box center [24, 253] width 8 height 8
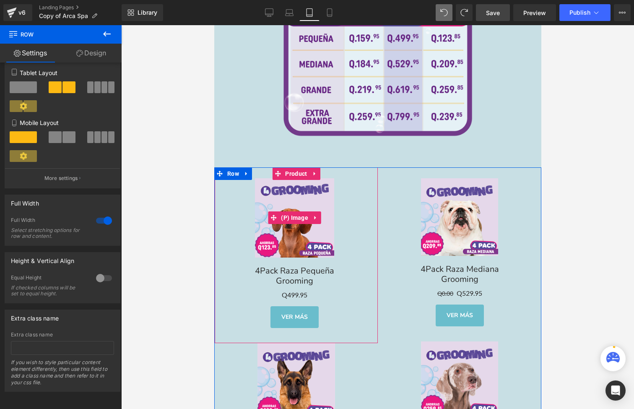
scroll to position [1766, 0]
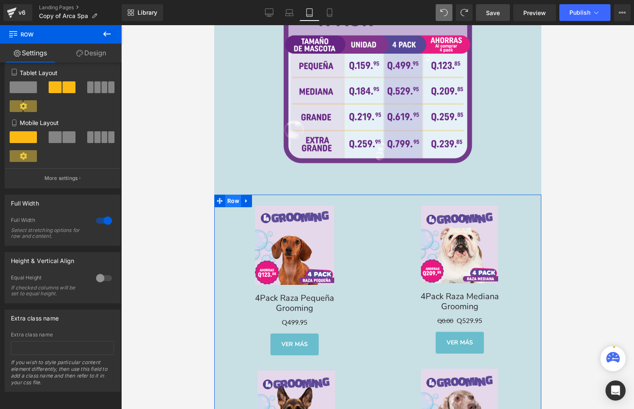
click at [234, 195] on span "Row" at bounding box center [233, 201] width 16 height 13
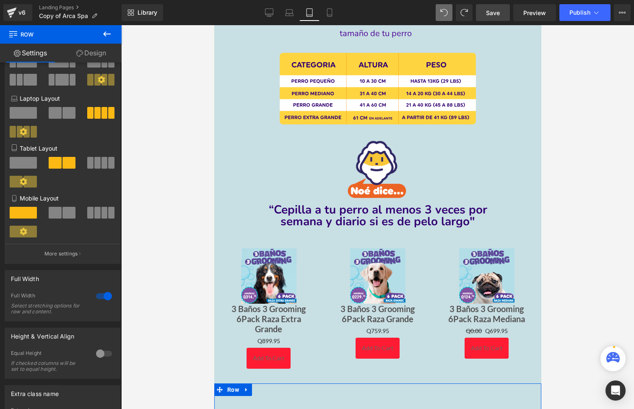
scroll to position [1321, 0]
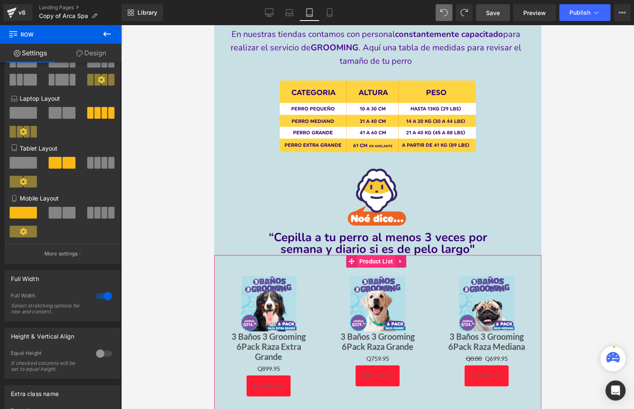
click at [377, 255] on span "Product List" at bounding box center [376, 261] width 38 height 13
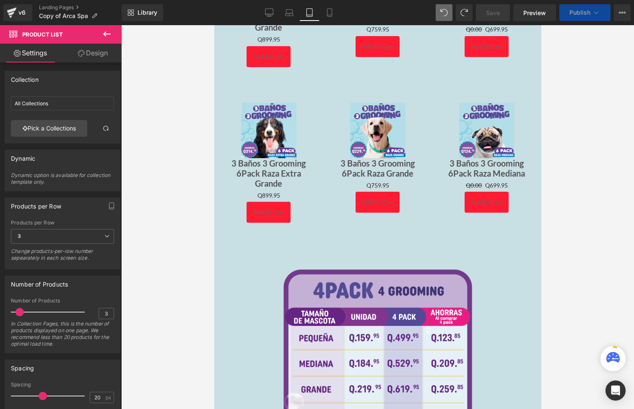
scroll to position [1658, 0]
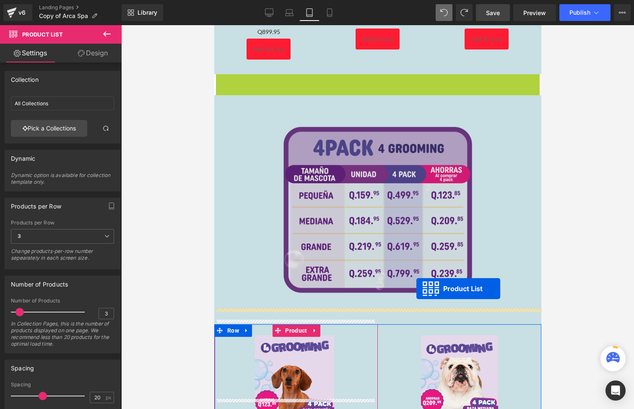
drag, startPoint x: 368, startPoint y: 65, endPoint x: 414, endPoint y: 289, distance: 227.8
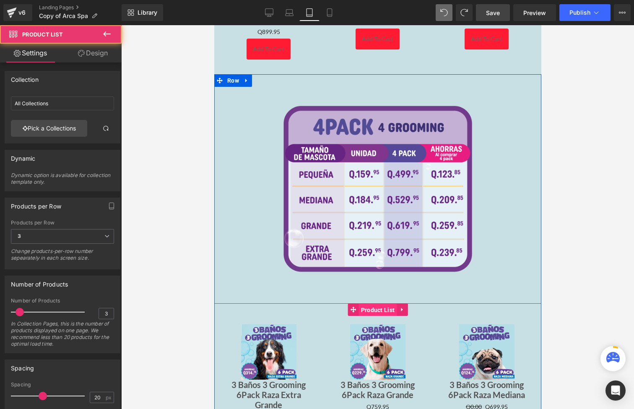
click at [372, 304] on span "Product List" at bounding box center [378, 310] width 38 height 13
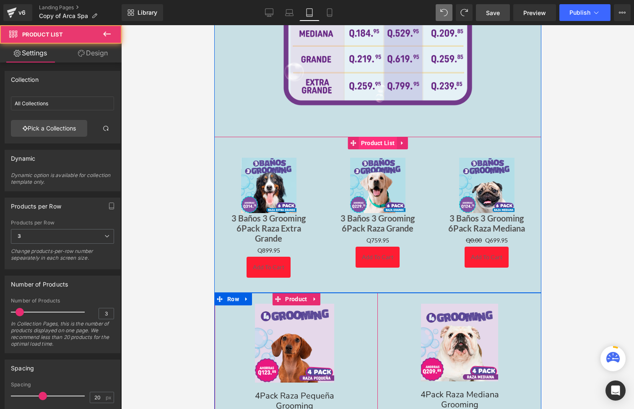
scroll to position [1832, 0]
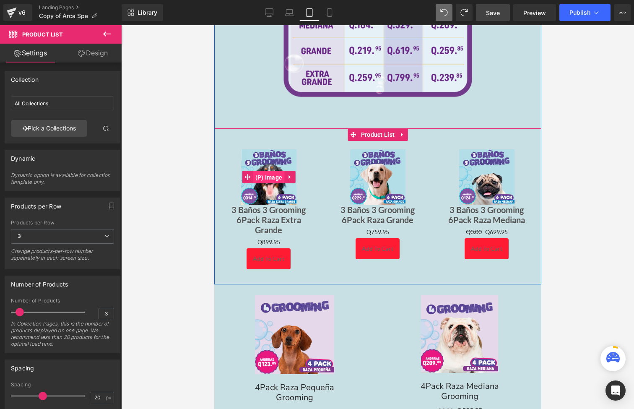
click at [272, 171] on span "(P) Image" at bounding box center [268, 177] width 31 height 13
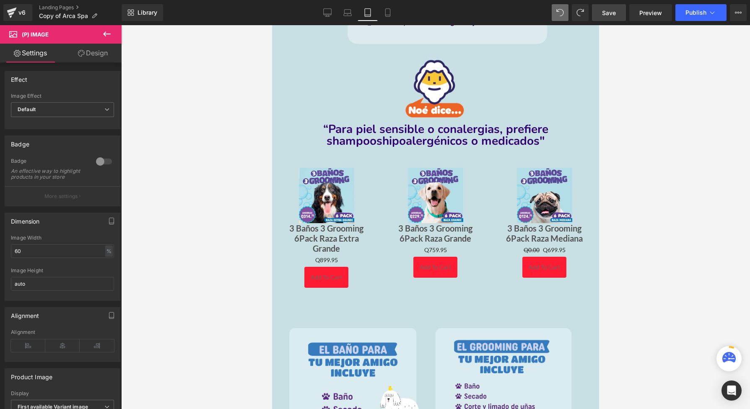
scroll to position [523, 0]
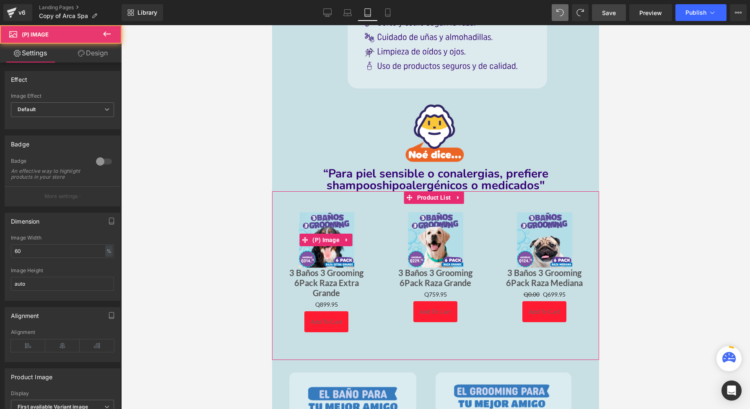
click at [361, 249] on div "Sale Off" at bounding box center [327, 239] width 92 height 55
click at [331, 234] on span "(P) Image" at bounding box center [325, 240] width 31 height 13
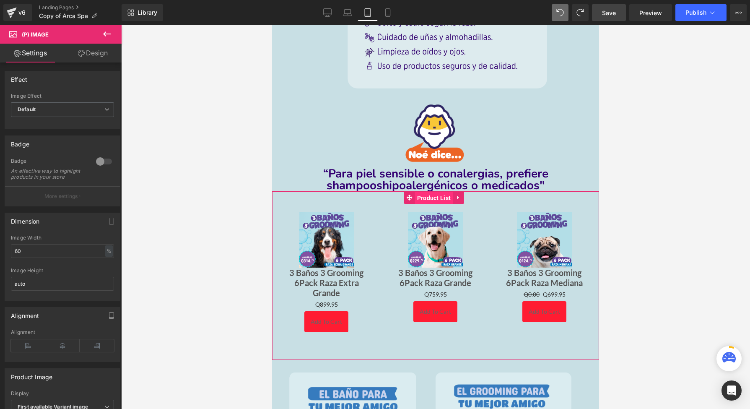
click at [432, 192] on span "Product List" at bounding box center [434, 198] width 38 height 13
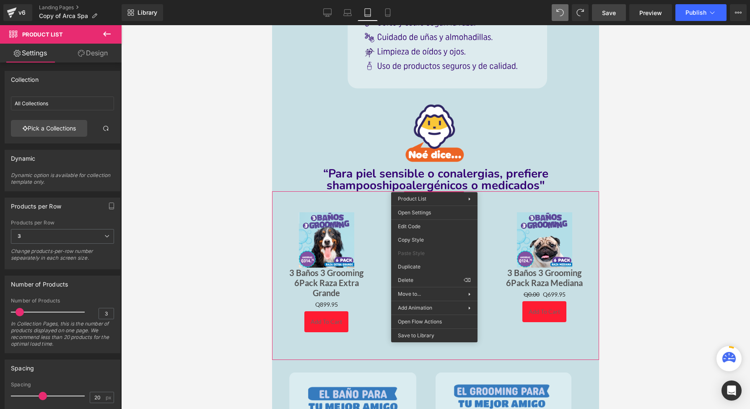
click at [333, 22] on div "Library Tablet Desktop Laptop Tablet Mobile Save Preview Publish Scheduled View…" at bounding box center [436, 12] width 629 height 25
click at [331, 14] on icon at bounding box center [327, 12] width 8 height 6
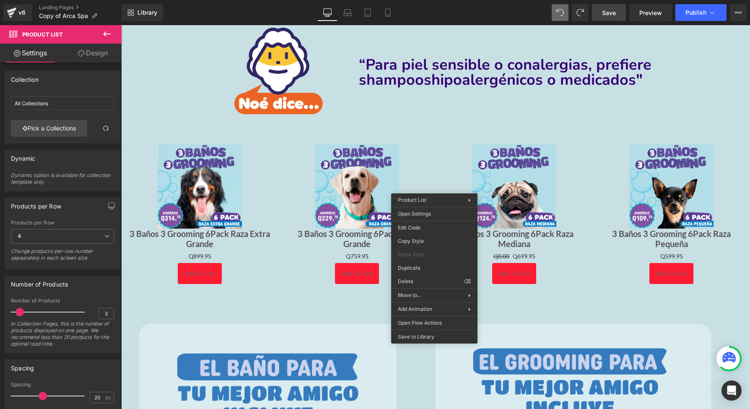
scroll to position [532, 0]
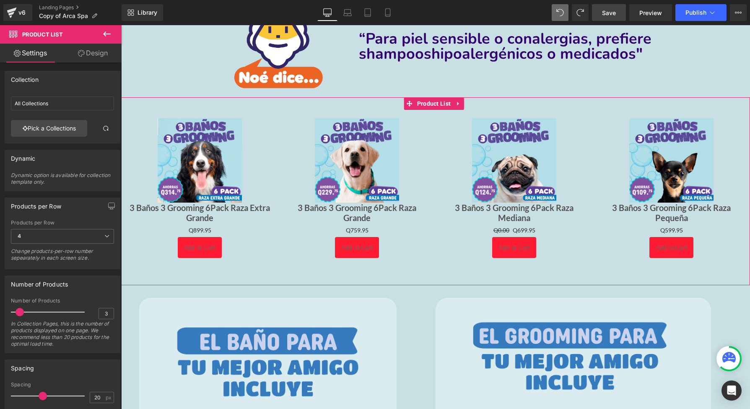
click at [416, 104] on div "Sale Off (P) Image 3 Baños 3 Grooming 6Pack Raza Extra Grande (P) Title Q0 Q899…" at bounding box center [435, 191] width 629 height 188
click at [431, 101] on span "Product List" at bounding box center [434, 103] width 38 height 13
click at [62, 133] on link "Pick a Collections" at bounding box center [49, 128] width 76 height 17
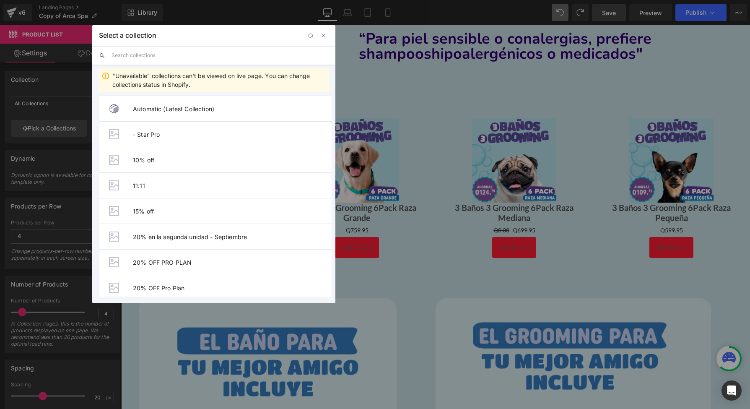
click at [318, 45] on div "Select a collection" at bounding box center [213, 35] width 243 height 21
click at [319, 37] on button "button" at bounding box center [324, 36] width 10 height 10
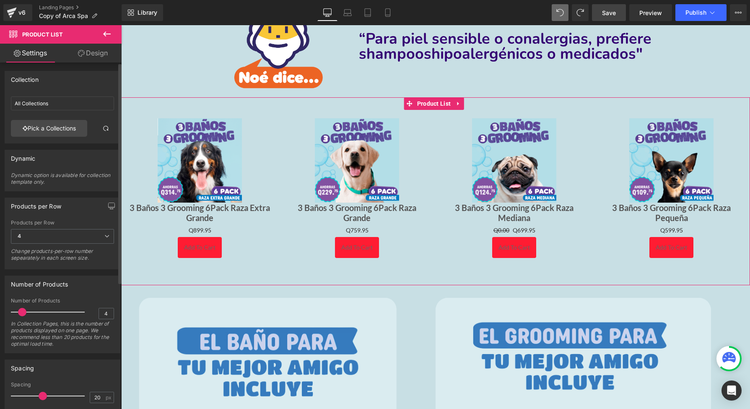
click at [105, 63] on div "Collection All Collections All Collections Pick a Collections Collection ID aut…" at bounding box center [62, 323] width 125 height 522
click at [105, 55] on link "Design" at bounding box center [92, 53] width 61 height 19
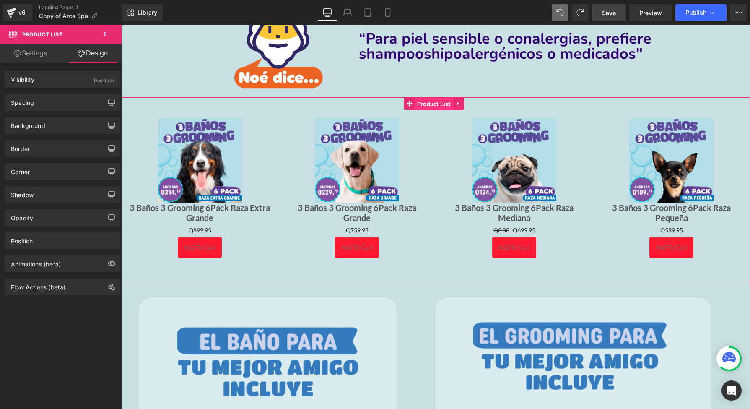
click at [429, 103] on span "Product List" at bounding box center [434, 104] width 38 height 13
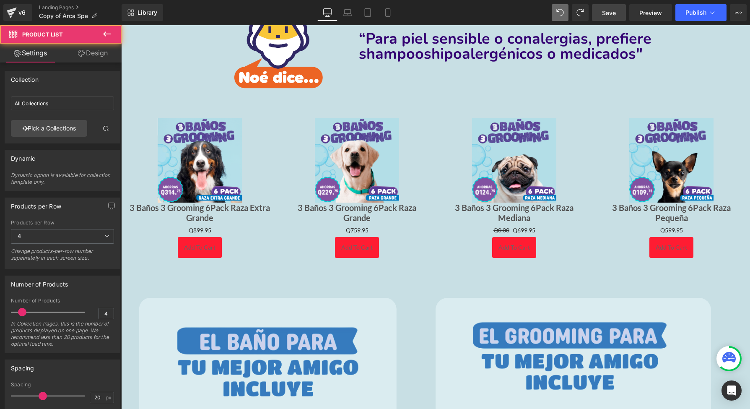
click at [107, 33] on icon at bounding box center [107, 34] width 10 height 10
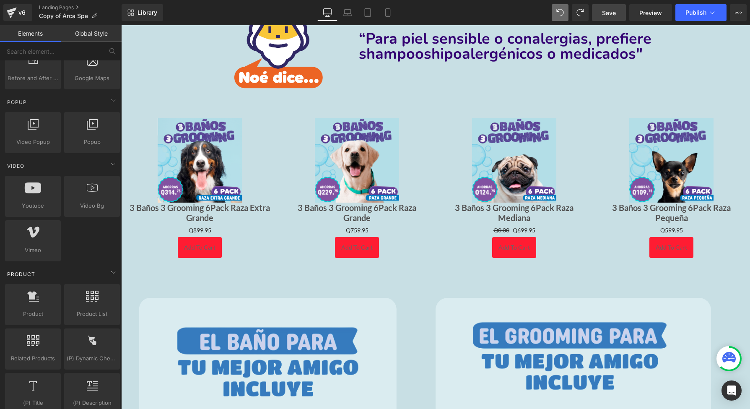
scroll to position [469, 0]
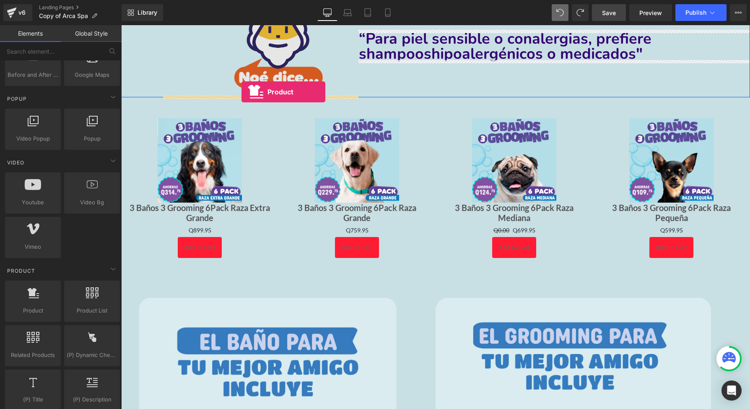
drag, startPoint x: 164, startPoint y: 323, endPoint x: 242, endPoint y: 92, distance: 243.6
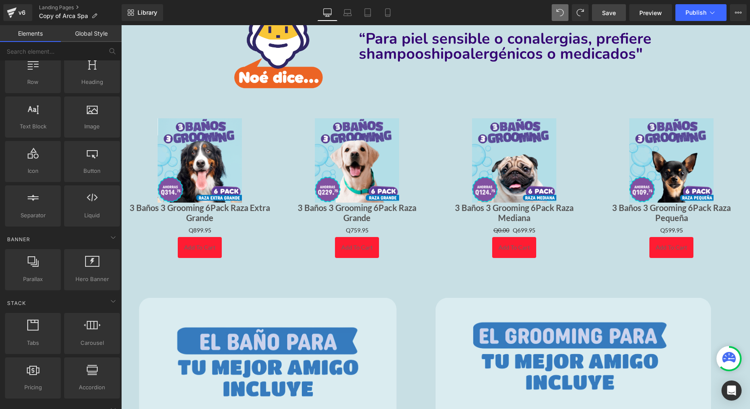
scroll to position [14, 0]
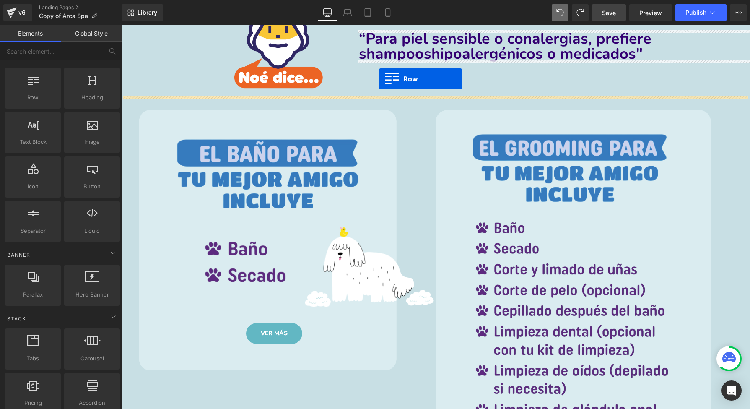
drag, startPoint x: 161, startPoint y: 117, endPoint x: 379, endPoint y: 79, distance: 221.3
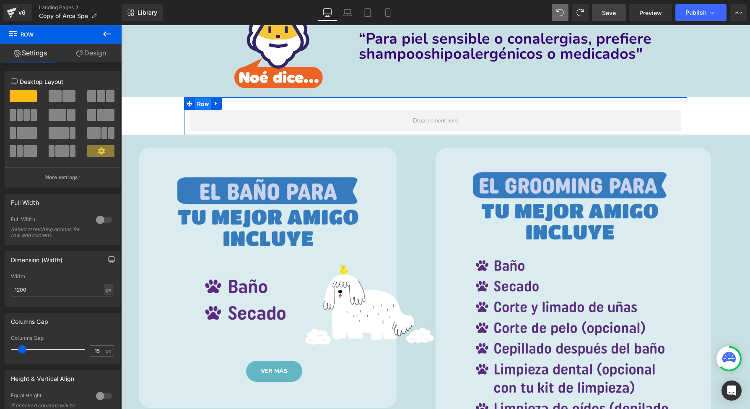
click at [203, 99] on span "Row" at bounding box center [203, 104] width 16 height 13
click at [100, 218] on div at bounding box center [104, 219] width 20 height 13
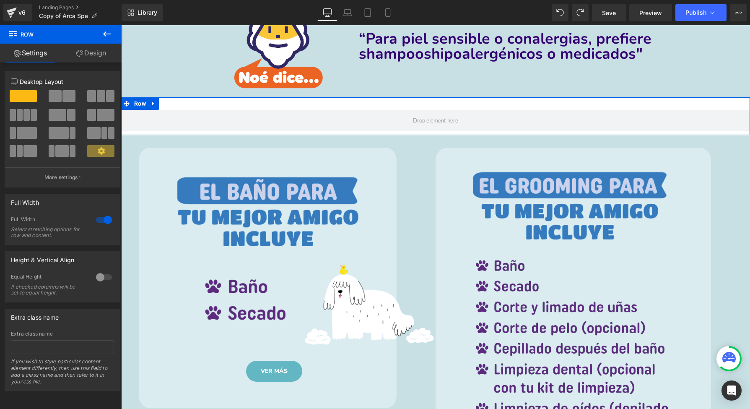
click at [97, 50] on link "Design" at bounding box center [91, 53] width 61 height 19
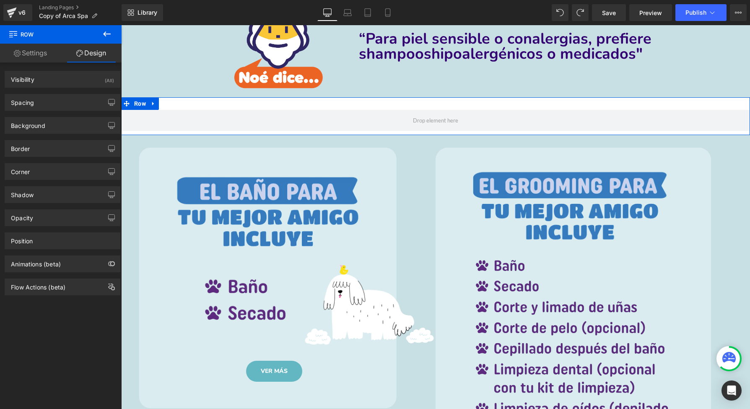
click at [49, 57] on link "Settings" at bounding box center [30, 53] width 61 height 19
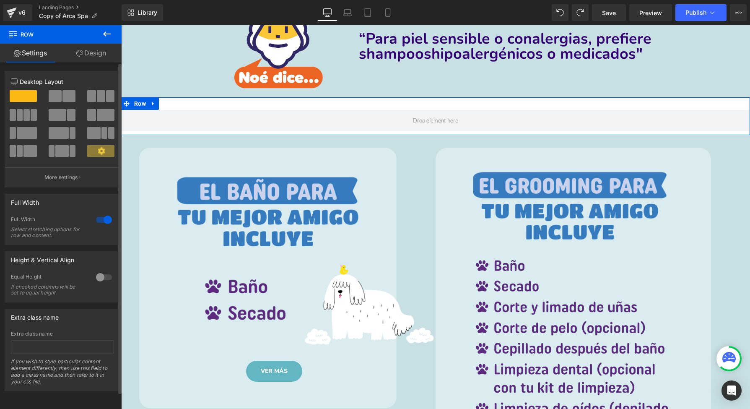
click at [97, 100] on span at bounding box center [101, 96] width 8 height 12
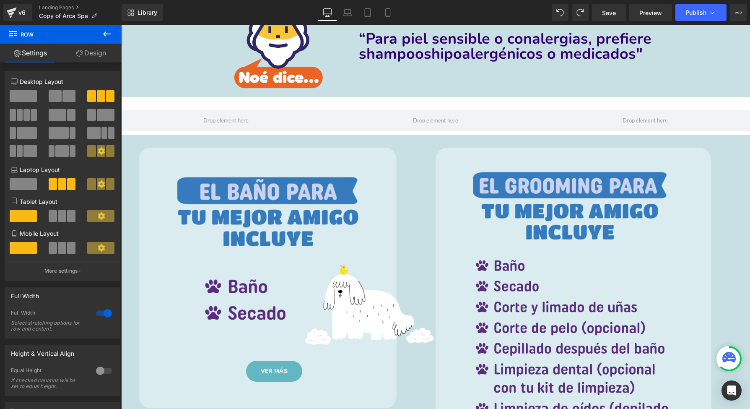
click at [107, 43] on button at bounding box center [106, 34] width 29 height 18
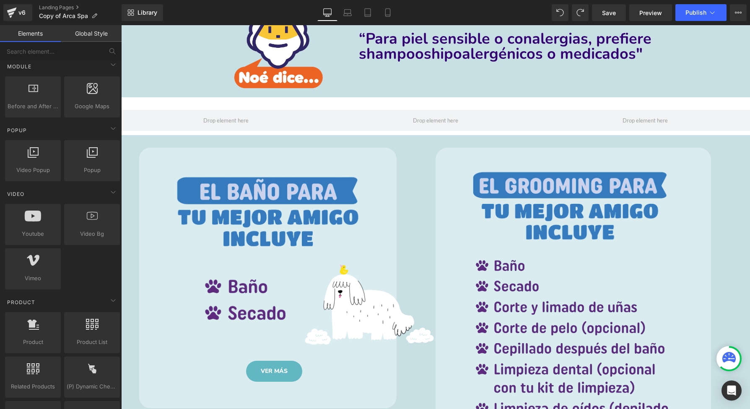
scroll to position [464, 0]
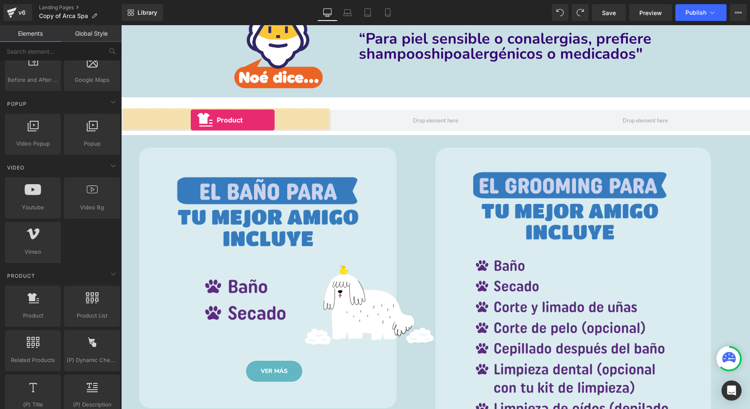
drag, startPoint x: 154, startPoint y: 328, endPoint x: 191, endPoint y: 120, distance: 211.7
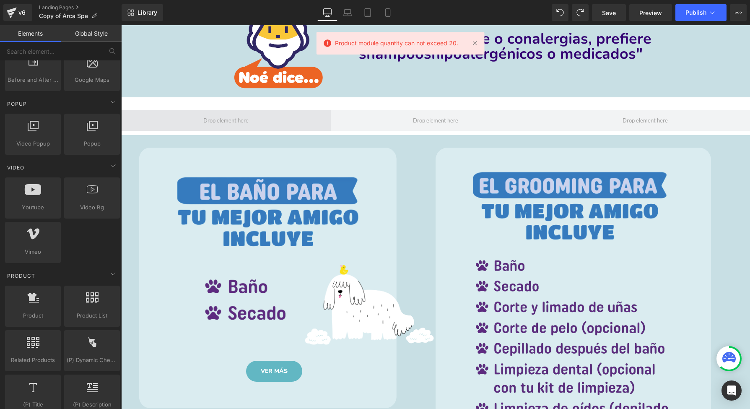
click at [191, 120] on span at bounding box center [226, 120] width 210 height 21
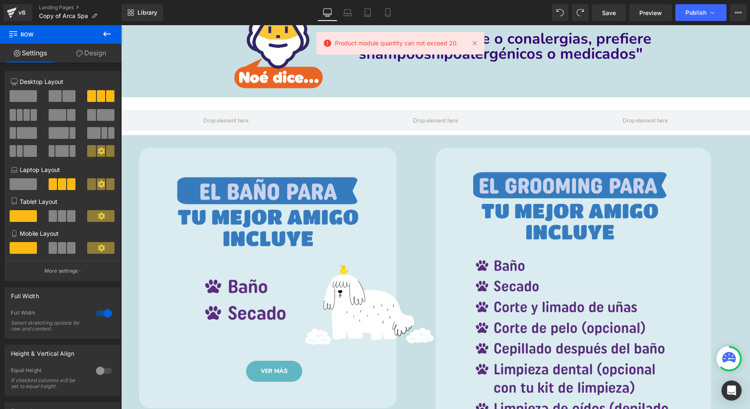
click at [107, 30] on icon at bounding box center [107, 34] width 10 height 10
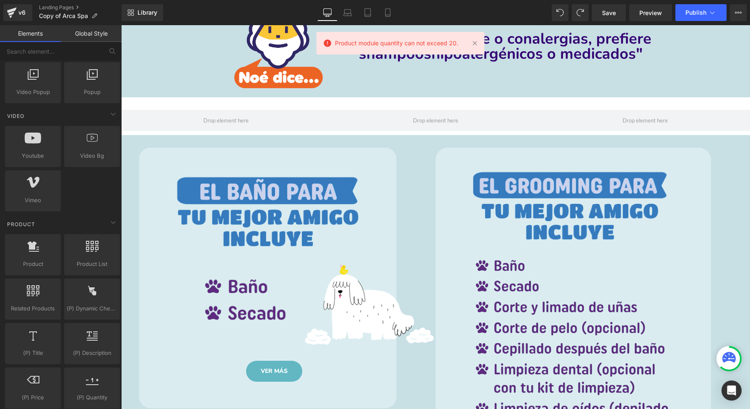
scroll to position [516, 0]
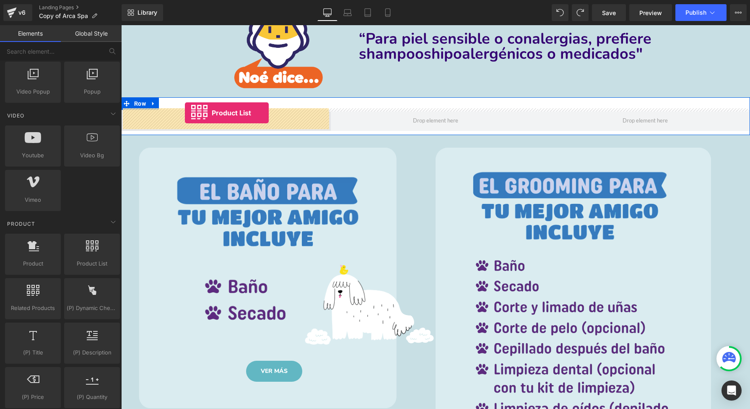
drag, startPoint x: 204, startPoint y: 284, endPoint x: 185, endPoint y: 113, distance: 172.6
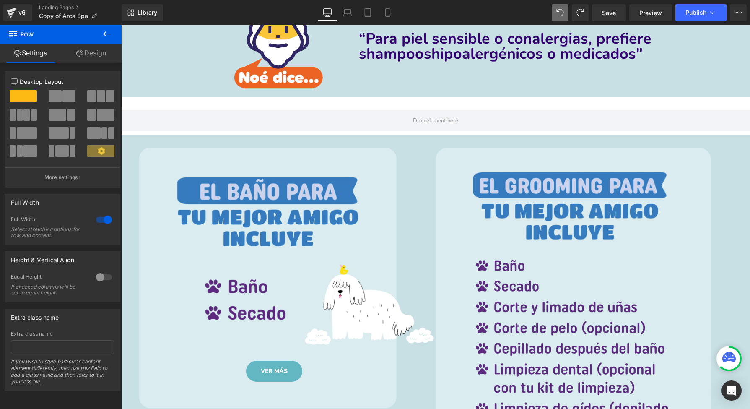
click at [105, 29] on button at bounding box center [106, 34] width 29 height 18
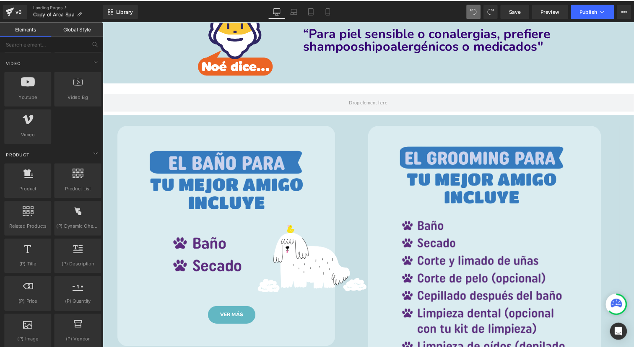
scroll to position [653, 0]
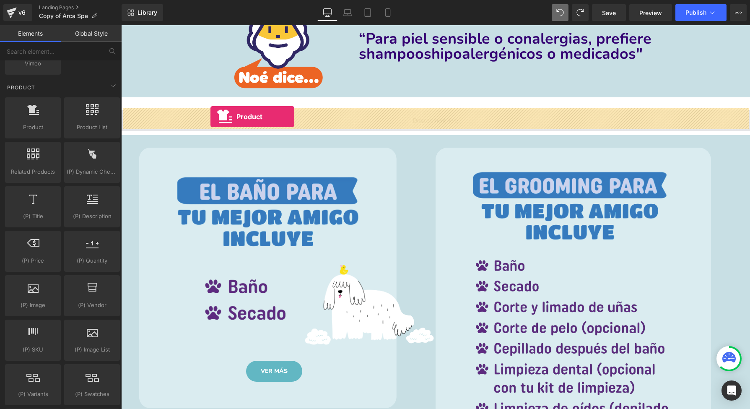
drag, startPoint x: 168, startPoint y: 156, endPoint x: 211, endPoint y: 117, distance: 58.5
drag, startPoint x: 161, startPoint y: 189, endPoint x: 234, endPoint y: 112, distance: 105.3
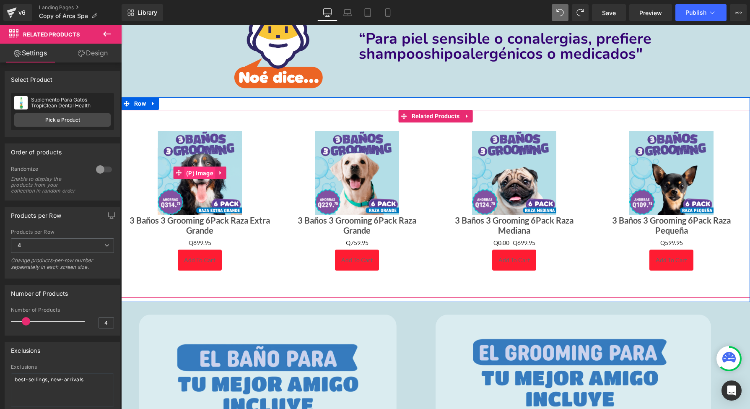
click at [198, 174] on span "(P) Image" at bounding box center [199, 173] width 31 height 13
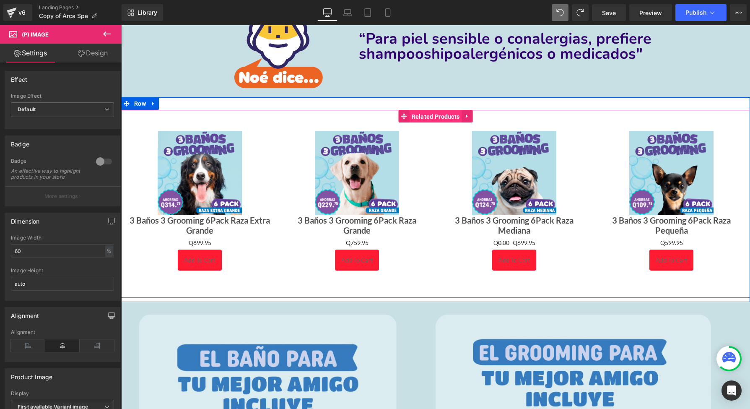
click at [417, 115] on span "Related Products" at bounding box center [436, 116] width 52 height 13
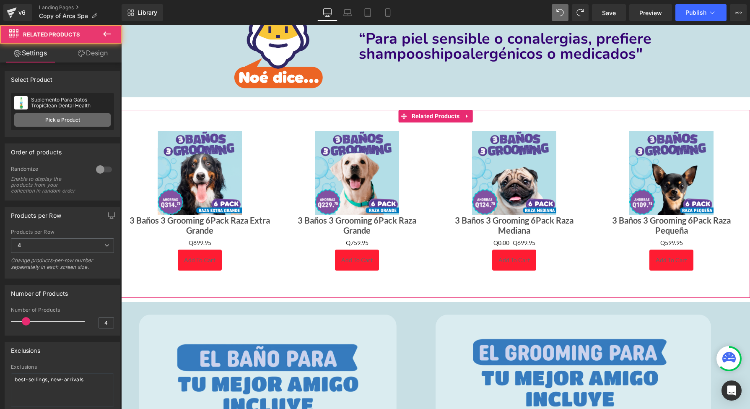
click at [77, 116] on link "Pick a Product" at bounding box center [62, 119] width 96 height 13
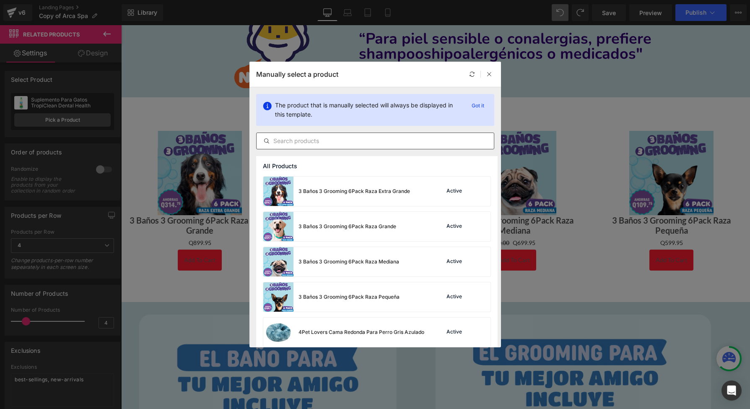
click at [331, 148] on div at bounding box center [375, 141] width 238 height 17
click at [334, 146] on div at bounding box center [375, 141] width 238 height 17
click at [342, 141] on input "text" at bounding box center [375, 141] width 237 height 10
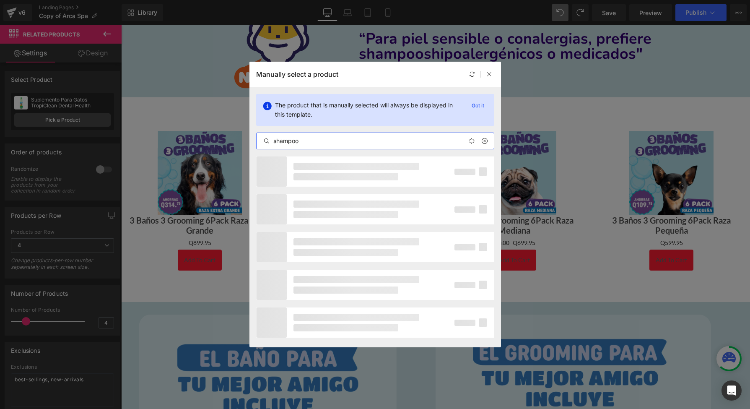
type input "shampoo"
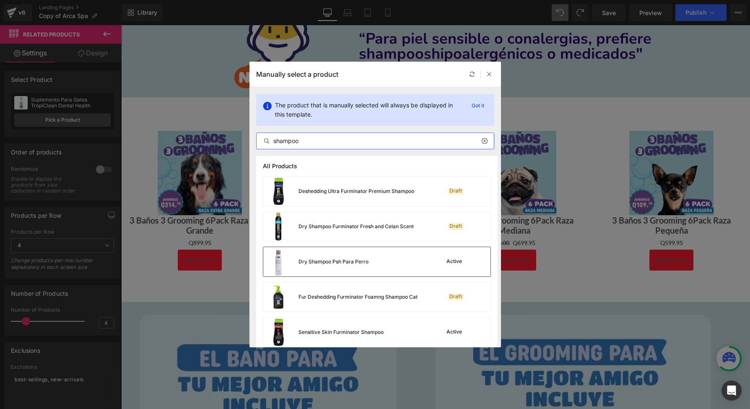
click at [411, 258] on div "Dry Shampoo Psh Para Perro Active" at bounding box center [376, 261] width 227 height 29
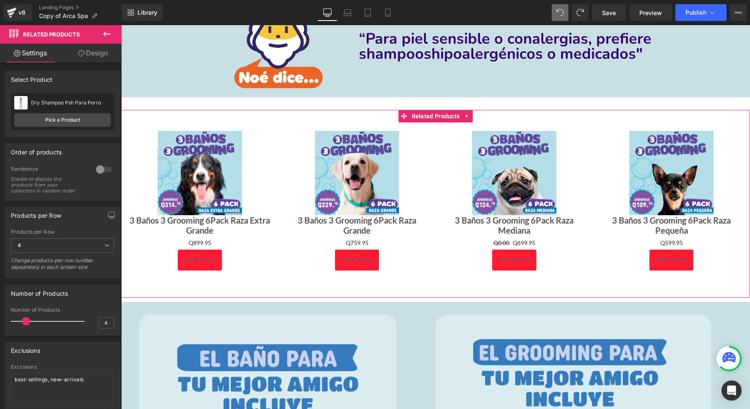
click at [101, 168] on div at bounding box center [104, 169] width 20 height 13
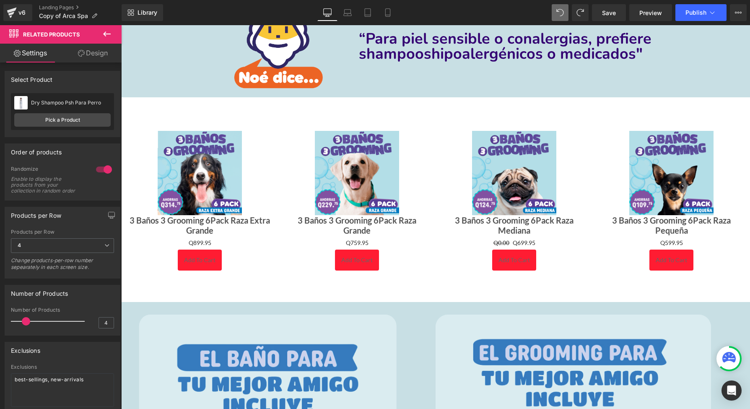
click at [100, 168] on div at bounding box center [104, 169] width 20 height 13
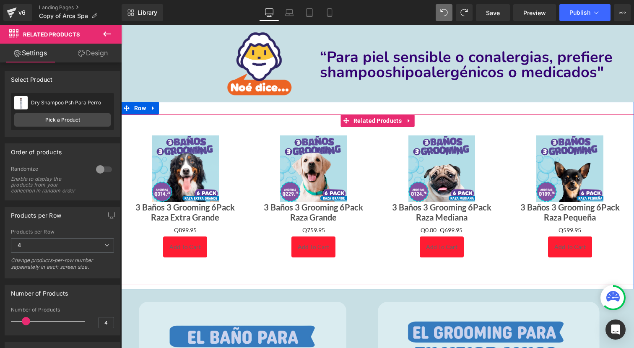
scroll to position [432, 0]
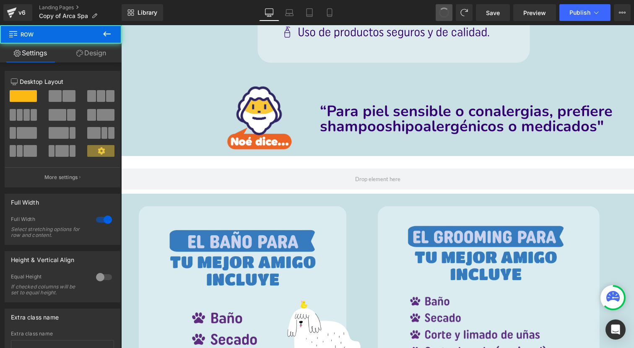
type input "15"
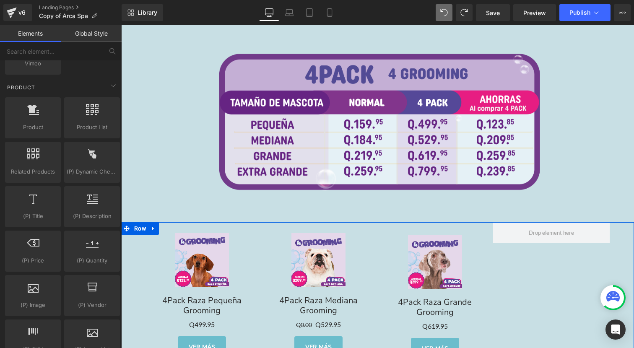
scroll to position [1901, 0]
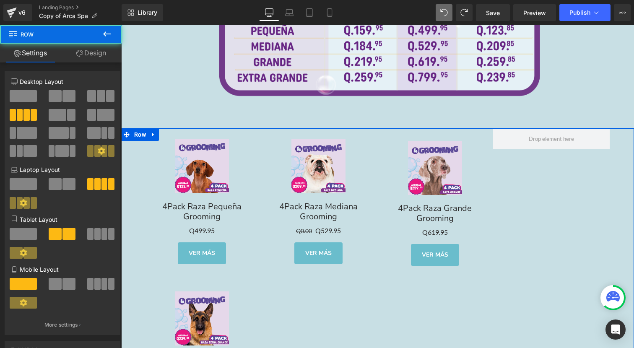
click at [551, 245] on div "Sale Off (P) Image 4Pack Raza Pequeña Grooming Text Block Q0 Q499.95 (P) Price …" at bounding box center [377, 279] width 513 height 303
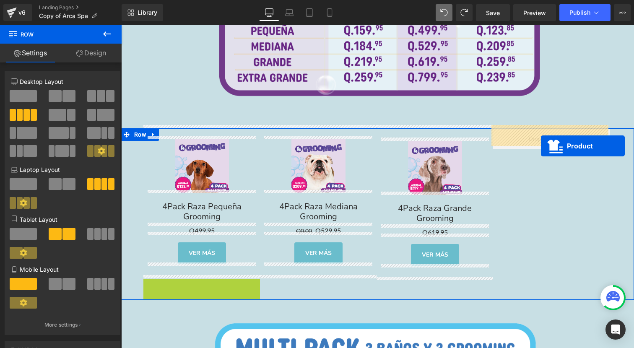
drag, startPoint x: 198, startPoint y: 280, endPoint x: 541, endPoint y: 146, distance: 368.2
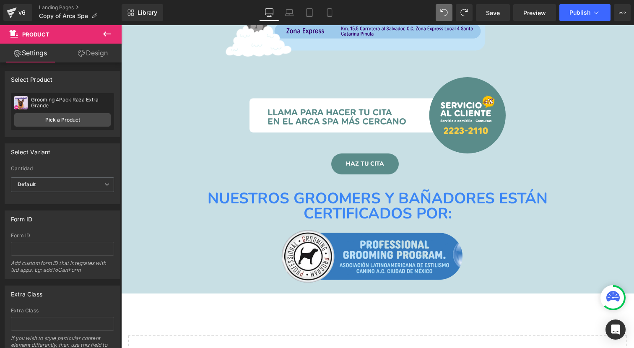
scroll to position [3970, 0]
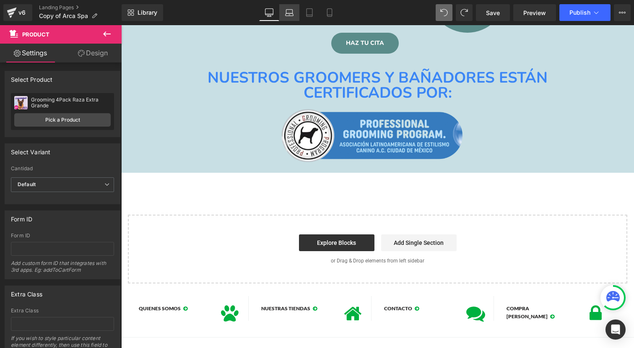
click at [294, 14] on link "Laptop" at bounding box center [289, 12] width 20 height 17
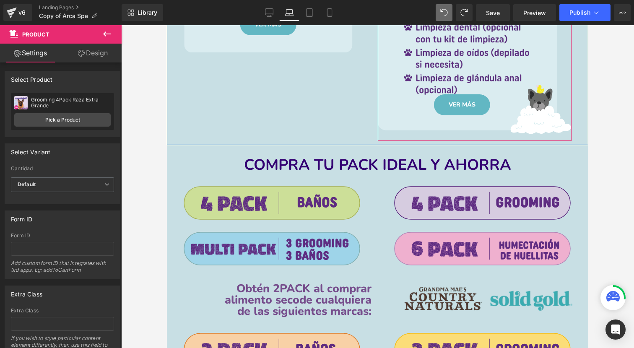
scroll to position [622, 0]
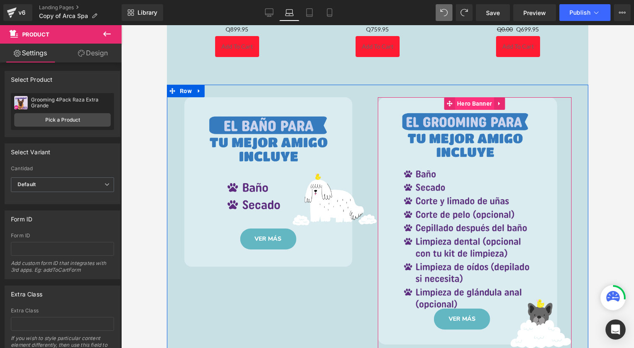
click at [472, 100] on span "Hero Banner" at bounding box center [474, 103] width 39 height 13
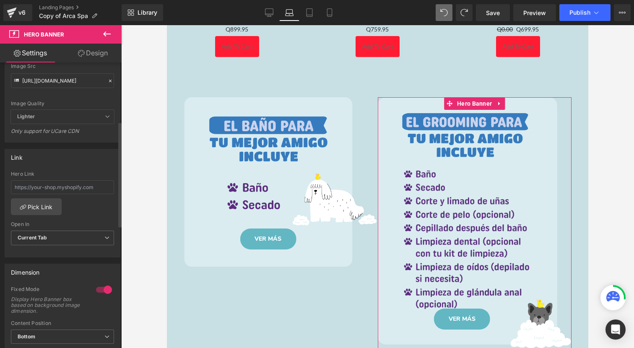
scroll to position [301, 0]
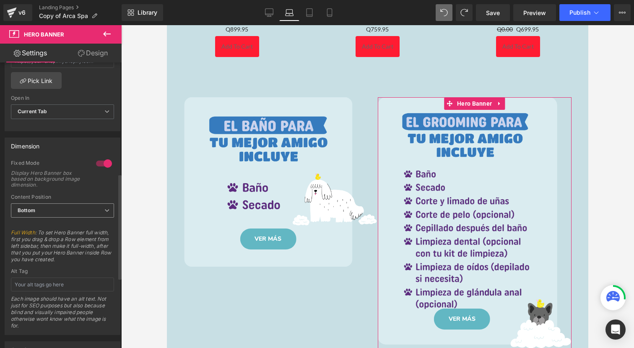
click at [81, 214] on span "Bottom" at bounding box center [62, 210] width 103 height 15
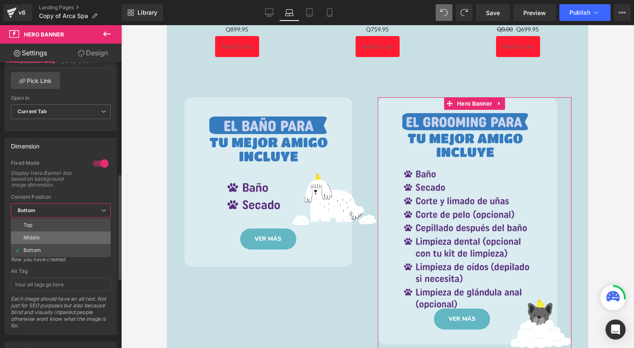
click at [82, 233] on li "Middle" at bounding box center [61, 238] width 100 height 13
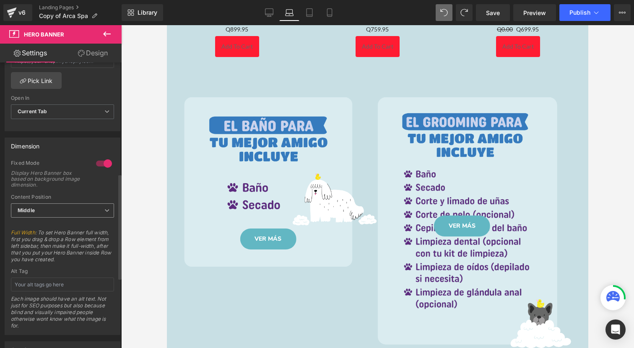
click at [82, 205] on span "Middle" at bounding box center [62, 210] width 103 height 15
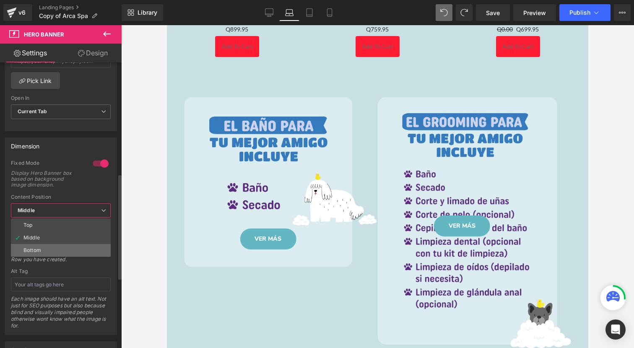
click at [50, 248] on li "Bottom" at bounding box center [61, 250] width 100 height 13
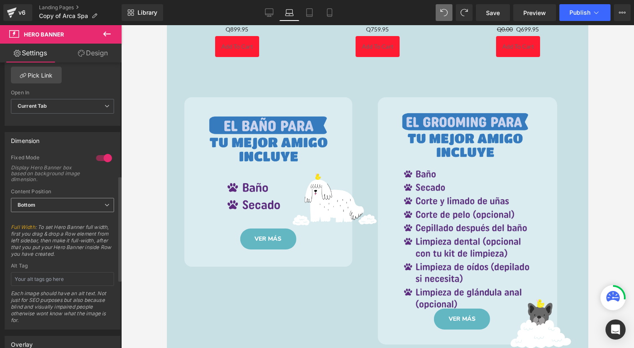
scroll to position [313, 0]
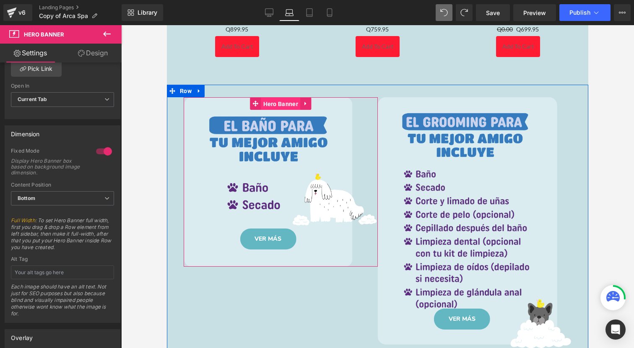
click at [276, 103] on span "Hero Banner" at bounding box center [280, 104] width 39 height 13
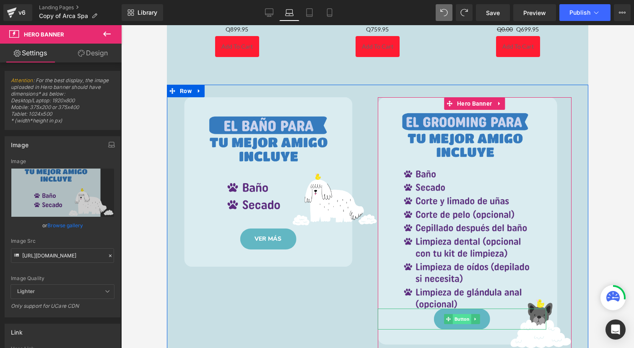
click at [455, 317] on span "Button" at bounding box center [462, 319] width 18 height 10
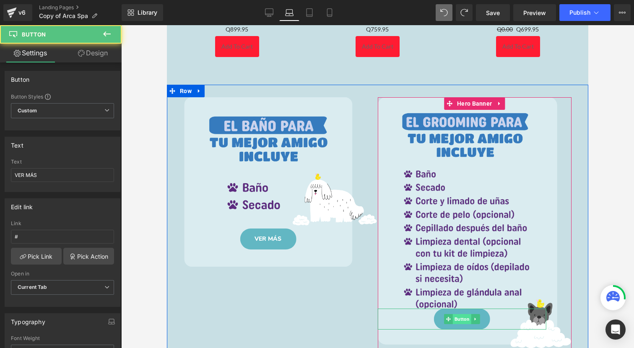
click at [459, 316] on span "Button" at bounding box center [462, 319] width 18 height 10
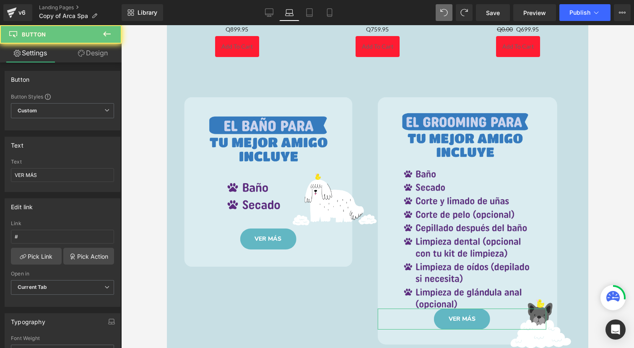
click at [78, 52] on icon at bounding box center [81, 53] width 7 height 7
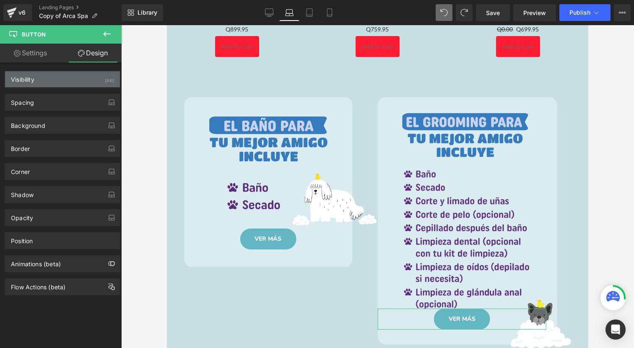
click at [70, 82] on div "Visibility (All)" at bounding box center [62, 79] width 115 height 16
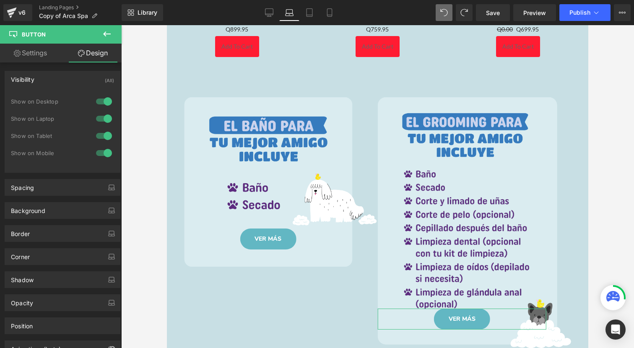
click at [82, 58] on link "Design" at bounding box center [92, 53] width 61 height 19
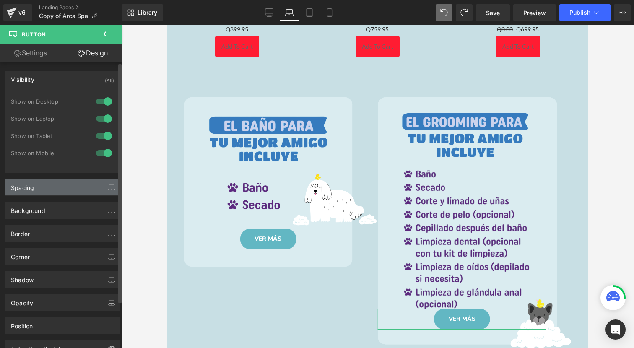
click at [41, 184] on div "Spacing" at bounding box center [62, 188] width 115 height 16
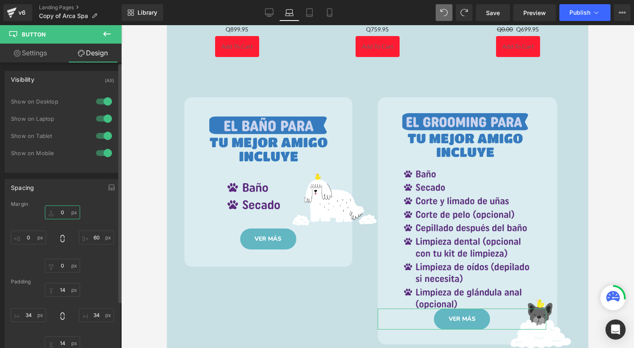
click at [70, 214] on input "0" at bounding box center [62, 213] width 35 height 14
type input "0"
click at [66, 268] on input "0" at bounding box center [62, 266] width 35 height 14
type input "0"
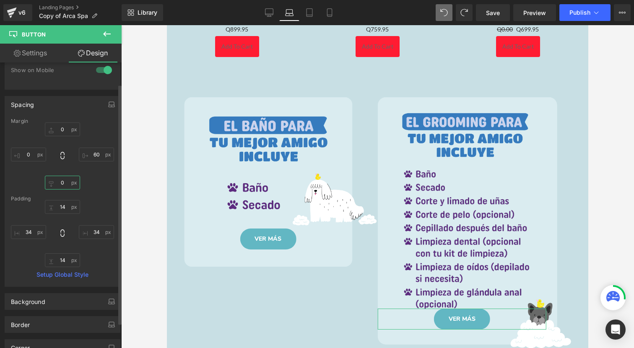
scroll to position [96, 0]
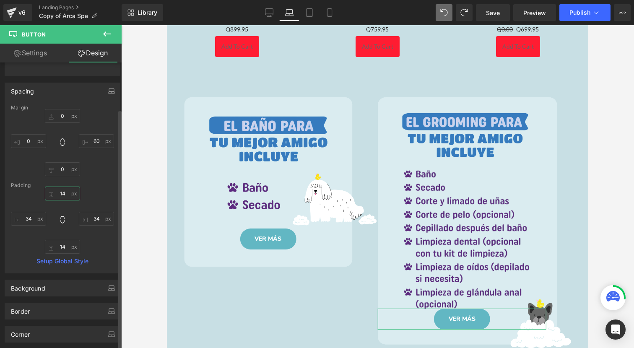
click at [67, 195] on input "14" at bounding box center [62, 194] width 35 height 14
type input "15"
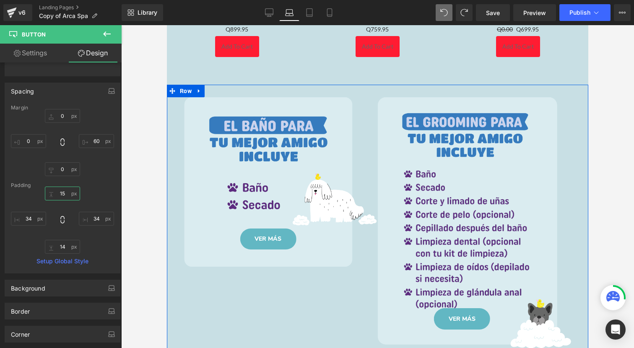
drag, startPoint x: 367, startPoint y: 275, endPoint x: 405, endPoint y: 268, distance: 38.5
click at [367, 275] on div "VER MÁS Button Hero Banner VER MÁS Button Hero Banner Row" at bounding box center [378, 222] width 422 height 275
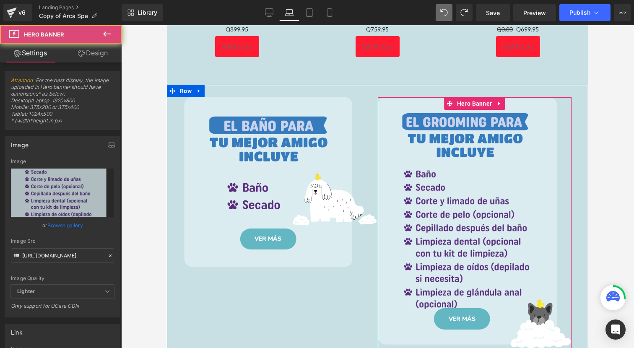
click at [405, 268] on div "VER MÁS Button" at bounding box center [475, 226] width 194 height 258
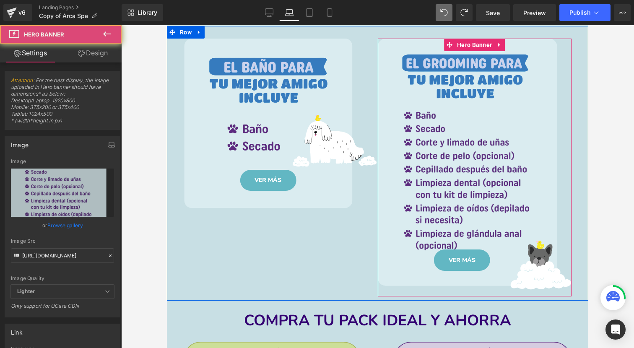
scroll to position [688, 0]
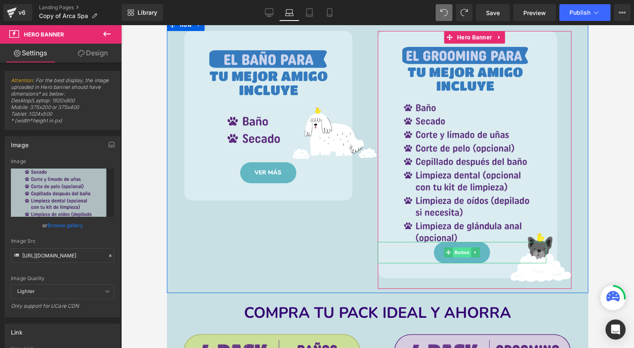
click at [462, 251] on span "Button" at bounding box center [462, 252] width 18 height 10
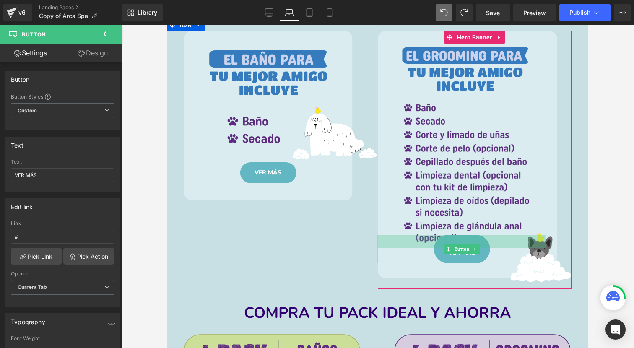
drag, startPoint x: 489, startPoint y: 239, endPoint x: 489, endPoint y: 246, distance: 6.7
click at [489, 246] on div "VER MÁS Button 32px" at bounding box center [462, 249] width 169 height 29
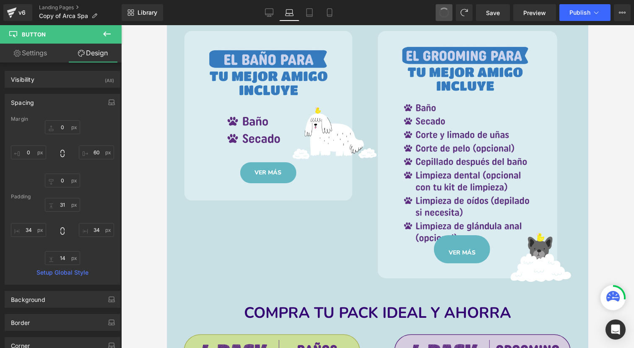
type input "0"
type input "60"
type input "0"
type input "31"
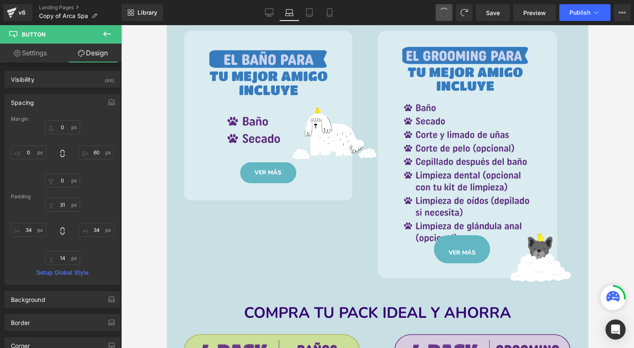
type input "34"
type input "14"
type input "34"
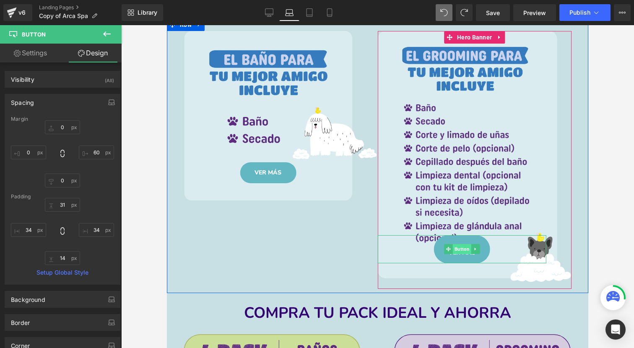
click at [460, 246] on span "Button" at bounding box center [462, 249] width 18 height 10
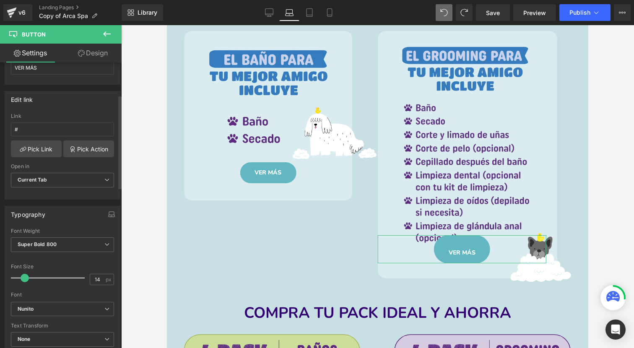
scroll to position [124, 0]
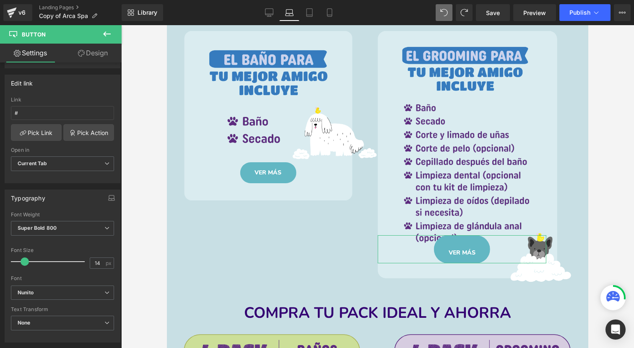
click at [101, 56] on link "Design" at bounding box center [92, 53] width 61 height 19
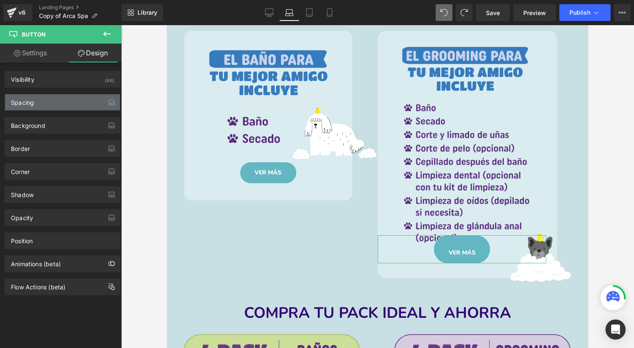
type input "0"
type input "60"
type input "0"
type input "31"
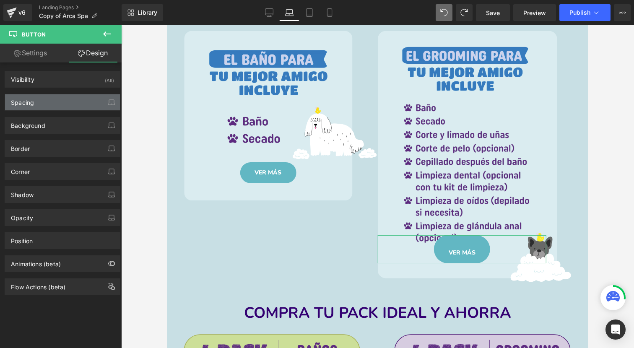
type input "34"
type input "14"
type input "34"
click at [82, 106] on div "Spacing" at bounding box center [62, 102] width 115 height 16
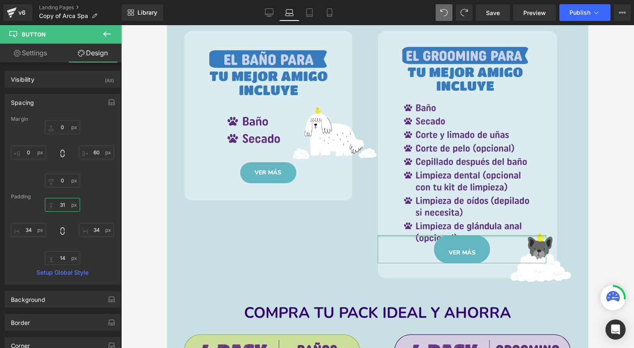
click at [67, 203] on input "31" at bounding box center [62, 205] width 35 height 14
type input "3"
type input "14"
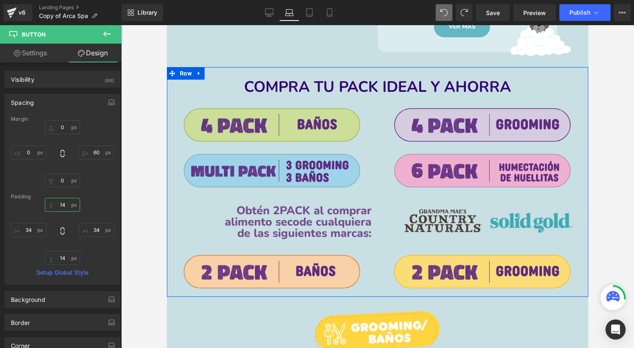
scroll to position [934, 0]
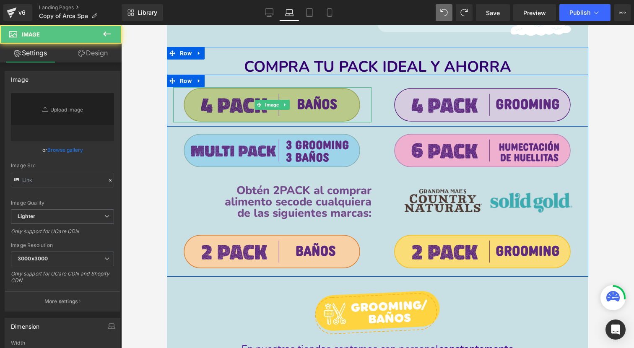
type input "[URL][DOMAIN_NAME]"
click at [264, 105] on div "Image" at bounding box center [272, 104] width 198 height 35
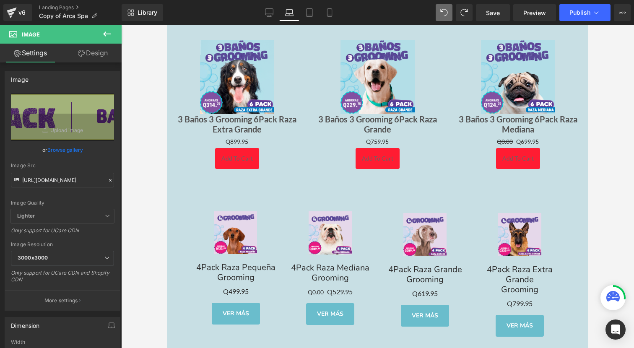
scroll to position [1831, 0]
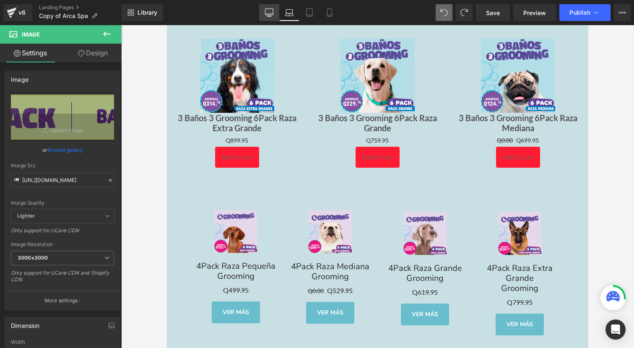
click at [269, 15] on icon at bounding box center [269, 12] width 8 height 6
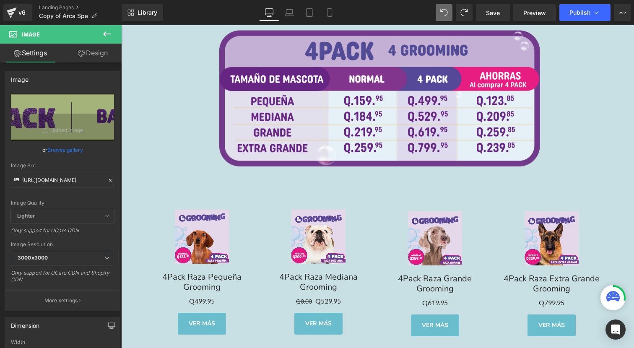
scroll to position [1020, 0]
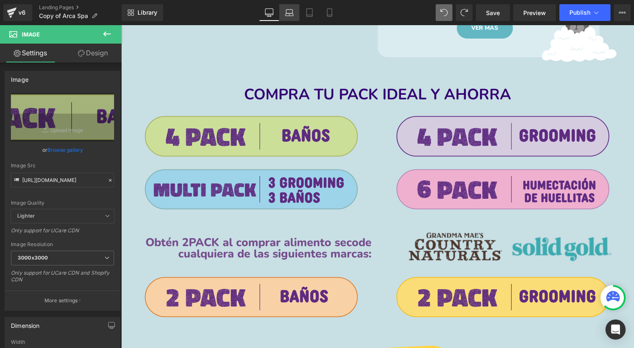
click at [297, 11] on link "Laptop" at bounding box center [289, 12] width 20 height 17
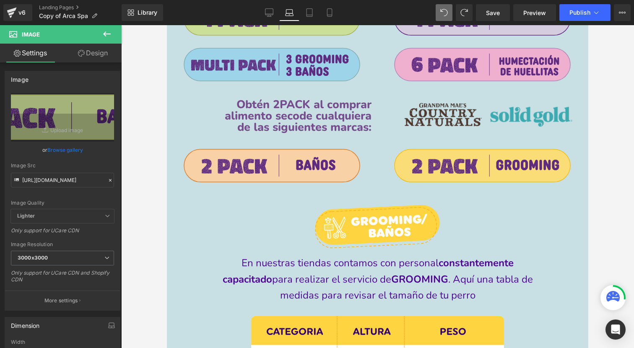
scroll to position [885, 0]
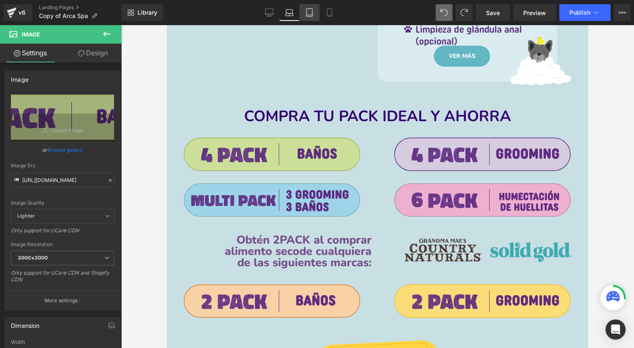
click at [311, 10] on icon at bounding box center [309, 12] width 8 height 8
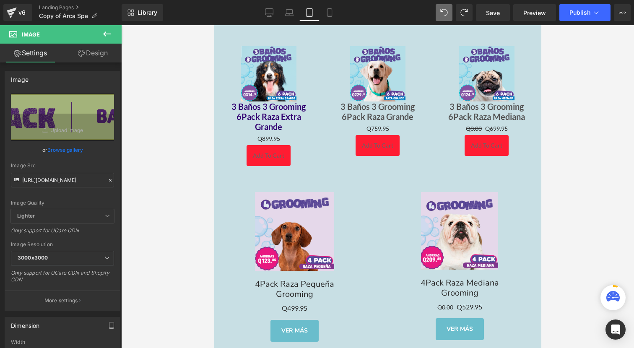
scroll to position [1841, 0]
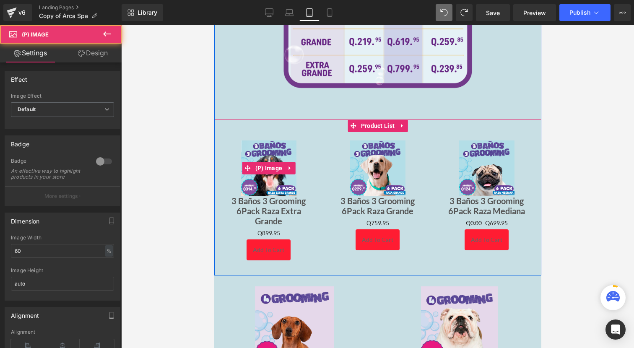
click at [263, 141] on img at bounding box center [268, 168] width 55 height 55
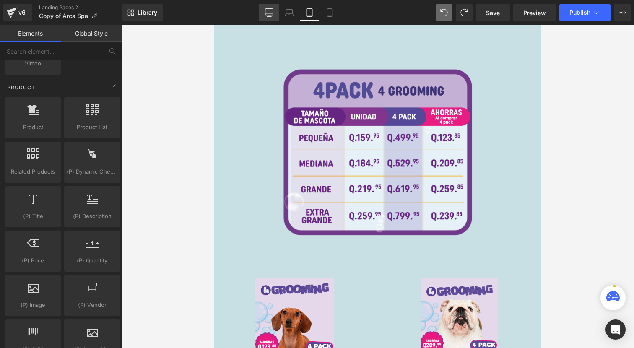
click at [270, 12] on icon at bounding box center [269, 12] width 8 height 8
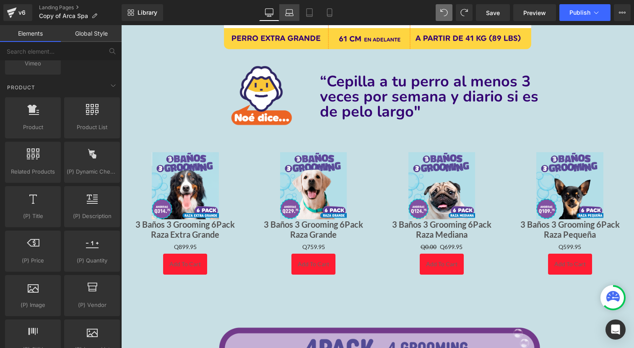
click at [289, 7] on link "Laptop" at bounding box center [289, 12] width 20 height 17
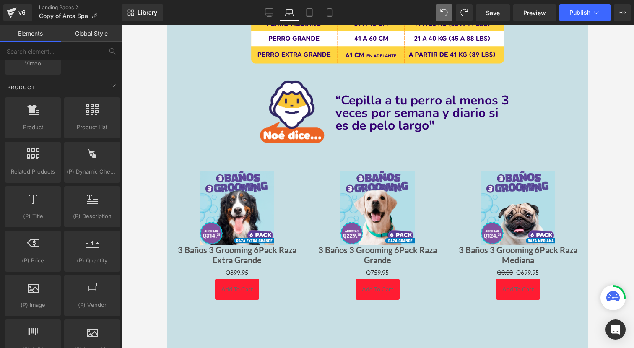
scroll to position [1288, 0]
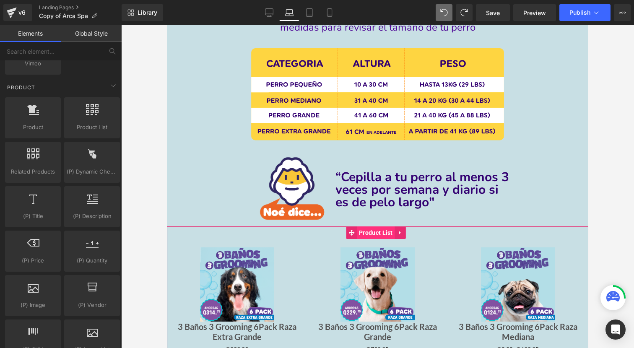
click at [375, 229] on span "Product List" at bounding box center [376, 232] width 38 height 13
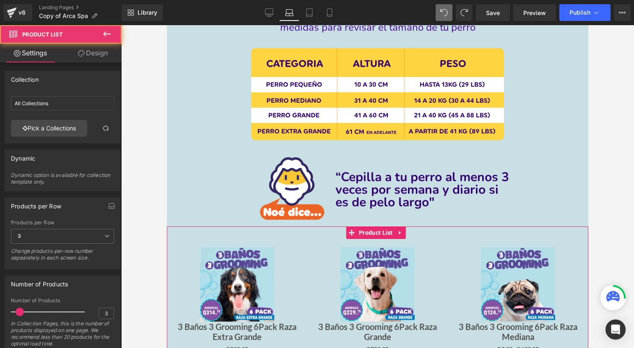
scroll to position [79, 0]
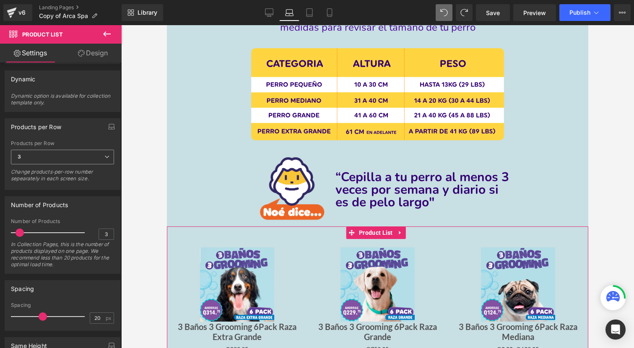
click at [96, 161] on span "3" at bounding box center [62, 157] width 103 height 15
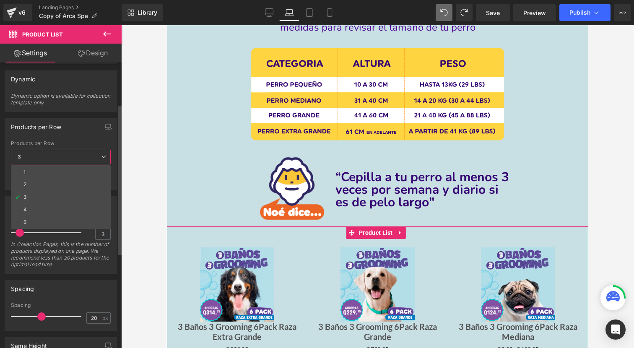
click at [96, 159] on span "3" at bounding box center [61, 157] width 100 height 15
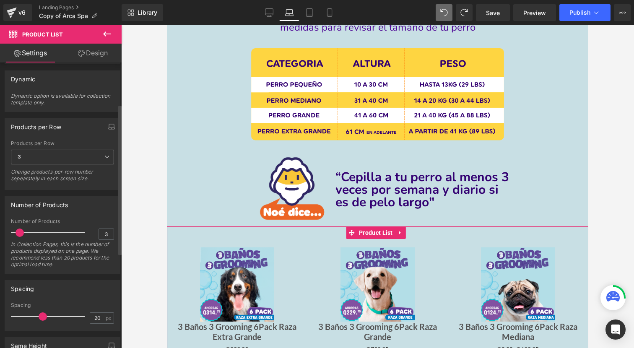
click at [65, 160] on span "3" at bounding box center [62, 157] width 103 height 15
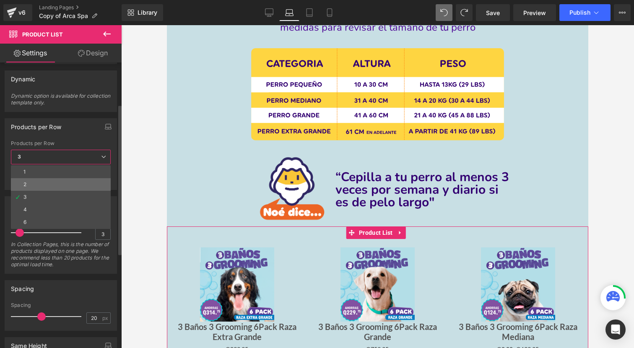
click at [57, 185] on li "2" at bounding box center [61, 184] width 100 height 13
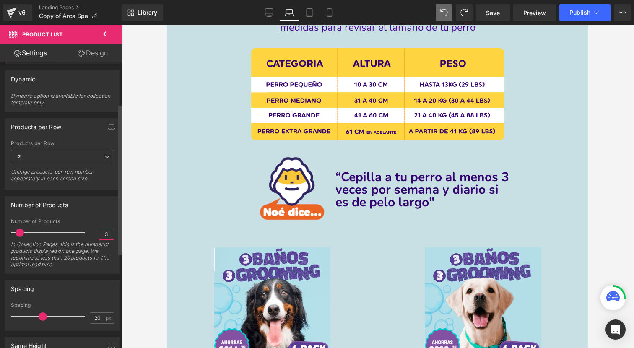
click at [105, 234] on input "3" at bounding box center [106, 234] width 15 height 10
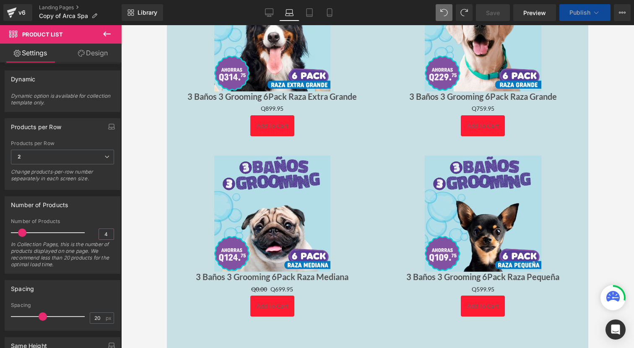
scroll to position [1511, 0]
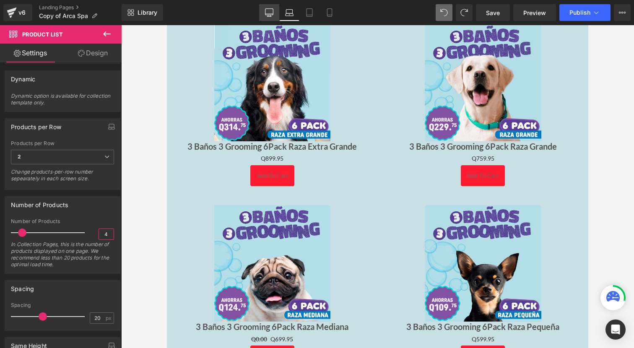
type input "4"
click at [272, 8] on link "Desktop" at bounding box center [269, 12] width 20 height 17
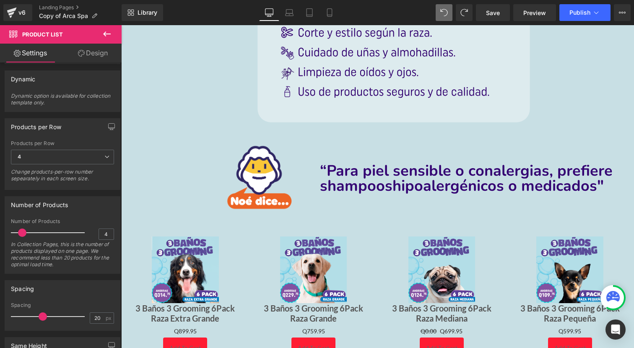
scroll to position [503, 0]
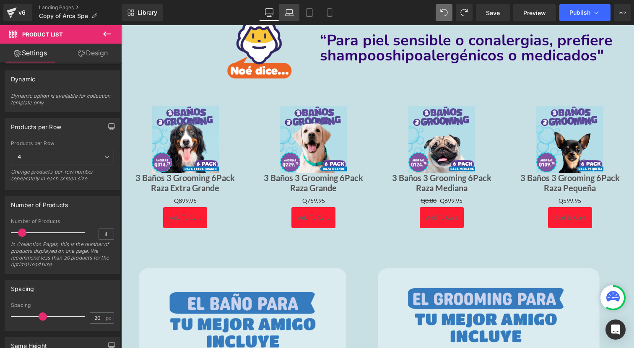
click at [291, 13] on icon at bounding box center [289, 12] width 8 height 8
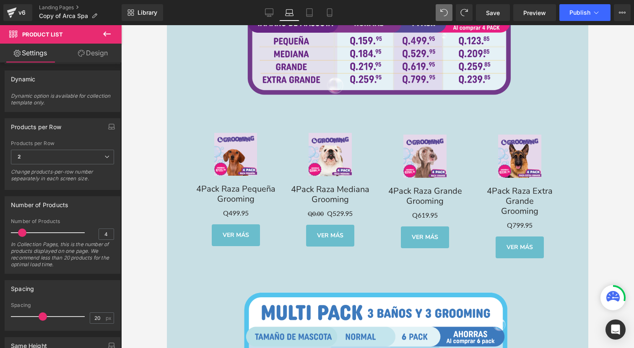
scroll to position [2006, 0]
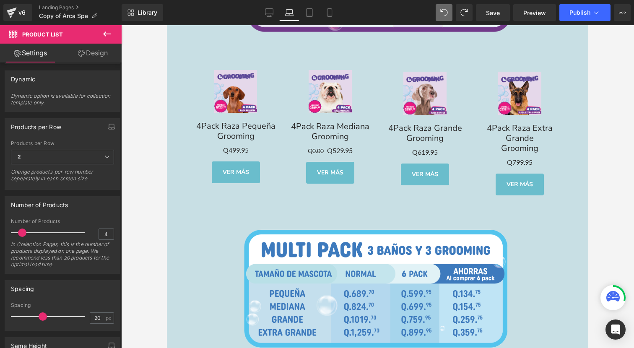
click at [344, 86] on div "Sale Off (P) Image" at bounding box center [330, 91] width 86 height 43
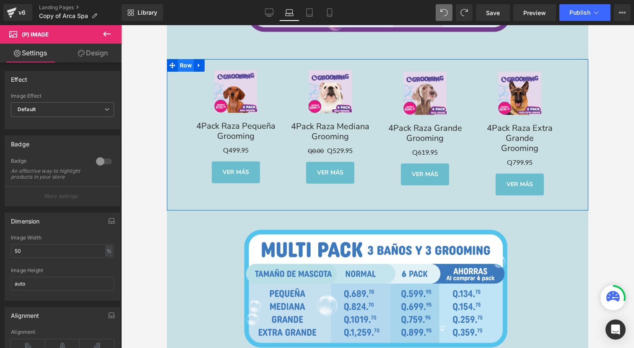
click at [185, 62] on span "Row" at bounding box center [186, 65] width 16 height 13
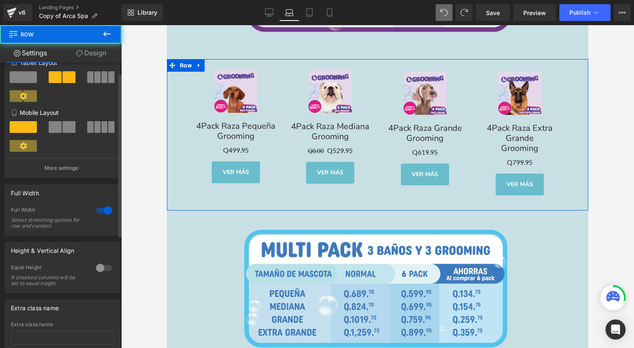
scroll to position [209, 0]
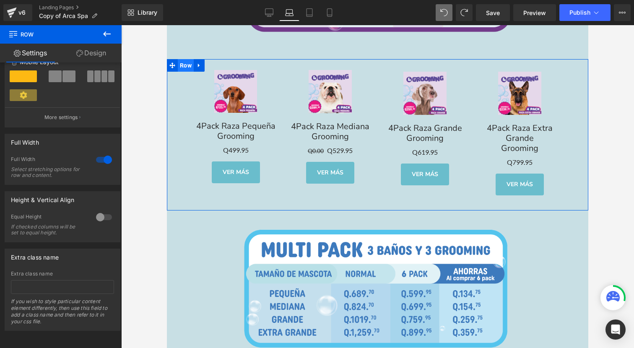
click at [191, 60] on span "Row" at bounding box center [186, 65] width 16 height 13
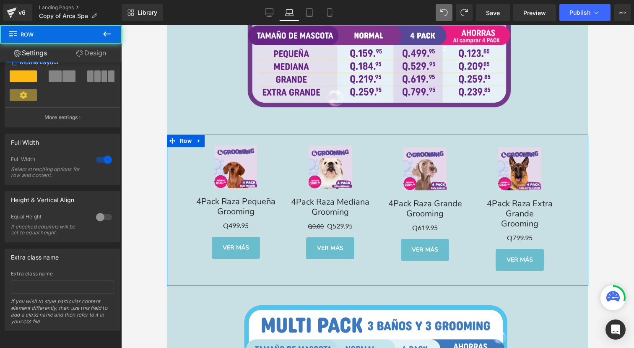
scroll to position [1803, 0]
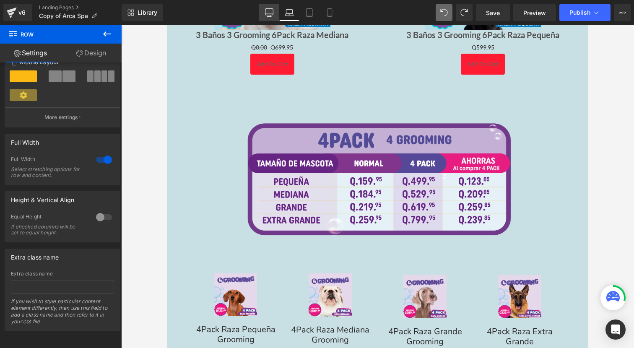
click at [268, 16] on icon at bounding box center [269, 12] width 8 height 8
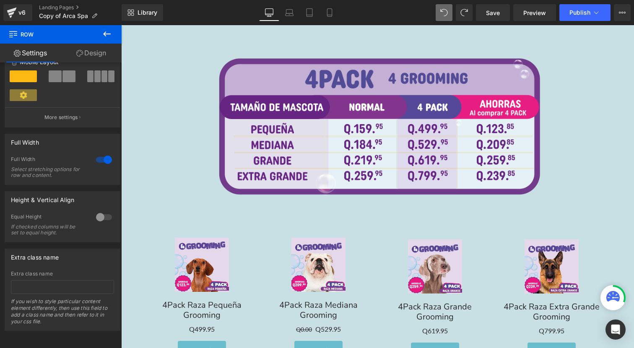
scroll to position [1823, 0]
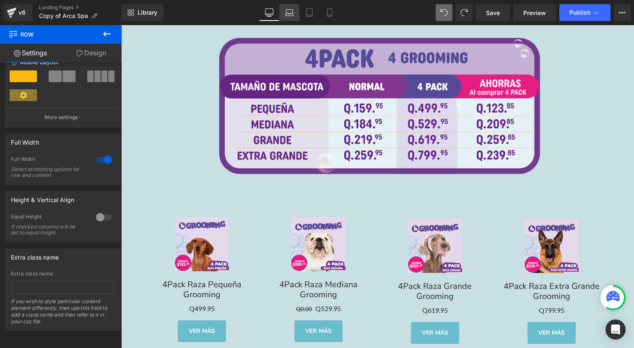
click at [291, 13] on icon at bounding box center [289, 12] width 8 height 8
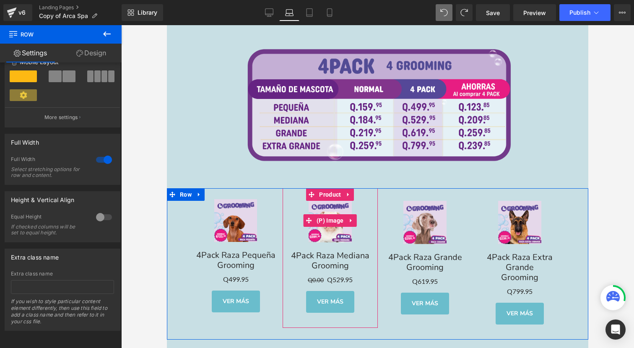
scroll to position [1880, 0]
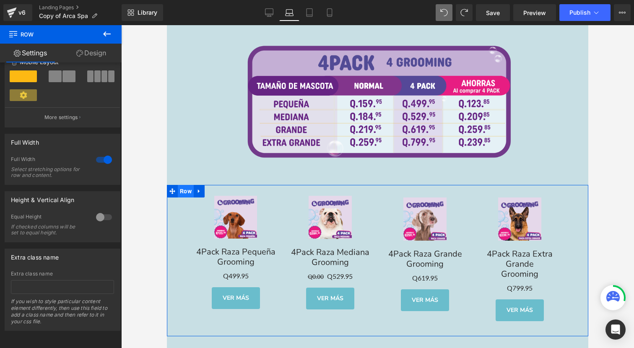
click at [185, 185] on span "Row" at bounding box center [186, 191] width 16 height 13
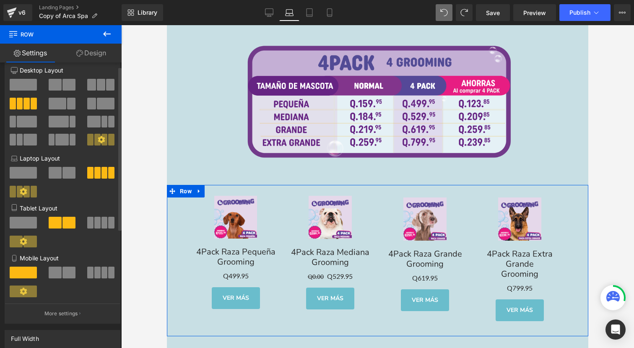
scroll to position [7, 0]
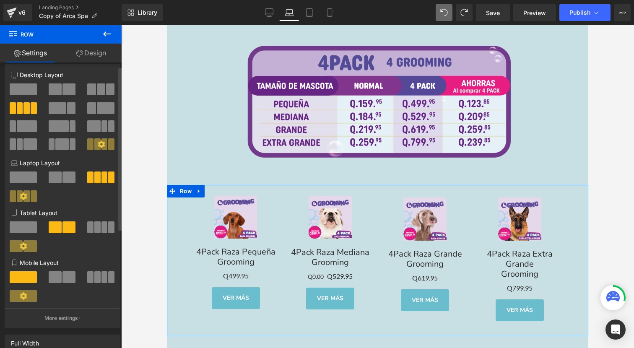
click at [66, 177] on span at bounding box center [68, 178] width 13 height 12
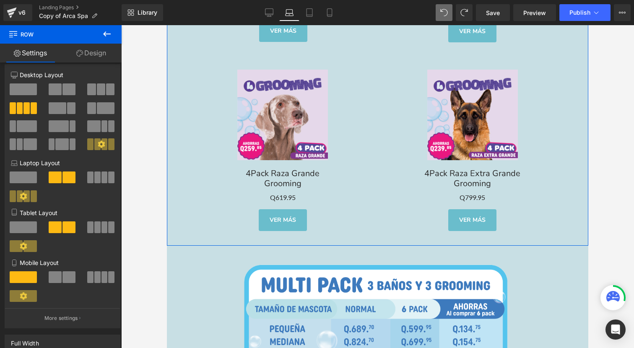
scroll to position [2439, 0]
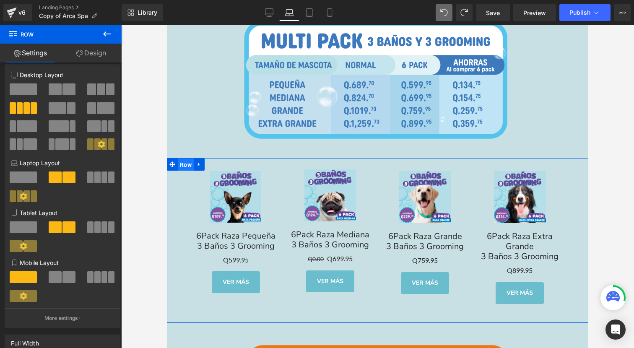
click at [189, 159] on span "Row" at bounding box center [186, 165] width 16 height 13
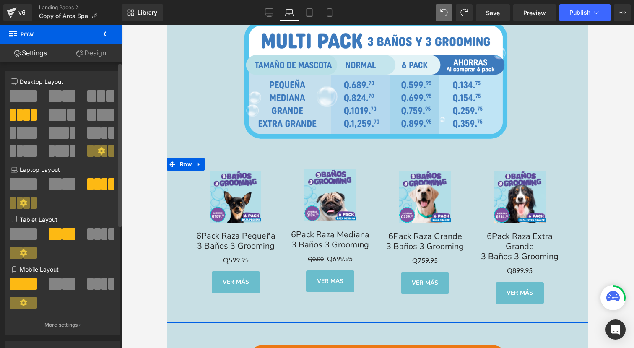
click at [65, 190] on div at bounding box center [62, 187] width 39 height 18
click at [57, 184] on span at bounding box center [55, 184] width 13 height 12
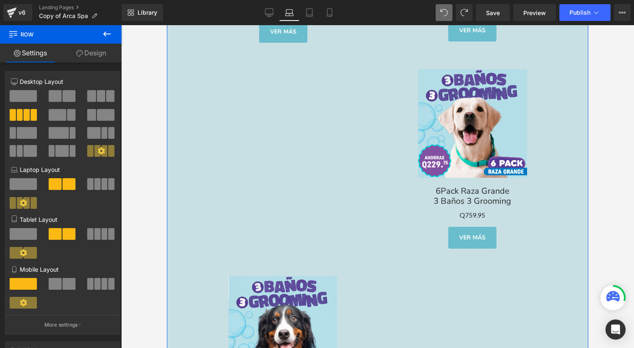
scroll to position [2742, 0]
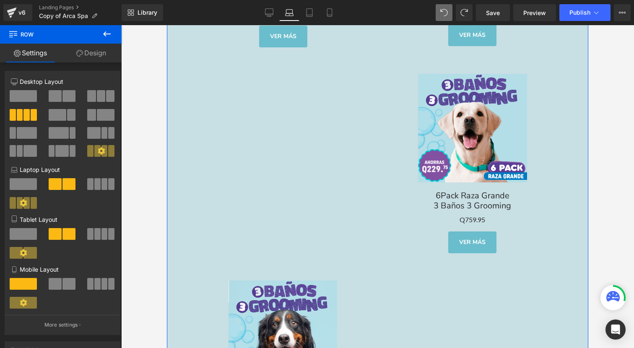
click at [275, 299] on img at bounding box center [283, 335] width 109 height 109
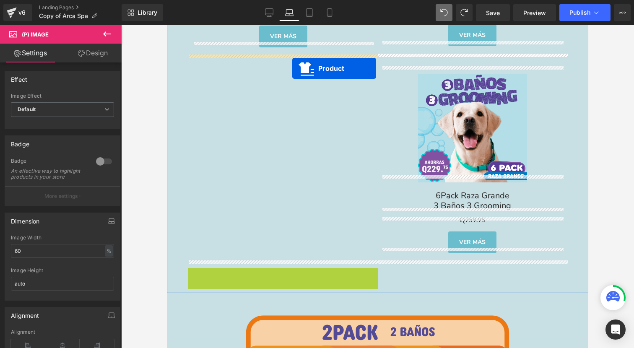
drag, startPoint x: 278, startPoint y: 268, endPoint x: 292, endPoint y: 68, distance: 200.2
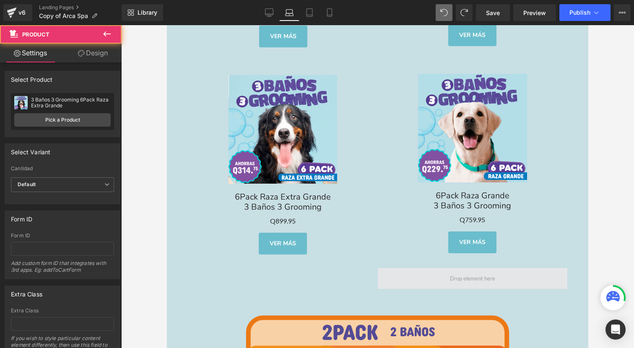
click at [451, 273] on span at bounding box center [472, 279] width 51 height 12
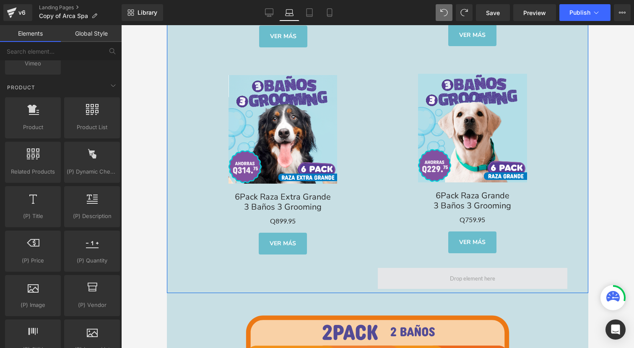
scroll to position [2667, 0]
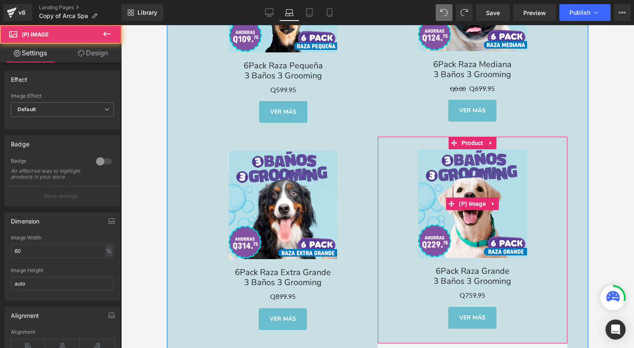
click at [479, 190] on div "Sale Off (P) Image" at bounding box center [473, 203] width 182 height 109
click at [270, 141] on div "Sale Off (P) Image 6Pack Raza Extra Grande 3 Baños 3 Grooming Text Block Q0 Q89…" at bounding box center [283, 241] width 190 height 207
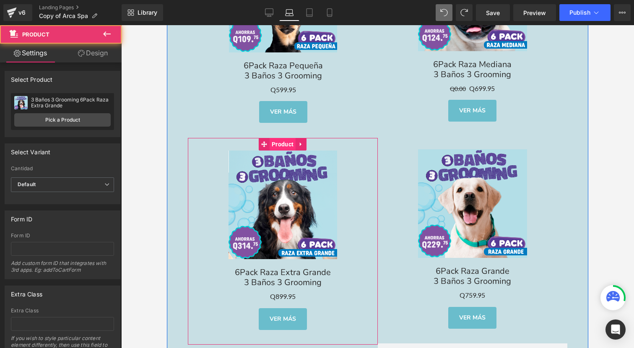
click at [274, 138] on span "Product" at bounding box center [283, 144] width 26 height 13
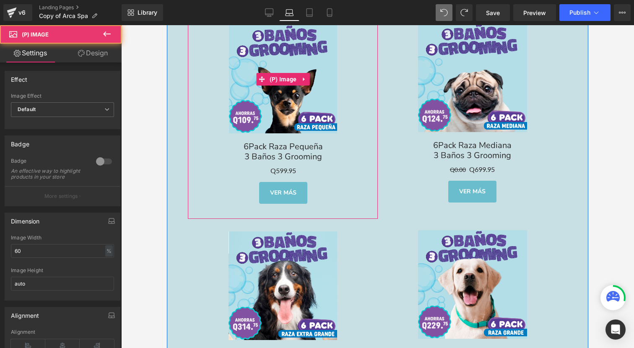
click at [254, 102] on img at bounding box center [283, 79] width 108 height 108
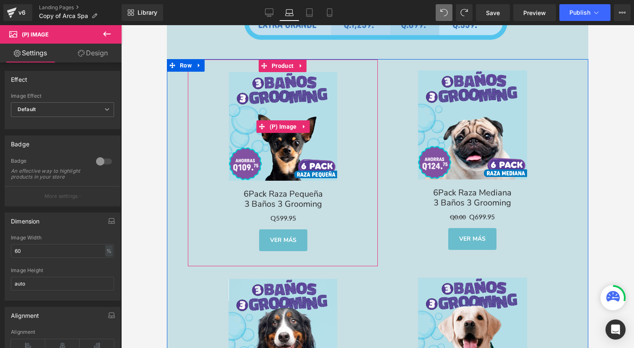
scroll to position [2480, 0]
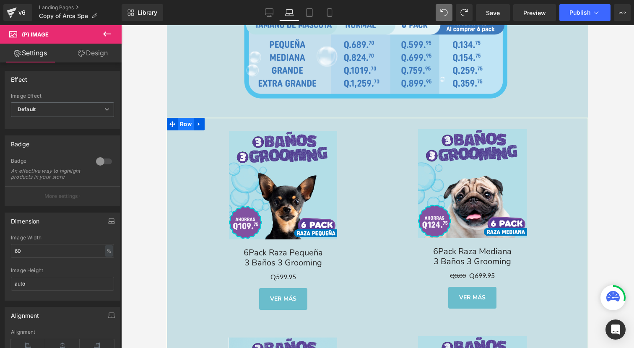
click at [187, 118] on span "Row" at bounding box center [186, 124] width 16 height 13
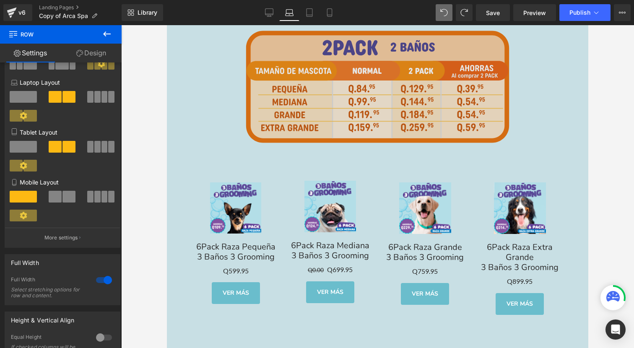
scroll to position [3091, 0]
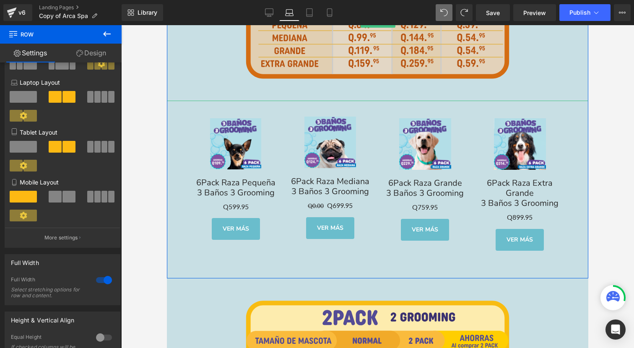
click at [241, 88] on img at bounding box center [377, 22] width 295 height 156
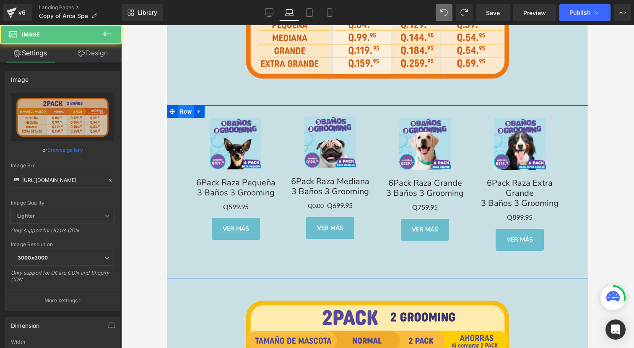
click at [181, 105] on span "Row" at bounding box center [186, 111] width 16 height 13
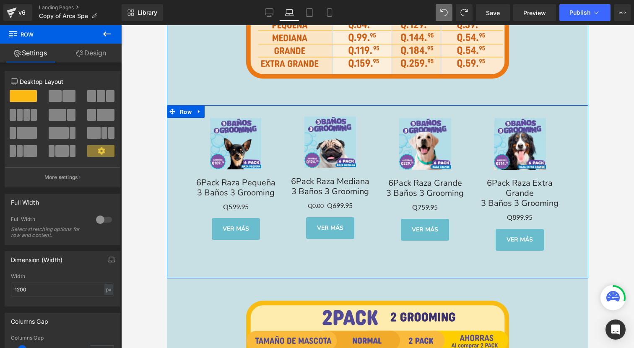
click at [182, 106] on span "Row" at bounding box center [186, 112] width 16 height 13
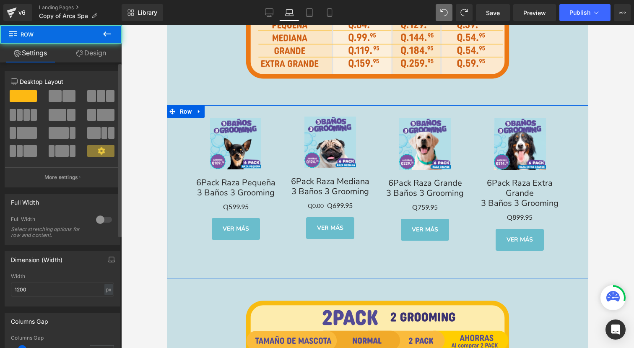
click at [68, 98] on span at bounding box center [68, 96] width 13 height 12
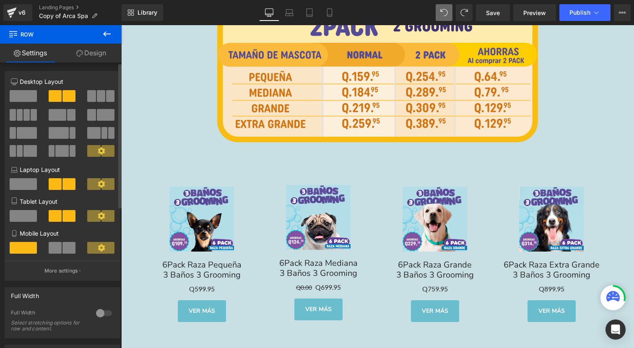
click at [68, 91] on span at bounding box center [68, 96] width 13 height 12
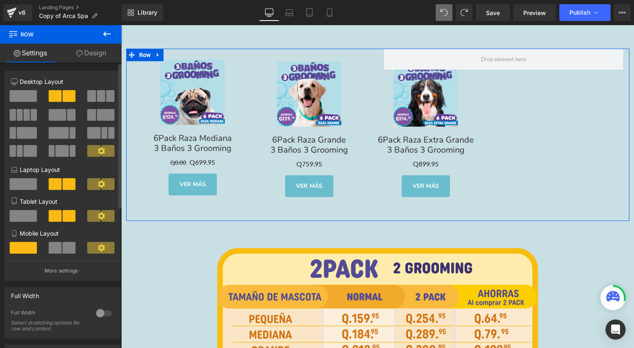
click at [64, 99] on span at bounding box center [68, 96] width 13 height 12
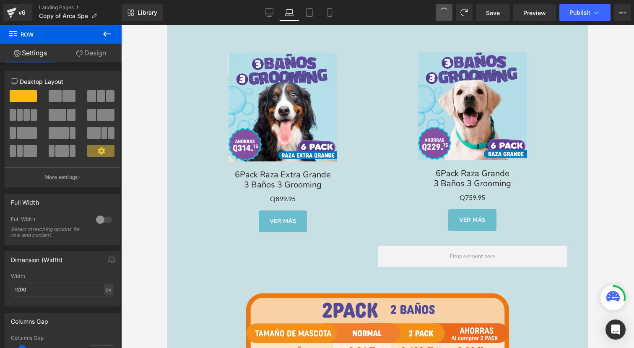
scroll to position [3013, 0]
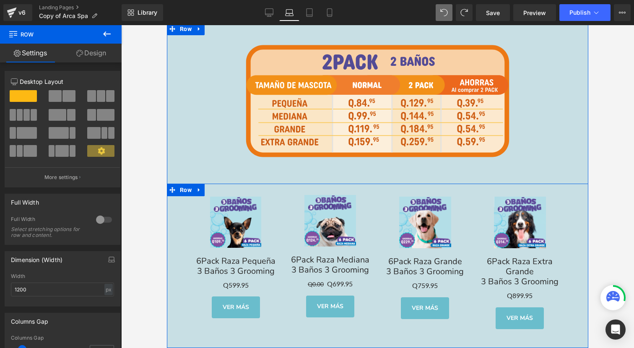
click at [182, 184] on span "Row" at bounding box center [186, 190] width 16 height 13
click at [327, 184] on span "Product" at bounding box center [330, 190] width 26 height 13
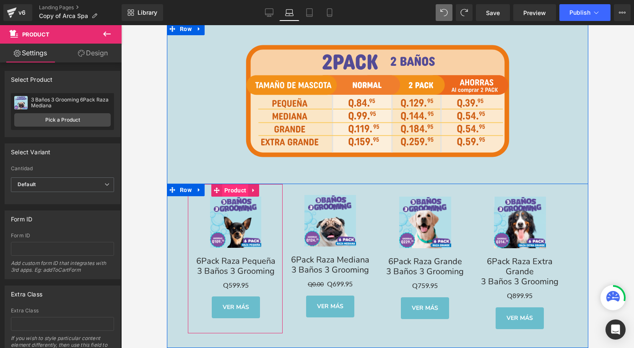
click at [230, 184] on span "Product" at bounding box center [235, 190] width 26 height 13
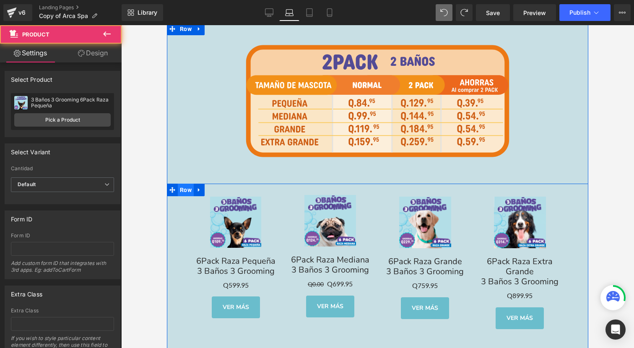
click at [183, 184] on span "Row" at bounding box center [186, 190] width 16 height 13
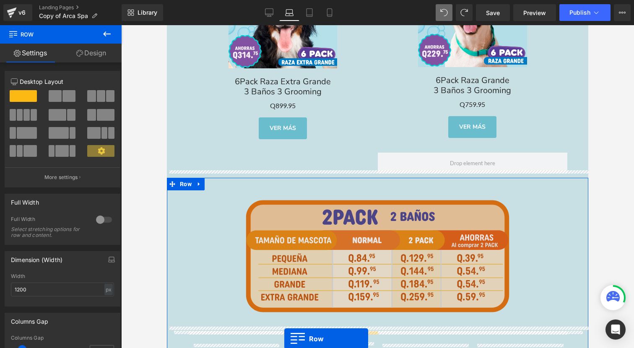
scroll to position [2929, 0]
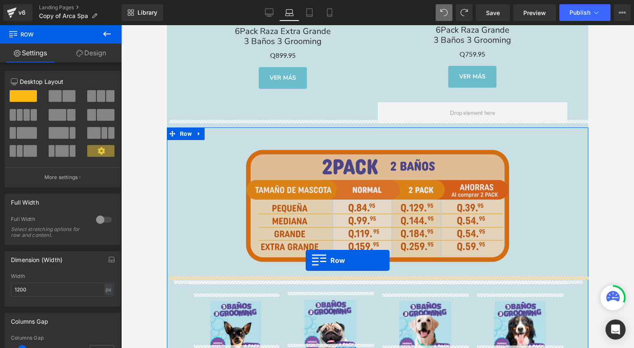
drag, startPoint x: 188, startPoint y: 65, endPoint x: 306, endPoint y: 260, distance: 228.6
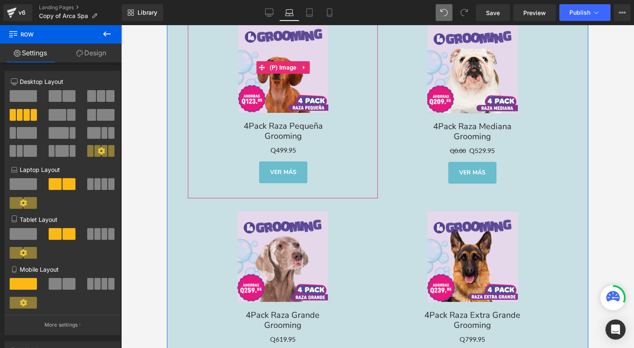
scroll to position [3299, 0]
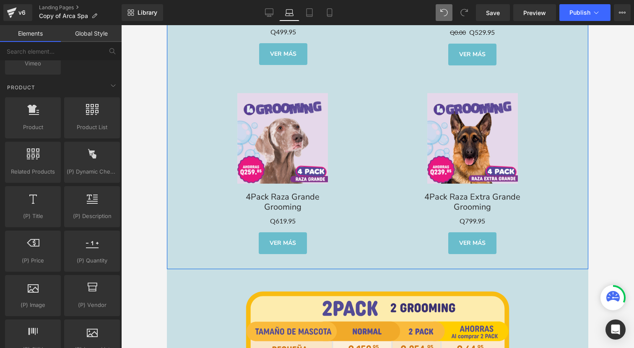
drag, startPoint x: 336, startPoint y: 312, endPoint x: 169, endPoint y: 286, distance: 168.8
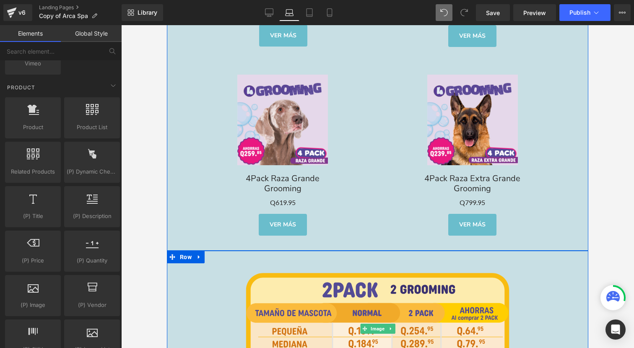
scroll to position [3318, 0]
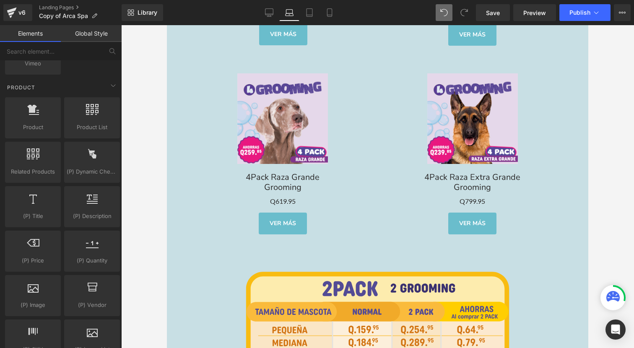
click at [269, 23] on div "Library Laptop Desktop Laptop Tablet Mobile Save Preview Publish Scheduled View…" at bounding box center [378, 12] width 513 height 25
click at [269, 18] on link "Desktop" at bounding box center [269, 12] width 20 height 17
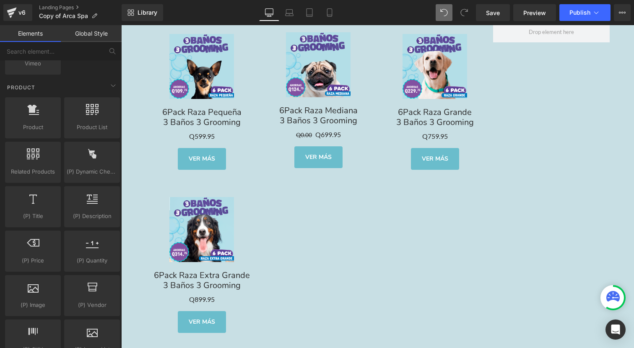
scroll to position [2361, 0]
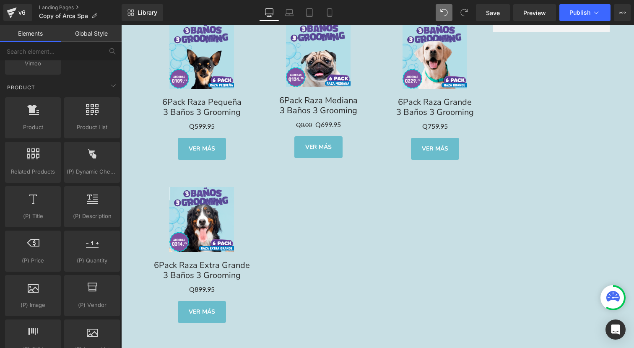
click at [196, 197] on img at bounding box center [201, 219] width 65 height 65
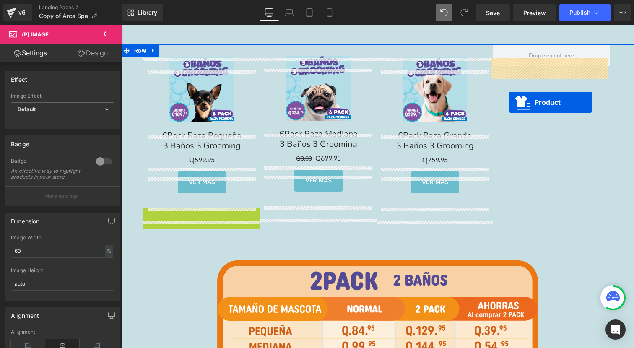
scroll to position [2311, 0]
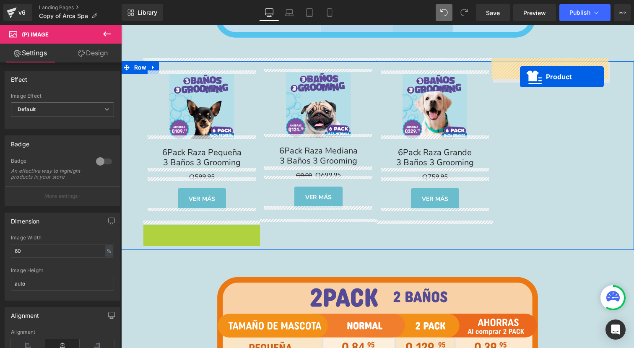
drag, startPoint x: 198, startPoint y: 177, endPoint x: 520, endPoint y: 77, distance: 337.7
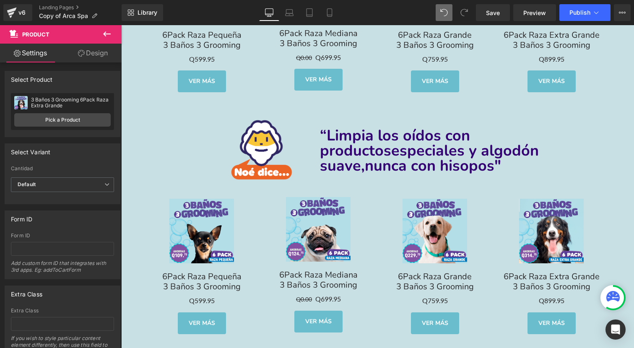
scroll to position [3166, 0]
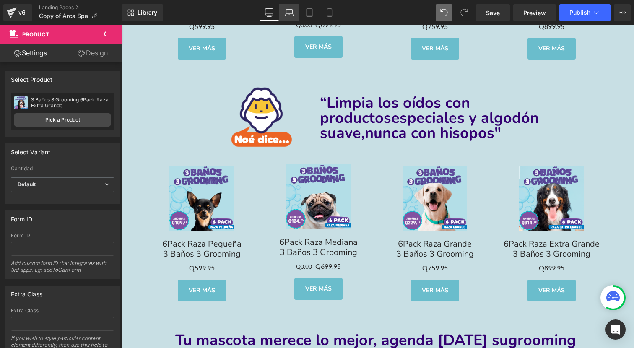
click at [288, 14] on icon at bounding box center [289, 12] width 8 height 8
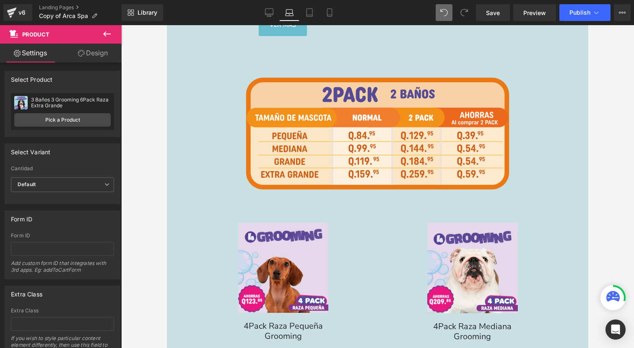
scroll to position [2821, 0]
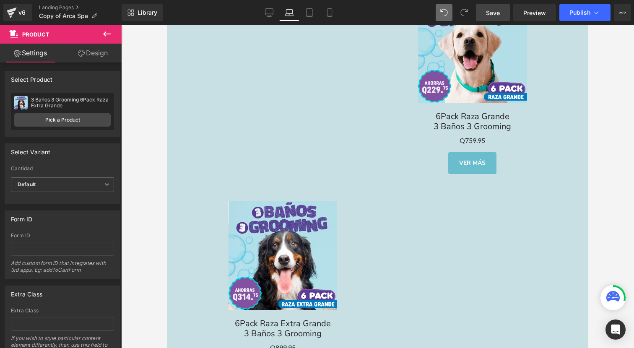
click at [500, 10] on span "Save" at bounding box center [493, 12] width 14 height 9
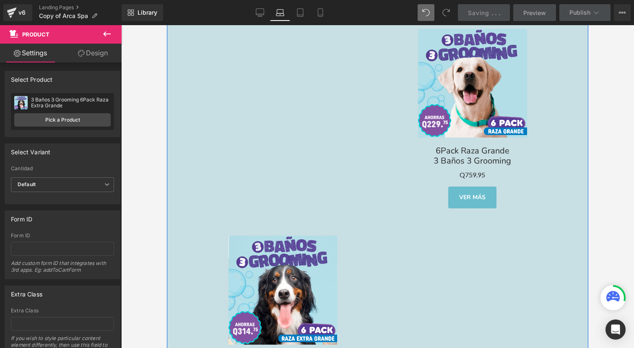
scroll to position [2788, 0]
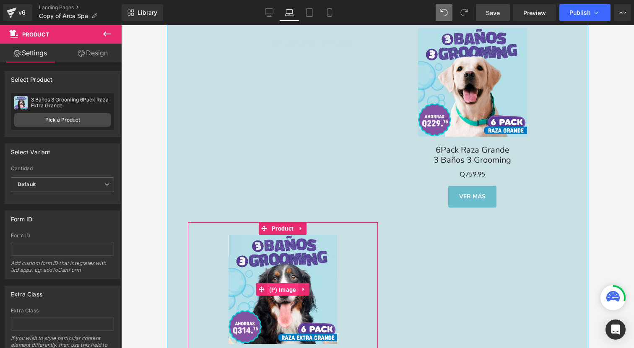
click at [286, 284] on span "(P) Image" at bounding box center [282, 290] width 31 height 13
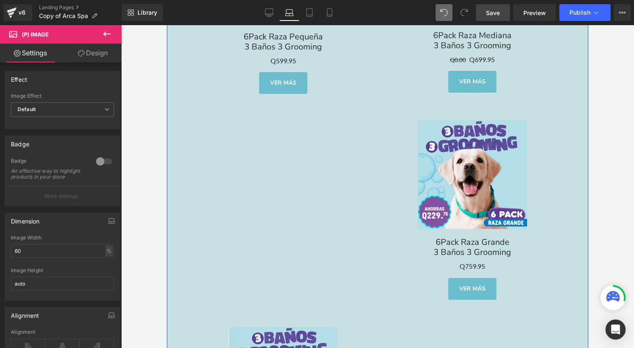
scroll to position [2682, 0]
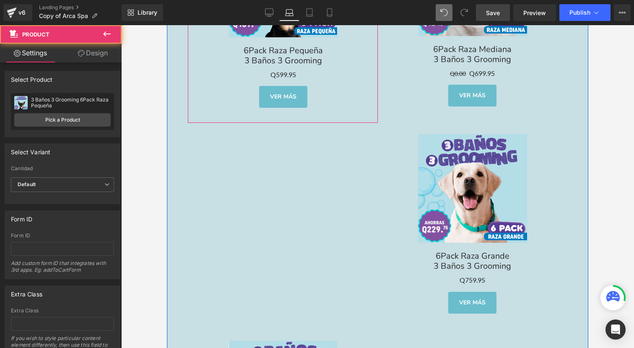
click at [281, 108] on div "Sale Off (P) Image 6Pack Raza Pequeña 3 Baños 3 Grooming Text Block Q0 Q599.95 …" at bounding box center [283, 19] width 190 height 206
click at [293, 148] on div "Sale Off (P) Image 6Pack Raza Pequeña 3 Baños 3 Grooming Text Block Q0 Q599.95 …" at bounding box center [378, 228] width 422 height 624
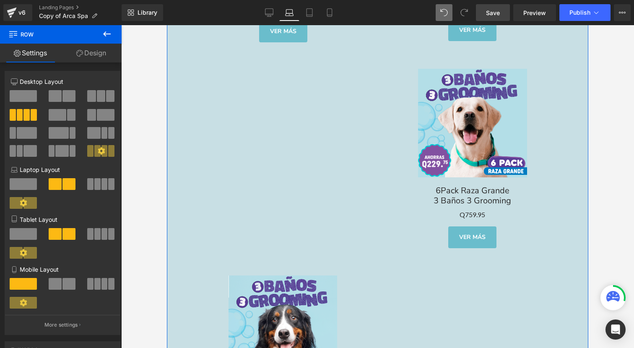
scroll to position [2749, 0]
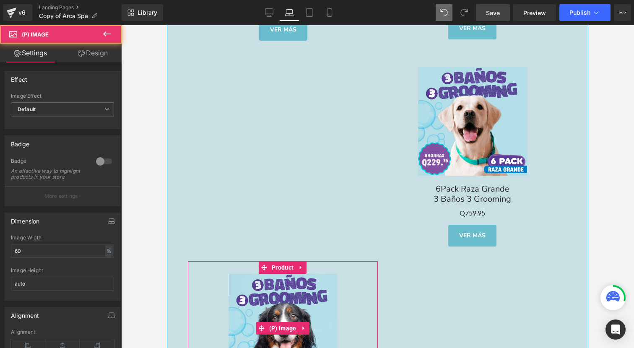
click at [280, 310] on img at bounding box center [283, 328] width 109 height 109
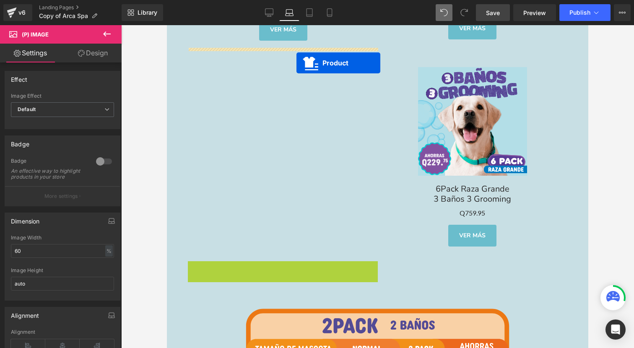
drag, startPoint x: 290, startPoint y: 254, endPoint x: 297, endPoint y: 63, distance: 191.4
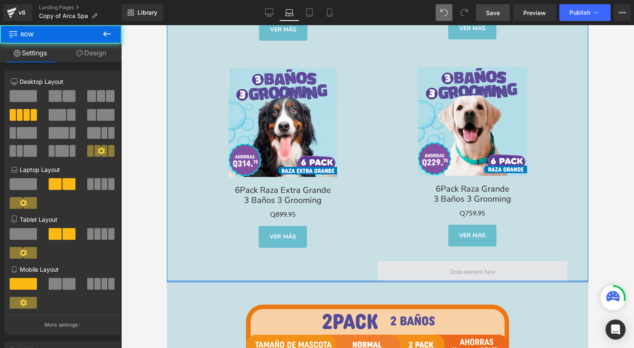
drag, startPoint x: 434, startPoint y: 278, endPoint x: 438, endPoint y: 258, distance: 19.7
click at [438, 258] on div "Sale Off (P) Image 6Pack Raza Pequeña 3 Baños 3 Grooming Text Block Q0 Q599.95 …" at bounding box center [378, 66] width 422 height 434
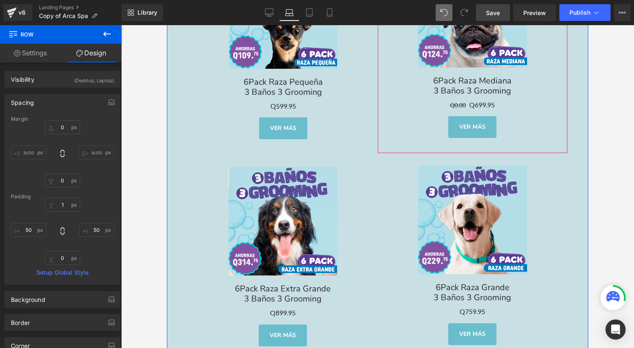
scroll to position [2847, 0]
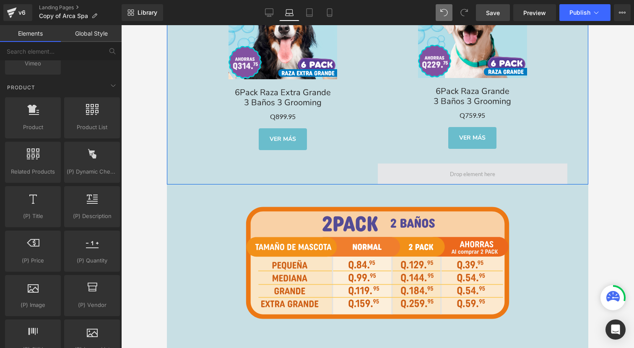
click at [448, 168] on span at bounding box center [472, 174] width 51 height 12
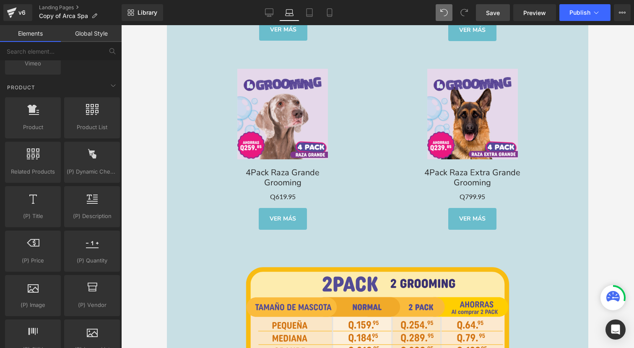
scroll to position [3194, 0]
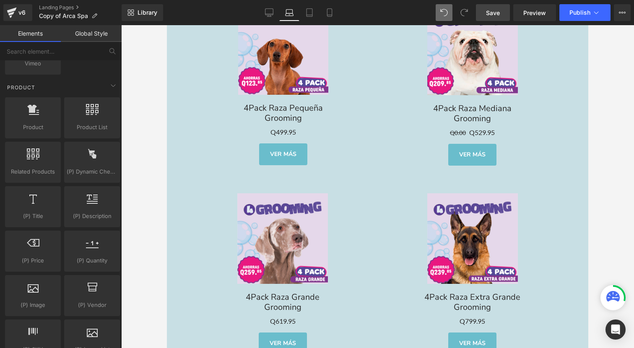
click at [495, 11] on span "Save" at bounding box center [493, 12] width 14 height 9
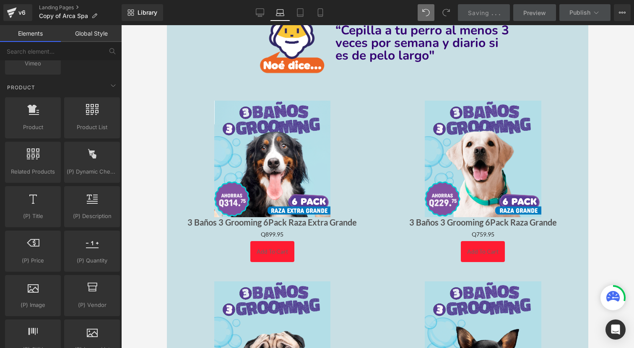
scroll to position [1530, 0]
